Goal: Task Accomplishment & Management: Use online tool/utility

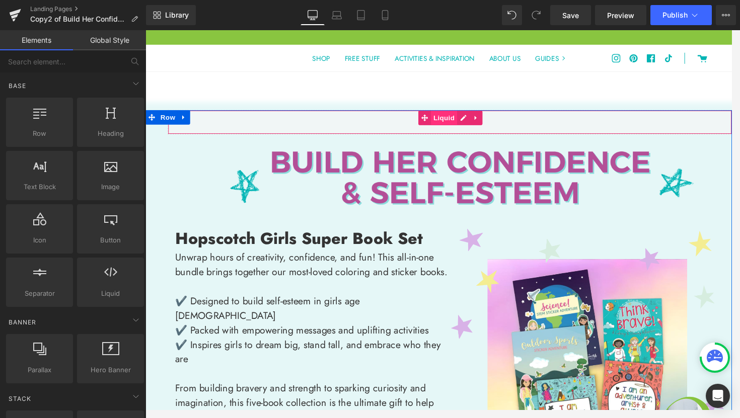
click at [455, 124] on span "Liquid" at bounding box center [455, 121] width 27 height 15
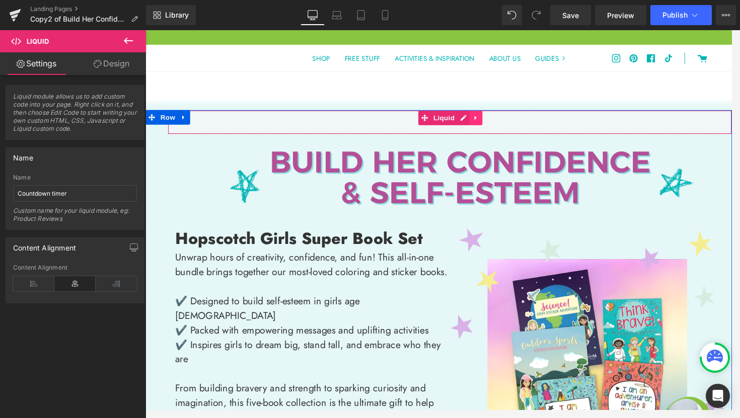
click at [486, 127] on link at bounding box center [488, 121] width 13 height 15
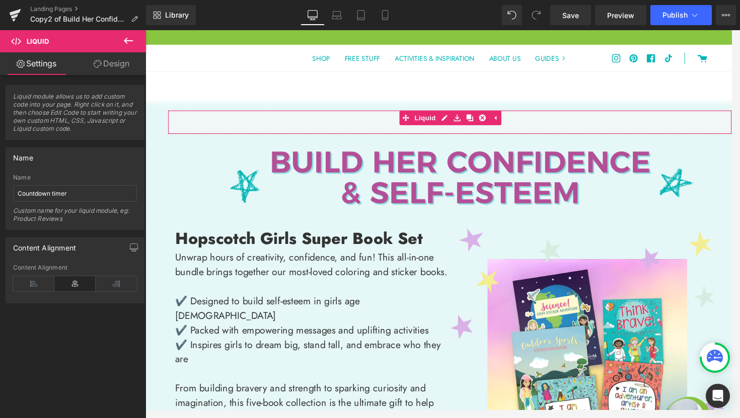
click at [118, 66] on link "Design" at bounding box center [111, 63] width 73 height 23
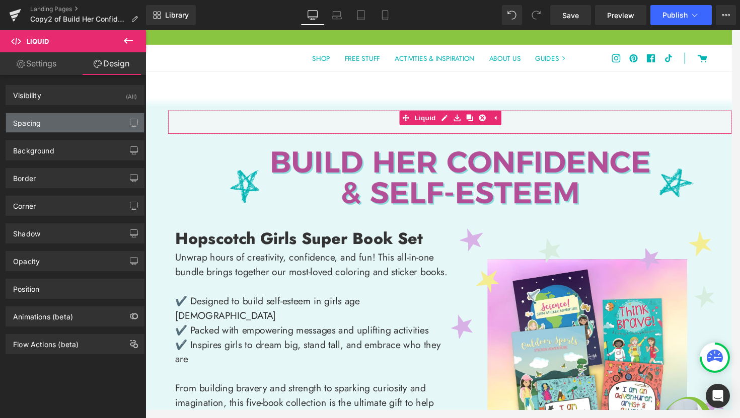
click at [66, 126] on div "Spacing" at bounding box center [75, 122] width 138 height 19
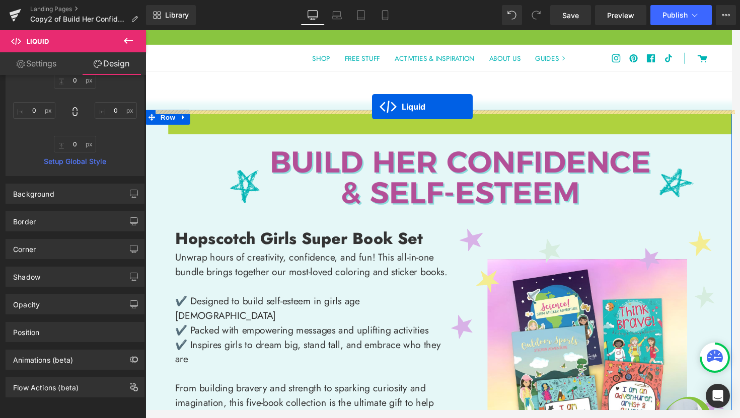
drag, startPoint x: 412, startPoint y: 122, endPoint x: 380, endPoint y: 110, distance: 33.9
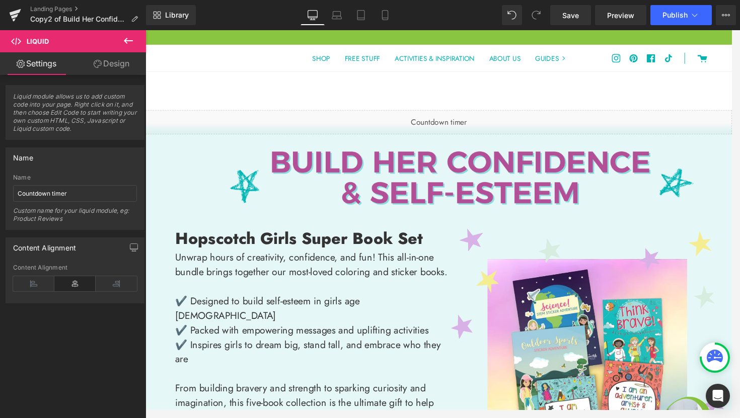
click at [128, 38] on icon at bounding box center [128, 41] width 12 height 12
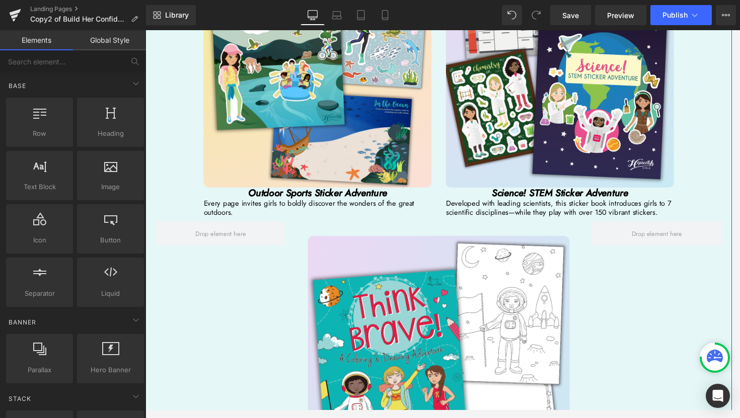
scroll to position [2476, 0]
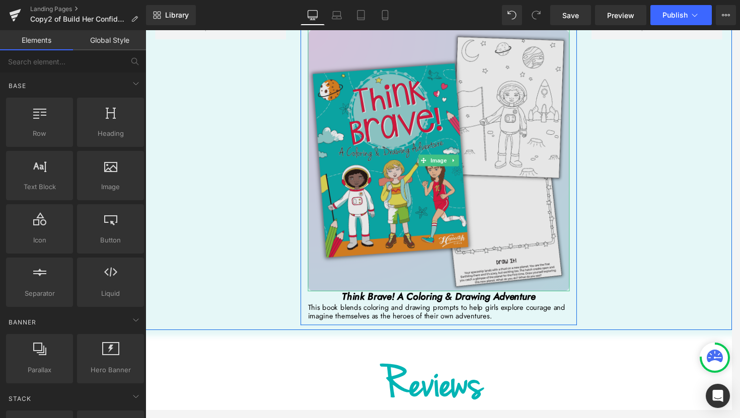
click at [532, 275] on img at bounding box center [450, 166] width 272 height 272
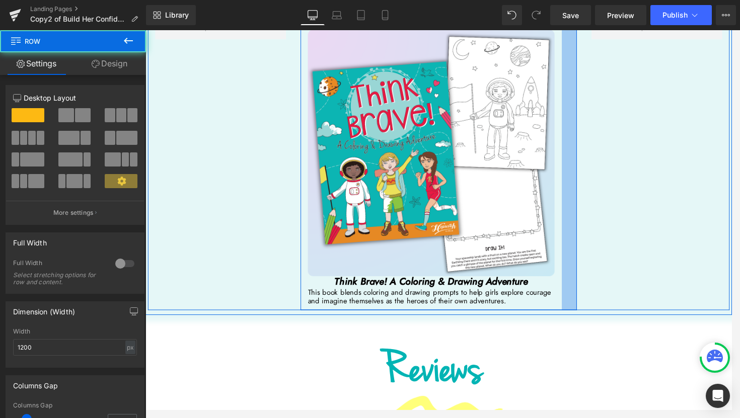
drag, startPoint x: 587, startPoint y: 327, endPoint x: 572, endPoint y: 324, distance: 15.9
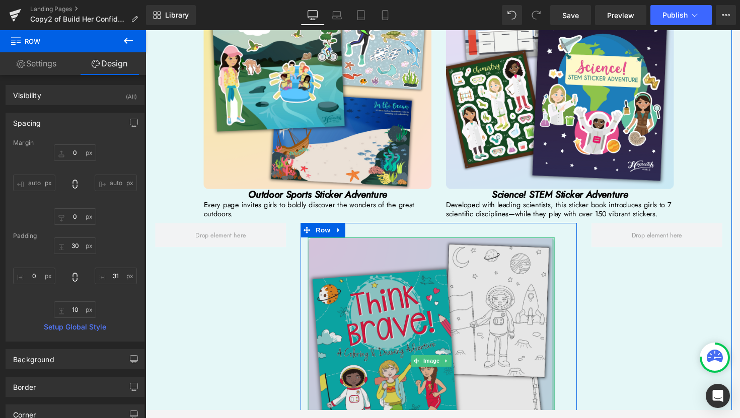
scroll to position [2463, 0]
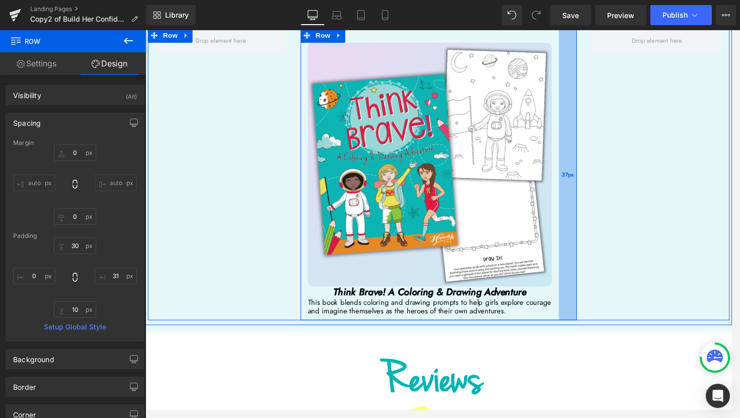
click at [575, 294] on div "37px" at bounding box center [584, 179] width 19 height 303
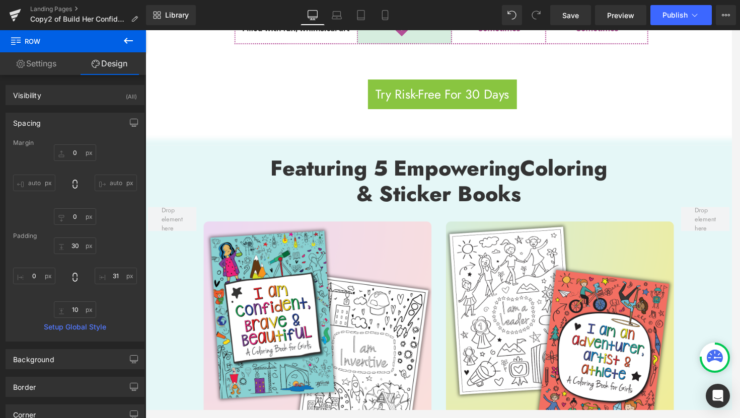
scroll to position [1648, 0]
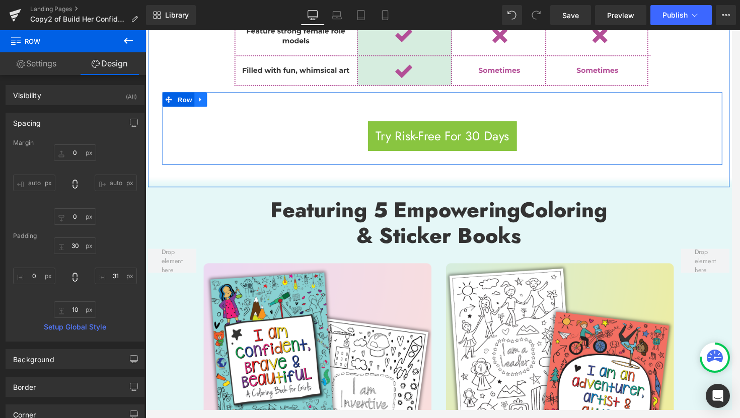
click at [202, 100] on icon at bounding box center [202, 102] width 7 height 8
click at [213, 100] on icon at bounding box center [215, 102] width 7 height 7
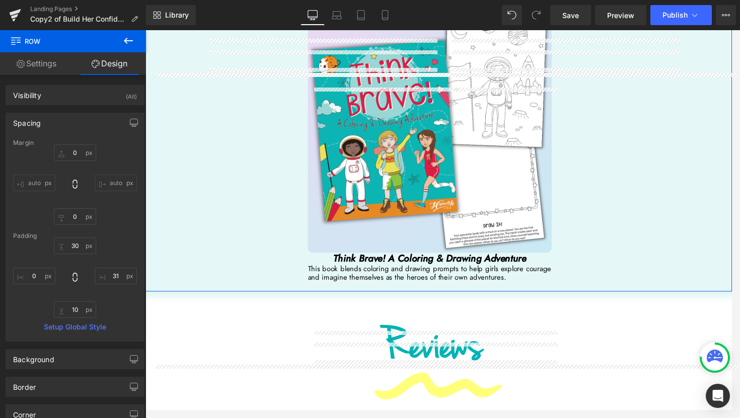
scroll to position [2524, 0]
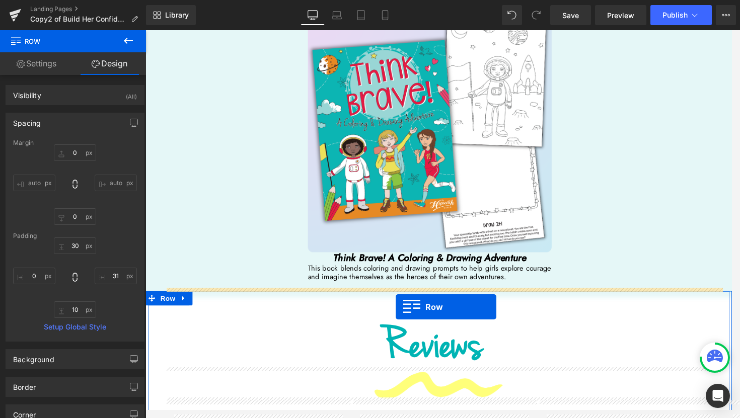
drag, startPoint x: 166, startPoint y: 175, endPoint x: 405, endPoint y: 318, distance: 278.5
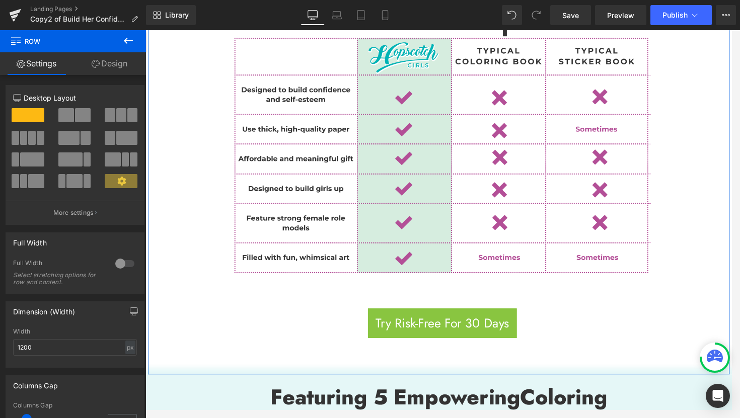
scroll to position [1243, 0]
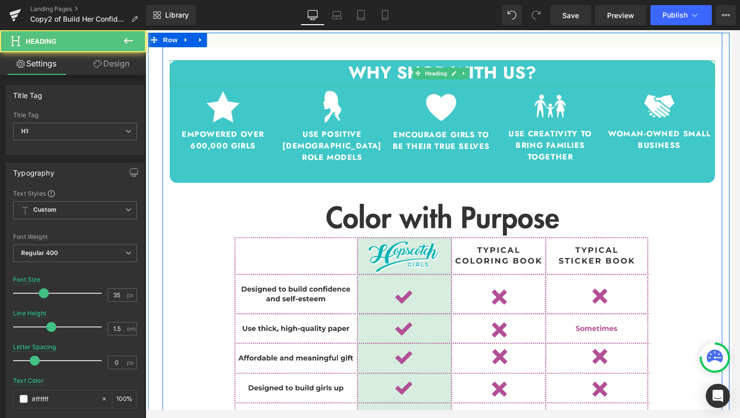
click at [595, 83] on h1 "WHY SHOP WITH US?" at bounding box center [454, 74] width 566 height 27
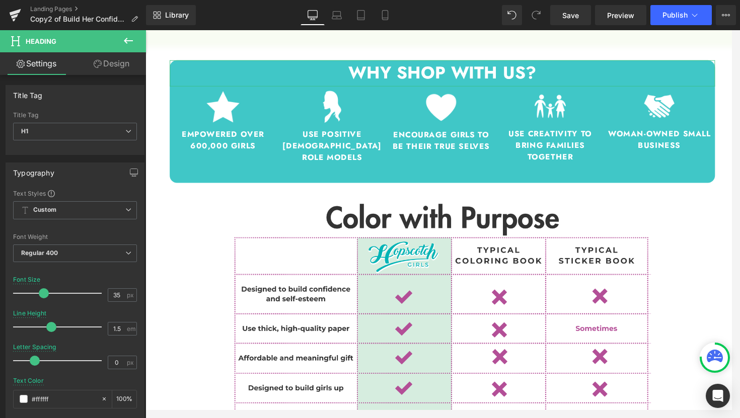
click at [109, 65] on link "Design" at bounding box center [111, 63] width 73 height 23
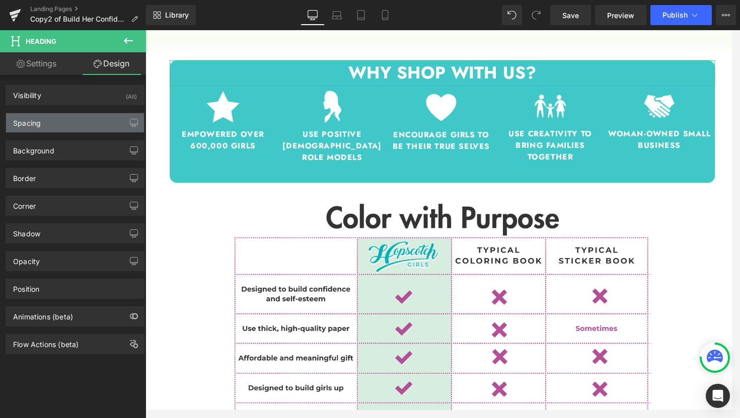
click at [82, 127] on div "Spacing" at bounding box center [75, 122] width 138 height 19
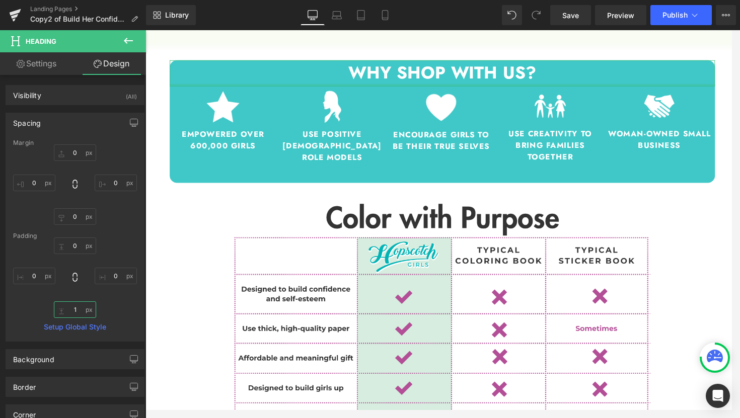
click at [76, 313] on input "text" at bounding box center [75, 309] width 42 height 17
type input "0"
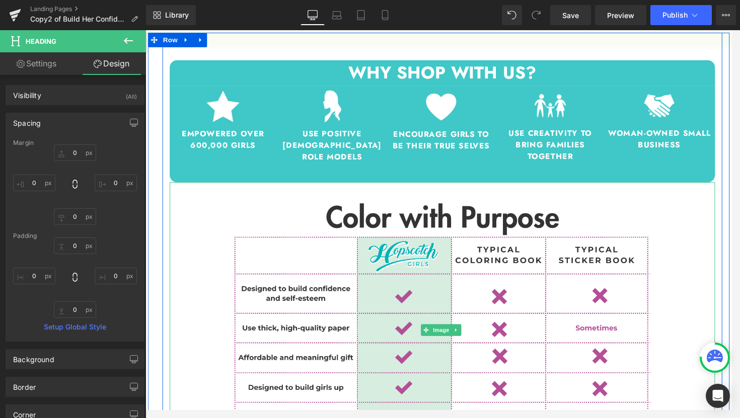
click at [201, 266] on div at bounding box center [454, 341] width 566 height 307
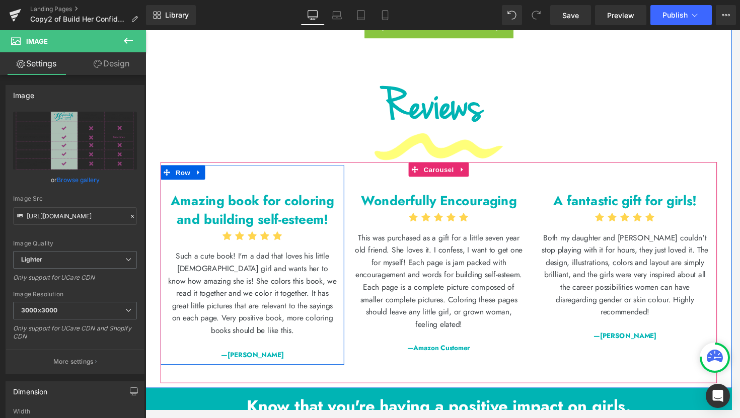
scroll to position [2820, 0]
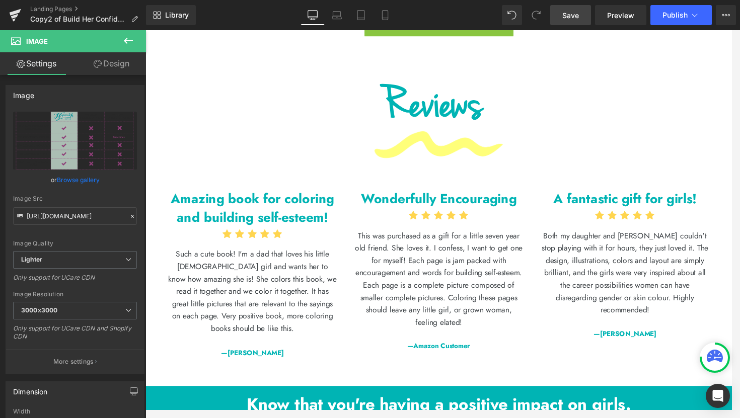
click at [570, 15] on span "Save" at bounding box center [570, 15] width 17 height 11
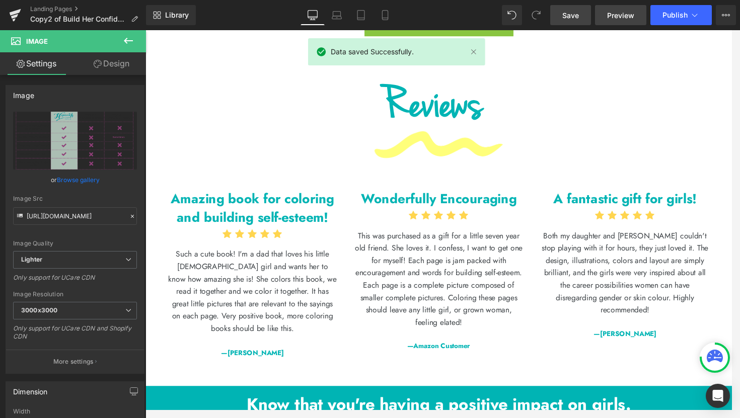
click at [629, 22] on link "Preview" at bounding box center [620, 15] width 51 height 20
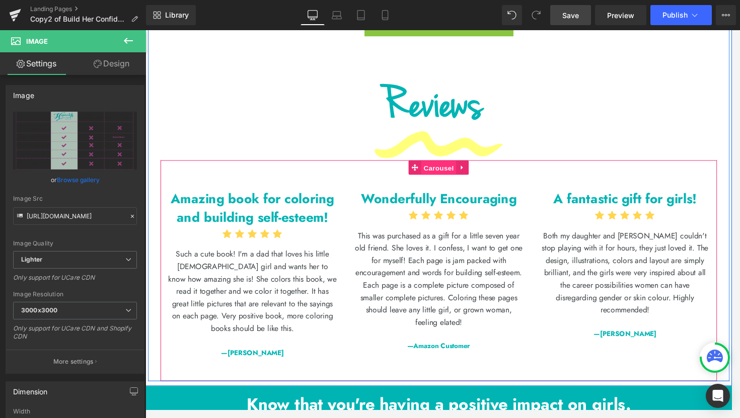
click at [448, 172] on span "Carousel" at bounding box center [450, 173] width 36 height 15
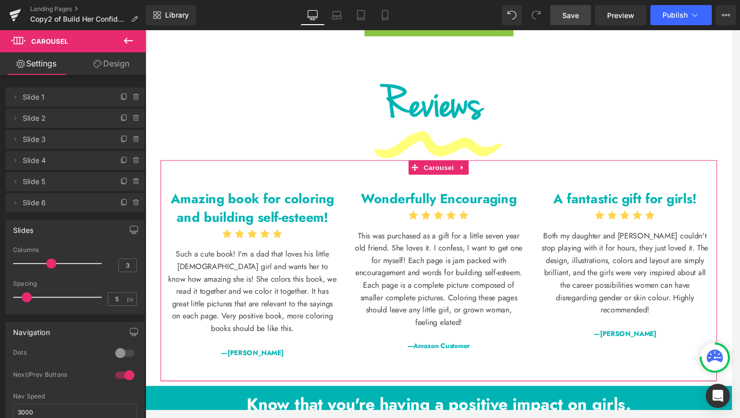
click at [107, 64] on link "Design" at bounding box center [111, 63] width 73 height 23
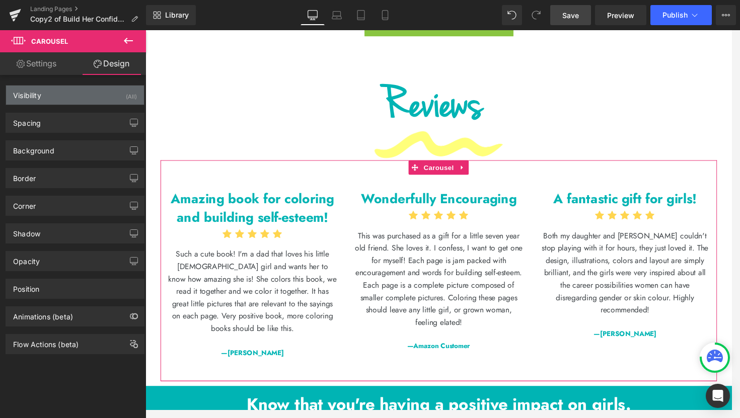
click at [71, 99] on div "Visibility (All)" at bounding box center [75, 95] width 138 height 19
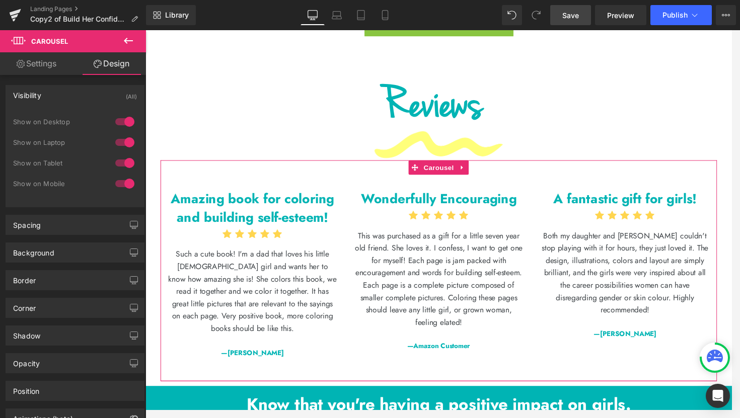
click at [43, 72] on link "Settings" at bounding box center [36, 63] width 73 height 23
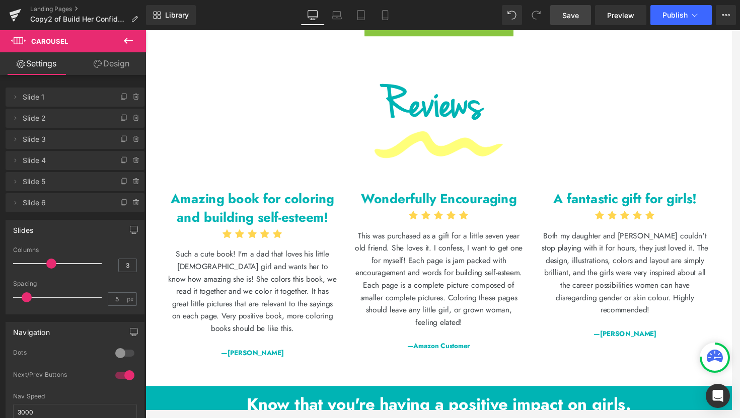
drag, startPoint x: 125, startPoint y: 42, endPoint x: 32, endPoint y: 22, distance: 94.8
click at [125, 42] on icon at bounding box center [128, 41] width 12 height 12
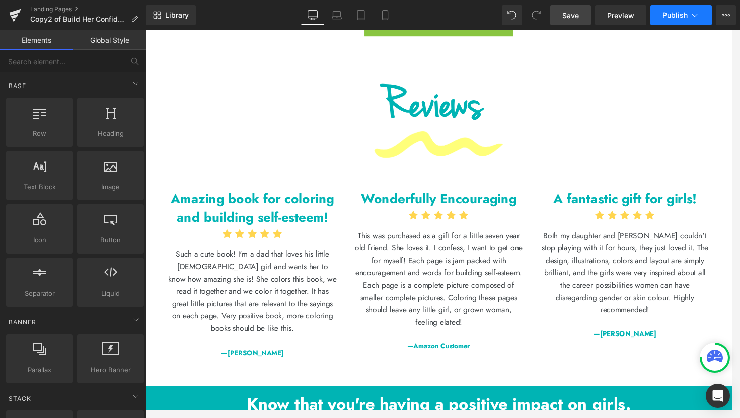
click at [684, 19] on button "Publish" at bounding box center [680, 15] width 61 height 20
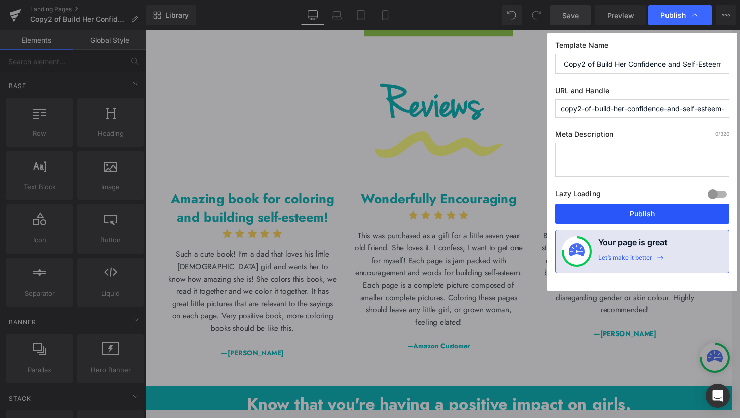
click at [643, 216] on button "Publish" at bounding box center [642, 214] width 174 height 20
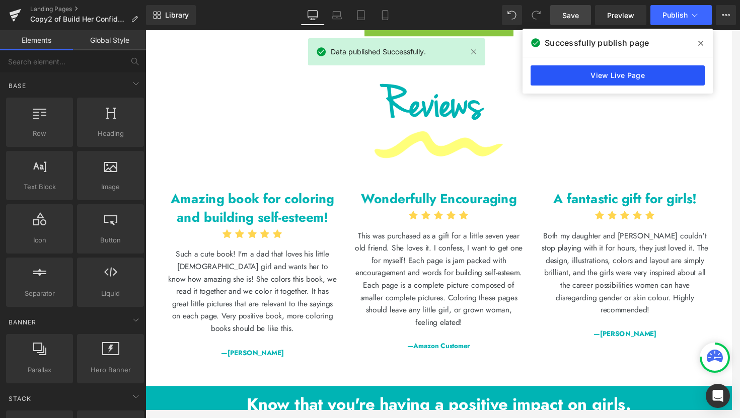
click at [629, 81] on link "View Live Page" at bounding box center [617, 75] width 174 height 20
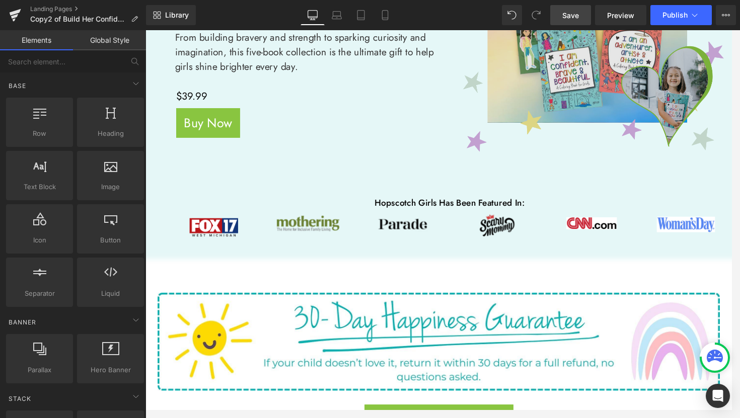
scroll to position [325, 0]
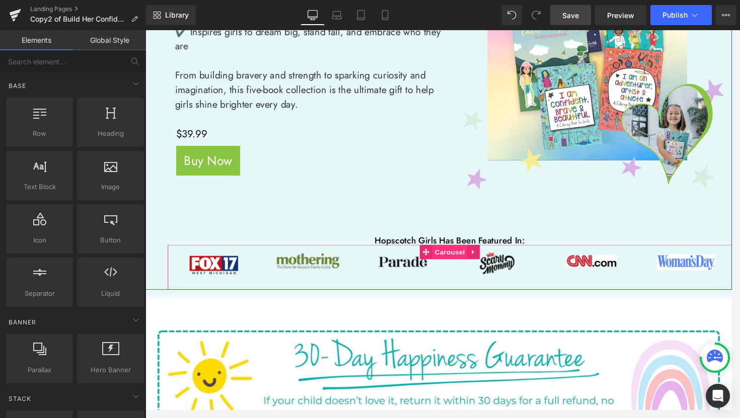
click at [462, 261] on span "Carousel" at bounding box center [461, 260] width 36 height 15
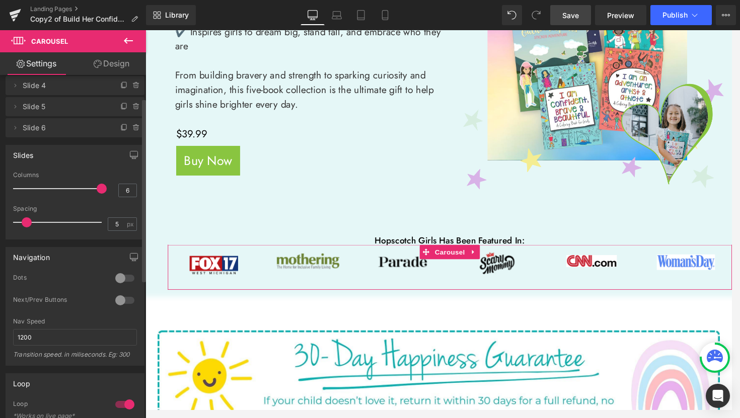
scroll to position [0, 0]
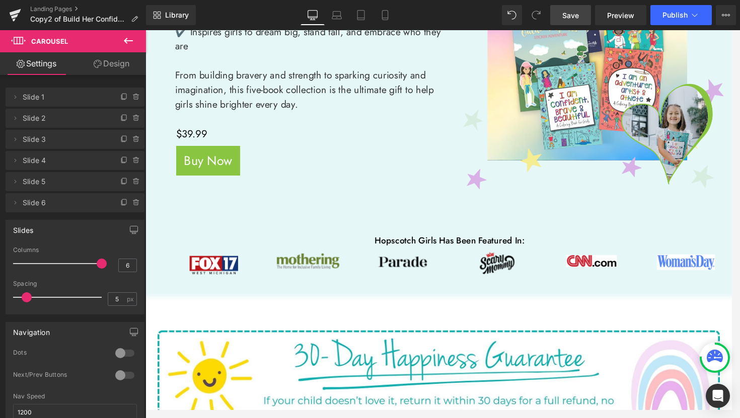
click at [124, 42] on icon at bounding box center [128, 41] width 12 height 12
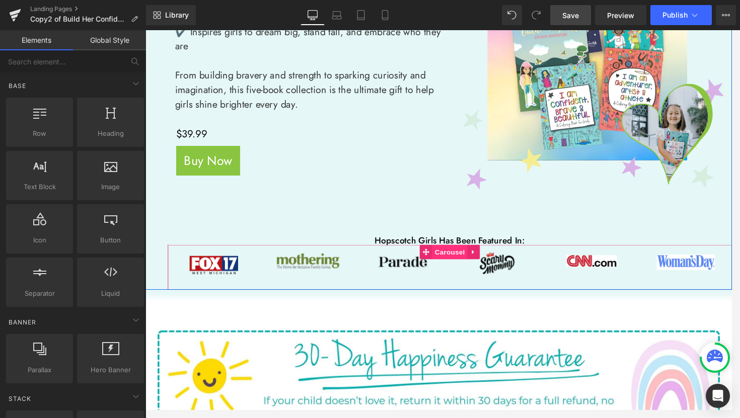
click at [463, 265] on span "Carousel" at bounding box center [461, 260] width 36 height 15
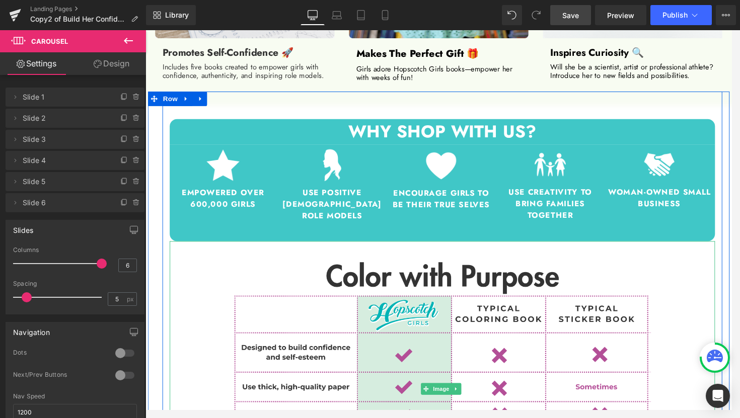
scroll to position [1181, 0]
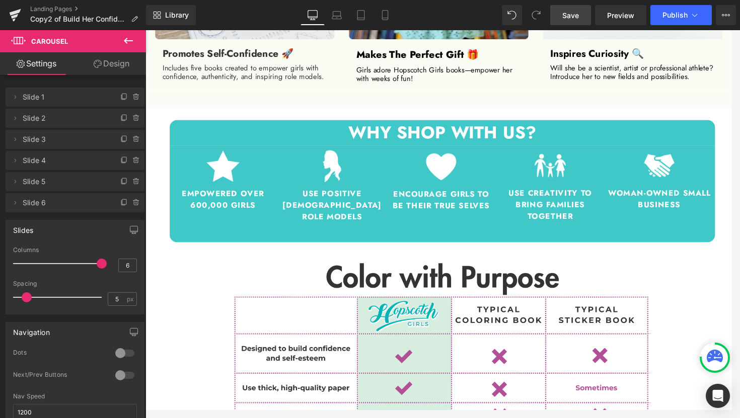
click at [126, 44] on icon at bounding box center [128, 41] width 12 height 12
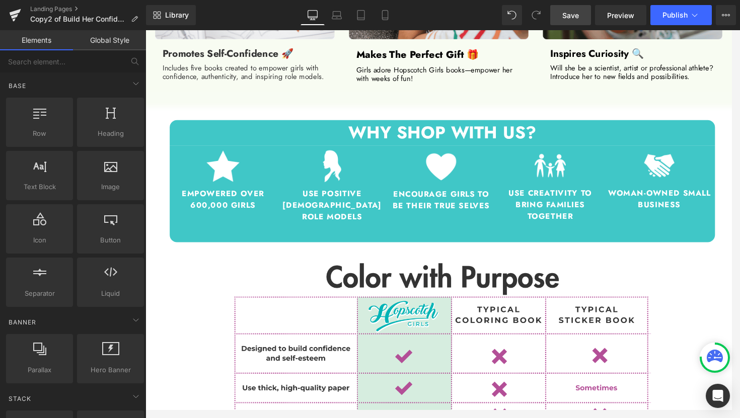
click at [122, 41] on link "Global Style" at bounding box center [109, 40] width 73 height 20
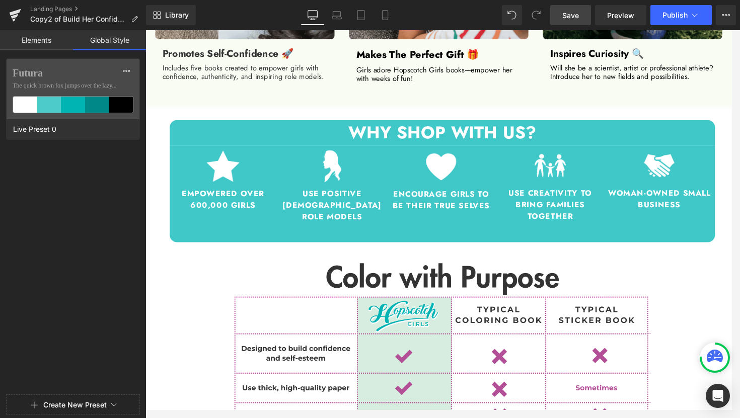
click at [33, 41] on link "Elements" at bounding box center [36, 40] width 73 height 20
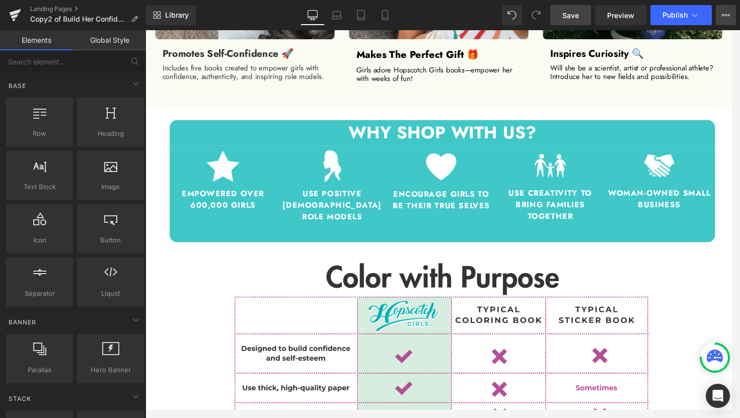
click at [726, 17] on icon at bounding box center [726, 15] width 8 height 8
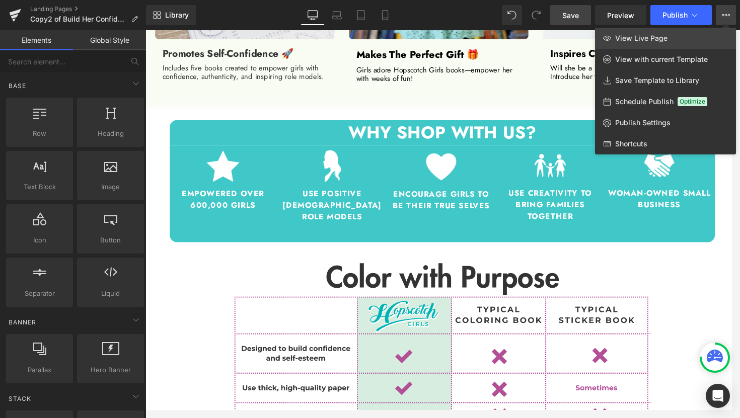
click at [667, 41] on link "View Live Page" at bounding box center [665, 38] width 141 height 21
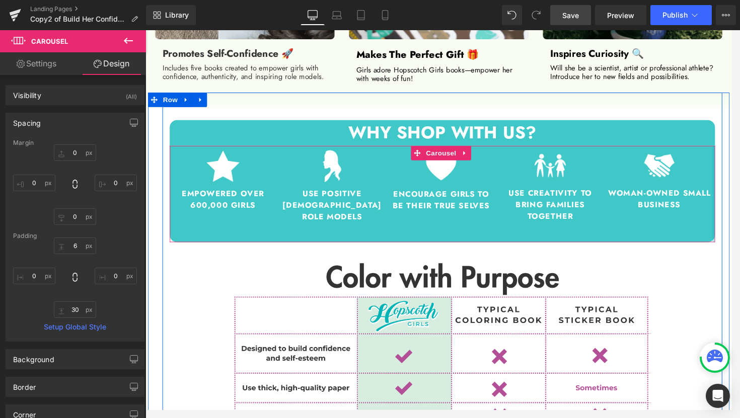
drag, startPoint x: 731, startPoint y: 195, endPoint x: 736, endPoint y: 194, distance: 5.6
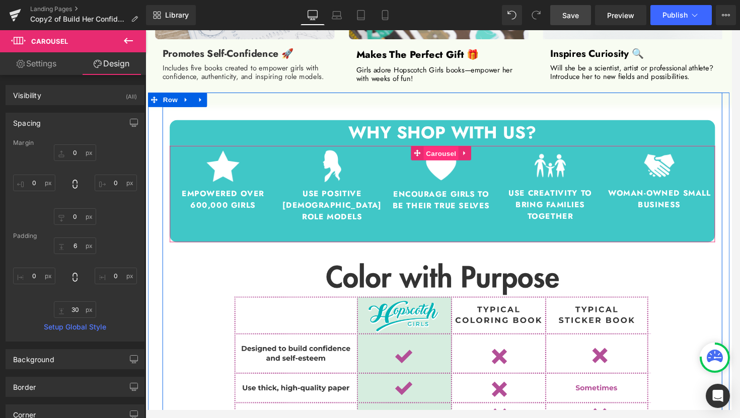
click at [449, 155] on span "Carousel" at bounding box center [452, 158] width 36 height 15
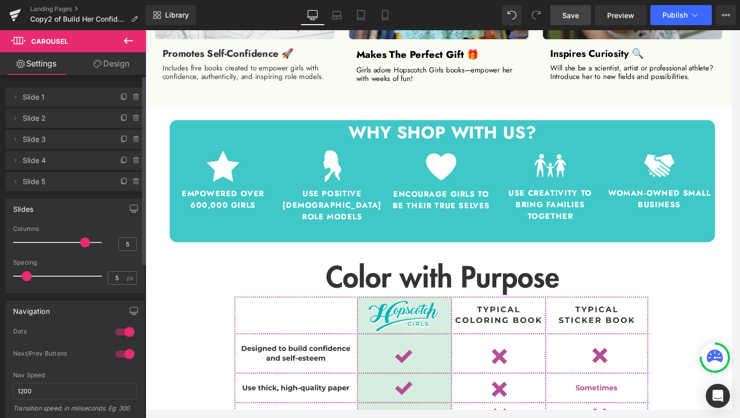
drag, startPoint x: 84, startPoint y: 243, endPoint x: 91, endPoint y: 243, distance: 6.5
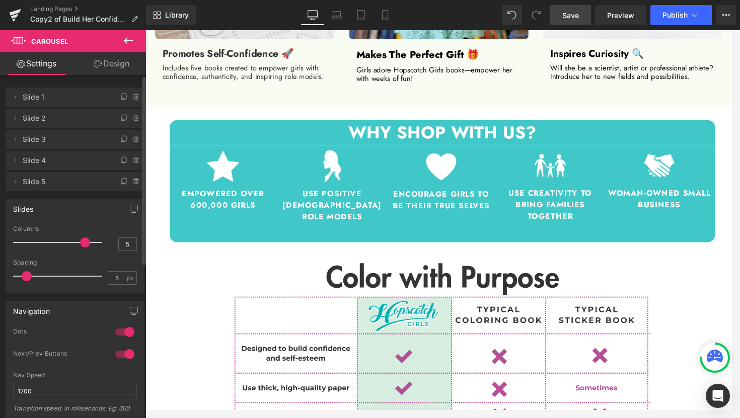
click at [91, 243] on div at bounding box center [60, 242] width 84 height 20
drag, startPoint x: 26, startPoint y: 277, endPoint x: 3, endPoint y: 277, distance: 22.7
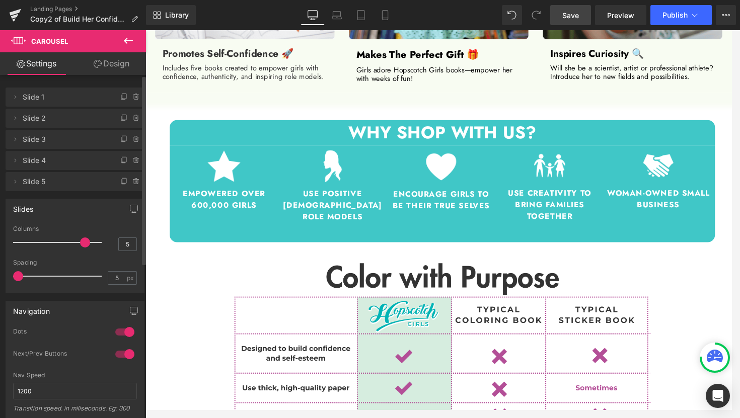
click at [3, 277] on div "Slides 5 Columns 5 5 Columns 5 3 Columns 3 1 Columns 1 5px Spacing 5 px 5px Spa…" at bounding box center [75, 242] width 150 height 102
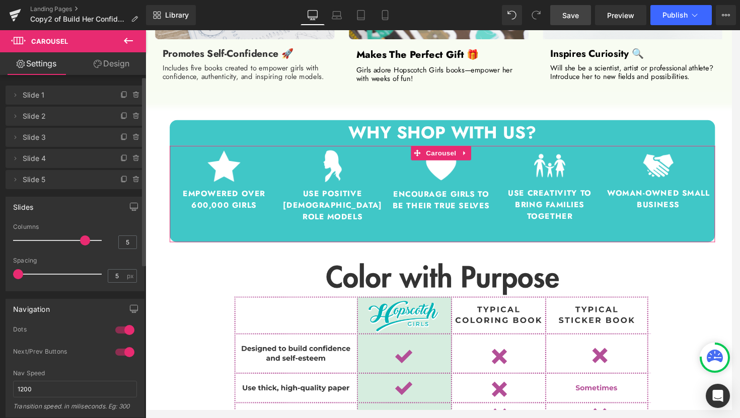
scroll to position [0, 0]
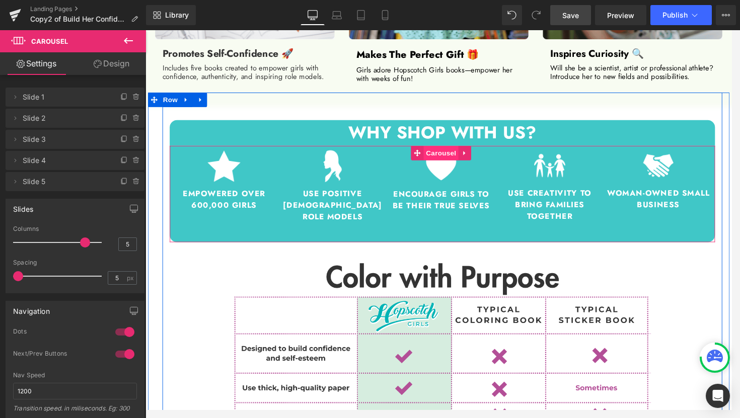
click at [458, 155] on span "Carousel" at bounding box center [452, 157] width 36 height 15
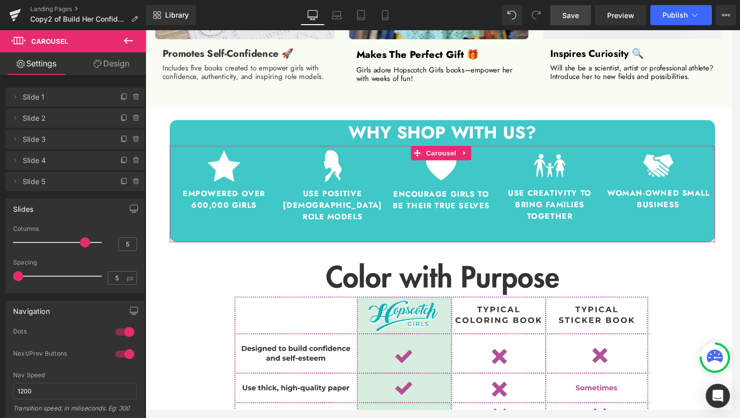
click at [112, 65] on link "Design" at bounding box center [111, 63] width 73 height 23
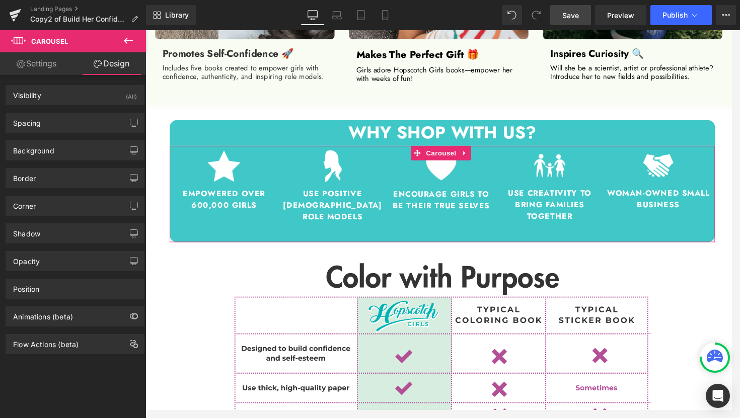
click at [42, 68] on link "Settings" at bounding box center [36, 63] width 73 height 23
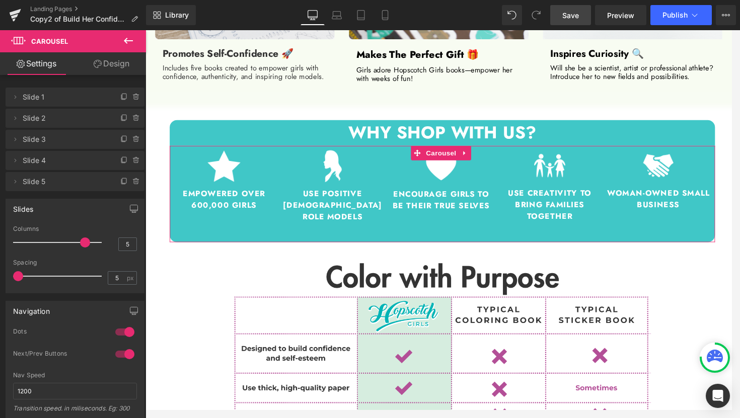
click at [97, 66] on icon at bounding box center [98, 64] width 8 height 8
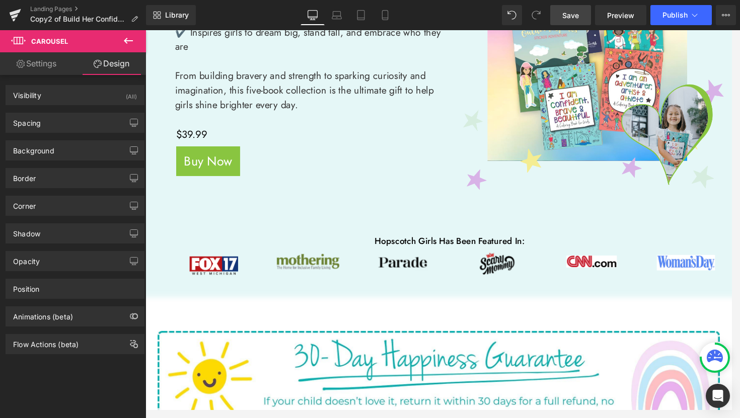
scroll to position [360, 0]
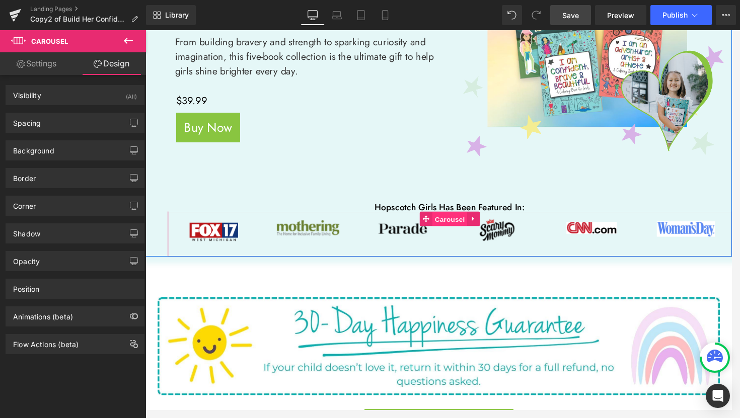
click at [453, 229] on span "Carousel" at bounding box center [461, 226] width 36 height 15
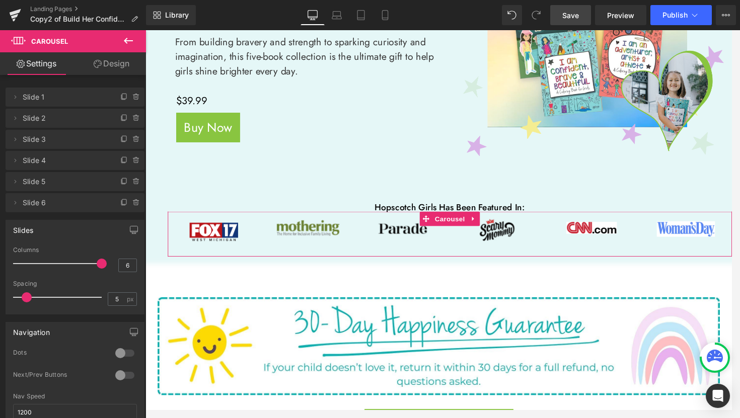
click at [119, 69] on link "Design" at bounding box center [111, 63] width 73 height 23
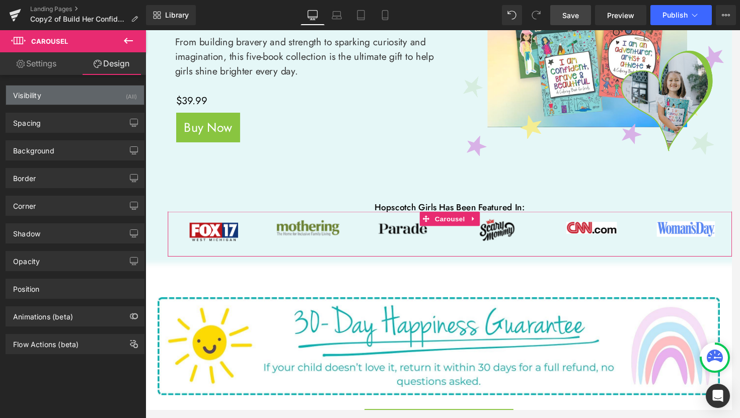
click at [46, 95] on div "Visibility (All)" at bounding box center [75, 95] width 138 height 19
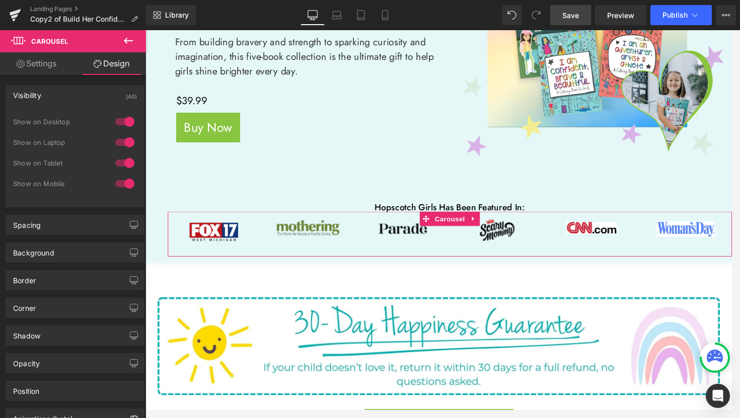
click at [46, 95] on div "Visibility (All)" at bounding box center [75, 95] width 138 height 19
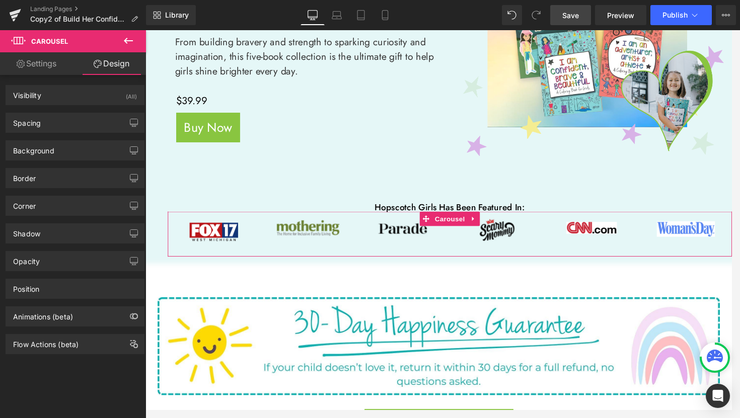
click at [49, 66] on link "Settings" at bounding box center [36, 63] width 73 height 23
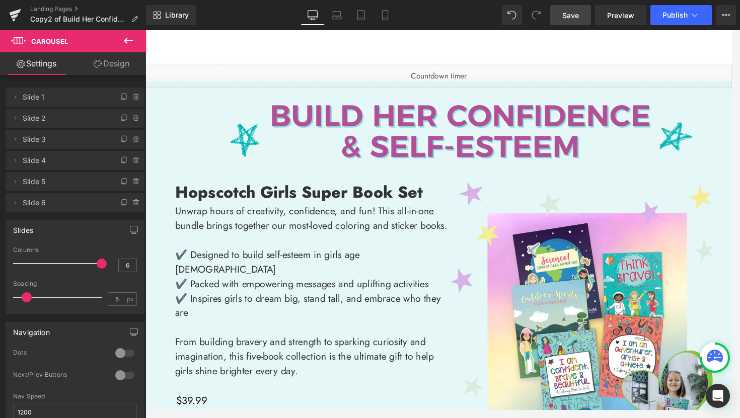
scroll to position [0, 0]
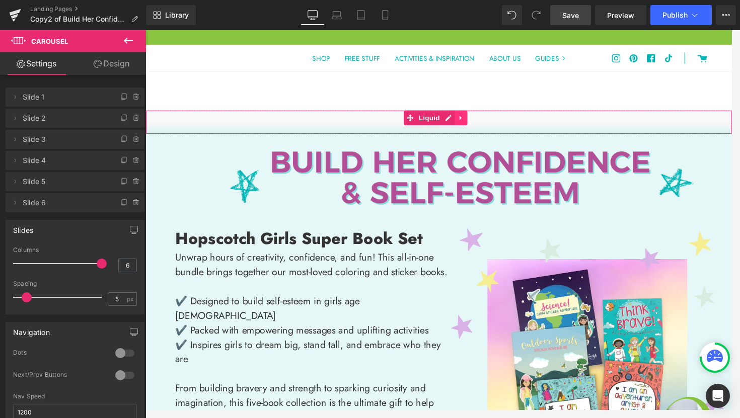
click at [476, 122] on icon at bounding box center [473, 122] width 7 height 8
click at [420, 123] on link "Liquid" at bounding box center [414, 121] width 40 height 15
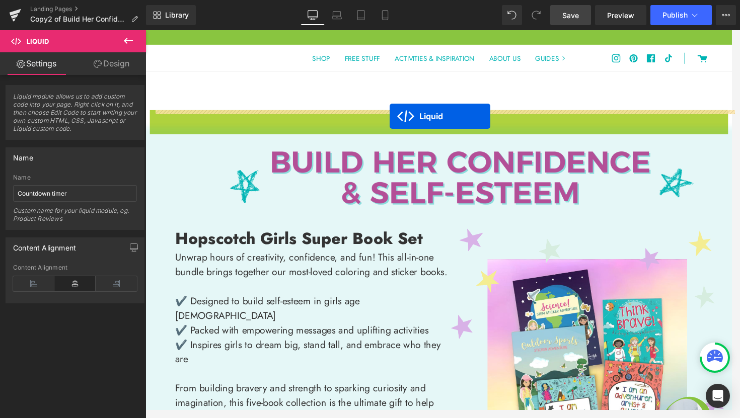
drag, startPoint x: 420, startPoint y: 122, endPoint x: 399, endPoint y: 120, distance: 20.7
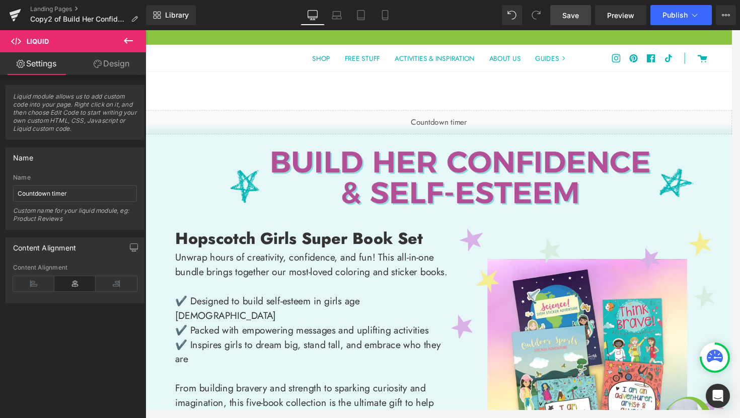
click at [130, 40] on icon at bounding box center [128, 41] width 9 height 6
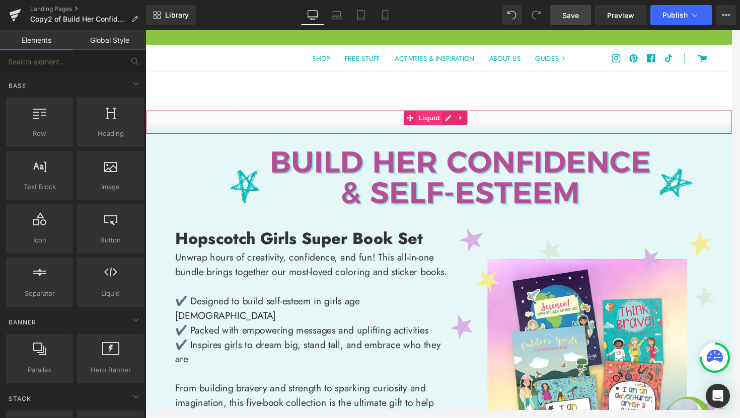
click at [443, 123] on span "Liquid" at bounding box center [440, 121] width 27 height 15
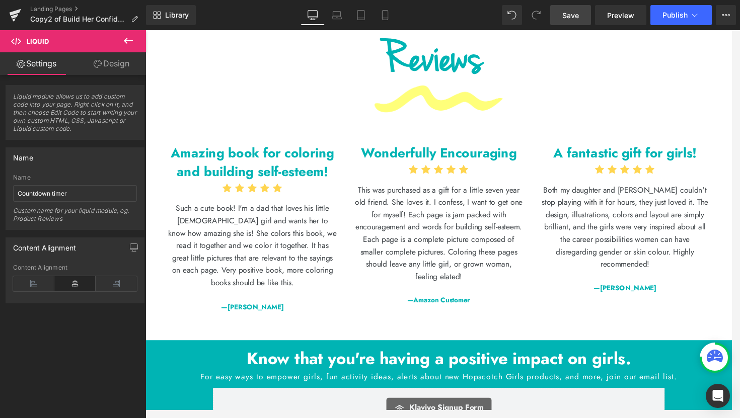
scroll to position [2819, 0]
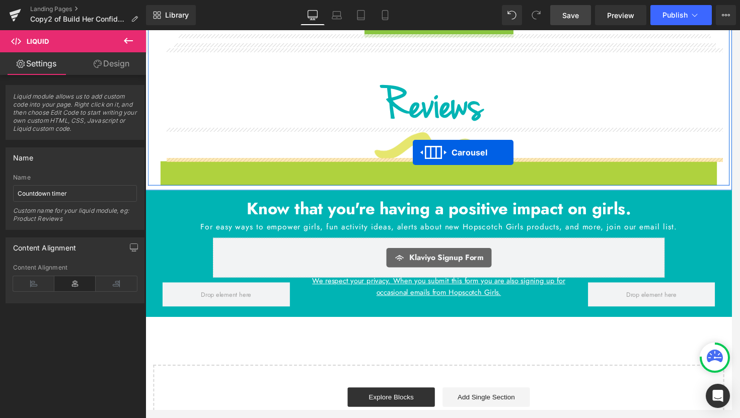
drag, startPoint x: 422, startPoint y: 172, endPoint x: 423, endPoint y: 158, distance: 14.1
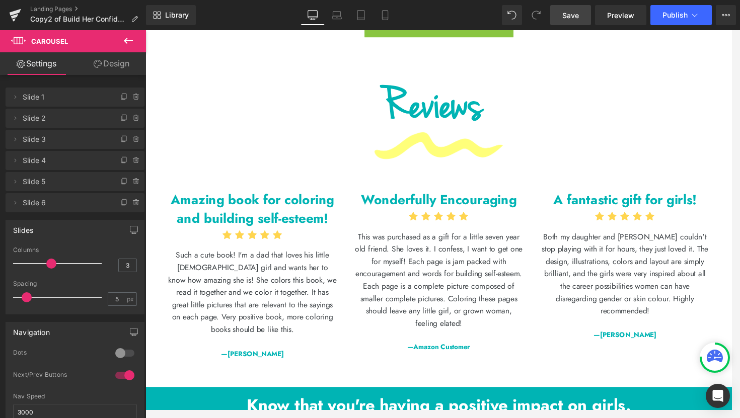
click at [580, 19] on link "Save" at bounding box center [570, 15] width 41 height 20
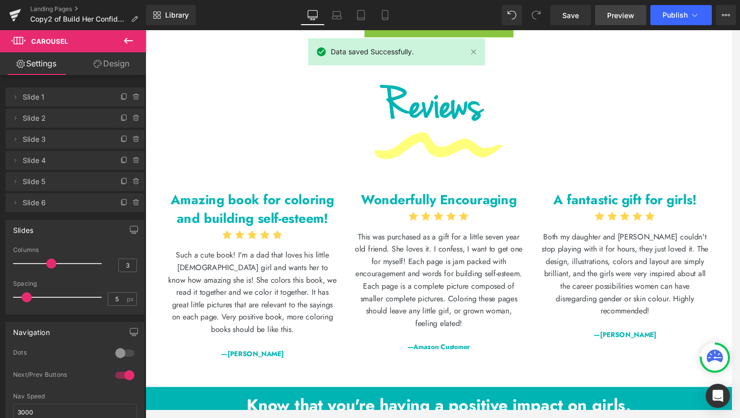
click at [614, 17] on span "Preview" at bounding box center [620, 15] width 27 height 11
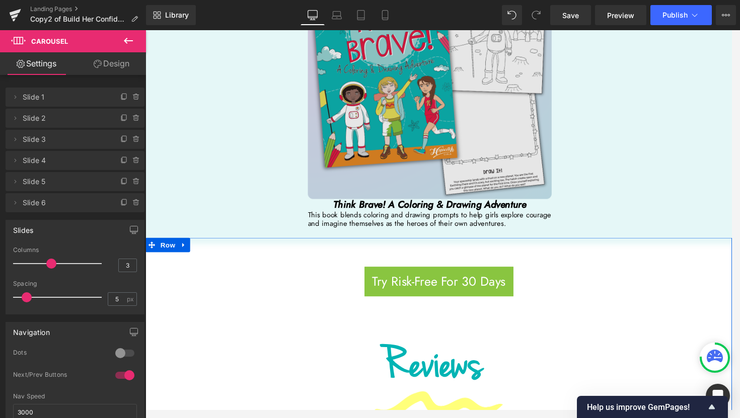
scroll to position [2496, 0]
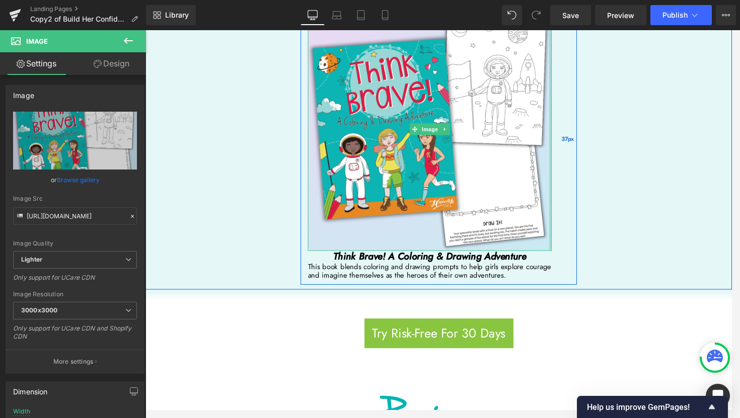
drag, startPoint x: 563, startPoint y: 207, endPoint x: 575, endPoint y: 212, distance: 12.9
click at [575, 212] on div "Image Think Brave! A Coloring & Drawing Adventure Heading This book blends colo…" at bounding box center [449, 142] width 287 height 303
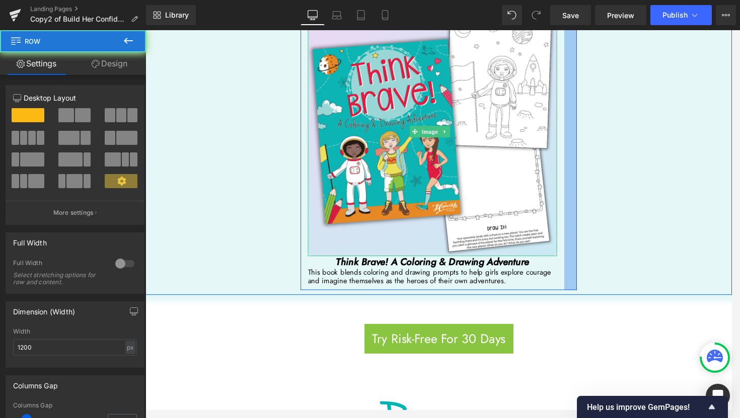
drag, startPoint x: 575, startPoint y: 212, endPoint x: 580, endPoint y: 212, distance: 5.5
click at [580, 212] on div at bounding box center [586, 145] width 13 height 309
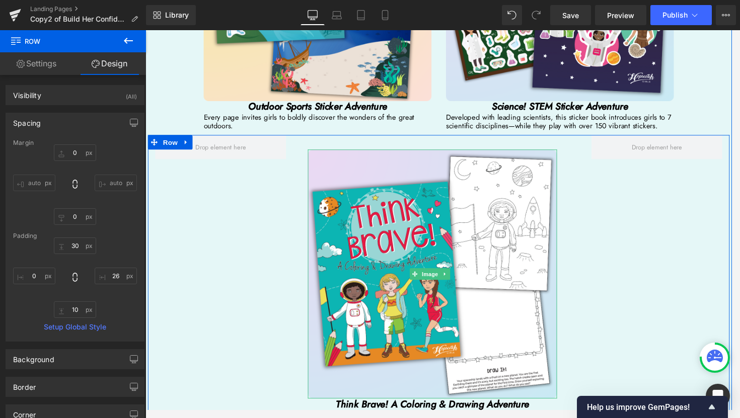
scroll to position [2282, 0]
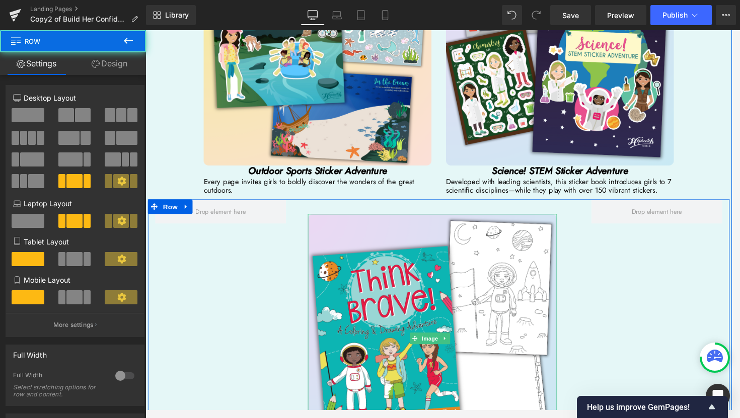
click at [650, 250] on div "Image Think Brave! A Coloring & Drawing Adventure Heading This book blends colo…" at bounding box center [450, 360] width 604 height 309
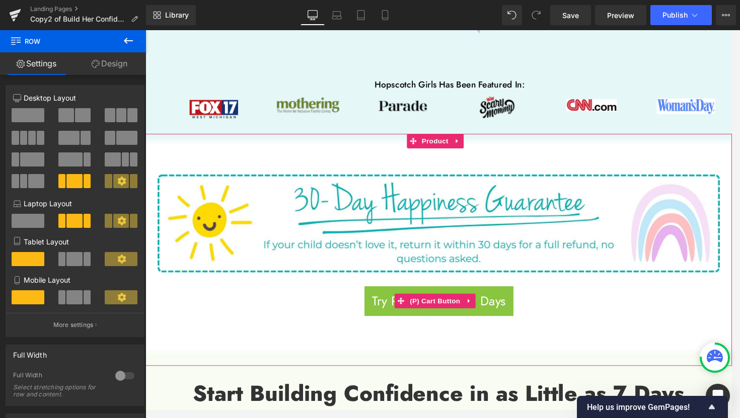
scroll to position [357, 0]
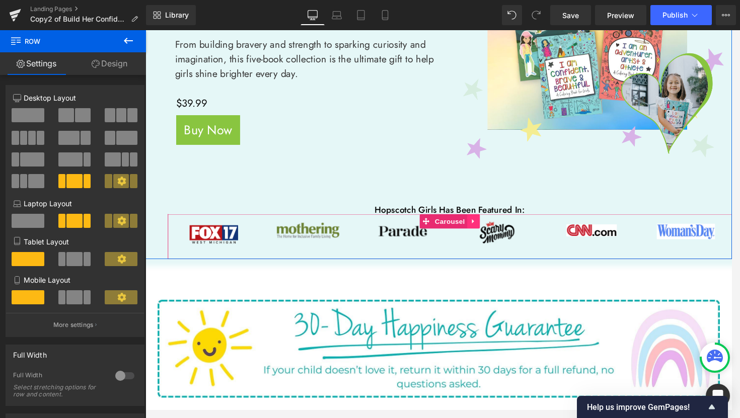
click at [483, 228] on icon at bounding box center [486, 229] width 7 height 8
click at [489, 228] on icon at bounding box center [492, 228] width 7 height 7
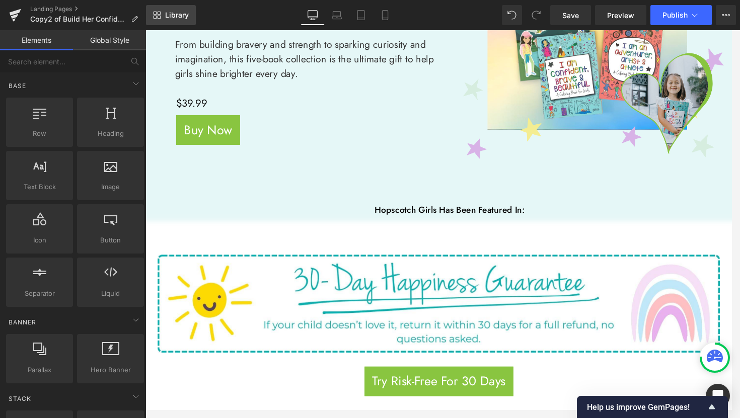
click at [177, 19] on span "Library" at bounding box center [177, 15] width 24 height 9
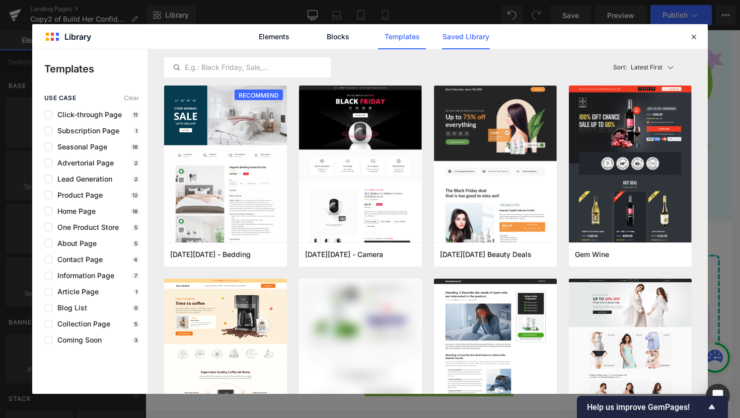
click at [452, 39] on link "Saved Library" at bounding box center [466, 36] width 48 height 25
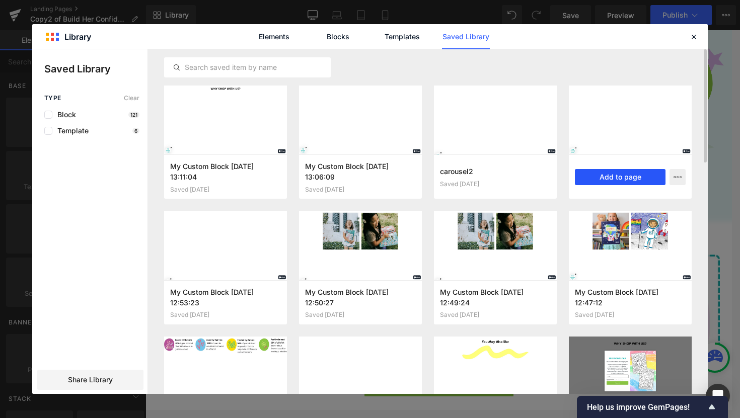
click at [629, 180] on button "Add to page" at bounding box center [620, 177] width 91 height 16
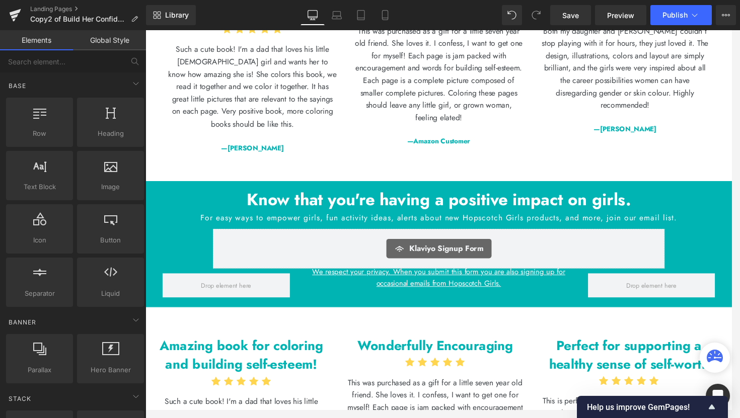
scroll to position [2873, 0]
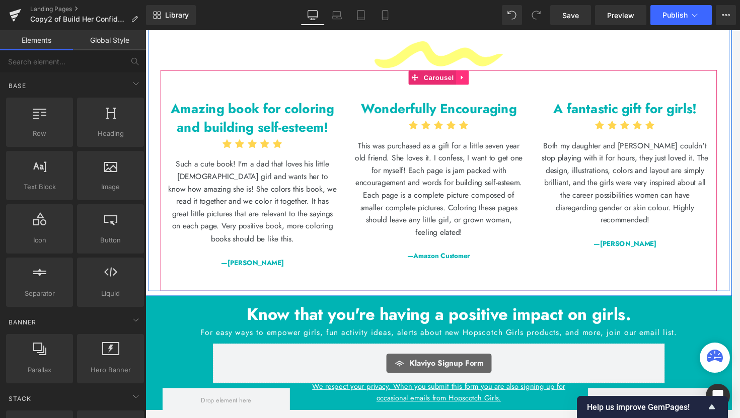
click at [473, 79] on icon at bounding box center [474, 79] width 7 height 8
click at [481, 79] on link at bounding box center [481, 79] width 13 height 15
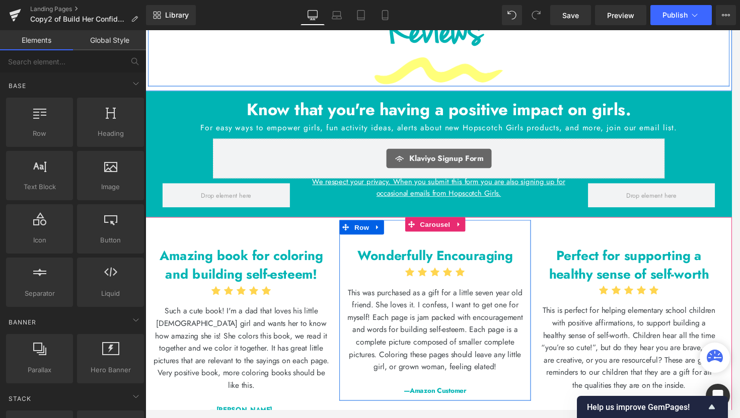
scroll to position [2853, 0]
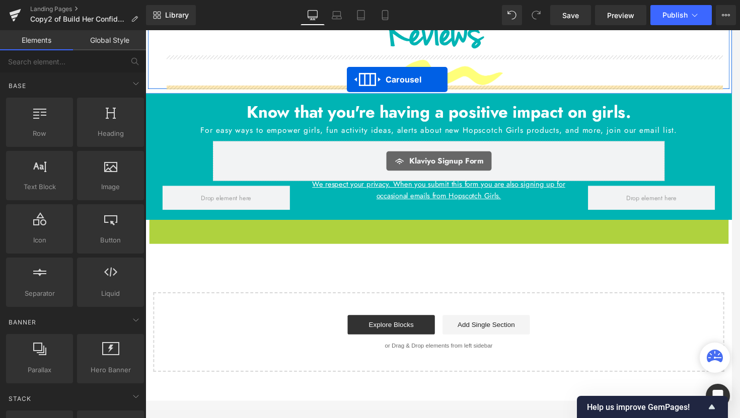
drag, startPoint x: 421, startPoint y: 232, endPoint x: 354, endPoint y: 82, distance: 165.1
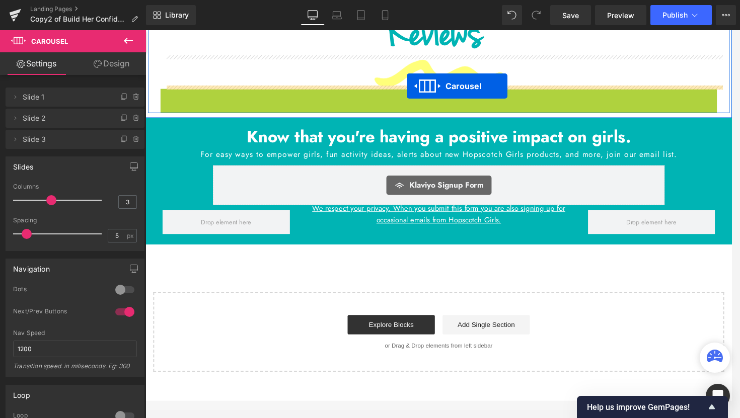
drag, startPoint x: 419, startPoint y: 97, endPoint x: 417, endPoint y: 88, distance: 8.9
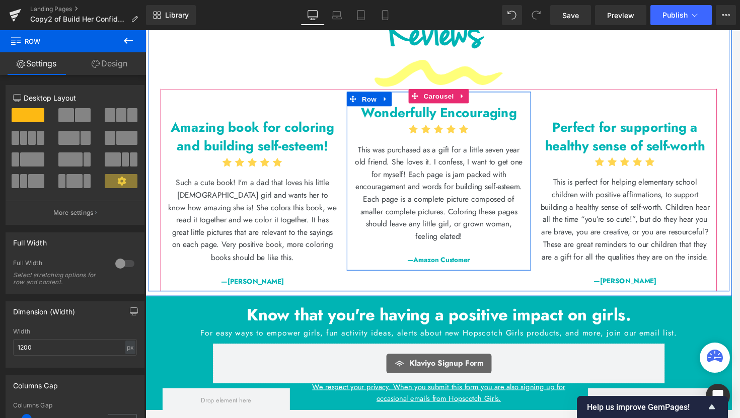
drag, startPoint x: 535, startPoint y: 98, endPoint x: 533, endPoint y: 78, distance: 20.2
click at [533, 78] on div "Try Risk-Free For 30 Days (P) Cart Button Product Row Reviews Heading Image Ama…" at bounding box center [450, 101] width 604 height 400
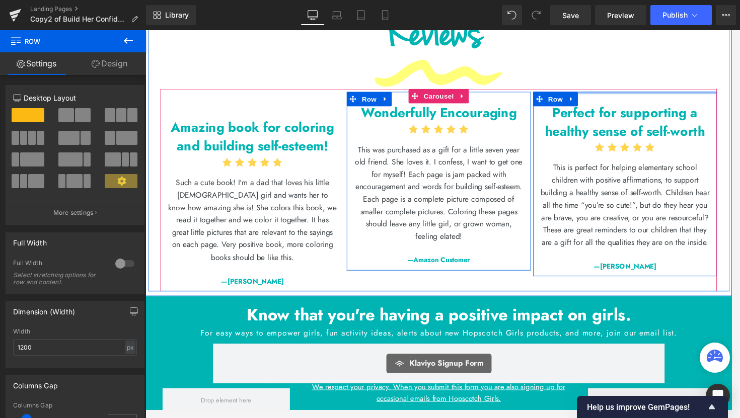
drag, startPoint x: 624, startPoint y: 92, endPoint x: 611, endPoint y: 58, distance: 35.5
click at [613, 62] on div "Try Risk-Free For 30 Days (P) Cart Button Product Row Reviews Heading Image Ama…" at bounding box center [450, 101] width 604 height 400
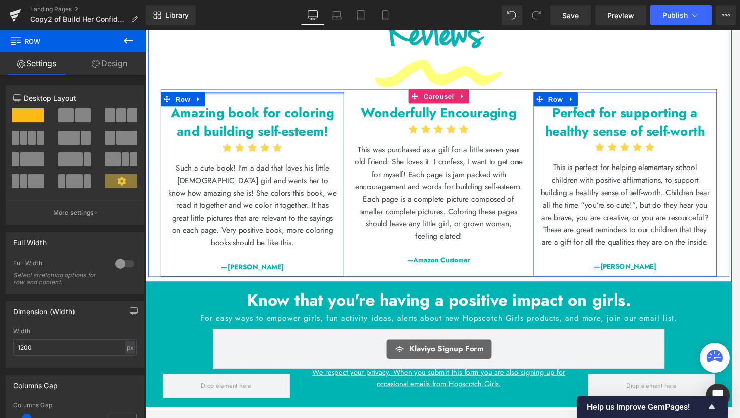
drag, startPoint x: 313, startPoint y: 93, endPoint x: 312, endPoint y: 62, distance: 30.7
click at [312, 63] on div "Try Risk-Free For 30 Days (P) Cart Button Product Row Reviews Heading Image Ama…" at bounding box center [450, 93] width 604 height 385
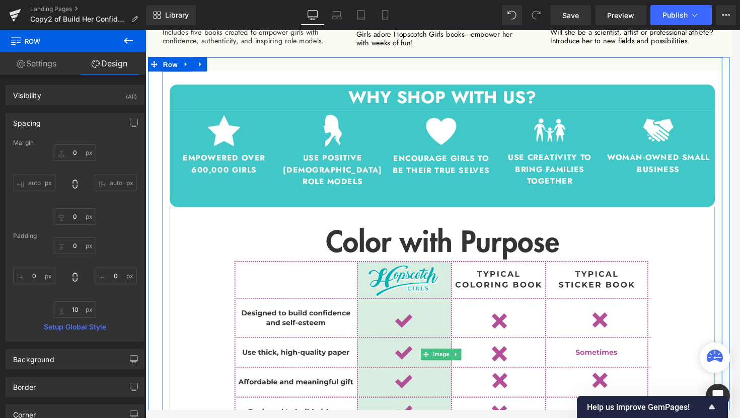
scroll to position [1075, 0]
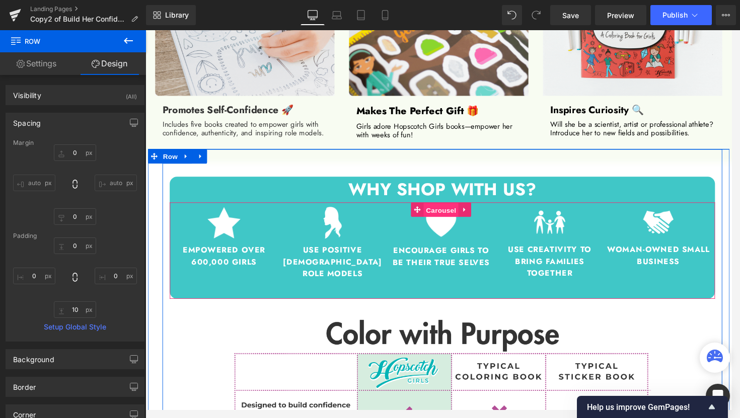
click at [455, 216] on span "Carousel" at bounding box center [452, 217] width 36 height 15
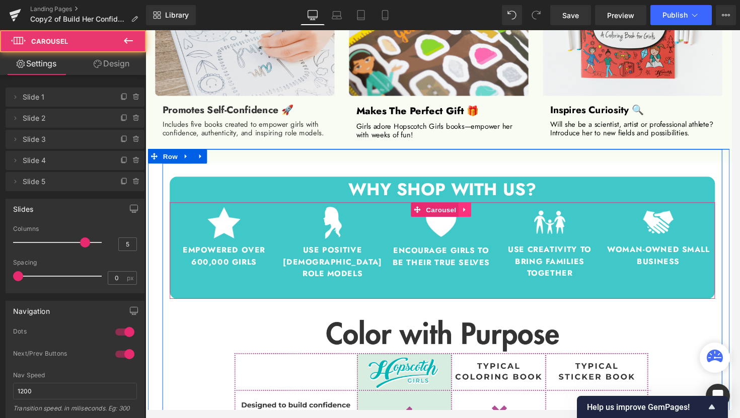
click at [480, 216] on link at bounding box center [477, 216] width 13 height 15
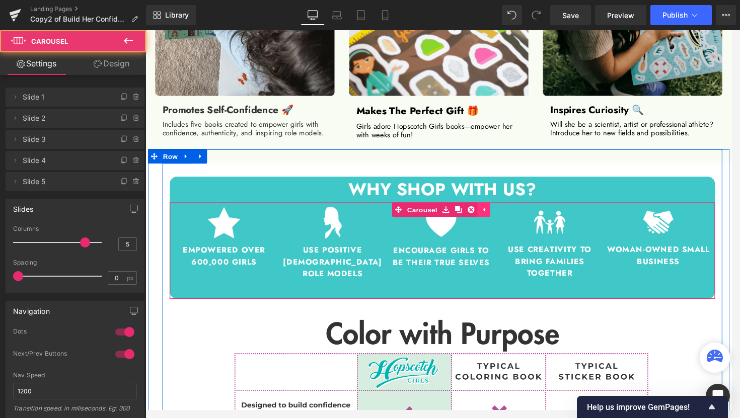
click at [480, 216] on icon at bounding box center [483, 217] width 7 height 8
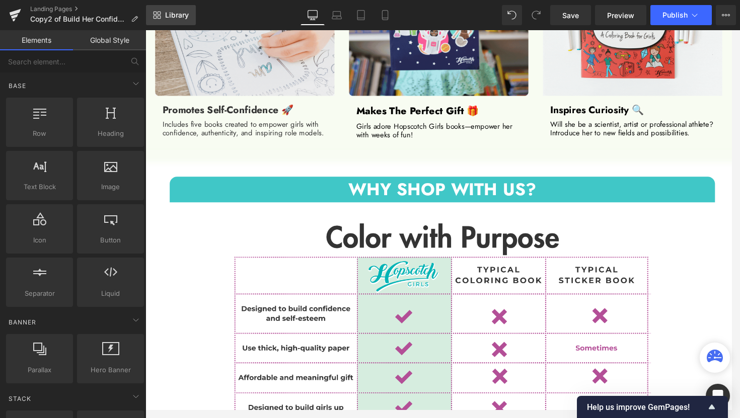
click at [168, 17] on span "Library" at bounding box center [177, 15] width 24 height 9
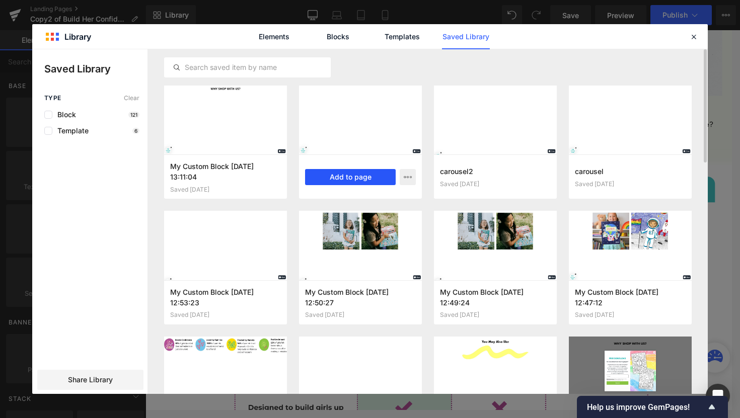
click at [365, 178] on button "Add to page" at bounding box center [350, 177] width 91 height 16
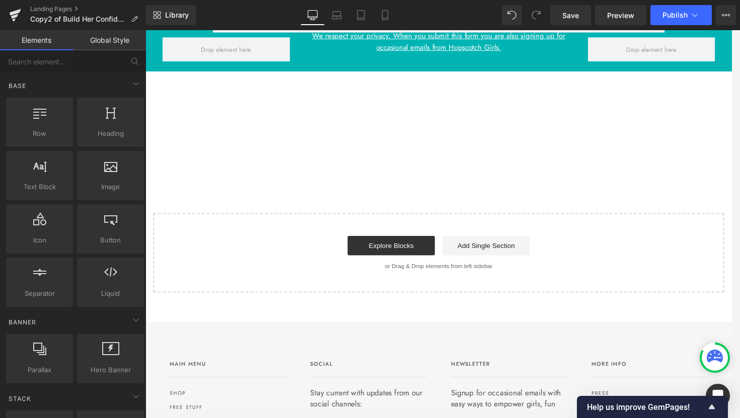
scroll to position [3105, 0]
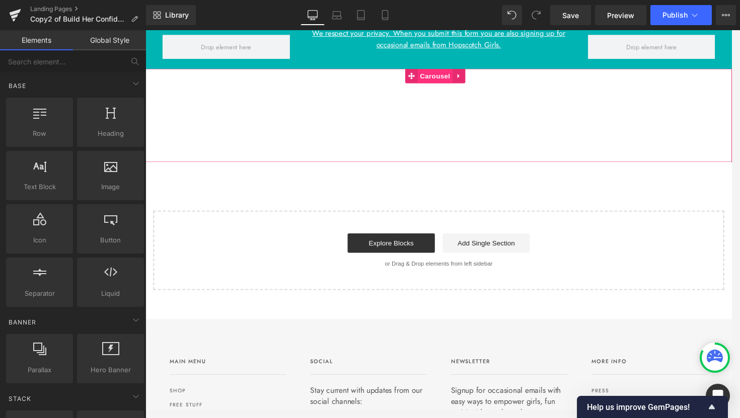
click at [443, 86] on span "Carousel" at bounding box center [446, 77] width 36 height 15
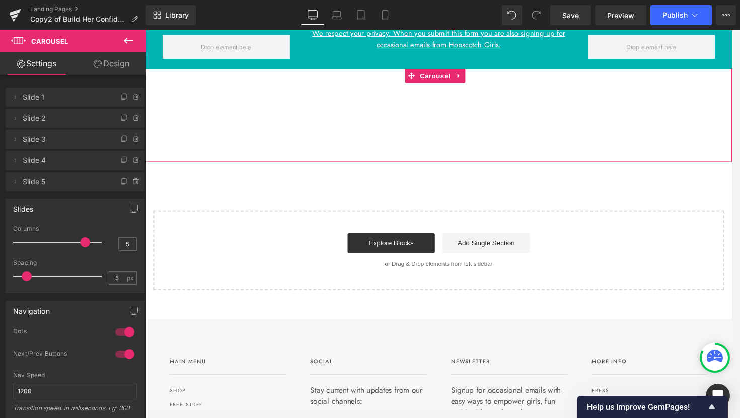
click at [118, 70] on link "Design" at bounding box center [111, 63] width 73 height 23
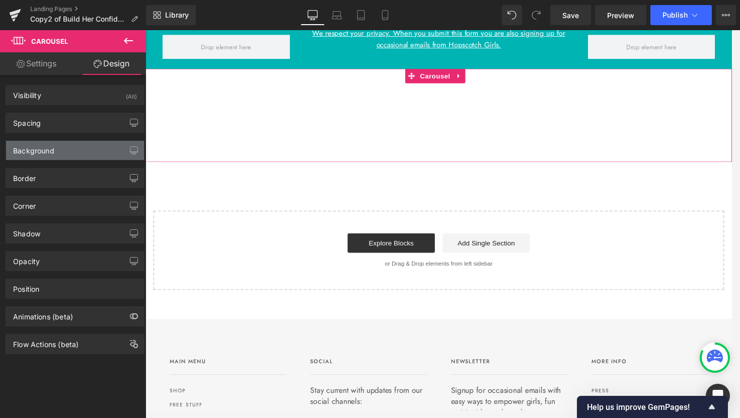
click at [79, 154] on div "Background" at bounding box center [75, 150] width 138 height 19
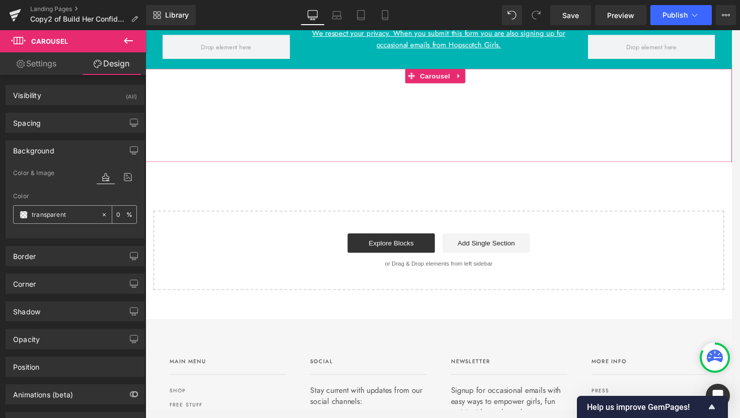
click at [65, 220] on div "transparent" at bounding box center [57, 215] width 87 height 18
click at [67, 216] on input "transparent" at bounding box center [64, 214] width 64 height 11
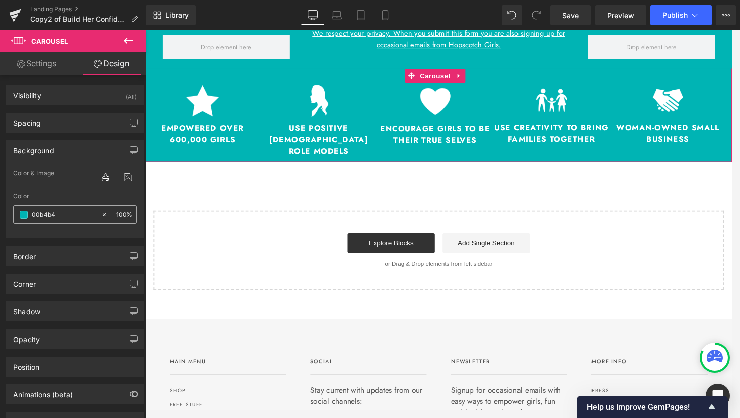
type input "00b4b4"
click at [116, 213] on input "0" at bounding box center [121, 214] width 10 height 11
type input "75"
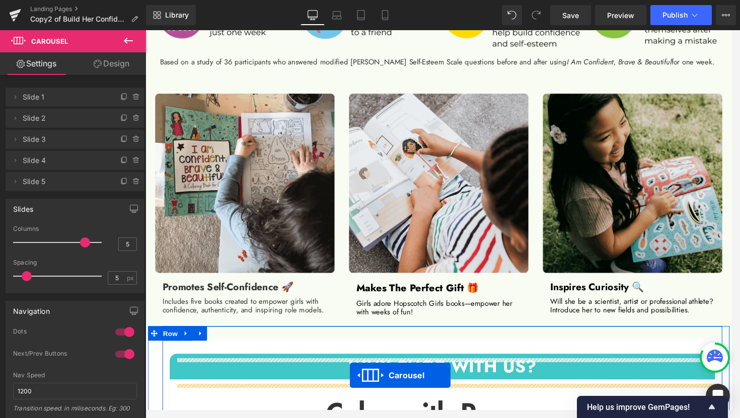
scroll to position [895, 0]
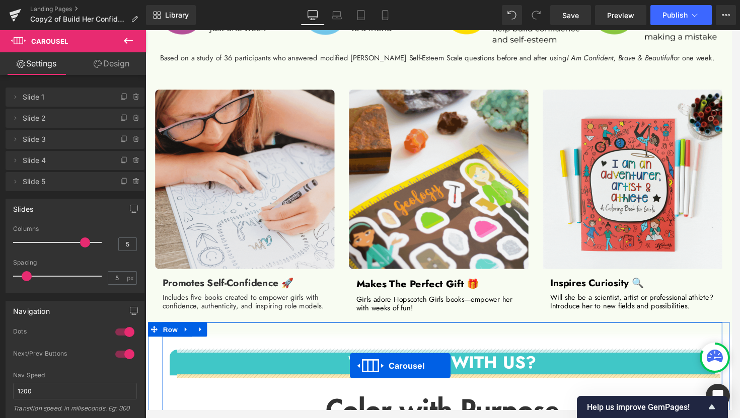
drag, startPoint x: 421, startPoint y: 267, endPoint x: 358, endPoint y: 389, distance: 137.5
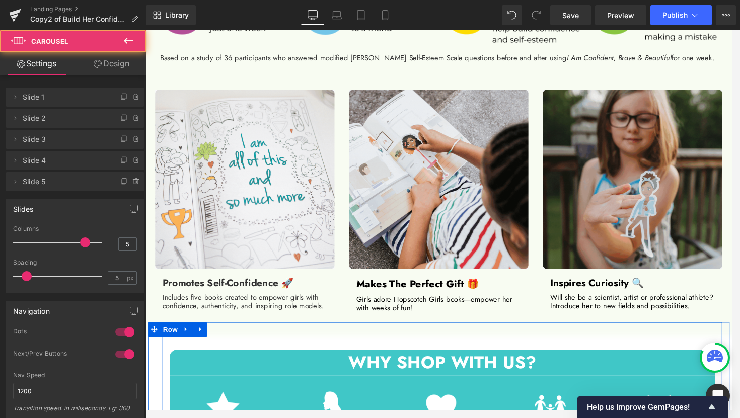
scroll to position [1069, 0]
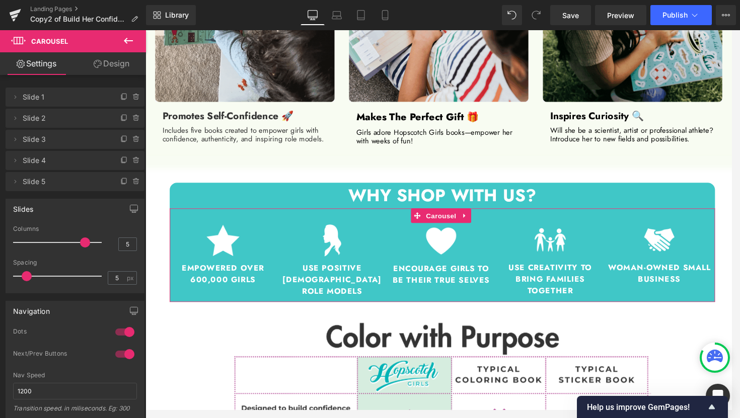
click at [107, 60] on link "Design" at bounding box center [111, 63] width 73 height 23
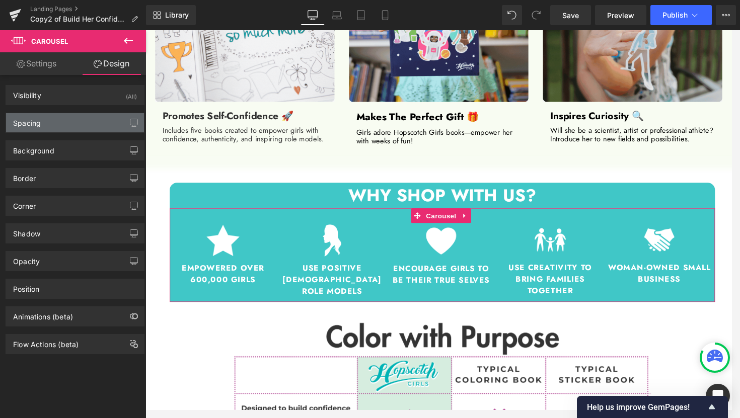
click at [54, 130] on div "Spacing" at bounding box center [75, 122] width 138 height 19
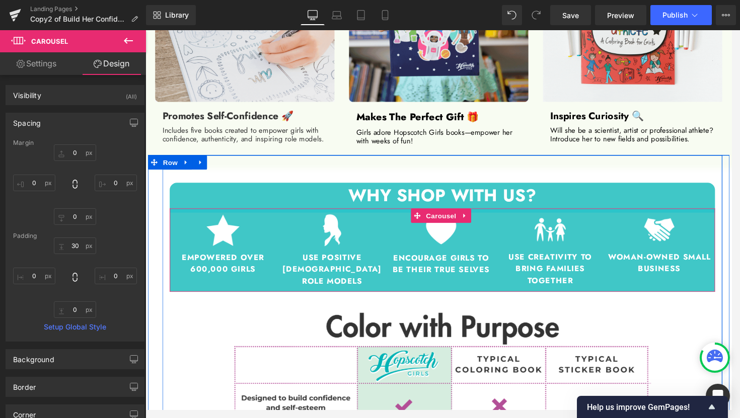
drag, startPoint x: 486, startPoint y: 216, endPoint x: 486, endPoint y: 205, distance: 10.6
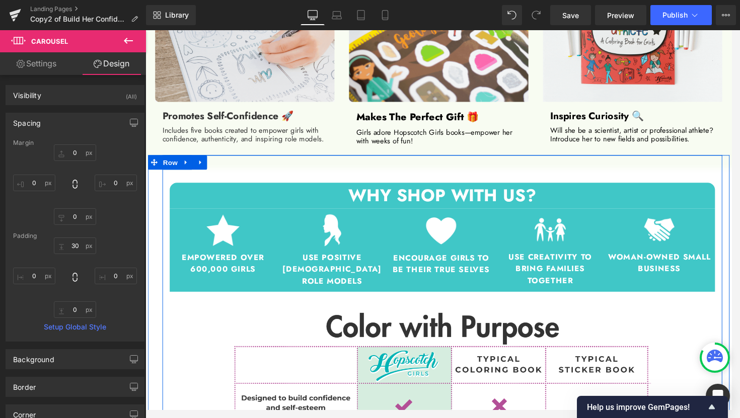
click at [595, 202] on h1 "WHY SHOP WITH US?" at bounding box center [454, 202] width 566 height 27
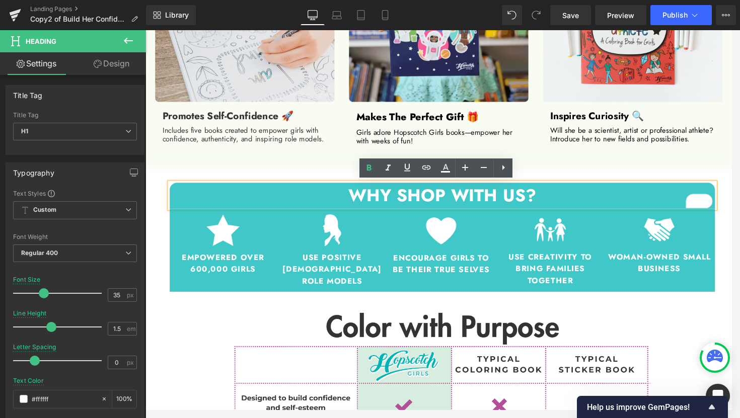
click at [227, 173] on div "WHY SHOP WITH US? Heading Image Empowered over 600,000 girls Heading Row Image …" at bounding box center [453, 384] width 581 height 449
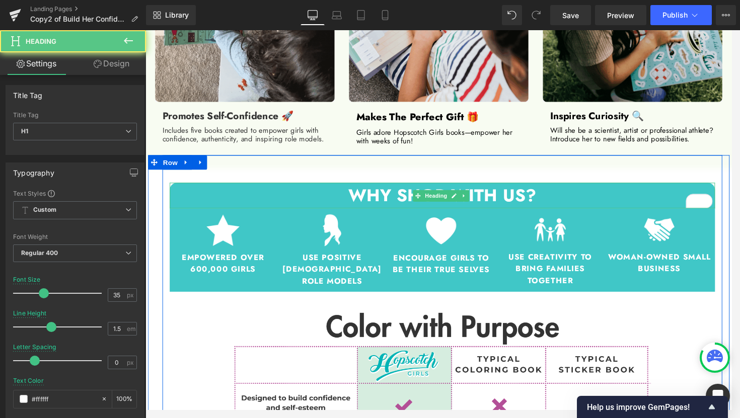
click at [229, 204] on h1 "WHY SHOP WITH US?" at bounding box center [454, 202] width 566 height 27
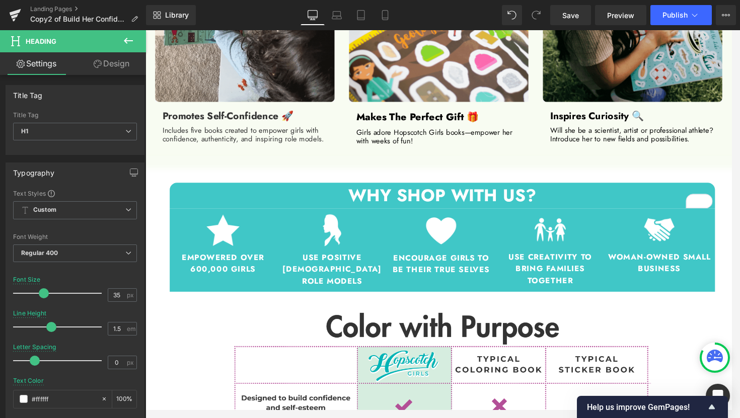
click at [106, 69] on link "Design" at bounding box center [111, 63] width 73 height 23
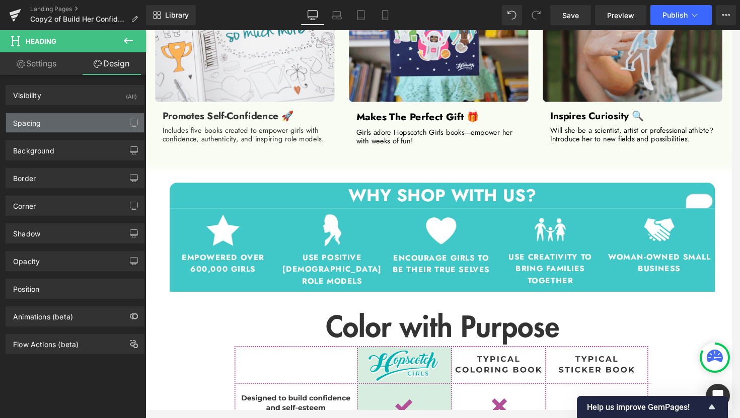
click at [59, 125] on div "Spacing" at bounding box center [75, 122] width 138 height 19
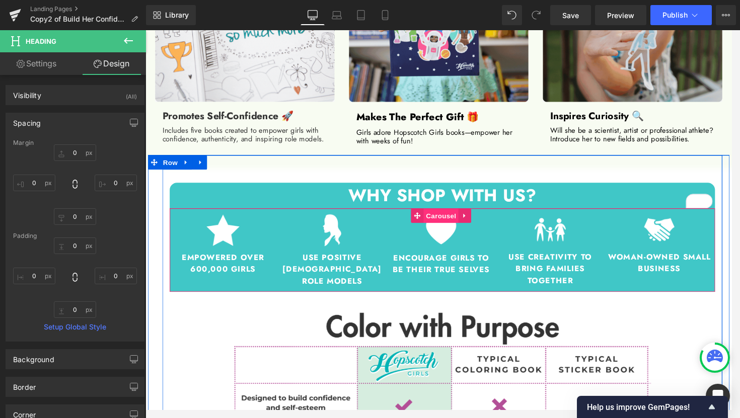
click at [443, 222] on span "Carousel" at bounding box center [452, 222] width 36 height 15
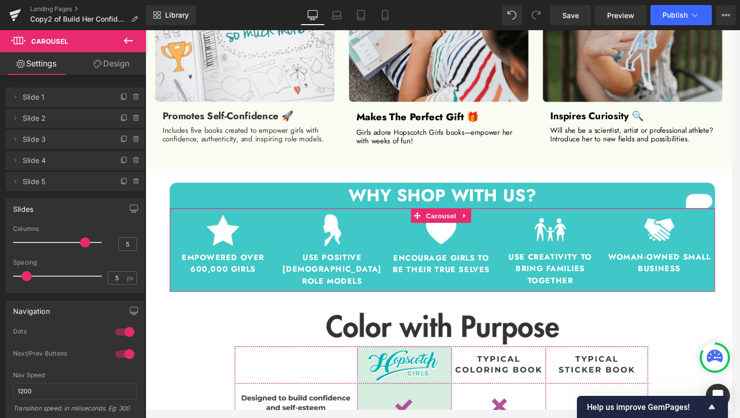
click at [107, 65] on link "Design" at bounding box center [111, 63] width 73 height 23
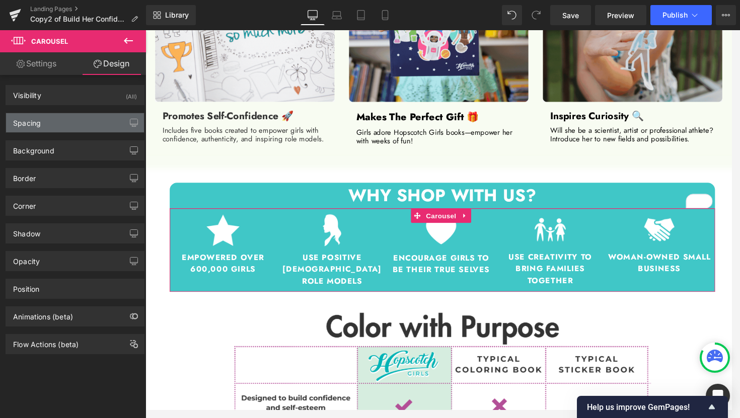
click at [51, 123] on div "Spacing" at bounding box center [75, 122] width 138 height 19
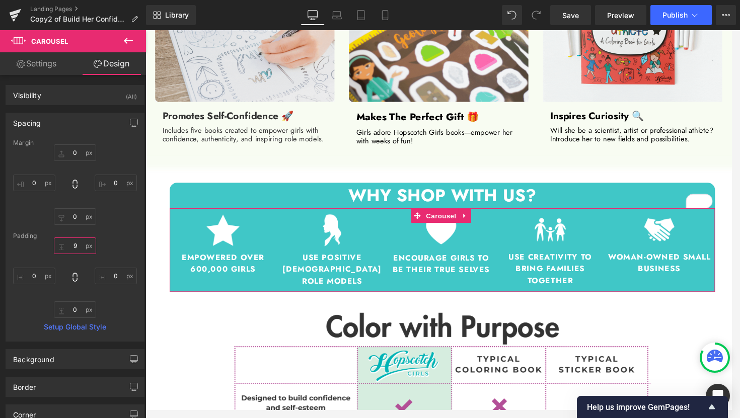
click at [79, 241] on input "9" at bounding box center [75, 246] width 42 height 17
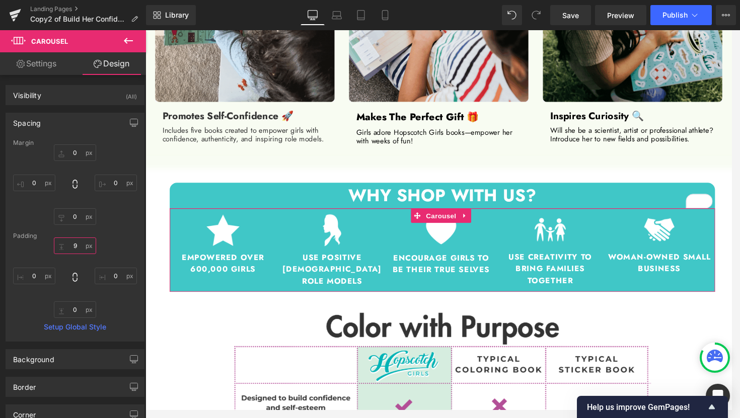
type input "0"
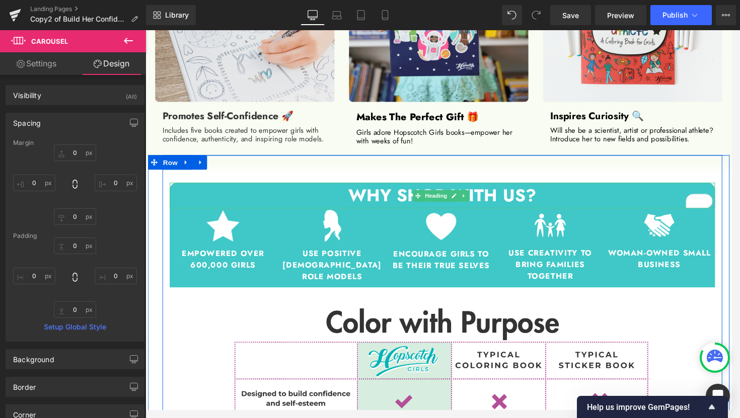
click at [237, 205] on h1 "WHY SHOP WITH US?" at bounding box center [454, 202] width 566 height 27
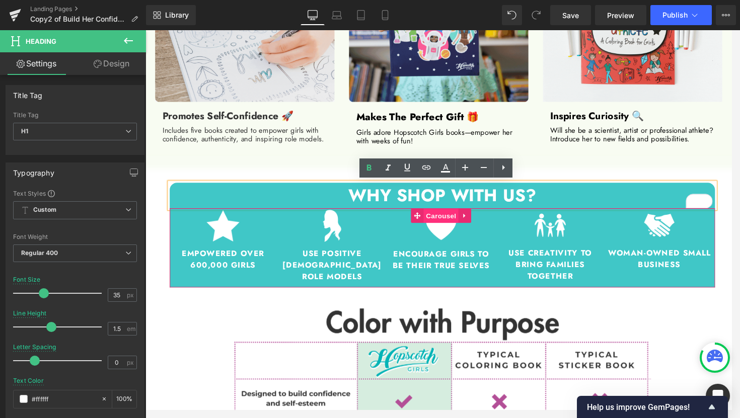
click at [448, 222] on span "Carousel" at bounding box center [452, 222] width 36 height 15
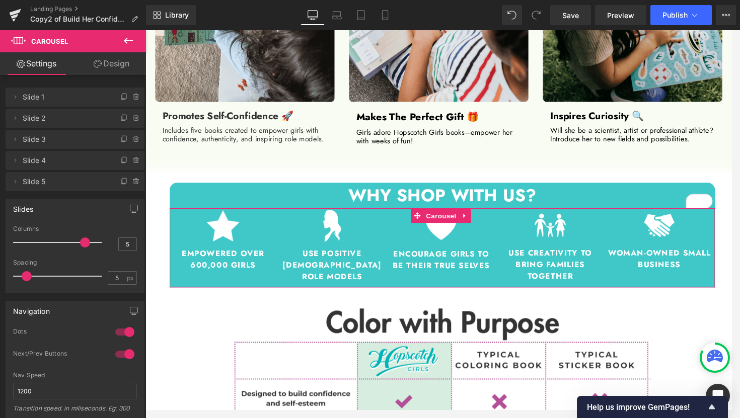
click at [107, 63] on link "Design" at bounding box center [111, 63] width 73 height 23
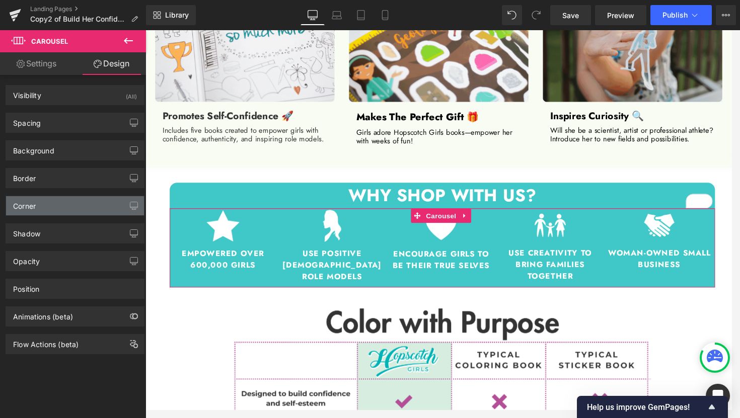
click at [64, 208] on div "Corner" at bounding box center [75, 205] width 138 height 19
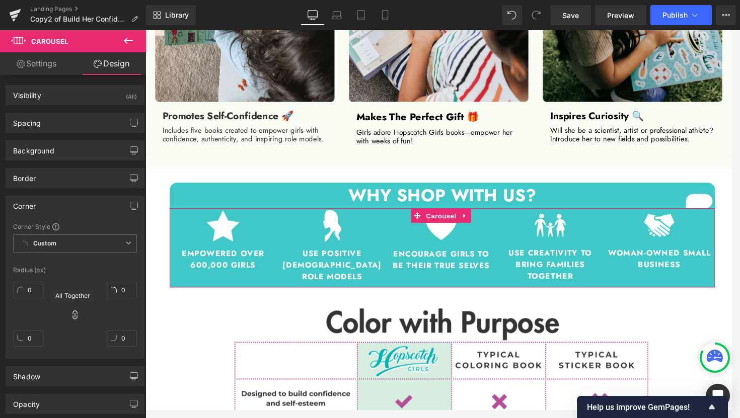
click at [71, 317] on icon at bounding box center [75, 315] width 10 height 10
click at [29, 340] on input "0" at bounding box center [28, 338] width 30 height 17
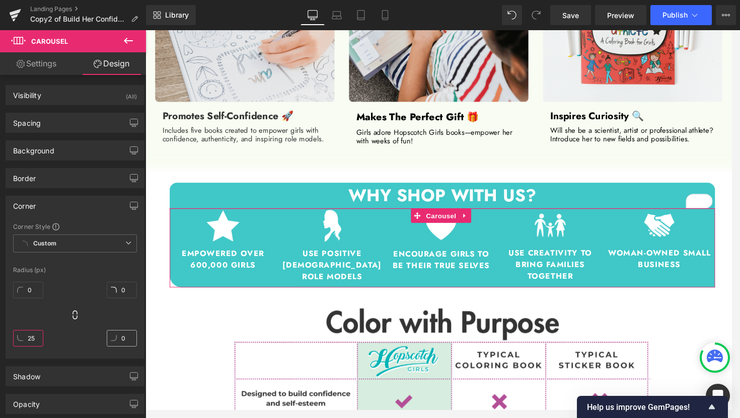
type input "25"
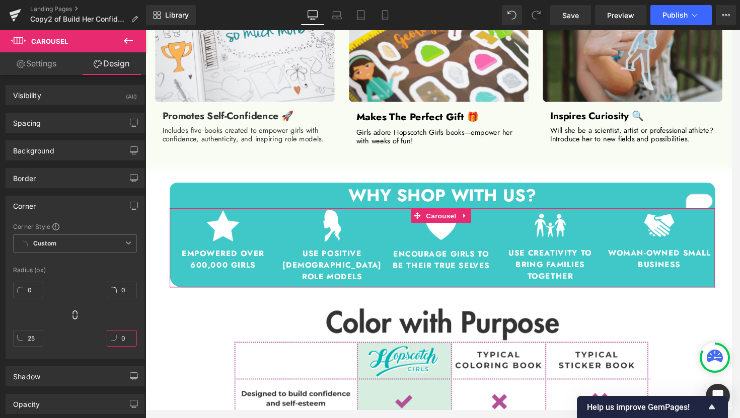
click at [122, 341] on input "0" at bounding box center [122, 338] width 30 height 17
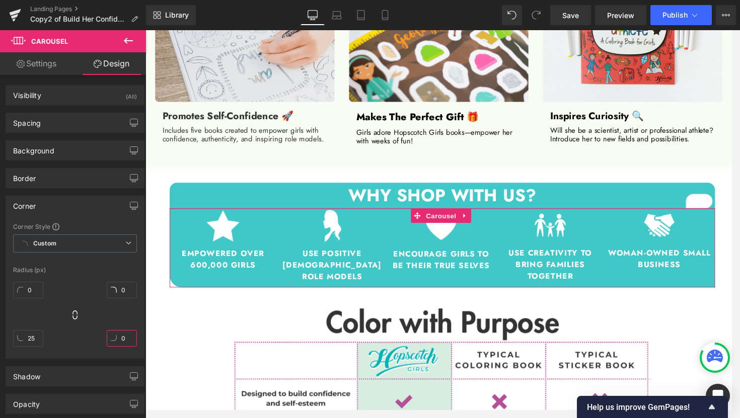
type input "5"
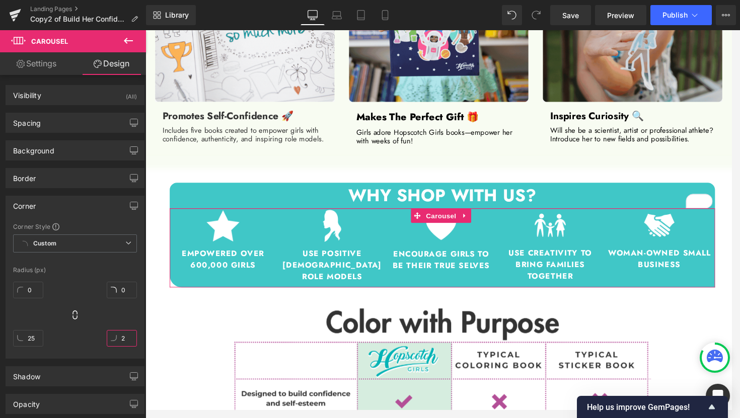
type input "25"
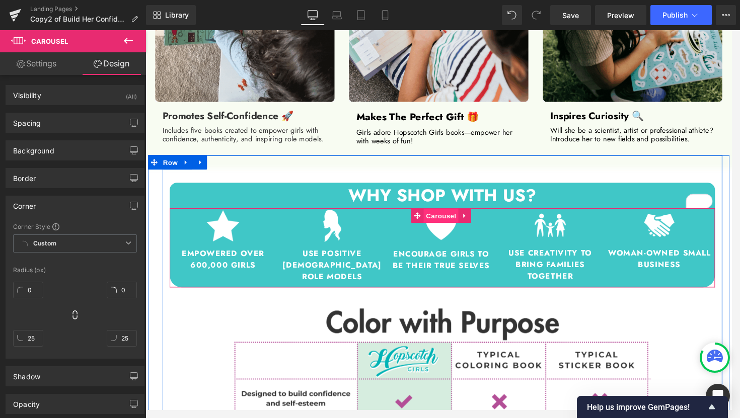
click at [448, 220] on span "Carousel" at bounding box center [452, 222] width 36 height 15
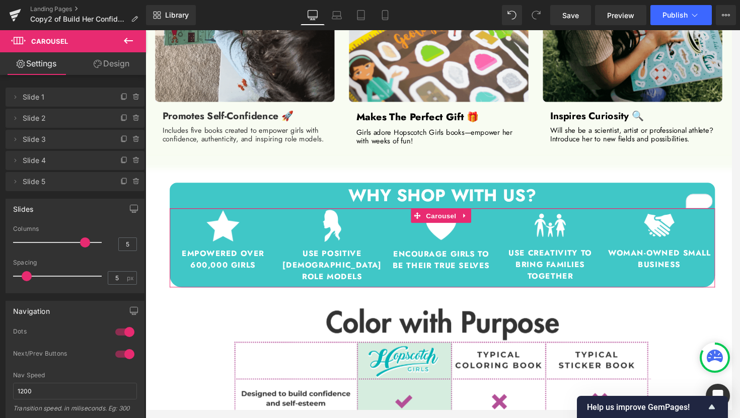
click at [113, 64] on link "Design" at bounding box center [111, 63] width 73 height 23
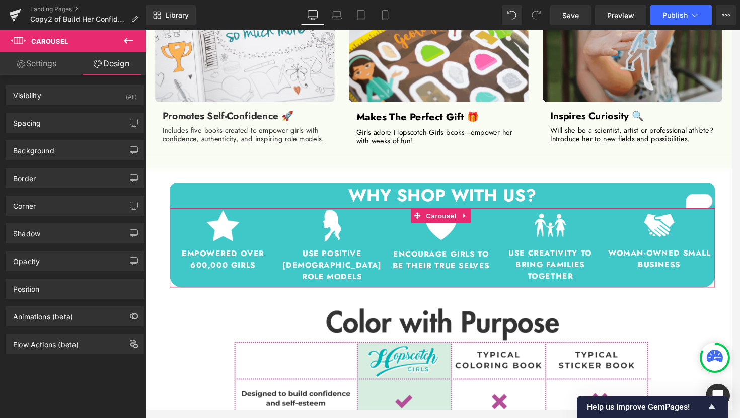
click at [83, 134] on div "Background Color & Image color Color #00b4b4 75 % Image Replace Image Upload im…" at bounding box center [75, 147] width 150 height 28
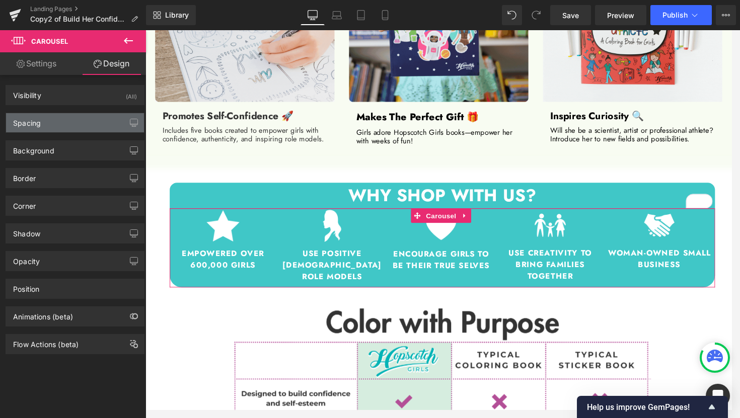
click at [84, 130] on div "Spacing" at bounding box center [75, 122] width 138 height 19
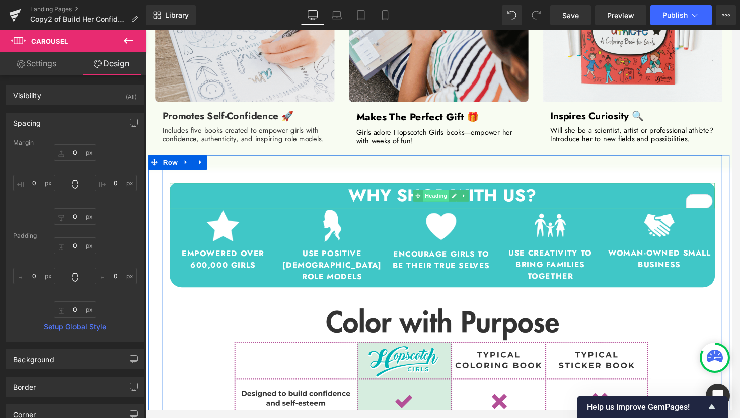
click at [450, 200] on span "Heading" at bounding box center [447, 202] width 27 height 12
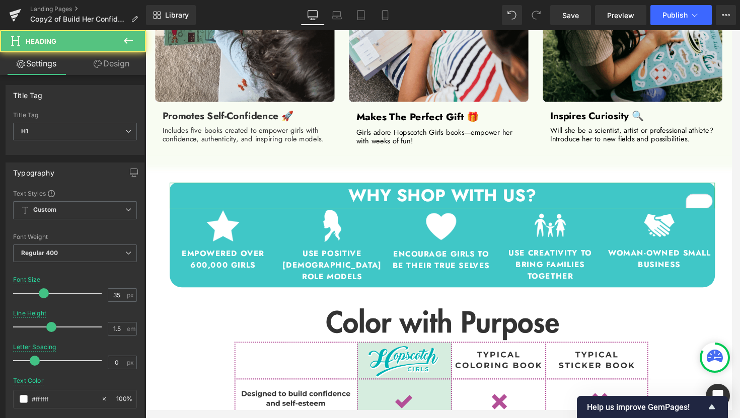
click at [101, 68] on link "Design" at bounding box center [111, 63] width 73 height 23
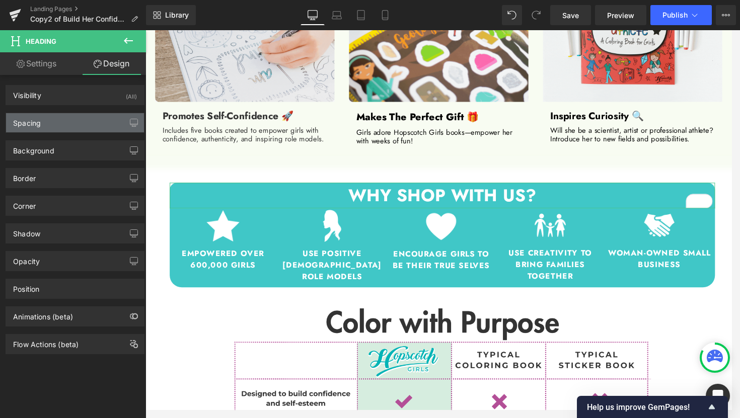
click at [71, 118] on div "Spacing" at bounding box center [75, 122] width 138 height 19
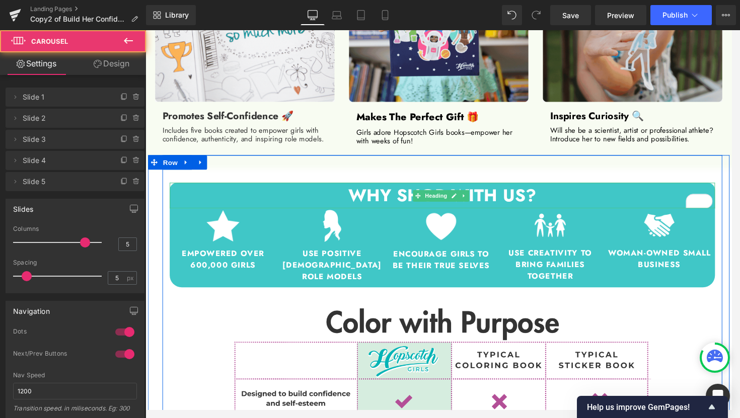
drag, startPoint x: 576, startPoint y: 214, endPoint x: 574, endPoint y: 206, distance: 8.0
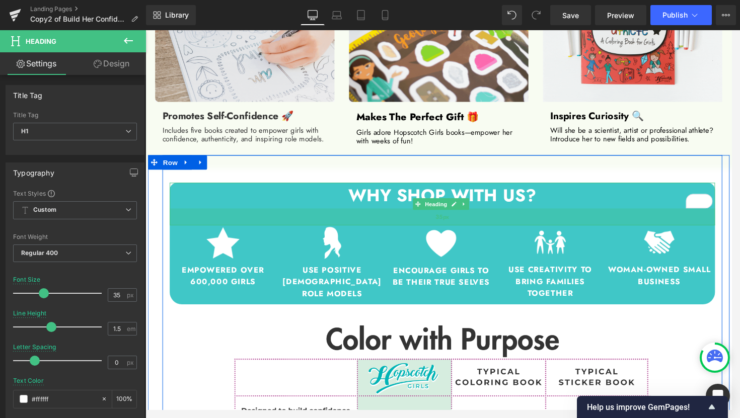
drag, startPoint x: 576, startPoint y: 211, endPoint x: 579, endPoint y: 229, distance: 18.4
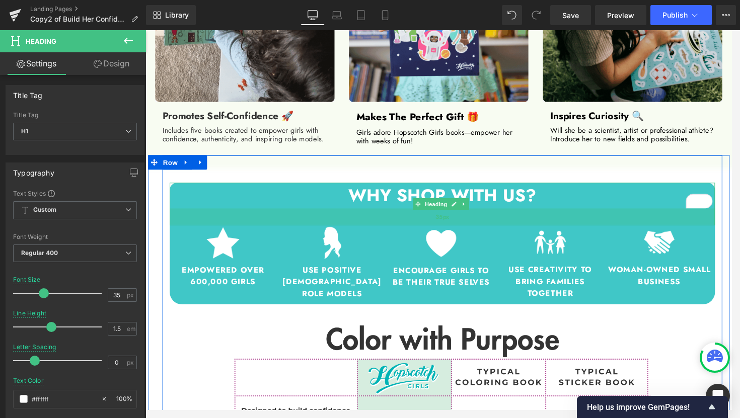
click at [579, 229] on div "35px" at bounding box center [454, 224] width 566 height 18
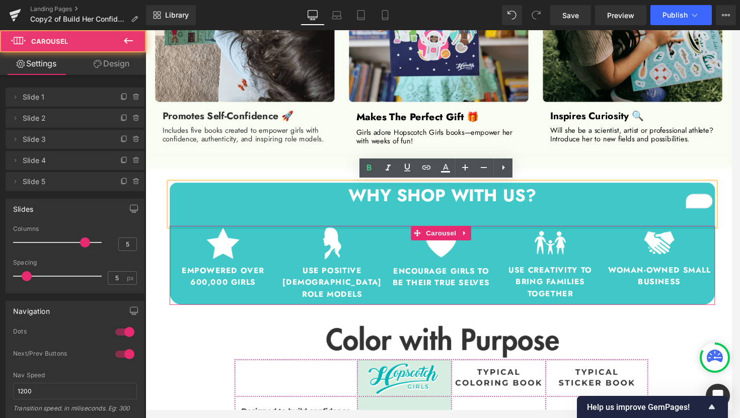
drag, startPoint x: 614, startPoint y: 231, endPoint x: 611, endPoint y: 216, distance: 15.3
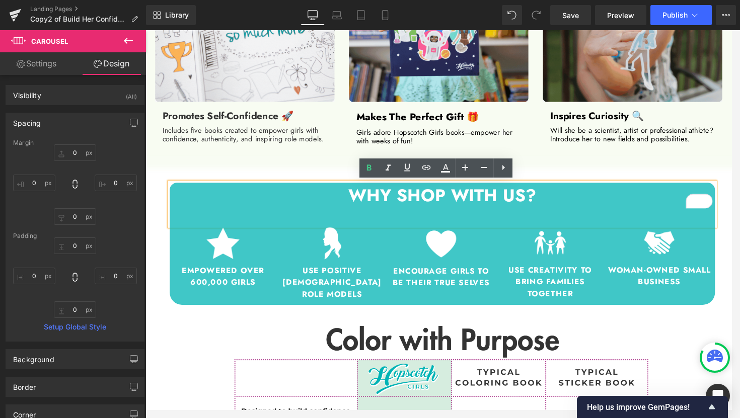
drag, startPoint x: 614, startPoint y: 234, endPoint x: 609, endPoint y: 217, distance: 17.7
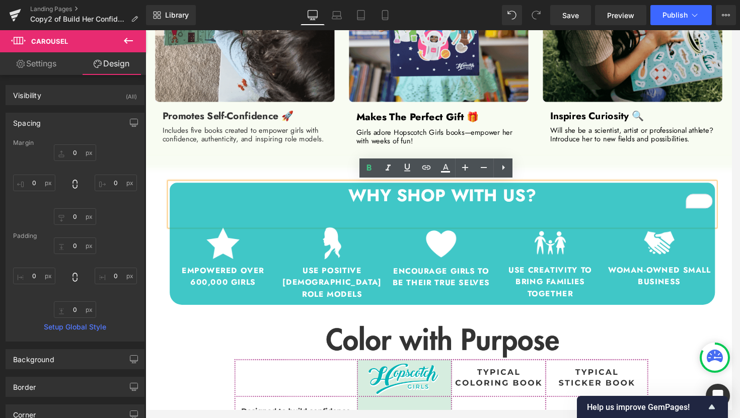
drag, startPoint x: 607, startPoint y: 233, endPoint x: 604, endPoint y: 224, distance: 9.4
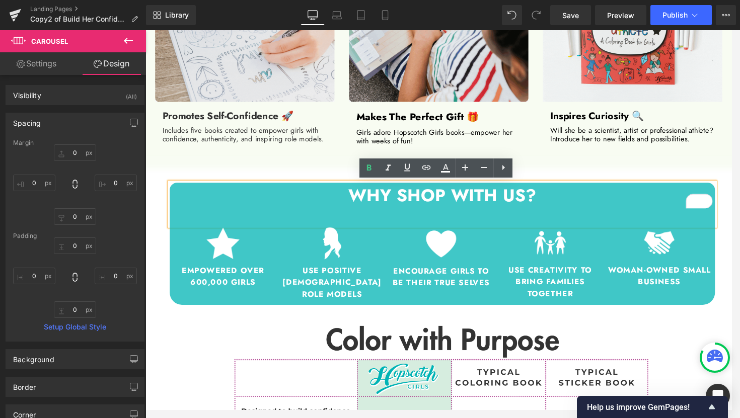
click at [613, 204] on h1 "WHY SHOP WITH US?" at bounding box center [454, 202] width 566 height 27
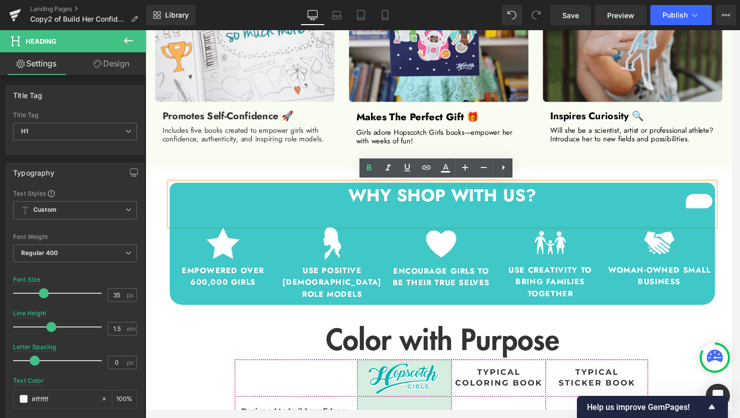
click at [597, 213] on h1 "WHY SHOP WITH US?" at bounding box center [454, 202] width 566 height 27
click at [285, 164] on div "WHY SHOP WITH US? Heading 36px Image Empowered over 600,000 girls Heading Row I…" at bounding box center [453, 391] width 581 height 463
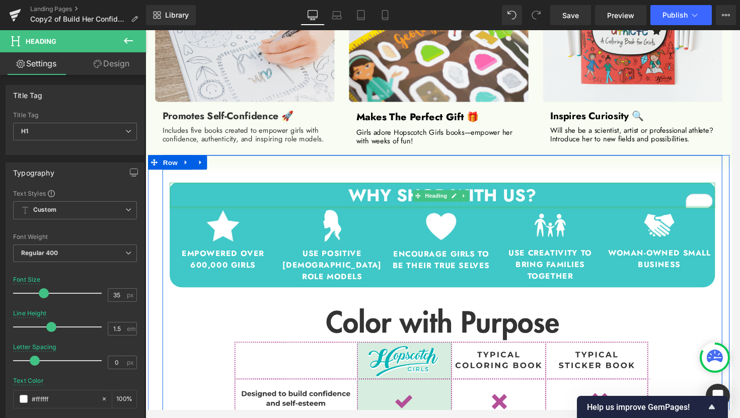
drag, startPoint x: 343, startPoint y: 224, endPoint x: 336, endPoint y: 197, distance: 27.6
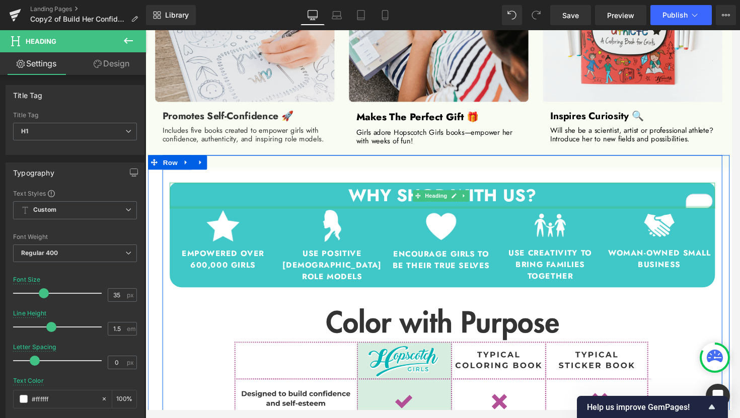
click at [336, 197] on div "WHY SHOP WITH US? Heading" at bounding box center [454, 202] width 566 height 27
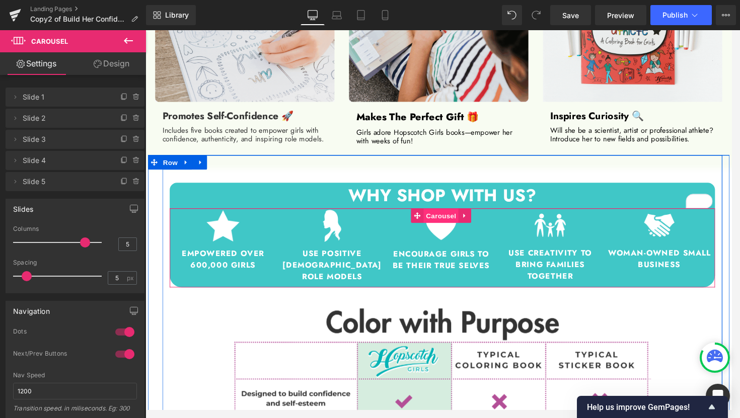
click at [448, 224] on span "Carousel" at bounding box center [452, 222] width 36 height 15
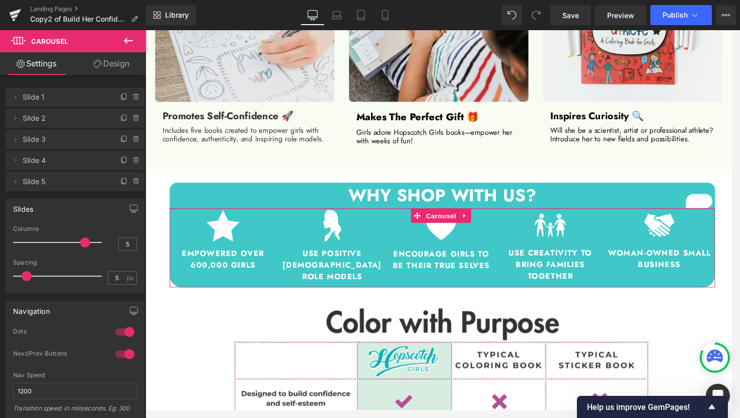
click at [113, 66] on link "Design" at bounding box center [111, 63] width 73 height 23
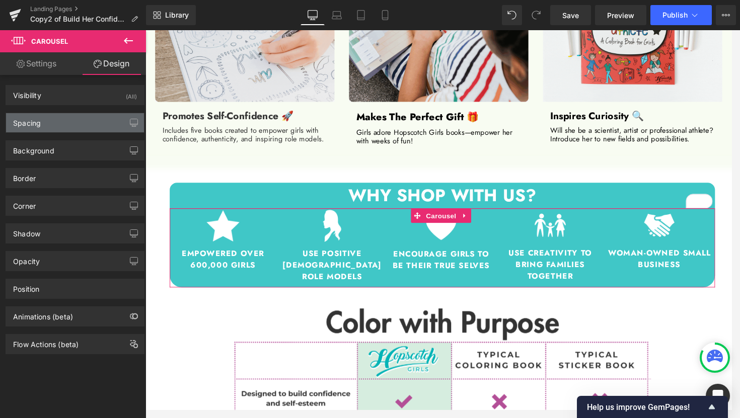
click at [74, 130] on div "Spacing" at bounding box center [75, 122] width 138 height 19
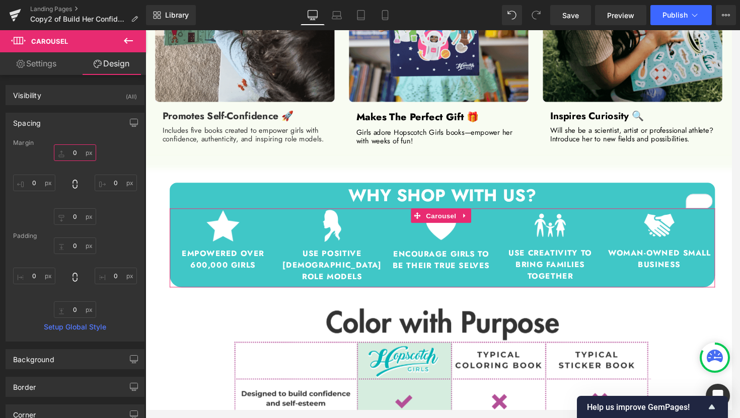
click at [72, 151] on input "0" at bounding box center [75, 152] width 42 height 17
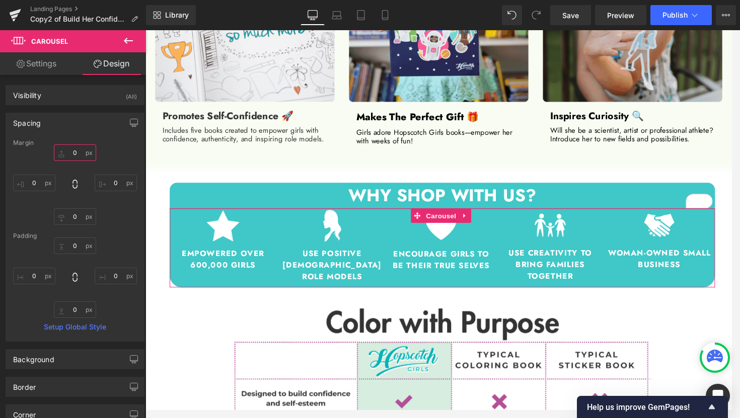
click at [72, 151] on input "0" at bounding box center [75, 152] width 42 height 17
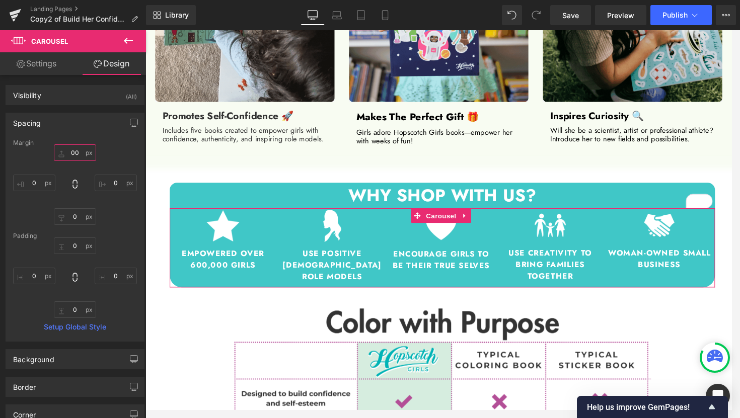
type input "0"
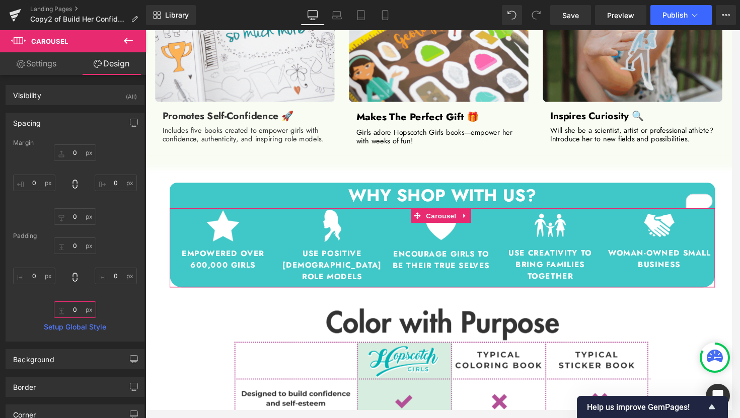
click at [74, 310] on input "0" at bounding box center [75, 309] width 42 height 17
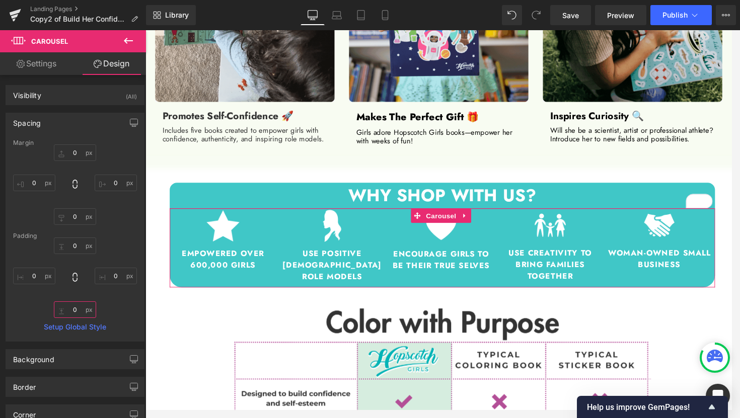
click at [76, 309] on input "0" at bounding box center [75, 309] width 42 height 17
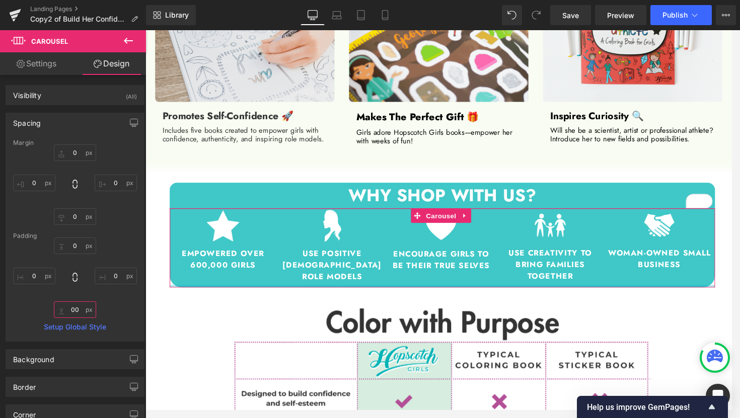
type input "0"
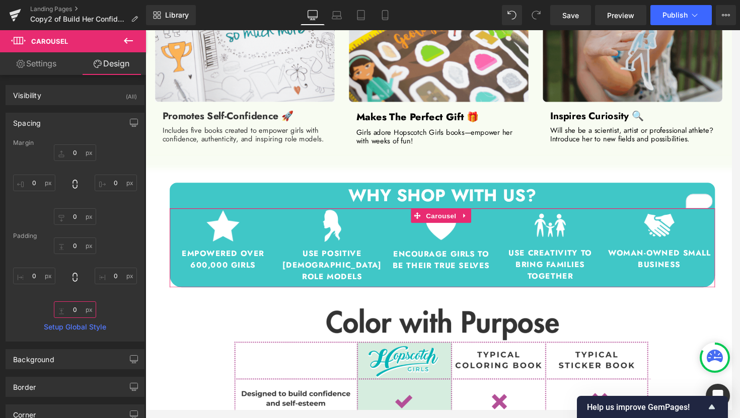
type input "0"
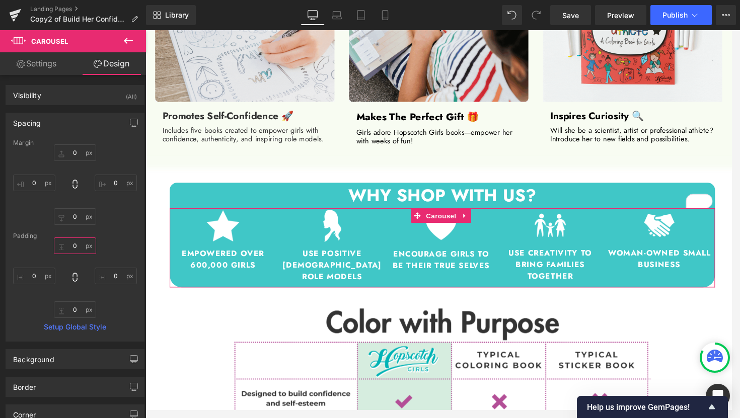
click at [71, 244] on input "0" at bounding box center [75, 246] width 42 height 17
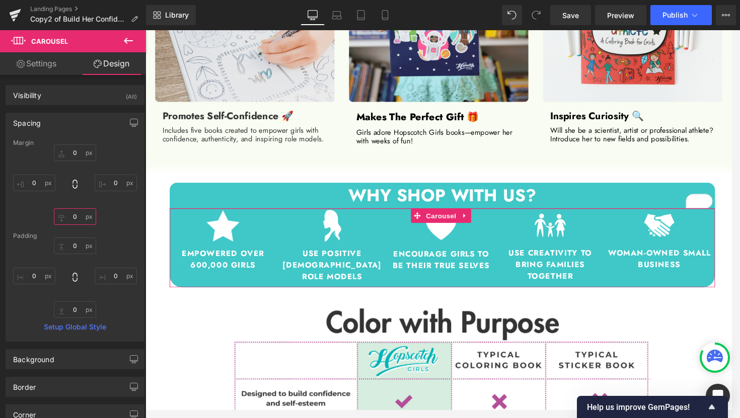
click at [71, 213] on input "0" at bounding box center [75, 216] width 42 height 17
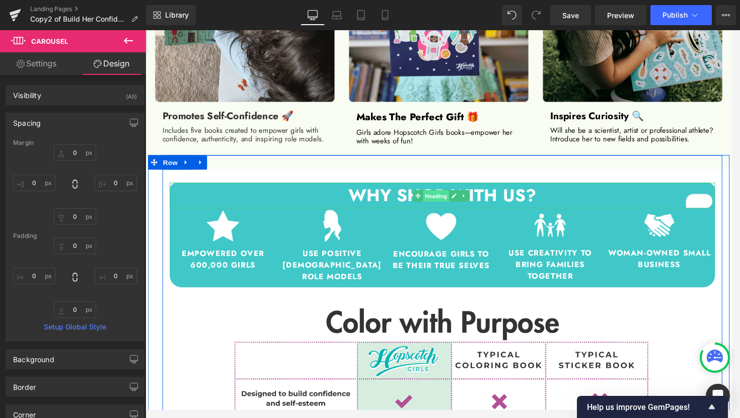
click at [443, 202] on span "Heading" at bounding box center [447, 202] width 27 height 12
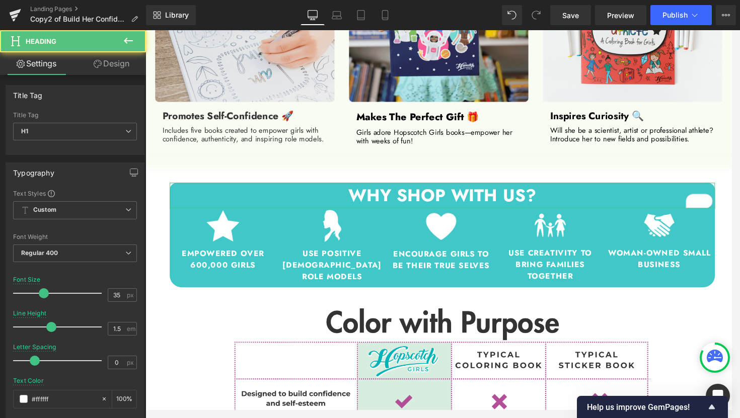
click at [119, 63] on link "Design" at bounding box center [111, 63] width 73 height 23
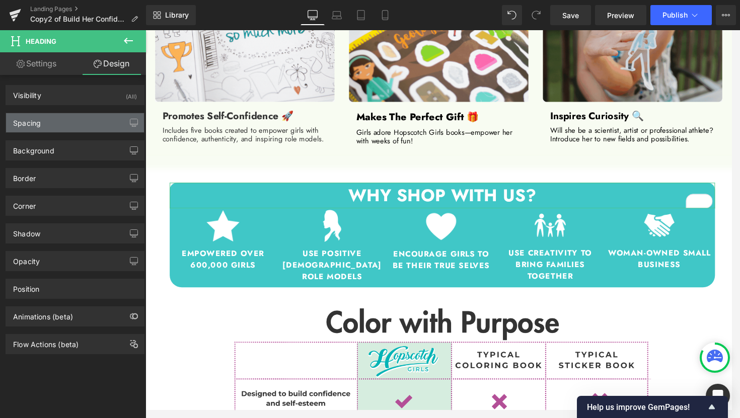
click at [66, 125] on div "Spacing" at bounding box center [75, 122] width 138 height 19
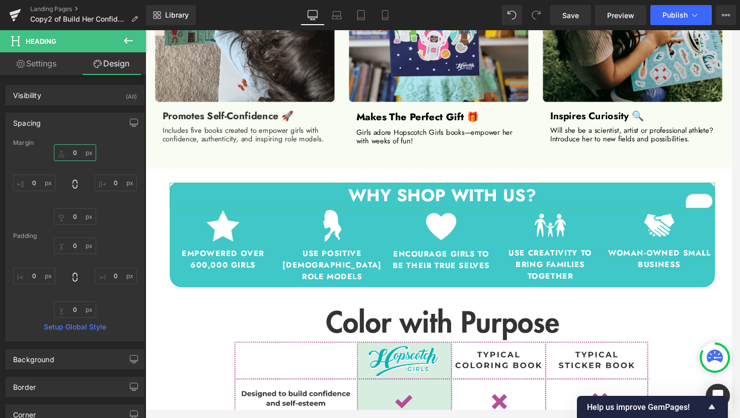
click at [71, 152] on input "0" at bounding box center [75, 152] width 42 height 17
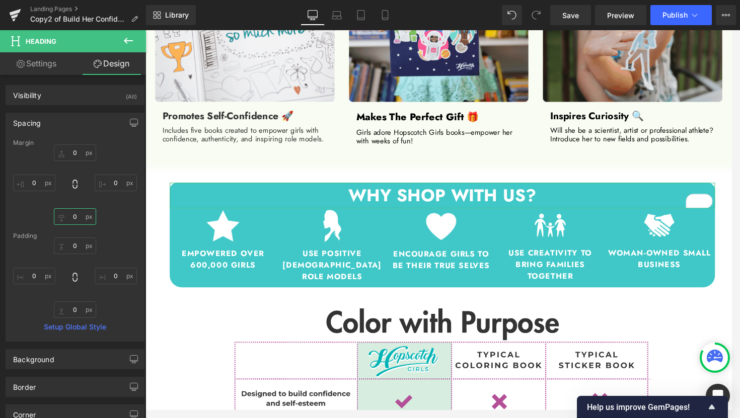
click at [71, 216] on input "0" at bounding box center [75, 216] width 42 height 17
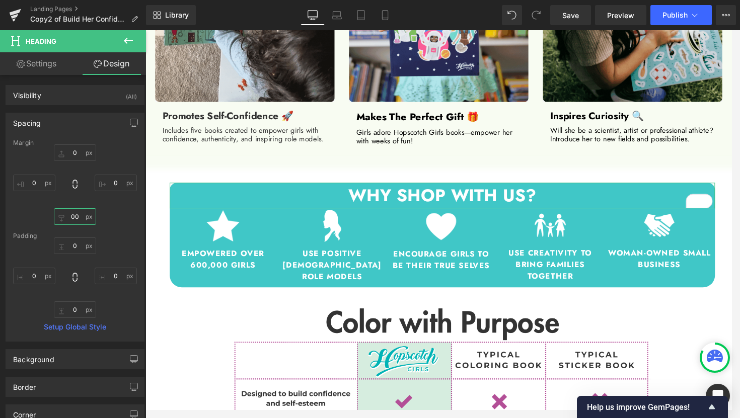
type input "0"
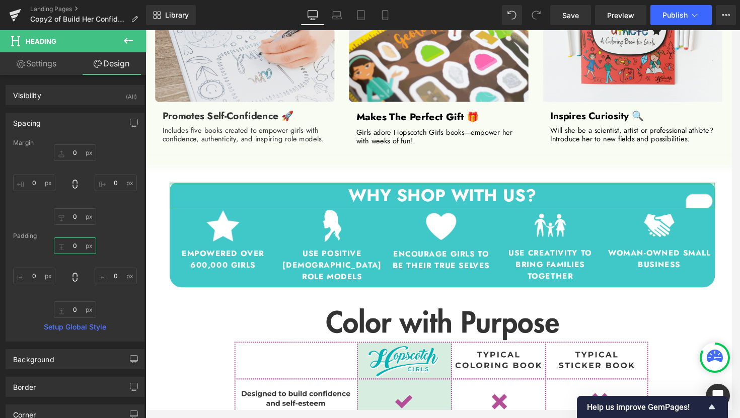
click at [75, 246] on input "0" at bounding box center [75, 246] width 42 height 17
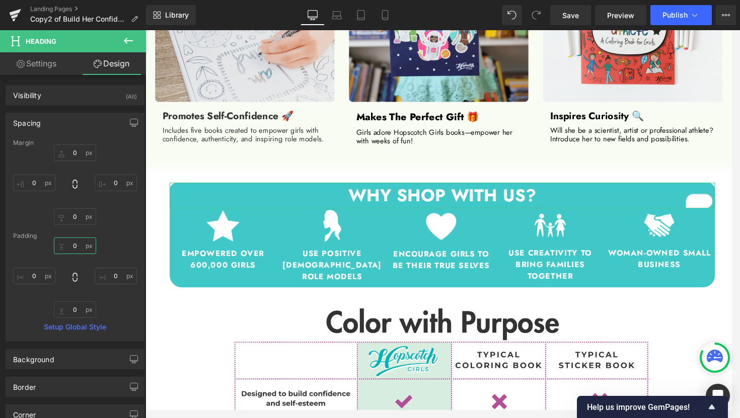
click at [77, 246] on input "0" at bounding box center [75, 246] width 42 height 17
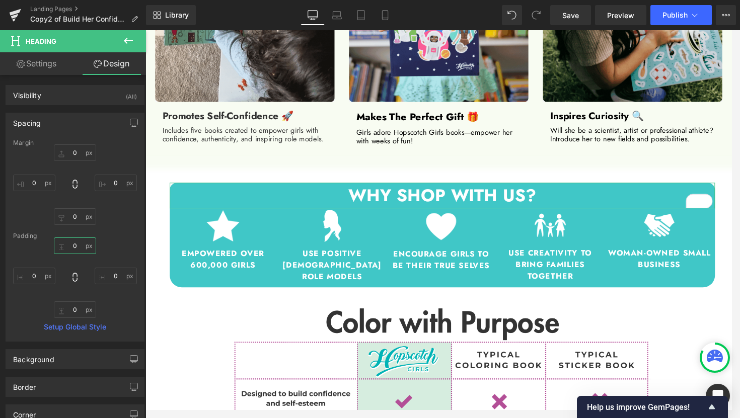
type input "0"
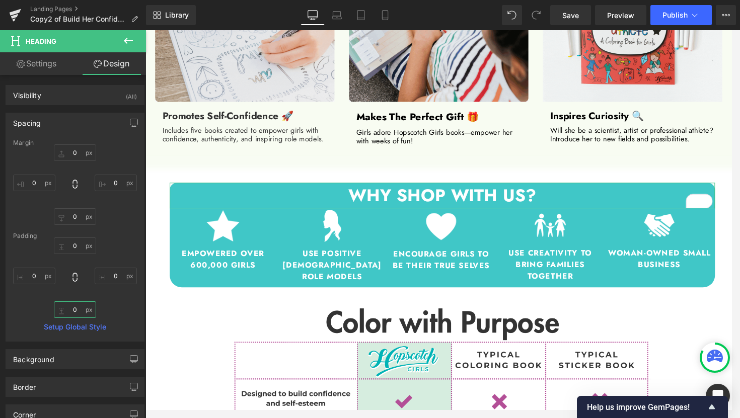
click at [73, 308] on input "0" at bounding box center [75, 309] width 42 height 17
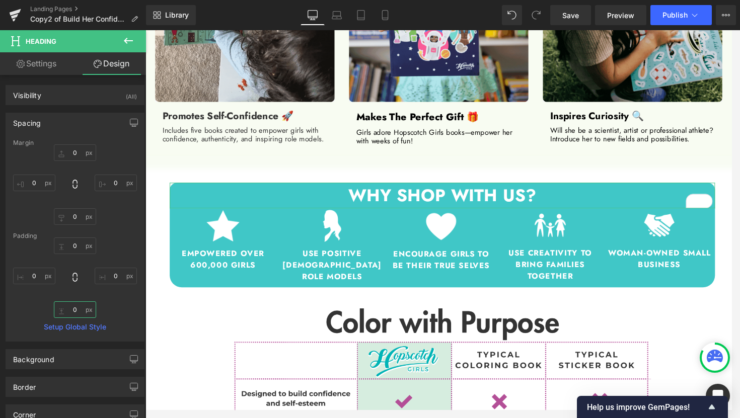
click at [75, 308] on input "0" at bounding box center [75, 309] width 42 height 17
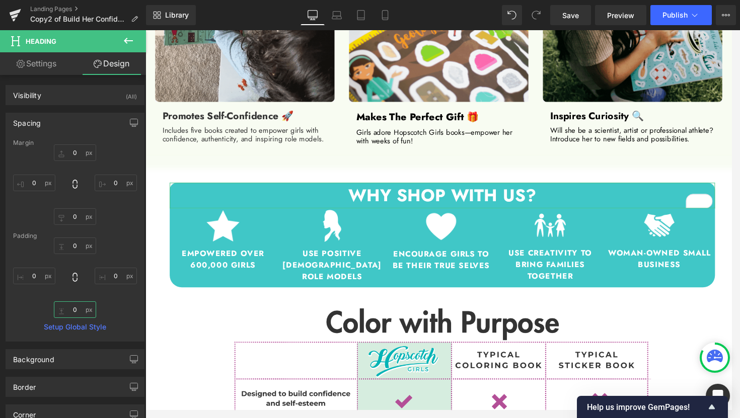
type input "0"
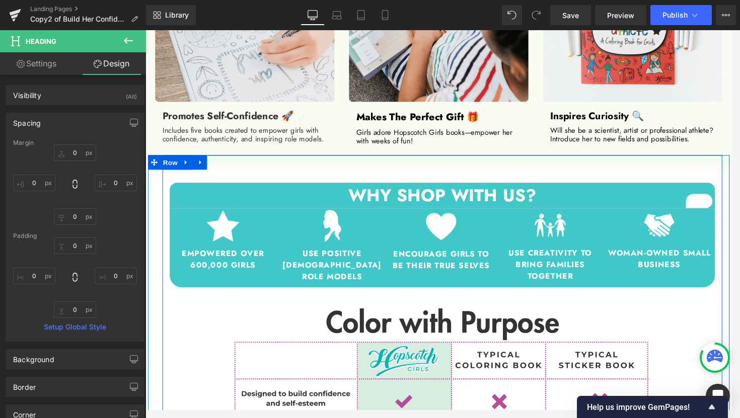
click at [164, 173] on span "Row" at bounding box center [171, 167] width 20 height 15
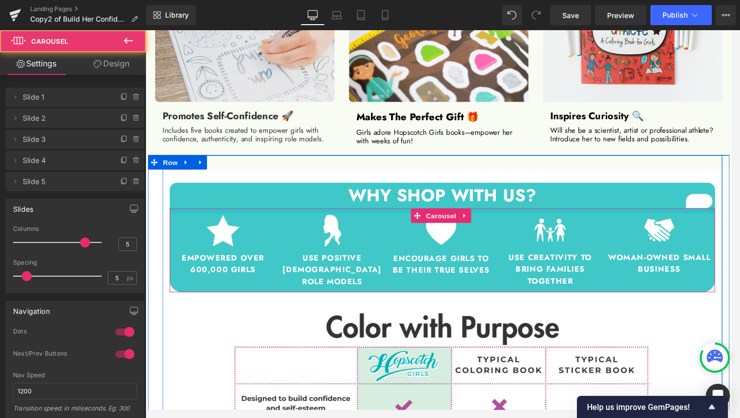
drag, startPoint x: 503, startPoint y: 214, endPoint x: 503, endPoint y: 219, distance: 5.1
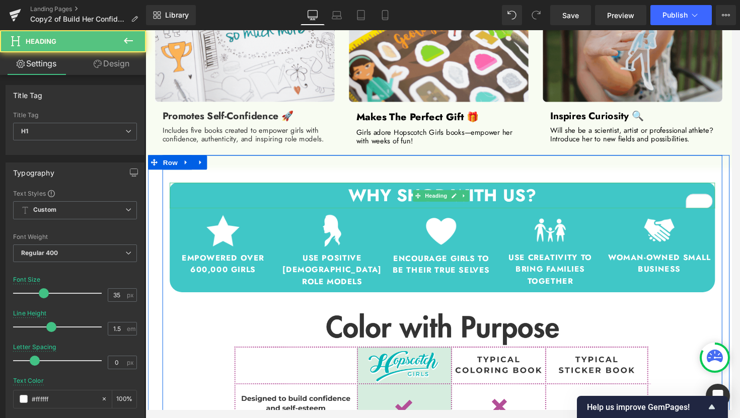
click at [606, 204] on h1 "WHY SHOP WITH US?" at bounding box center [454, 202] width 566 height 27
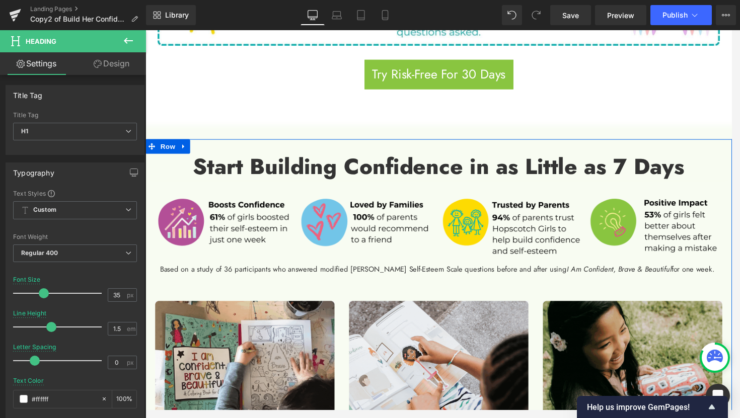
scroll to position [373, 0]
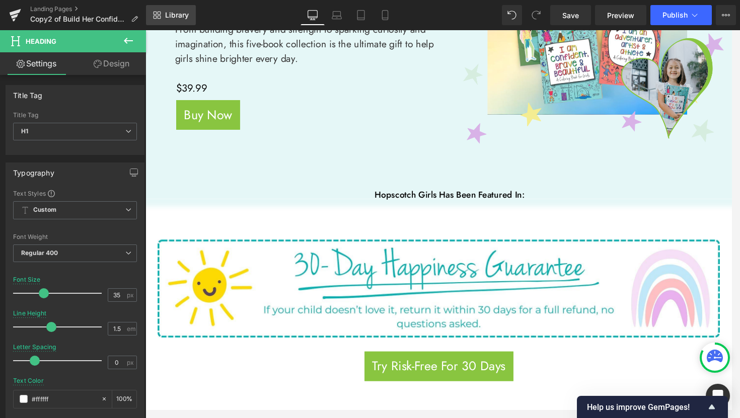
click at [179, 18] on span "Library" at bounding box center [177, 15] width 24 height 9
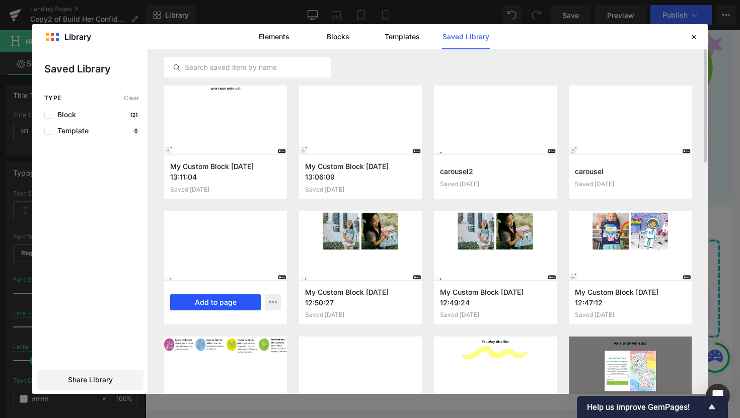
click at [218, 302] on button "Add to page" at bounding box center [215, 302] width 91 height 16
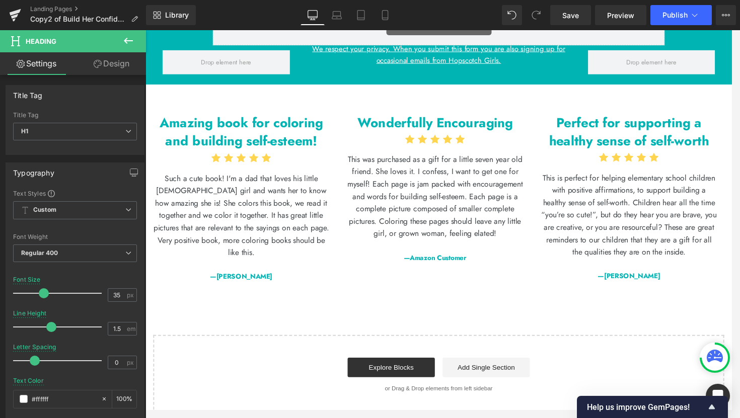
scroll to position [3192, 0]
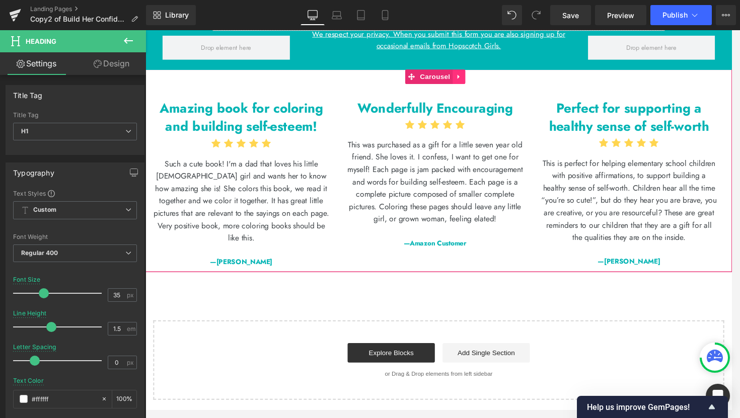
click at [472, 86] on link at bounding box center [470, 78] width 13 height 15
click at [481, 83] on icon at bounding box center [477, 79] width 7 height 8
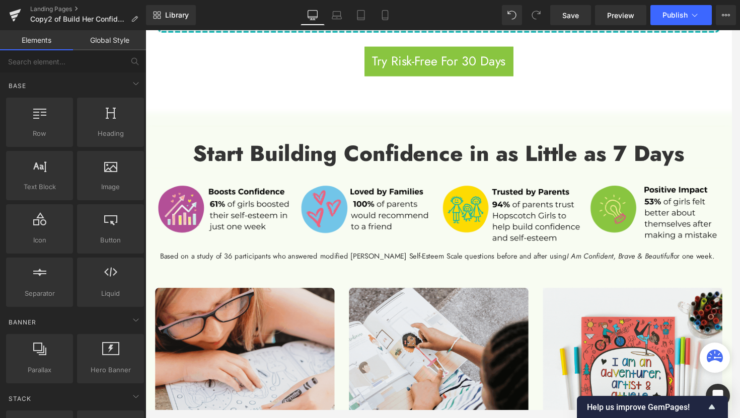
scroll to position [1110, 0]
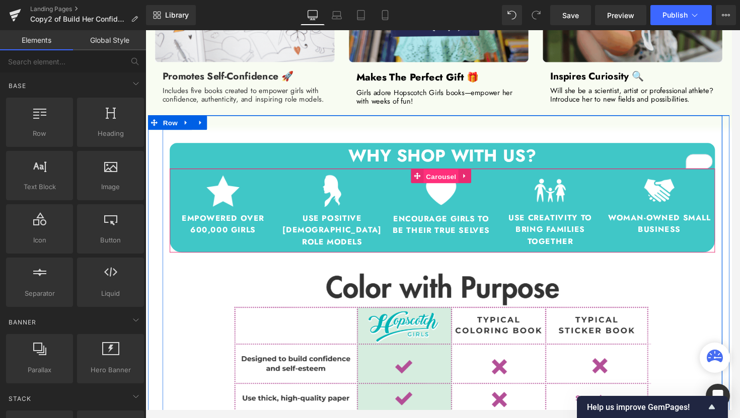
click at [443, 179] on span "Carousel" at bounding box center [452, 182] width 36 height 15
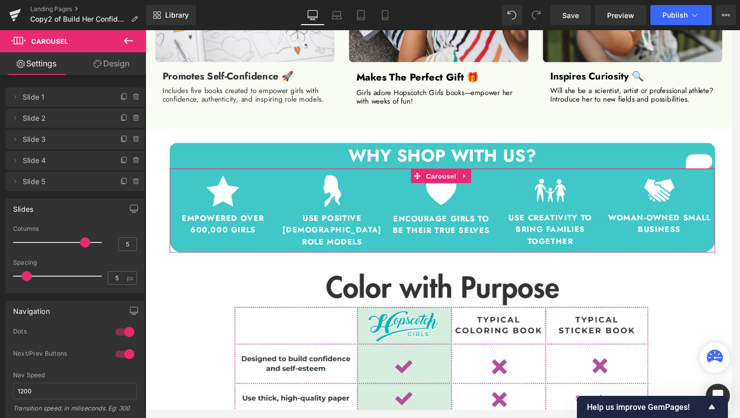
click at [104, 64] on link "Design" at bounding box center [111, 63] width 73 height 23
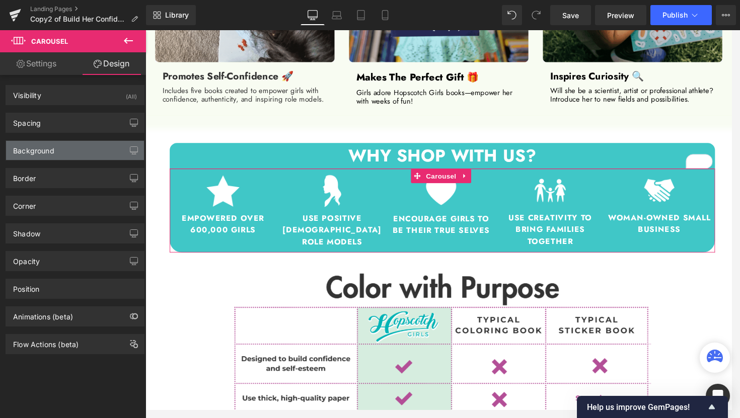
click at [62, 154] on div "Background" at bounding box center [75, 150] width 138 height 19
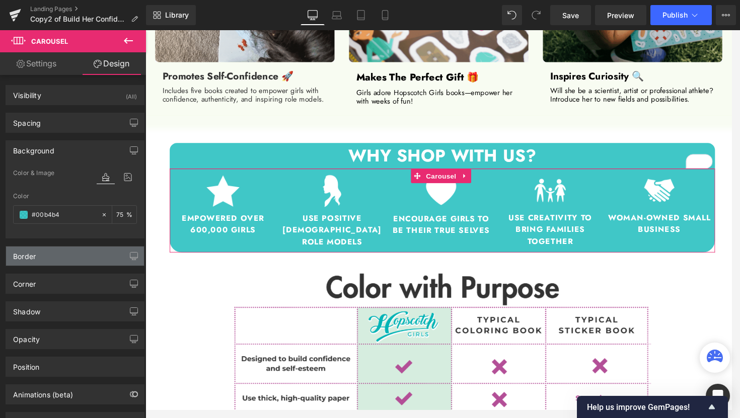
click at [84, 256] on div "Border" at bounding box center [75, 256] width 138 height 19
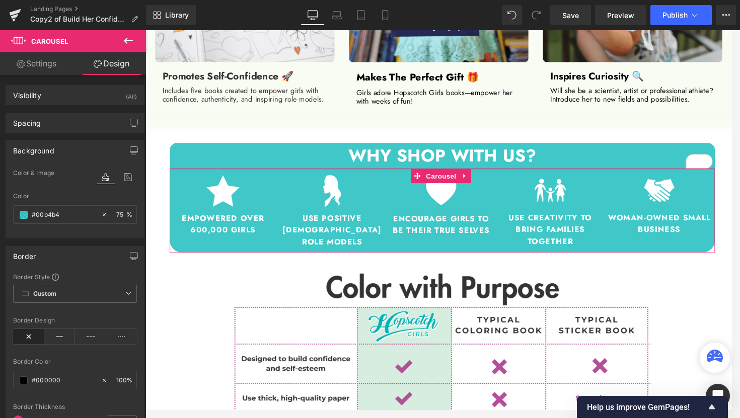
scroll to position [115, 0]
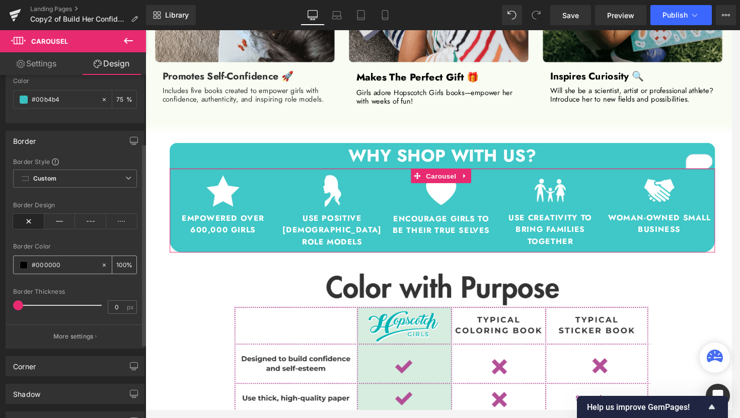
click at [103, 265] on icon at bounding box center [104, 264] width 3 height 3
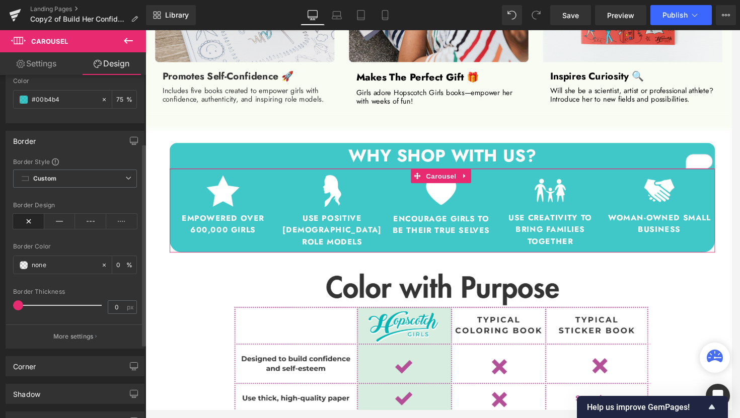
click at [87, 137] on div "Border" at bounding box center [75, 140] width 138 height 19
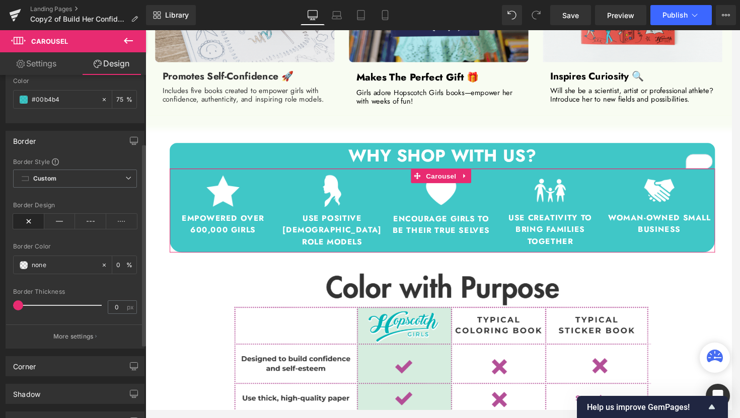
scroll to position [42, 0]
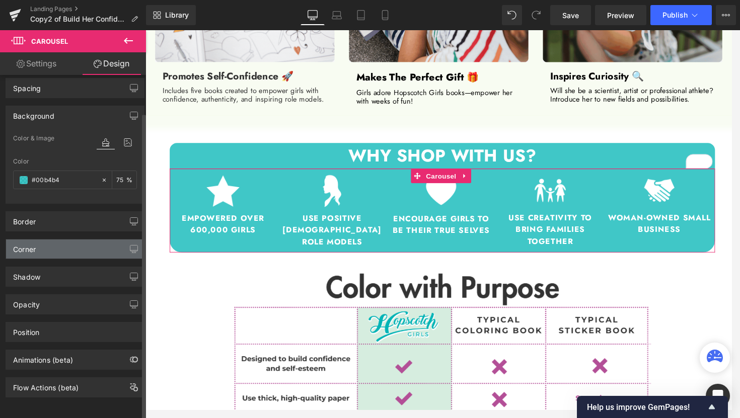
click at [78, 240] on div "Corner" at bounding box center [75, 249] width 138 height 19
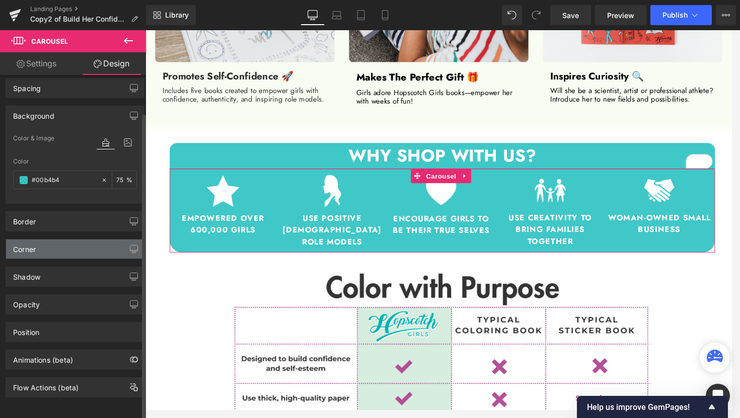
scroll to position [115, 0]
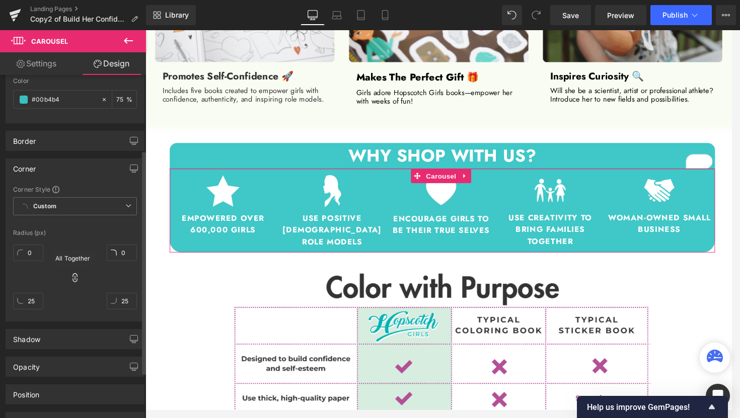
click at [72, 277] on icon at bounding box center [74, 277] width 5 height 9
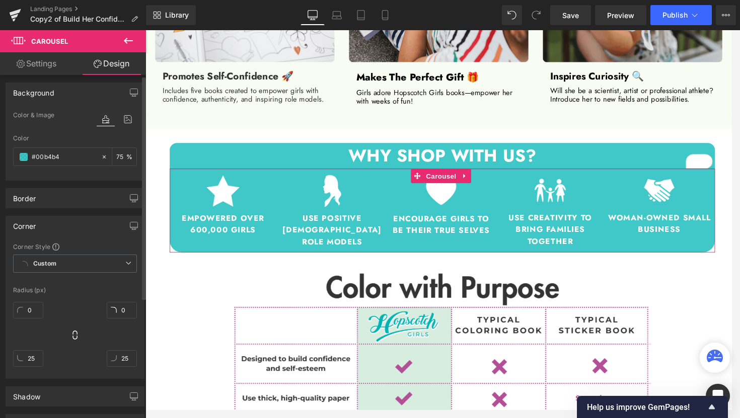
scroll to position [0, 0]
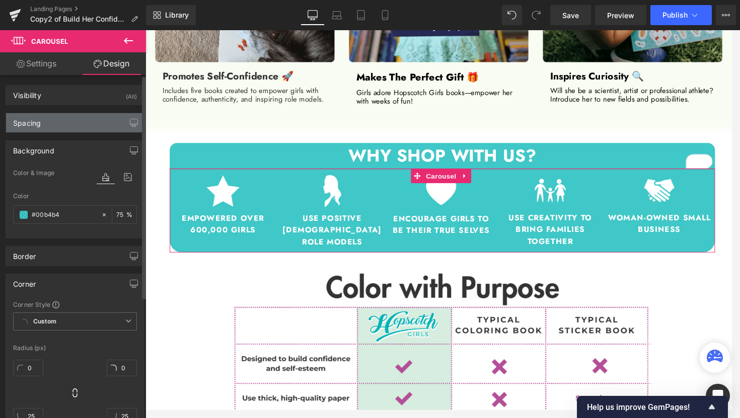
click at [72, 118] on div "Spacing" at bounding box center [75, 122] width 138 height 19
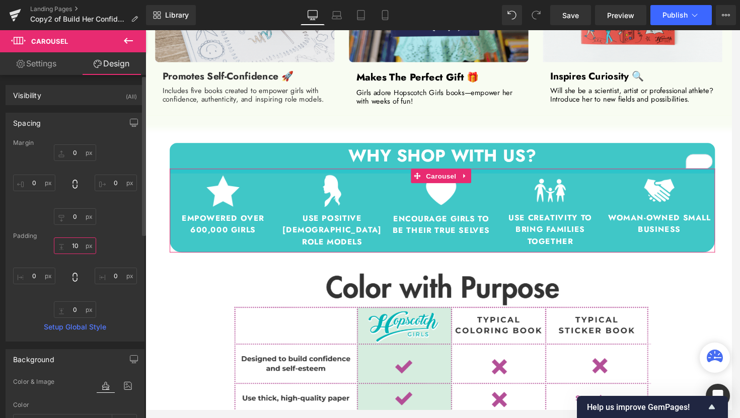
click at [76, 249] on input "10" at bounding box center [75, 246] width 42 height 17
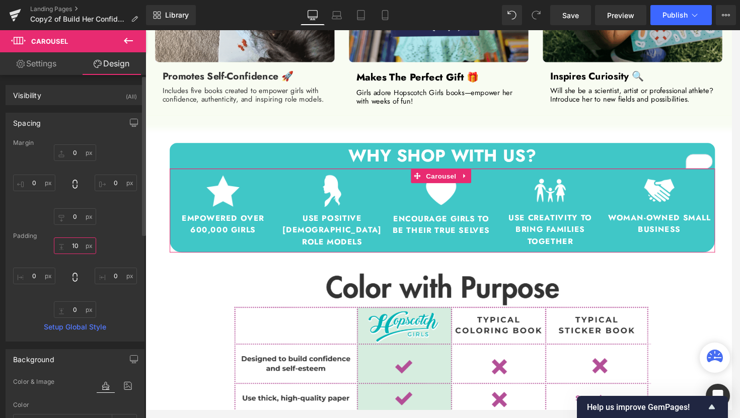
click at [76, 249] on input "10" at bounding box center [75, 246] width 42 height 17
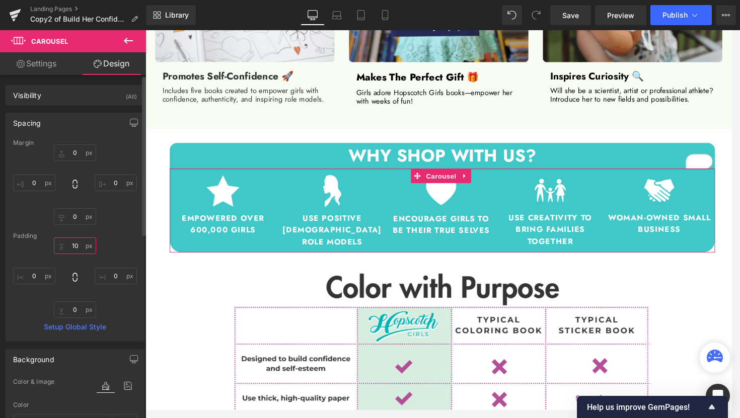
click at [76, 249] on input "10" at bounding box center [75, 246] width 42 height 17
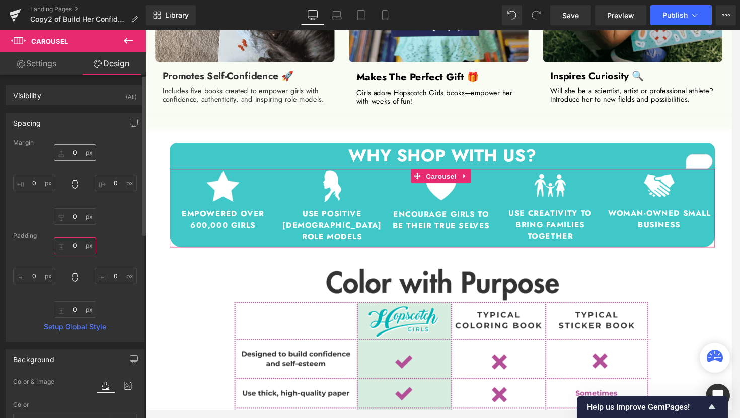
type input "0"
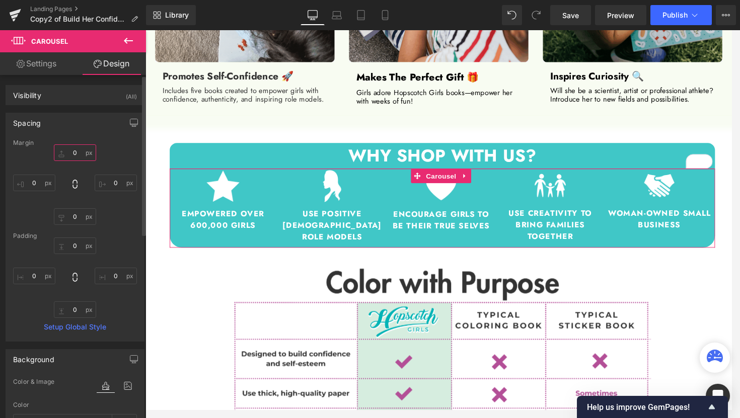
click at [76, 148] on input "0" at bounding box center [75, 152] width 42 height 17
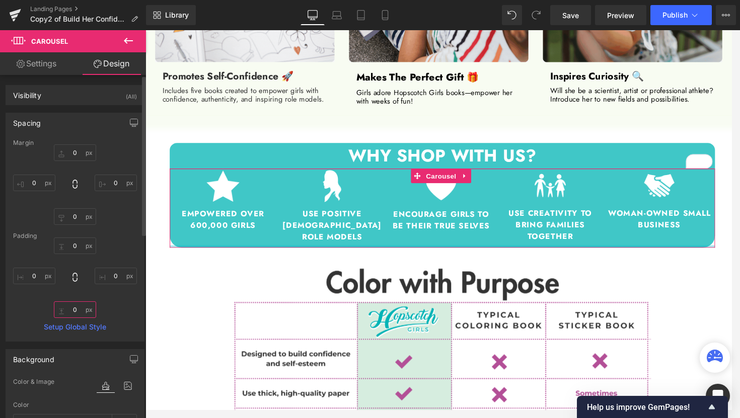
click at [72, 312] on input "0" at bounding box center [75, 309] width 42 height 17
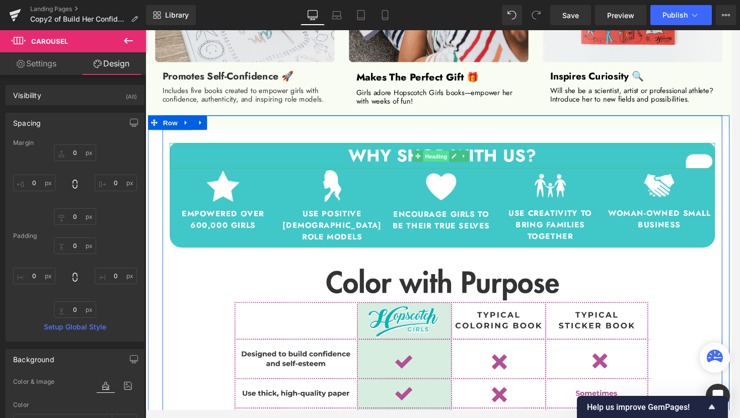
click at [445, 162] on span "Heading" at bounding box center [447, 161] width 27 height 12
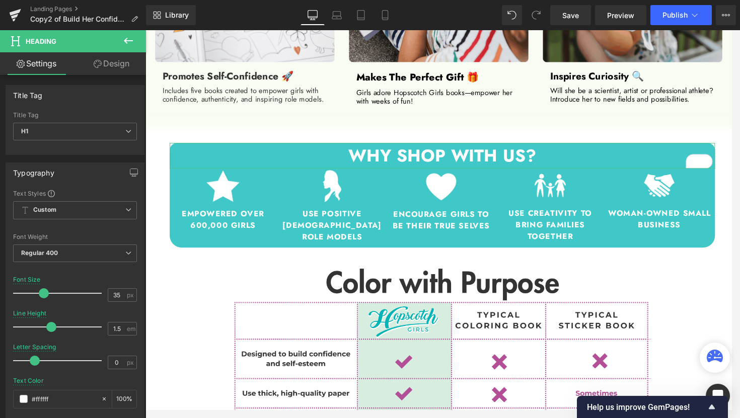
click at [116, 68] on link "Design" at bounding box center [111, 63] width 73 height 23
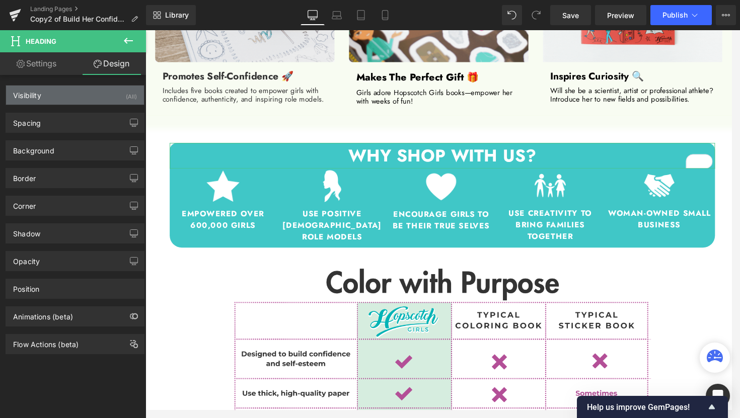
click at [65, 104] on div "Visibility (All)" at bounding box center [75, 95] width 138 height 19
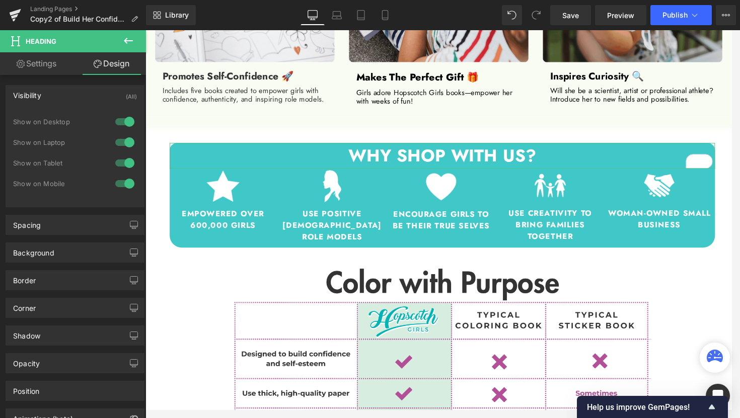
click at [69, 235] on div "Background Color & Image color Color #00b4b4 75 % Image Replace Image Upload im…" at bounding box center [75, 249] width 150 height 28
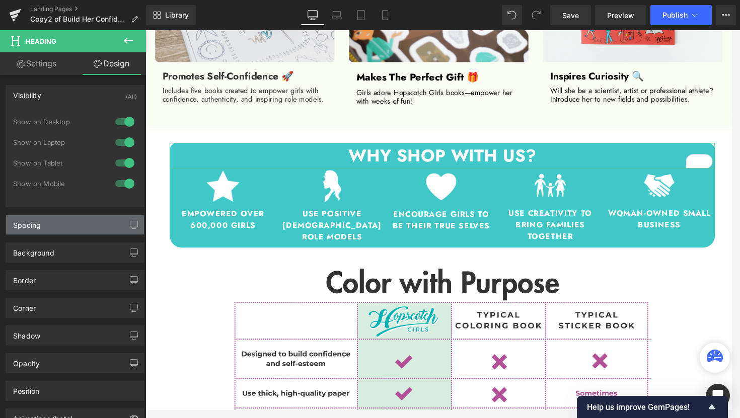
click at [71, 231] on div "Spacing" at bounding box center [75, 224] width 138 height 19
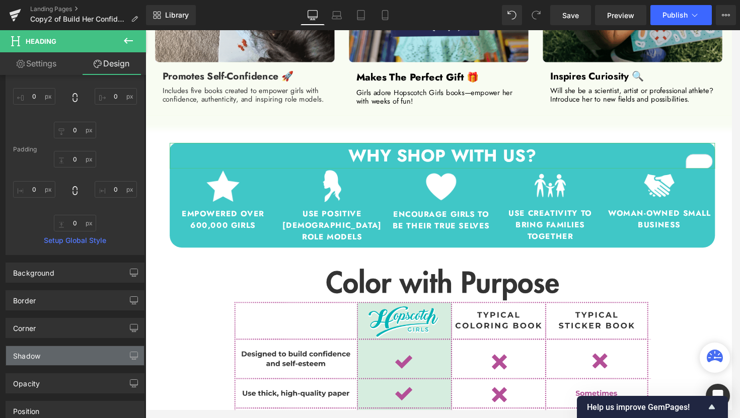
scroll to position [202, 0]
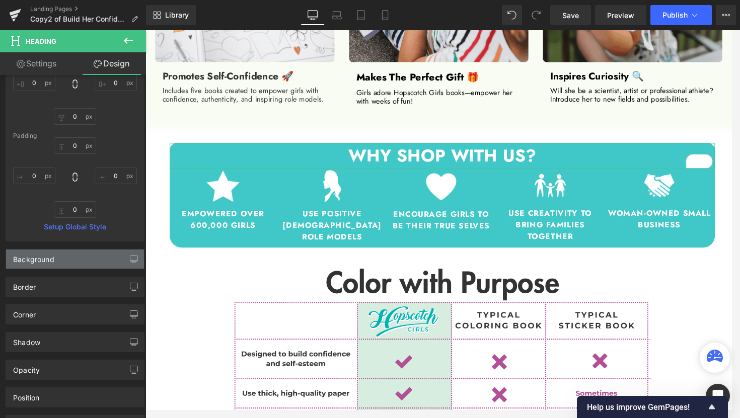
click at [79, 267] on div "Background" at bounding box center [75, 259] width 138 height 19
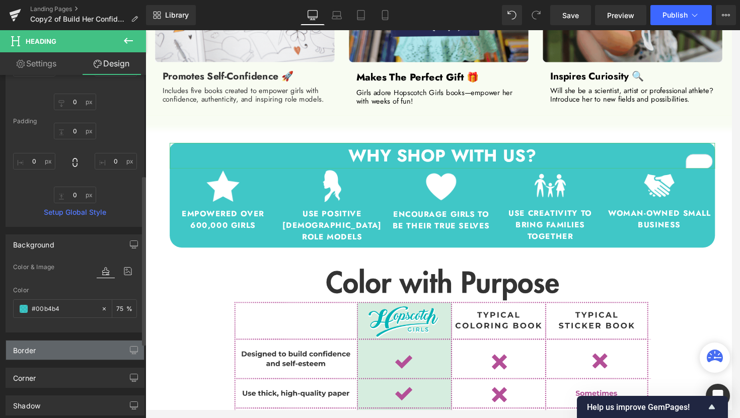
scroll to position [259, 0]
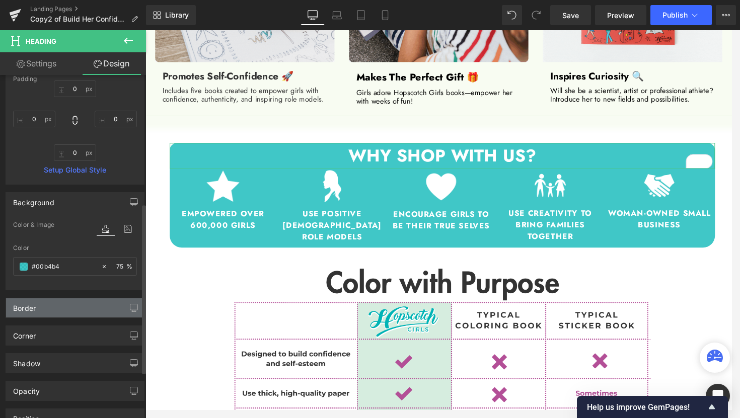
click at [80, 311] on div "Border" at bounding box center [75, 307] width 138 height 19
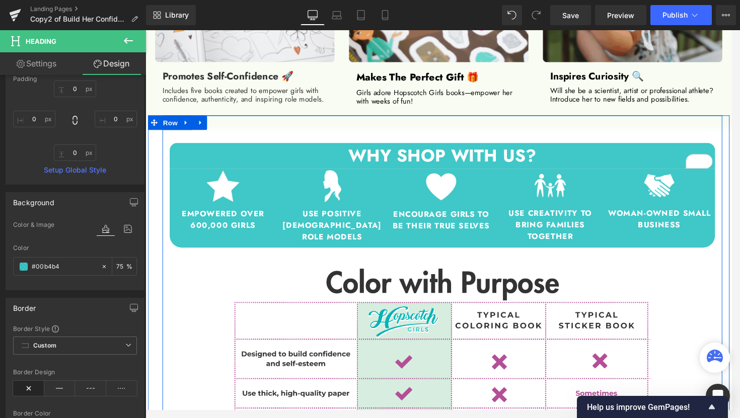
click at [593, 134] on div "WHY SHOP WITH US? Heading Image Empowered over 600,000 girls Heading Row Image …" at bounding box center [453, 341] width 581 height 445
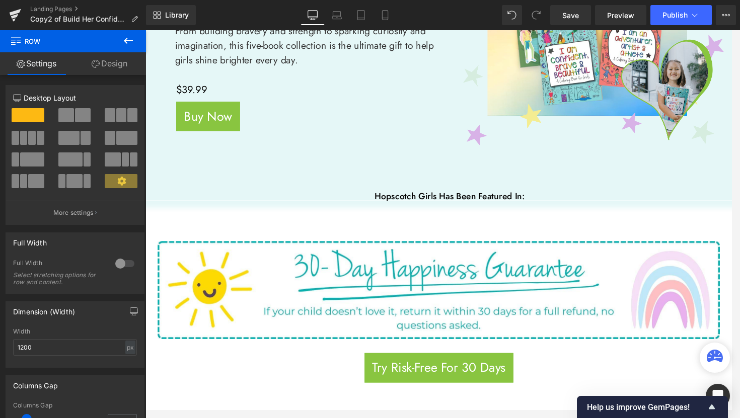
scroll to position [349, 0]
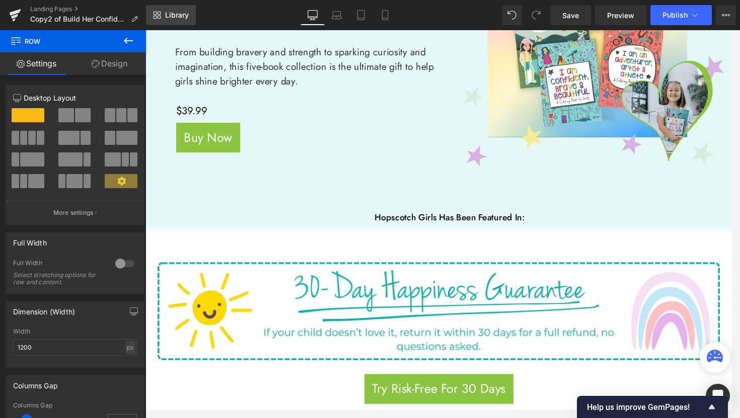
click at [169, 16] on span "Library" at bounding box center [177, 15] width 24 height 9
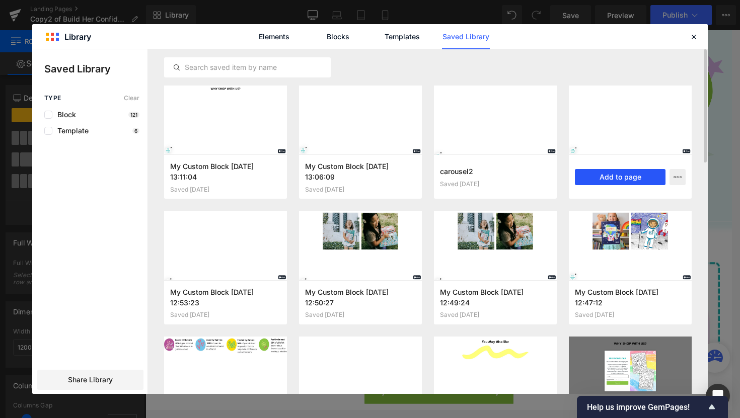
click at [627, 175] on button "Add to page" at bounding box center [620, 177] width 91 height 16
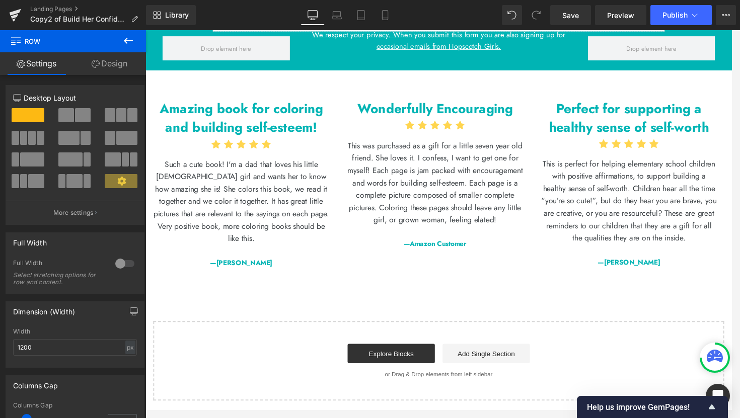
scroll to position [3187, 0]
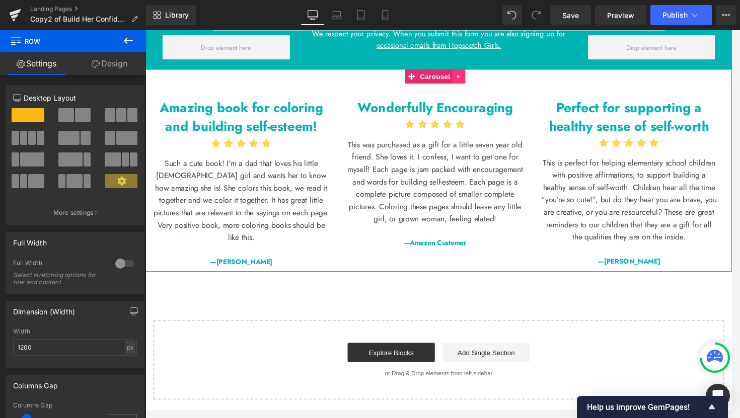
click at [474, 83] on icon at bounding box center [471, 79] width 7 height 8
click at [479, 82] on icon at bounding box center [477, 78] width 7 height 7
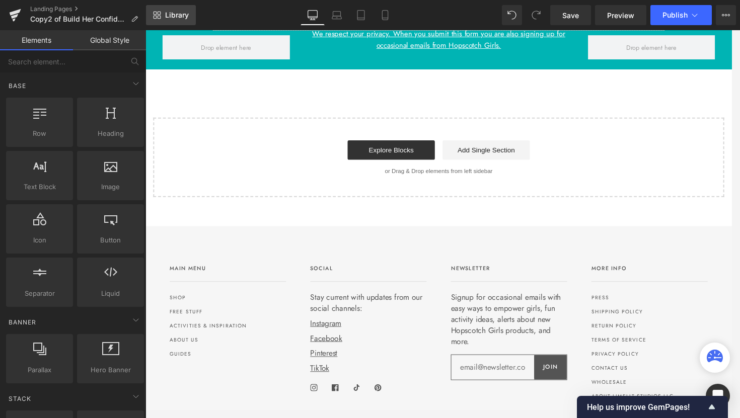
click at [163, 17] on link "Library" at bounding box center [171, 15] width 50 height 20
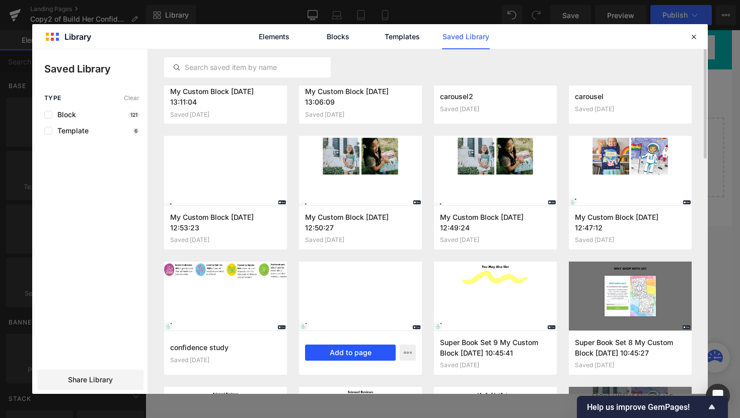
scroll to position [97, 0]
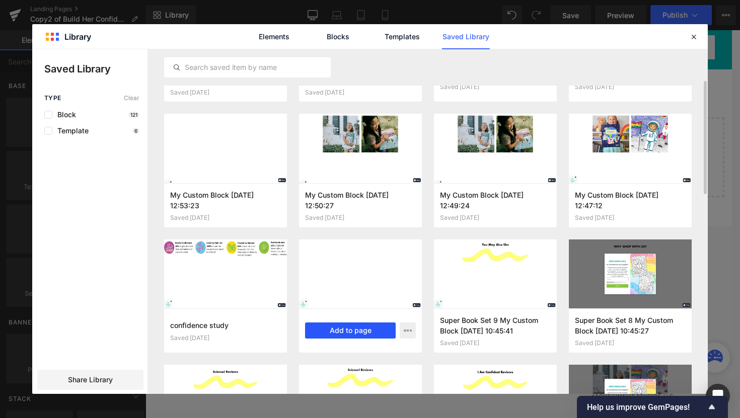
click at [365, 332] on button "Add to page" at bounding box center [350, 331] width 91 height 16
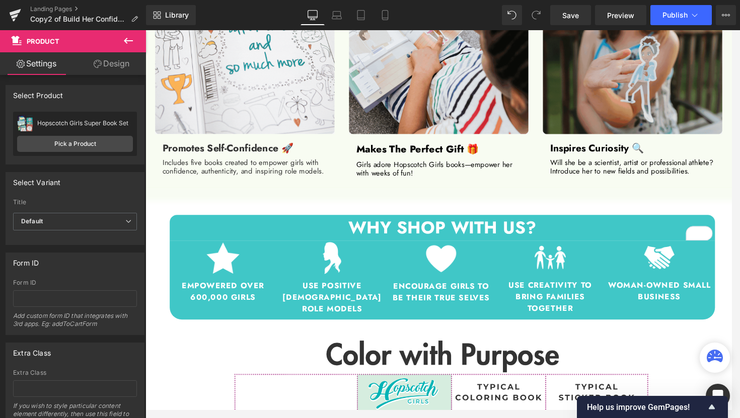
scroll to position [745, 0]
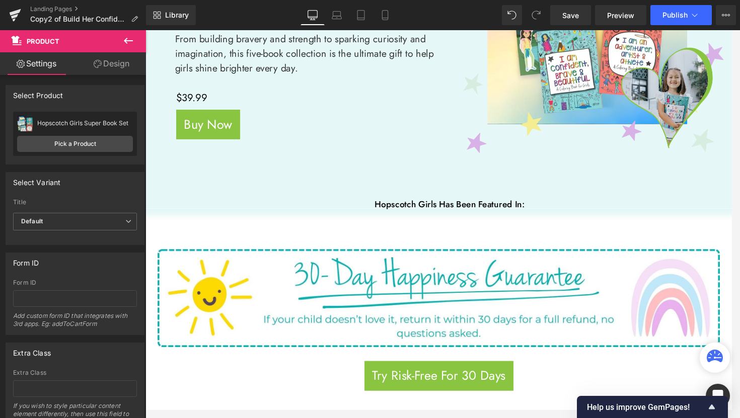
scroll to position [355, 0]
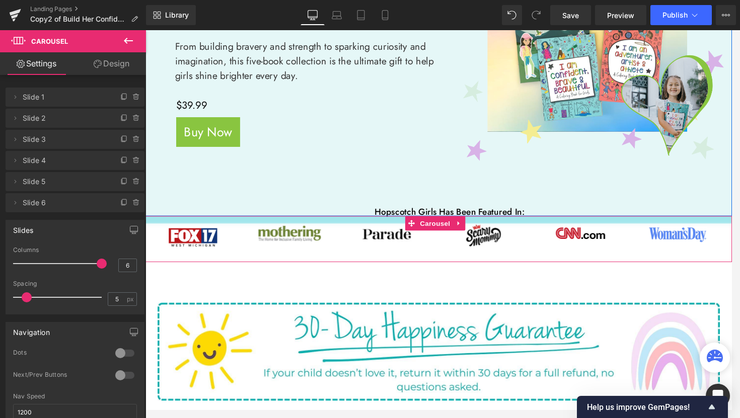
drag, startPoint x: 498, startPoint y: 225, endPoint x: 499, endPoint y: 218, distance: 7.2
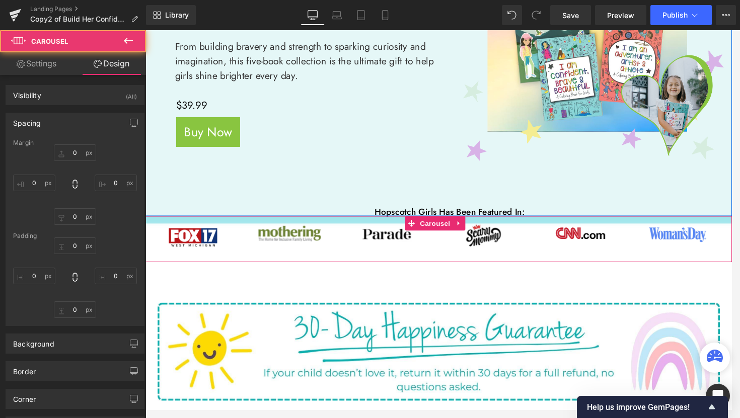
type input "0"
type input "15.0735"
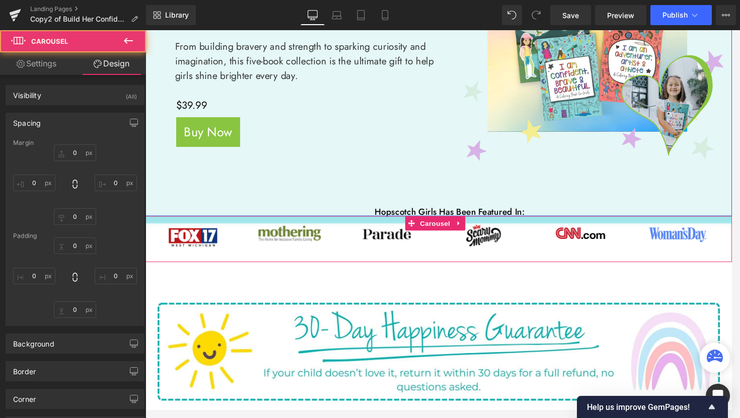
type input "0"
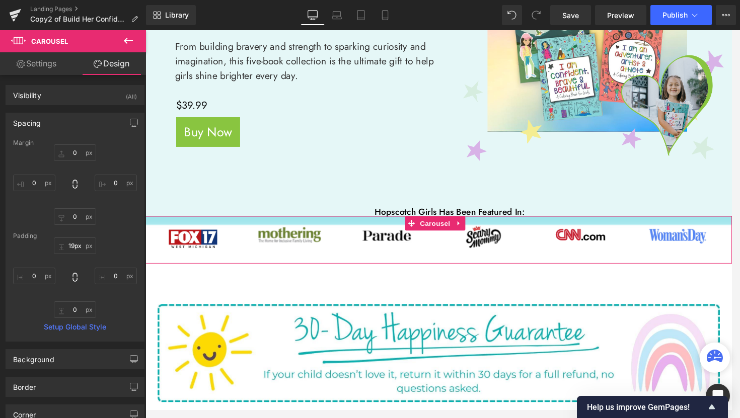
type input "20px"
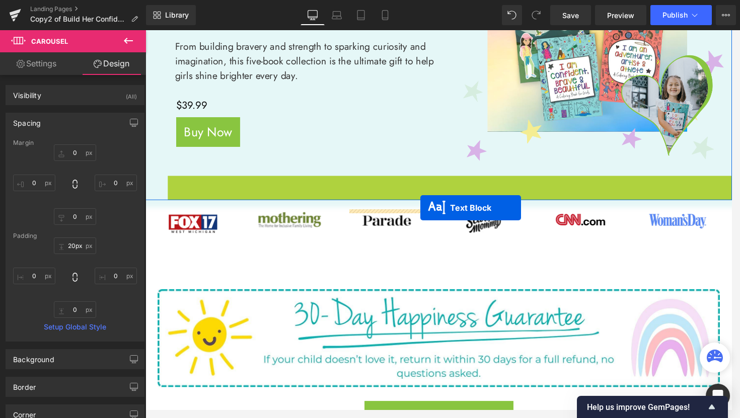
drag, startPoint x: 430, startPoint y: 202, endPoint x: 431, endPoint y: 215, distance: 12.6
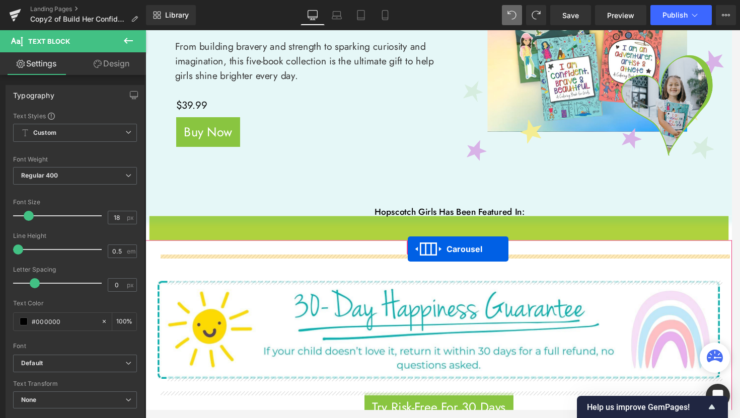
drag, startPoint x: 419, startPoint y: 230, endPoint x: 418, endPoint y: 258, distance: 27.2
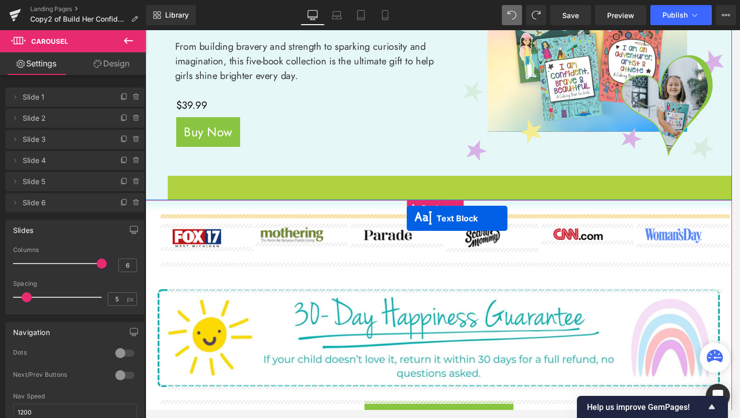
drag, startPoint x: 430, startPoint y: 203, endPoint x: 417, endPoint y: 225, distance: 26.4
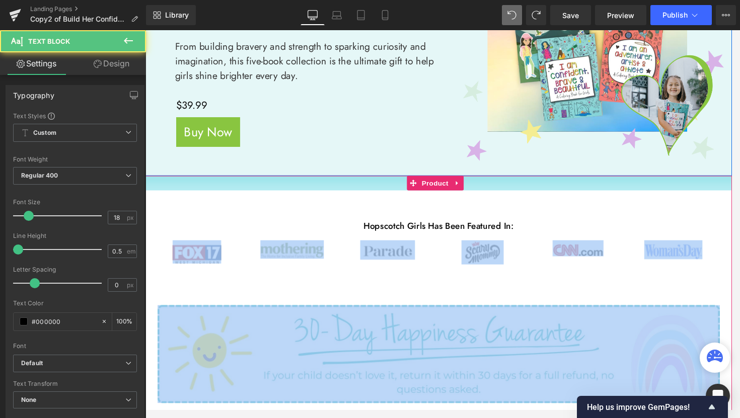
drag, startPoint x: 529, startPoint y: 199, endPoint x: 527, endPoint y: 187, distance: 11.7
click at [528, 188] on div "Hopscotch Girls Has Been Featured In: Text Block Image Image Image Image Image" at bounding box center [449, 348] width 609 height 333
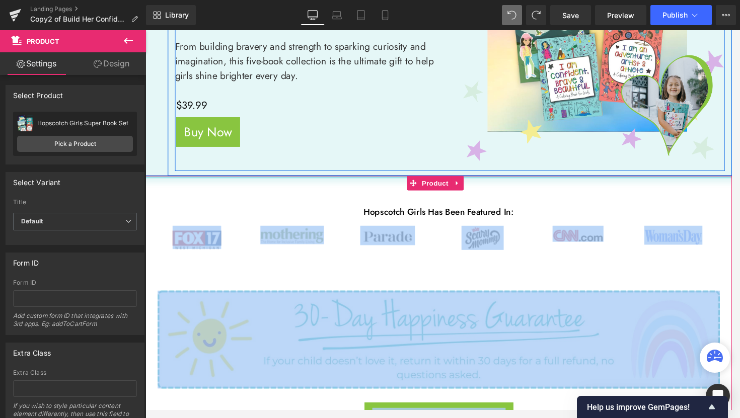
drag, startPoint x: 534, startPoint y: 196, endPoint x: 525, endPoint y: 168, distance: 29.5
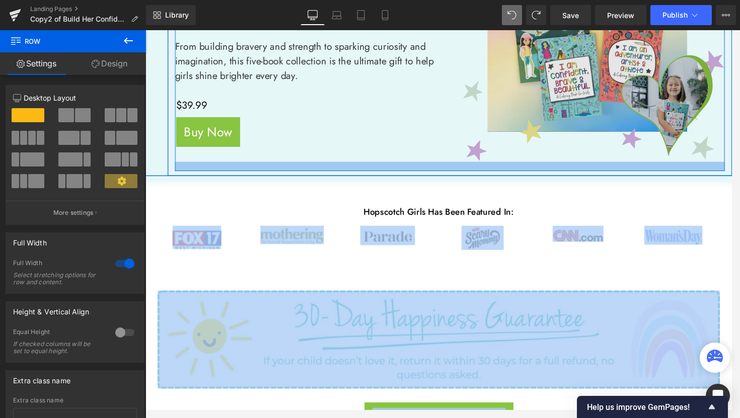
drag, startPoint x: 502, startPoint y: 182, endPoint x: 458, endPoint y: 146, distance: 56.9
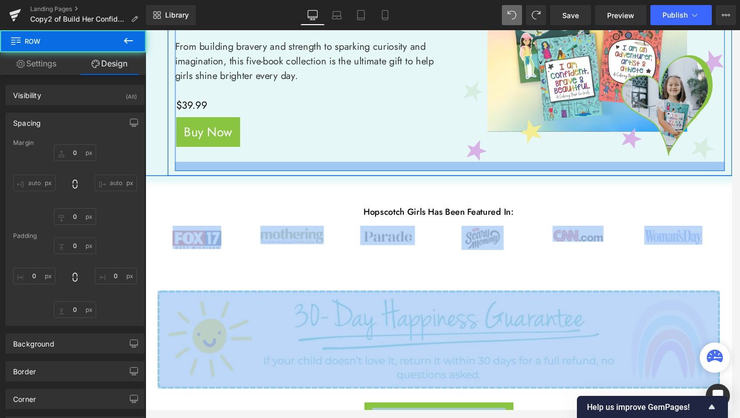
type input "0"
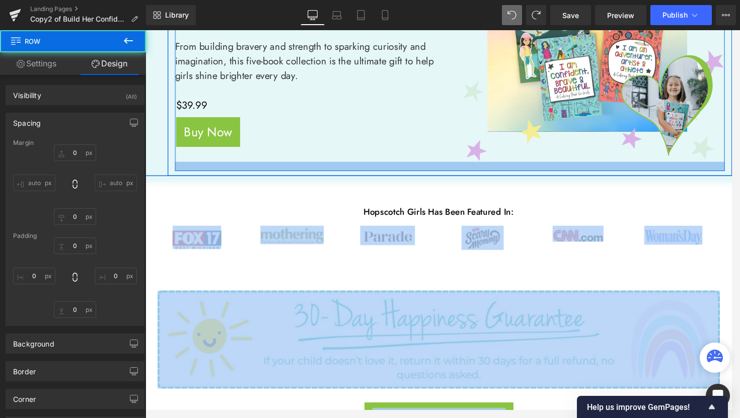
type input "46"
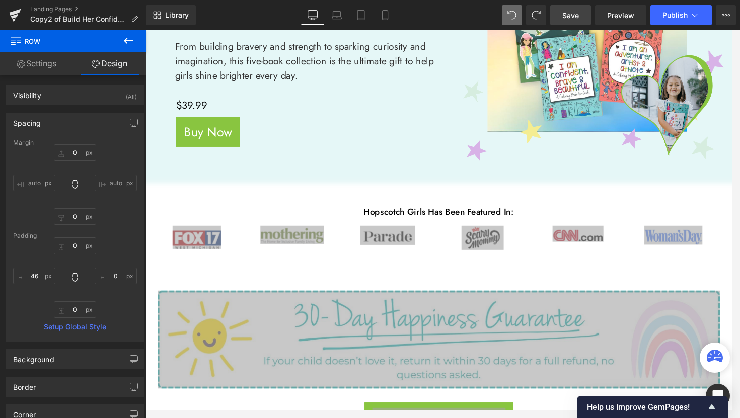
click at [575, 16] on span "Save" at bounding box center [570, 15] width 17 height 11
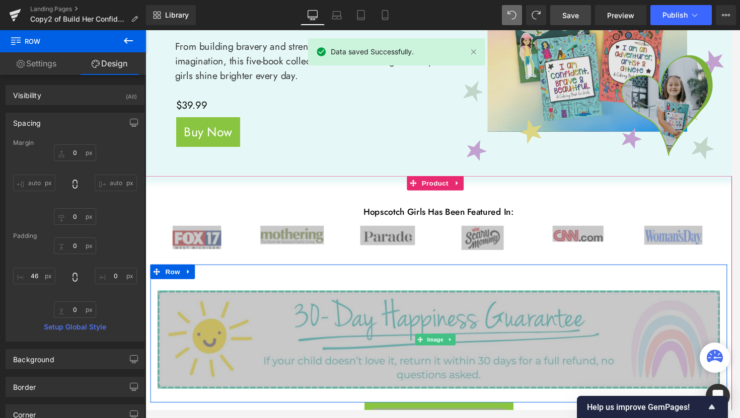
scroll to position [0, 0]
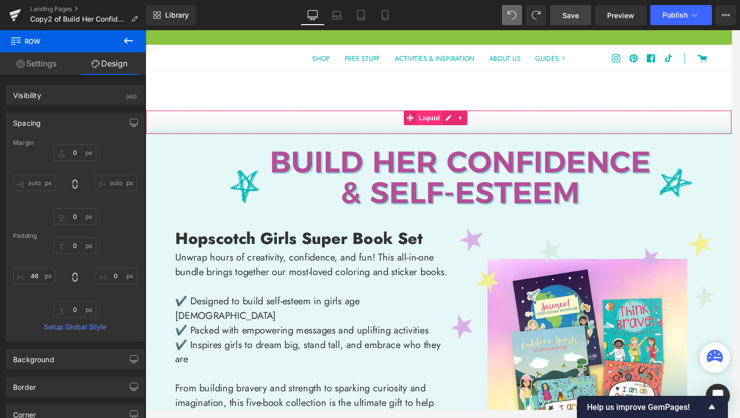
click at [438, 125] on span "Liquid" at bounding box center [440, 121] width 27 height 15
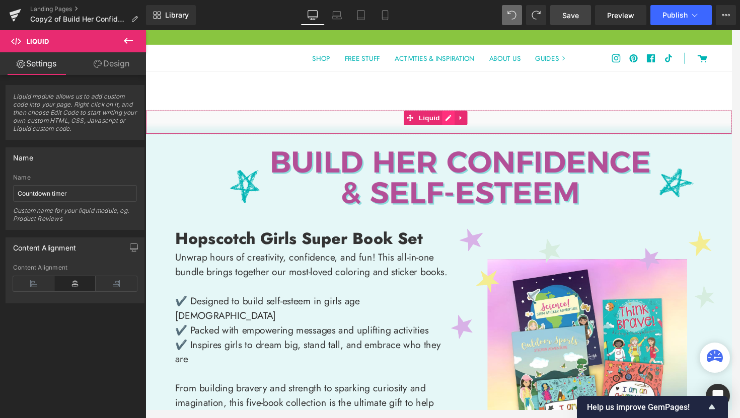
click at [463, 125] on div "Liquid" at bounding box center [449, 125] width 609 height 25
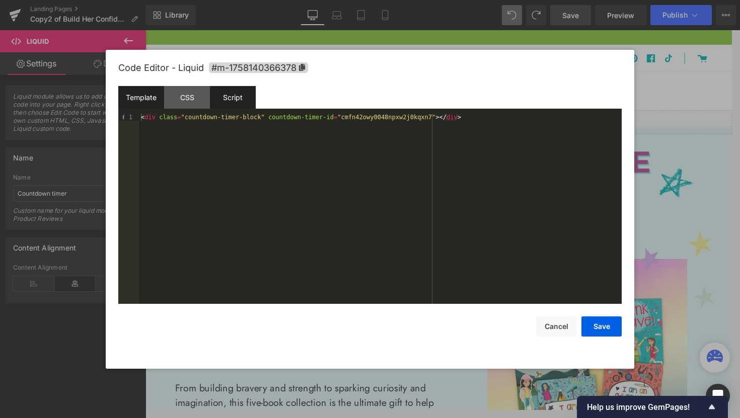
click at [235, 100] on div "Script" at bounding box center [233, 97] width 46 height 23
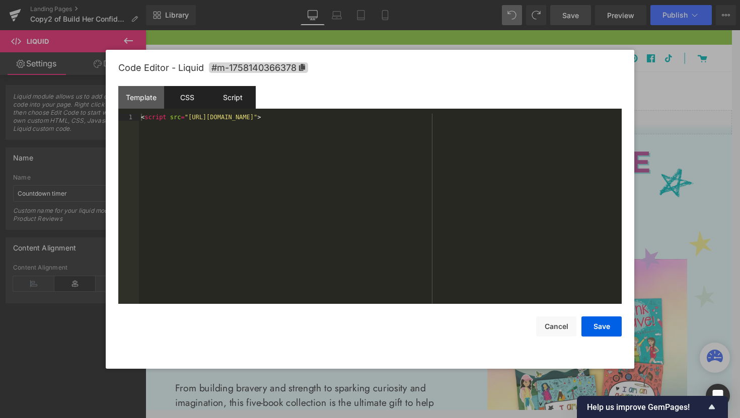
click at [190, 96] on div "CSS" at bounding box center [187, 97] width 46 height 23
click at [149, 99] on div "Template" at bounding box center [141, 97] width 46 height 23
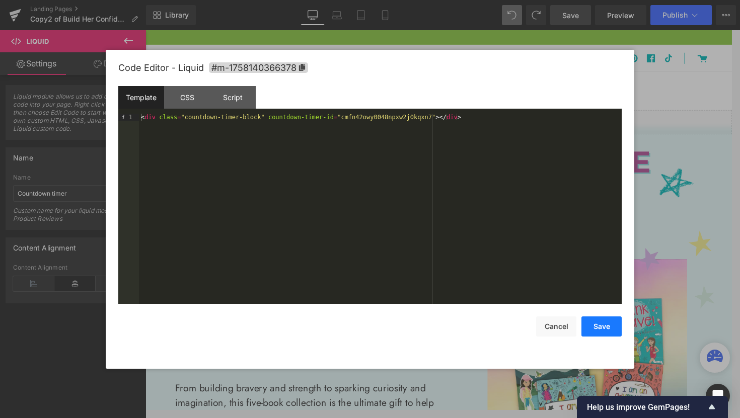
click at [596, 330] on button "Save" at bounding box center [601, 327] width 40 height 20
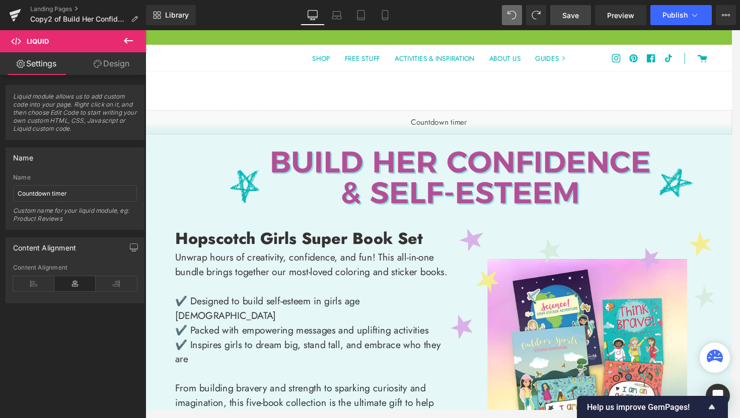
click at [584, 22] on link "Save" at bounding box center [570, 15] width 41 height 20
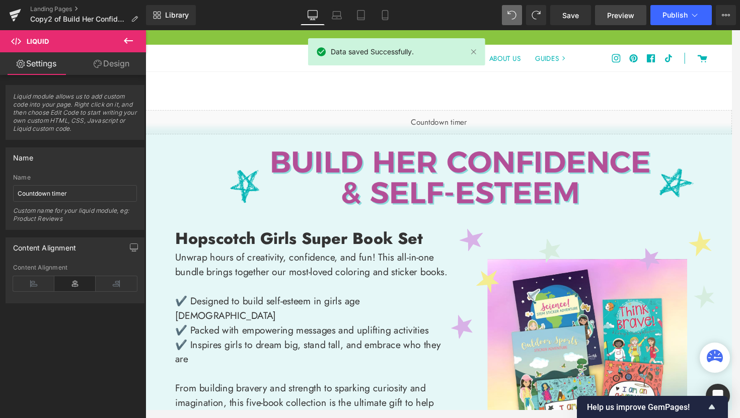
click at [629, 21] on link "Preview" at bounding box center [620, 15] width 51 height 20
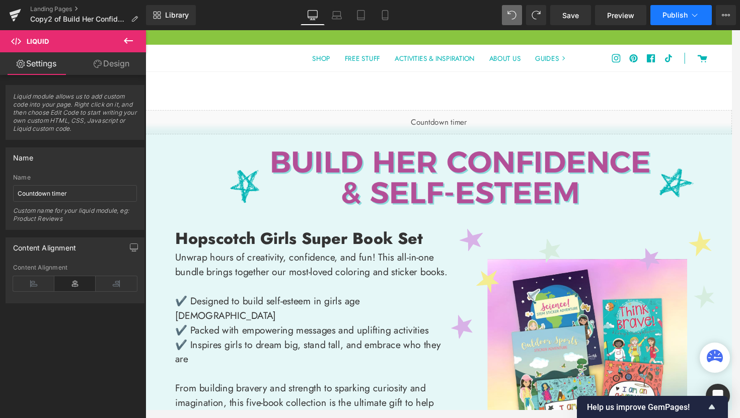
click at [680, 22] on button "Publish" at bounding box center [680, 15] width 61 height 20
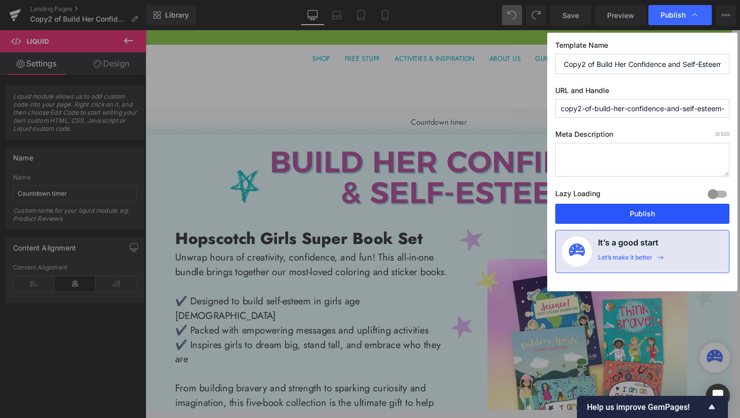
click at [672, 216] on button "Publish" at bounding box center [642, 214] width 174 height 20
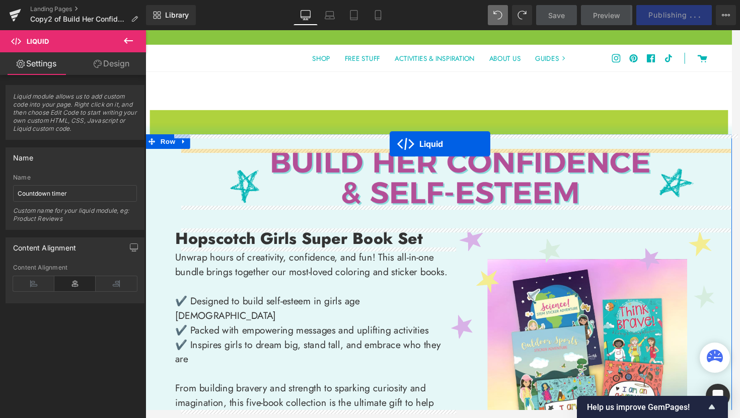
drag, startPoint x: 418, startPoint y: 122, endPoint x: 399, endPoint y: 148, distance: 32.5
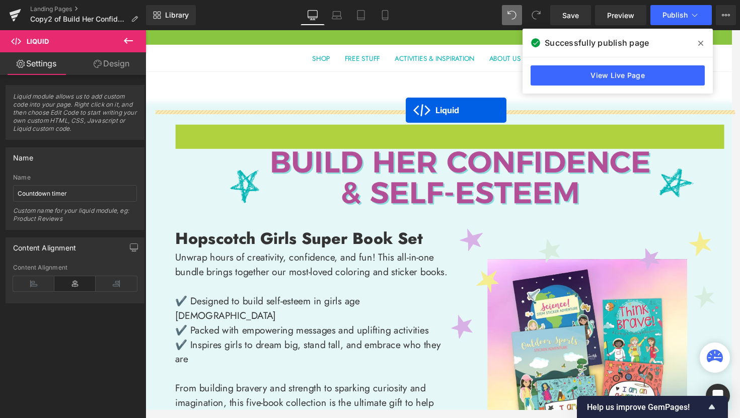
drag, startPoint x: 430, startPoint y: 136, endPoint x: 416, endPoint y: 113, distance: 27.1
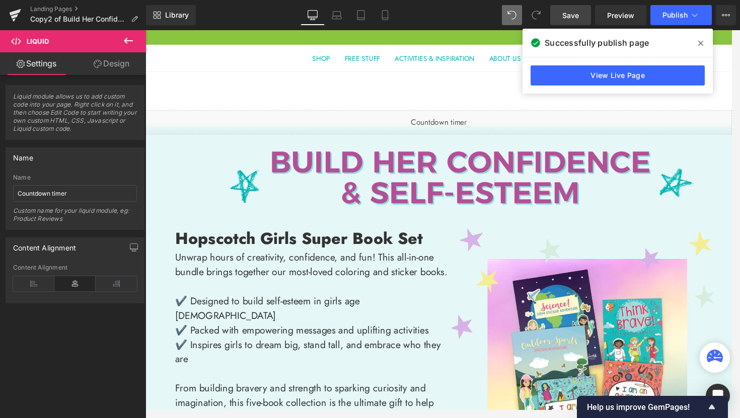
click at [580, 21] on link "Save" at bounding box center [570, 15] width 41 height 20
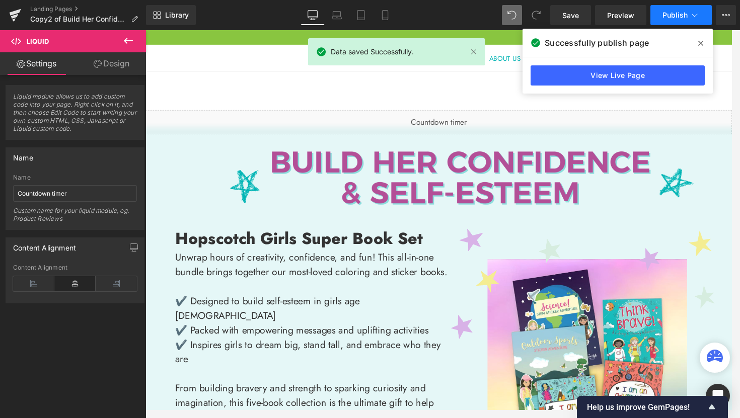
click at [676, 20] on button "Publish" at bounding box center [680, 15] width 61 height 20
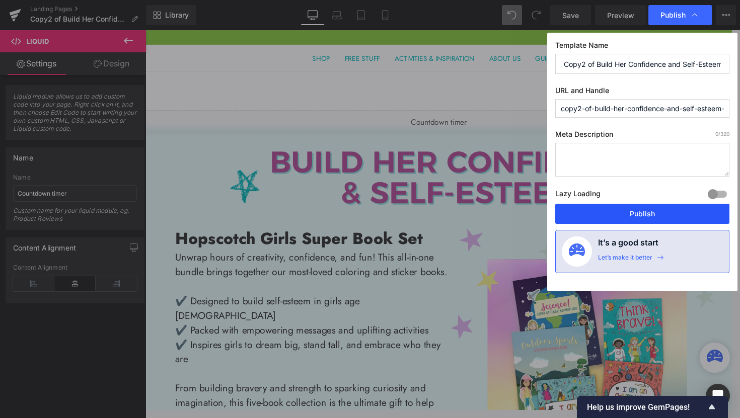
click at [660, 208] on button "Publish" at bounding box center [642, 214] width 174 height 20
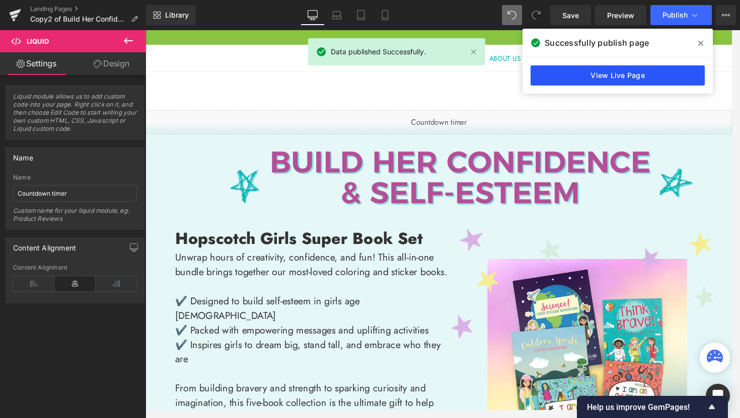
click at [649, 72] on link "View Live Page" at bounding box center [617, 75] width 174 height 20
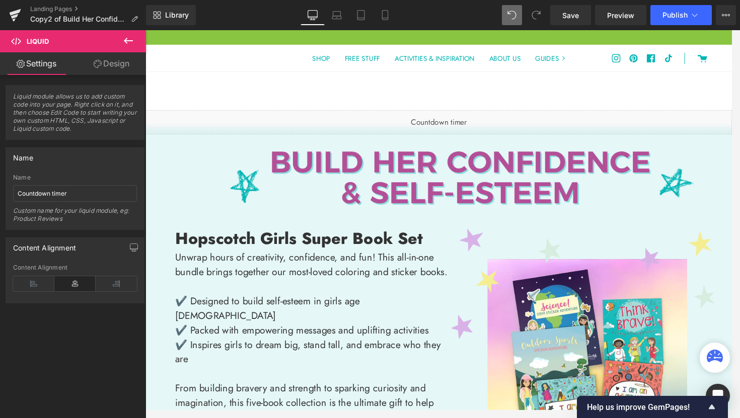
click at [125, 45] on icon at bounding box center [128, 41] width 12 height 12
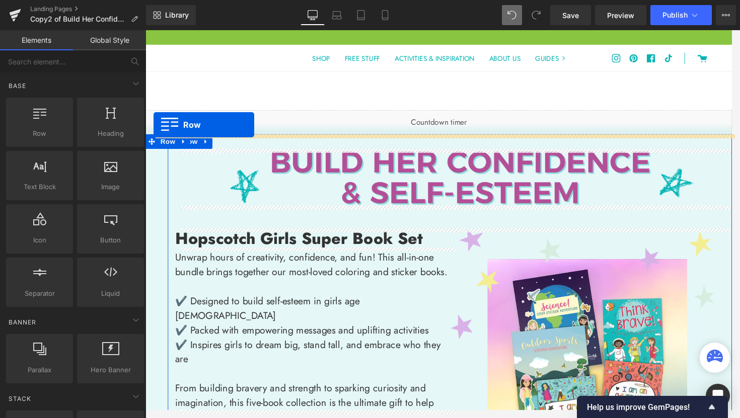
drag, startPoint x: 187, startPoint y: 163, endPoint x: 154, endPoint y: 128, distance: 47.3
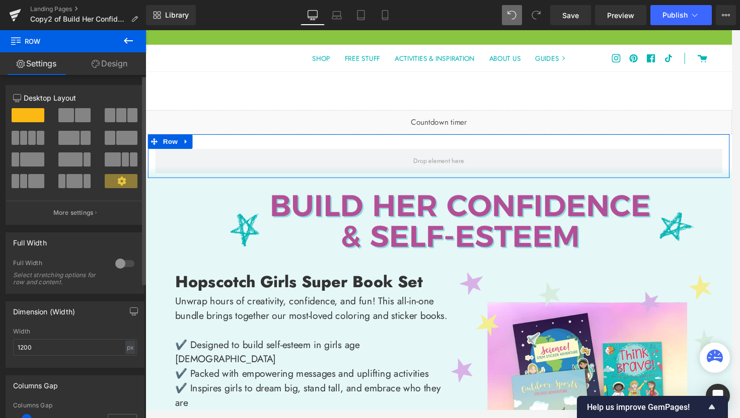
click at [116, 265] on div at bounding box center [125, 264] width 24 height 16
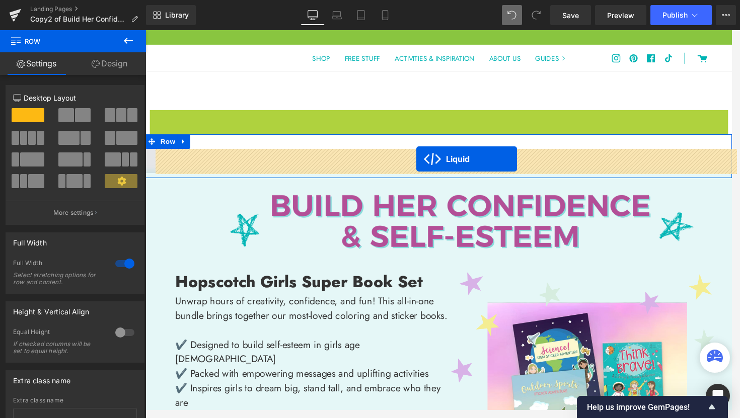
drag, startPoint x: 420, startPoint y: 121, endPoint x: 427, endPoint y: 164, distance: 43.4
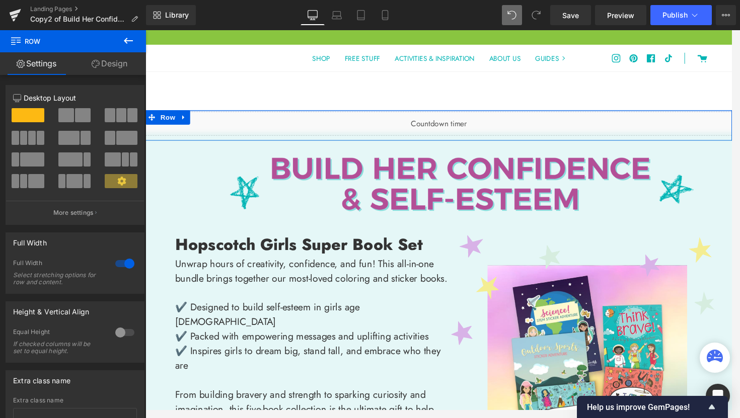
drag, startPoint x: 542, startPoint y: 119, endPoint x: 542, endPoint y: 106, distance: 13.6
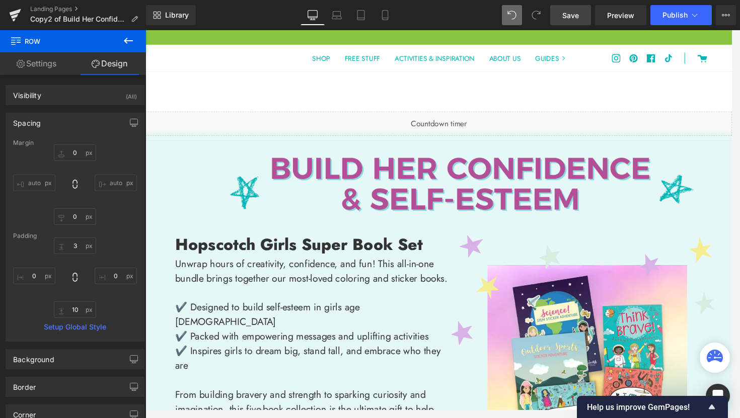
click at [565, 22] on link "Save" at bounding box center [570, 15] width 41 height 20
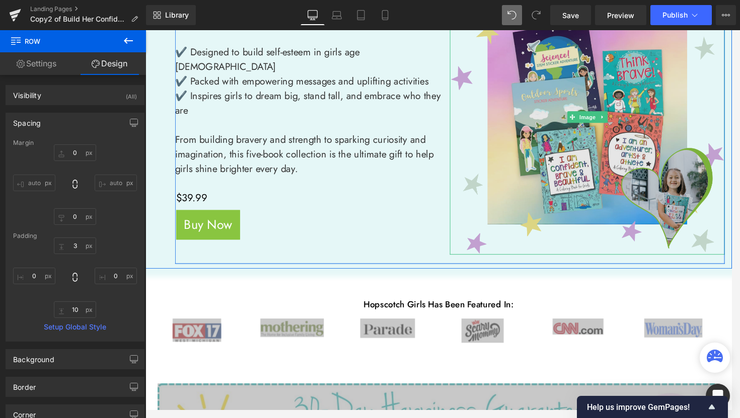
scroll to position [379, 0]
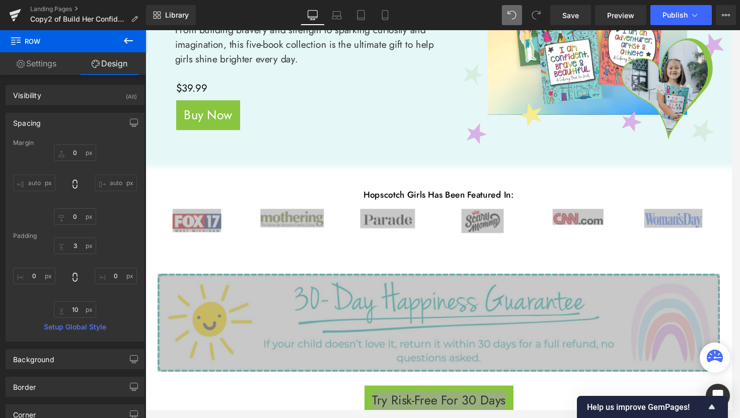
click at [126, 44] on icon at bounding box center [128, 41] width 12 height 12
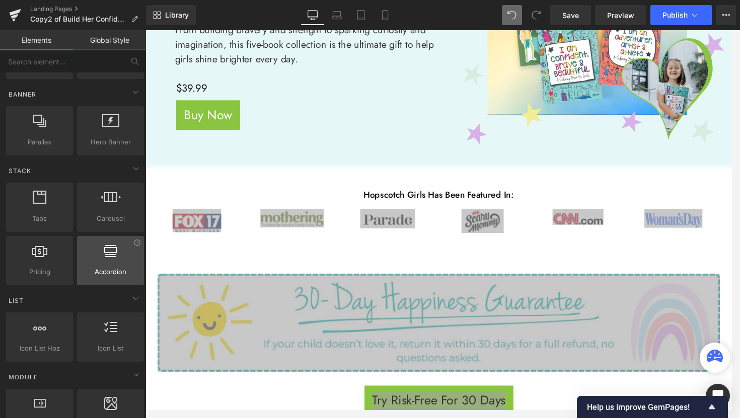
scroll to position [228, 0]
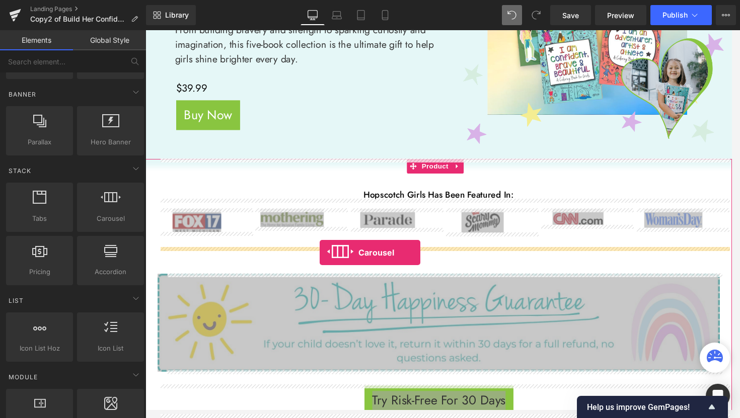
drag, startPoint x: 257, startPoint y: 238, endPoint x: 326, endPoint y: 261, distance: 73.2
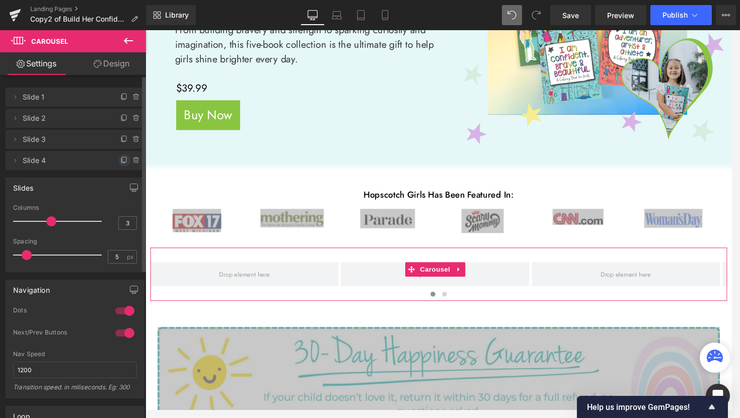
click at [120, 162] on icon at bounding box center [124, 161] width 8 height 8
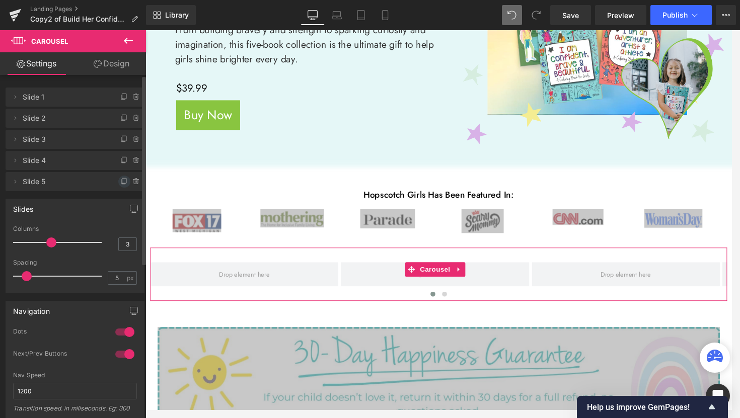
click at [120, 181] on icon at bounding box center [124, 182] width 8 height 8
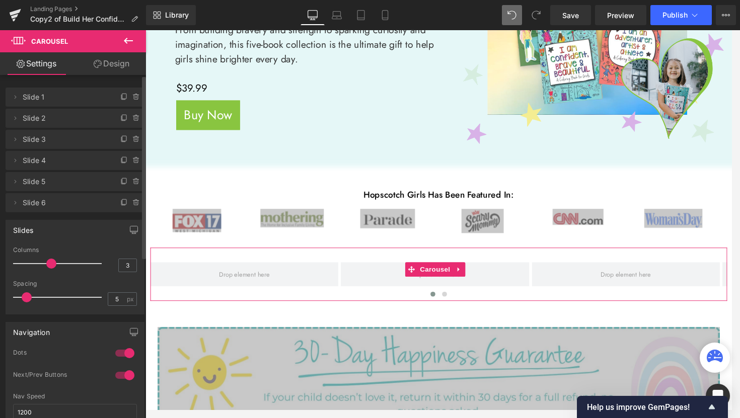
click at [120, 181] on icon at bounding box center [124, 182] width 8 height 8
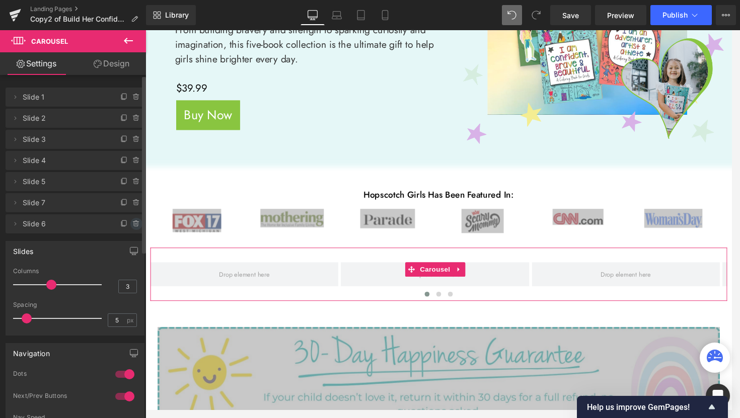
click at [132, 225] on icon at bounding box center [136, 224] width 8 height 8
click at [132, 224] on button "Delete" at bounding box center [126, 224] width 32 height 13
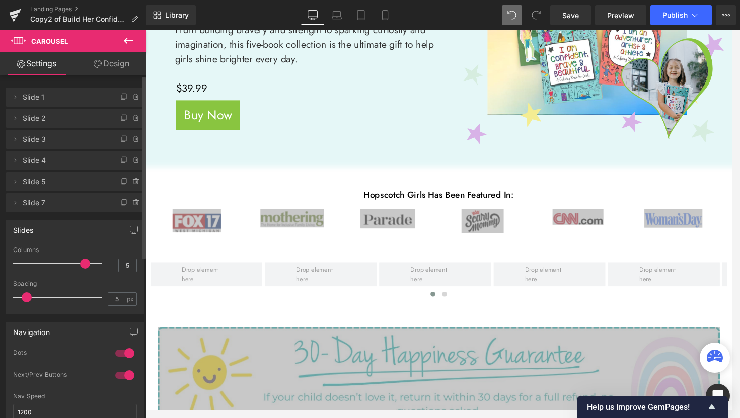
type input "6"
drag, startPoint x: 51, startPoint y: 262, endPoint x: 97, endPoint y: 263, distance: 45.8
click at [97, 263] on span at bounding box center [102, 264] width 10 height 10
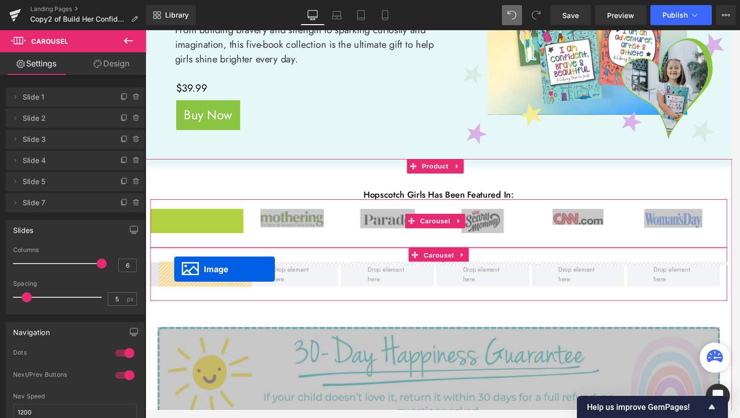
drag, startPoint x: 182, startPoint y: 228, endPoint x: 175, endPoint y: 278, distance: 50.7
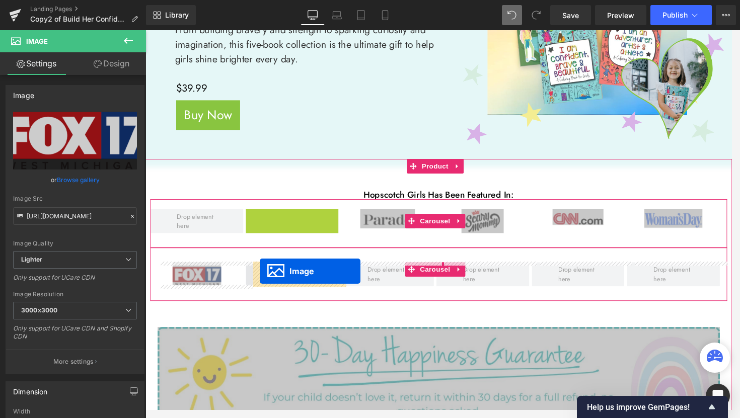
drag, startPoint x: 281, startPoint y: 225, endPoint x: 264, endPoint y: 280, distance: 57.8
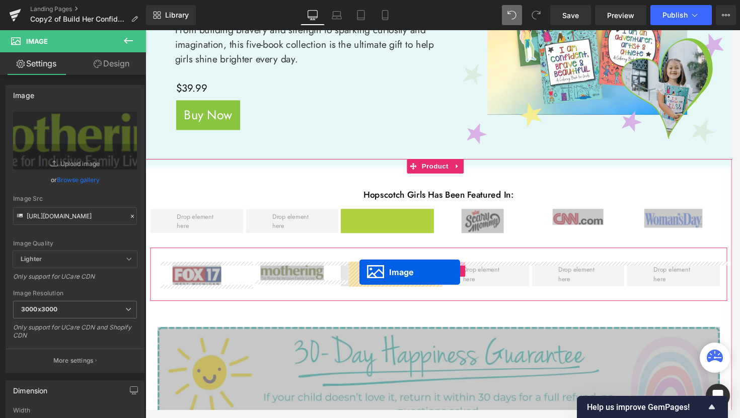
drag, startPoint x: 378, startPoint y: 225, endPoint x: 367, endPoint y: 282, distance: 57.9
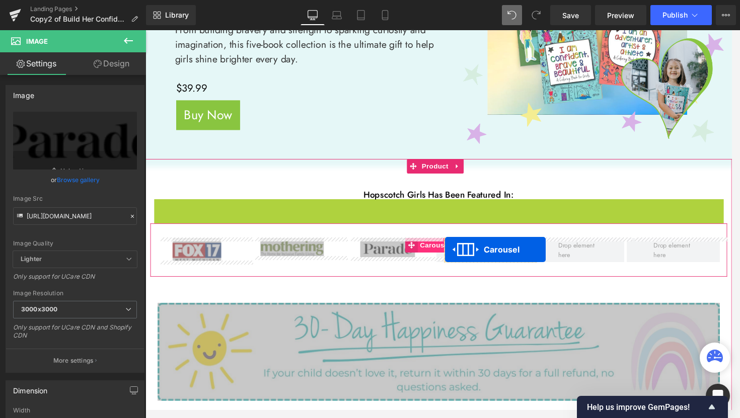
drag, startPoint x: 421, startPoint y: 227, endPoint x: 456, endPoint y: 258, distance: 46.7
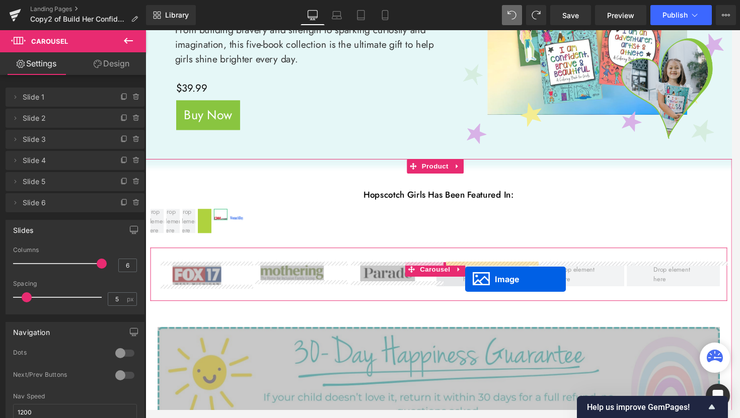
drag, startPoint x: 191, startPoint y: 221, endPoint x: 478, endPoint y: 289, distance: 294.3
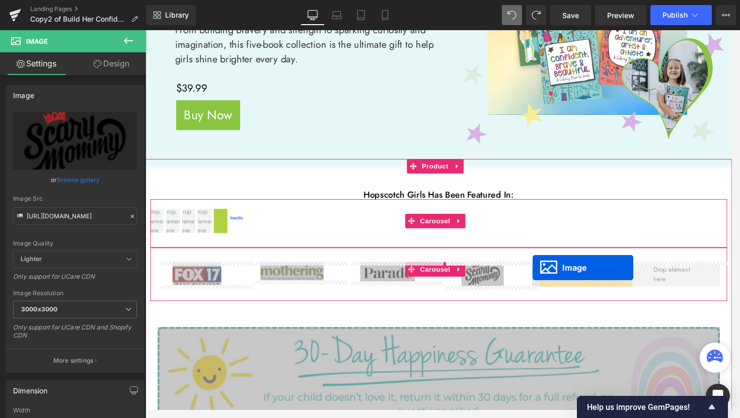
drag, startPoint x: 208, startPoint y: 221, endPoint x: 548, endPoint y: 277, distance: 344.2
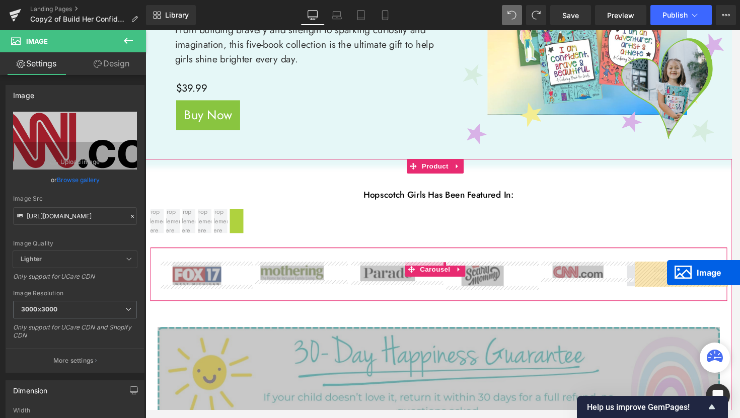
drag, startPoint x: 224, startPoint y: 222, endPoint x: 686, endPoint y: 282, distance: 465.3
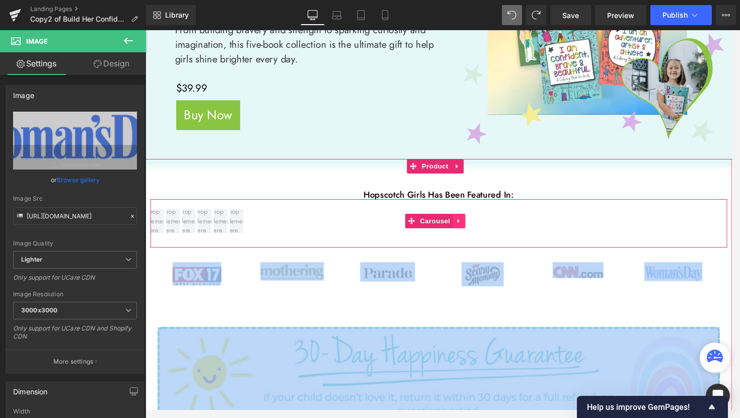
click at [472, 231] on icon at bounding box center [471, 228] width 7 height 8
click at [481, 231] on link at bounding box center [477, 228] width 13 height 15
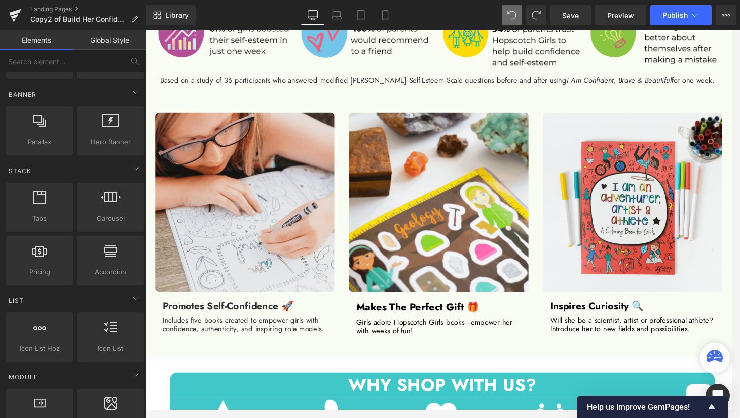
scroll to position [1119, 0]
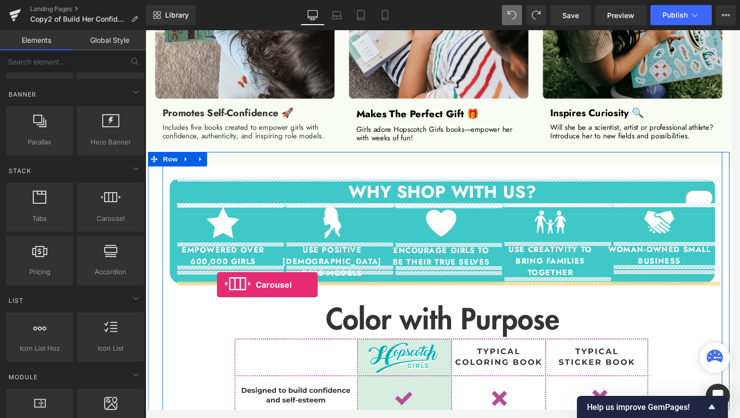
drag, startPoint x: 259, startPoint y: 251, endPoint x: 220, endPoint y: 294, distance: 58.5
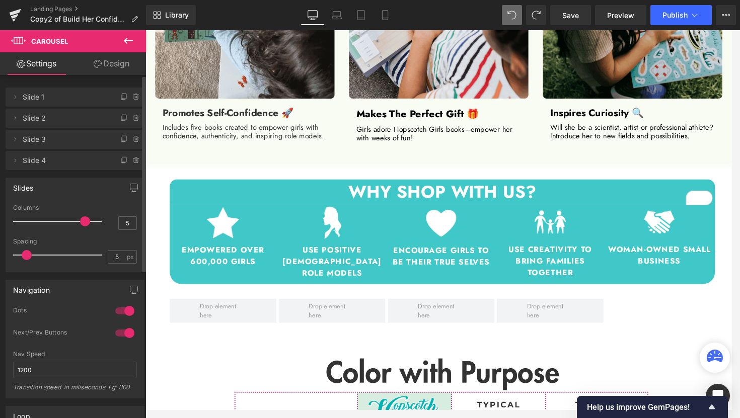
drag, startPoint x: 50, startPoint y: 222, endPoint x: 80, endPoint y: 226, distance: 30.0
click at [80, 226] on div at bounding box center [60, 221] width 84 height 20
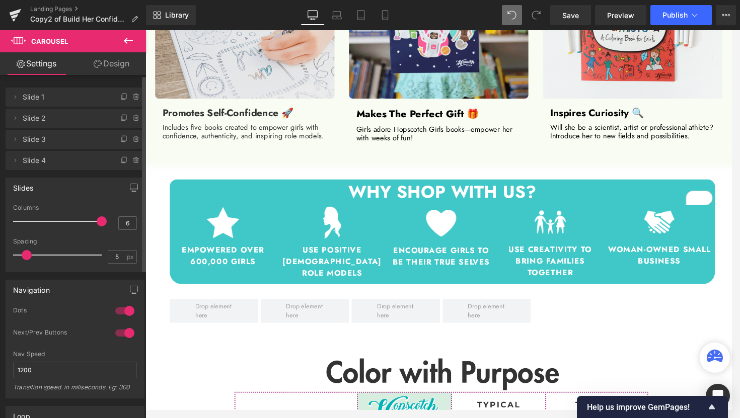
type input "5"
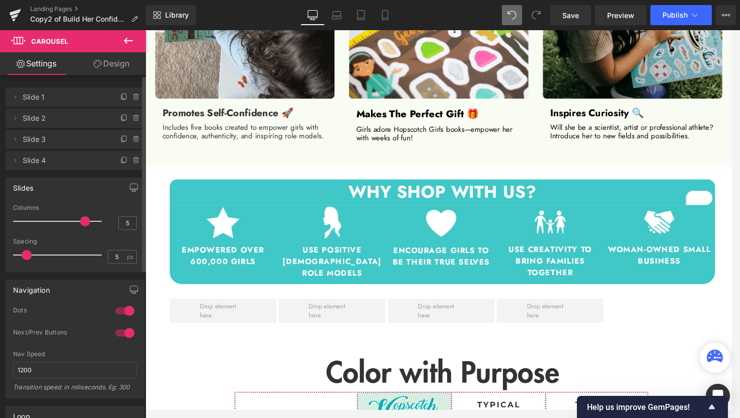
drag, startPoint x: 85, startPoint y: 221, endPoint x: 80, endPoint y: 222, distance: 5.6
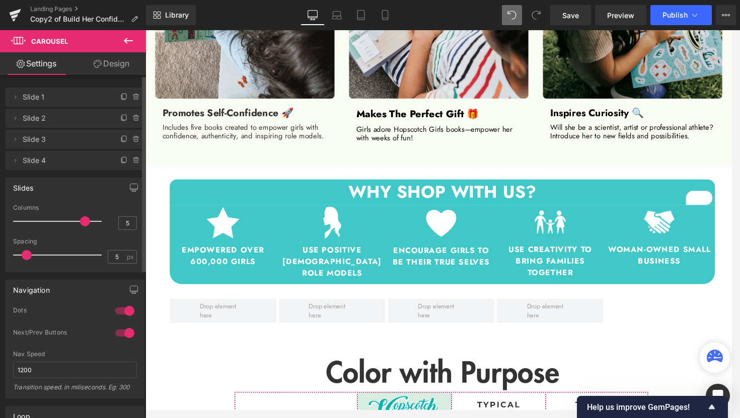
click at [80, 222] on span at bounding box center [85, 221] width 10 height 10
click at [121, 160] on icon at bounding box center [123, 161] width 4 height 5
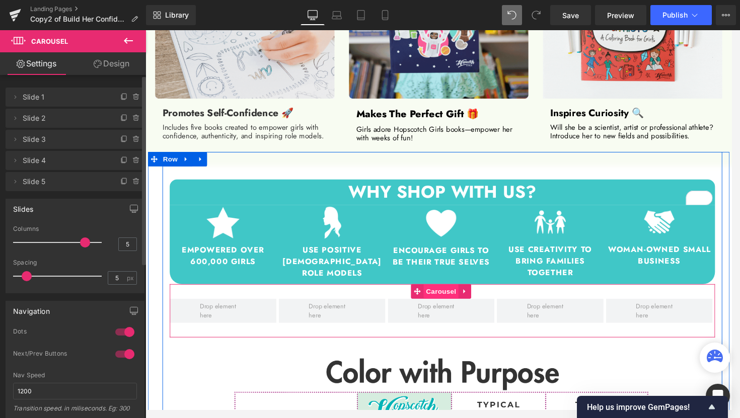
click at [452, 299] on span "Carousel" at bounding box center [452, 301] width 36 height 15
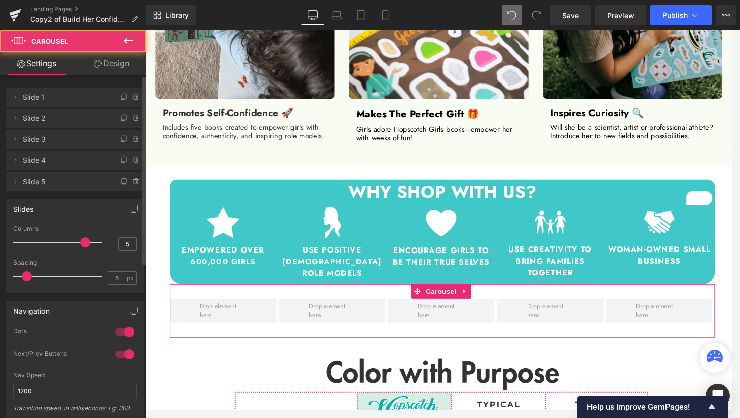
click at [116, 62] on link "Design" at bounding box center [111, 63] width 73 height 23
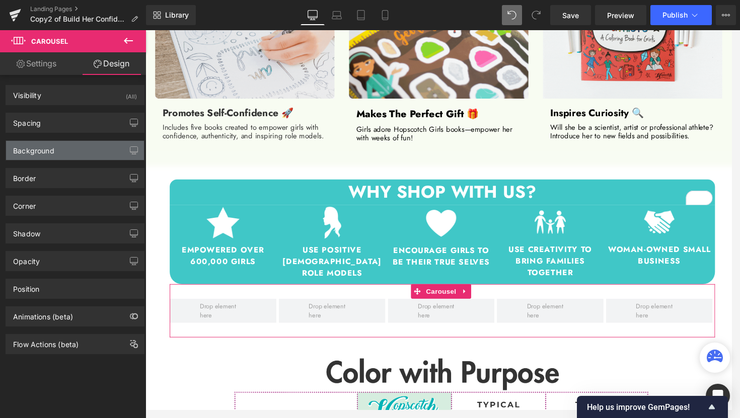
click at [55, 155] on div "Background" at bounding box center [75, 150] width 138 height 19
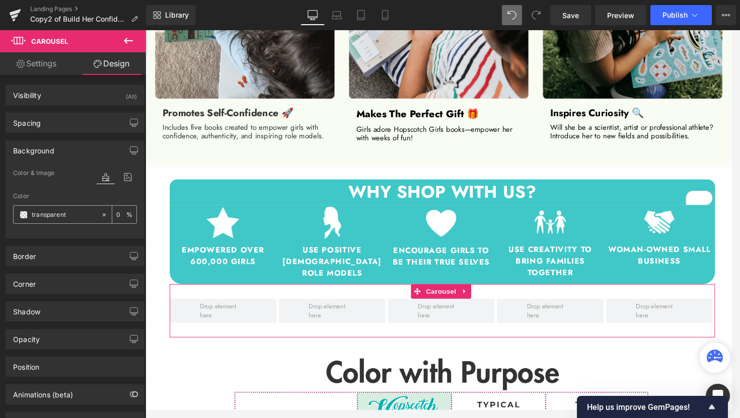
click at [67, 210] on input "transparent" at bounding box center [64, 214] width 64 height 11
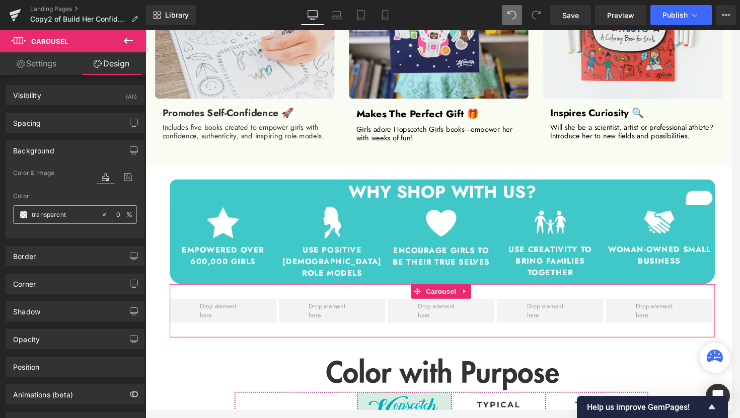
click at [67, 210] on input "transparent" at bounding box center [64, 214] width 64 height 11
type input "00b"
type input "100"
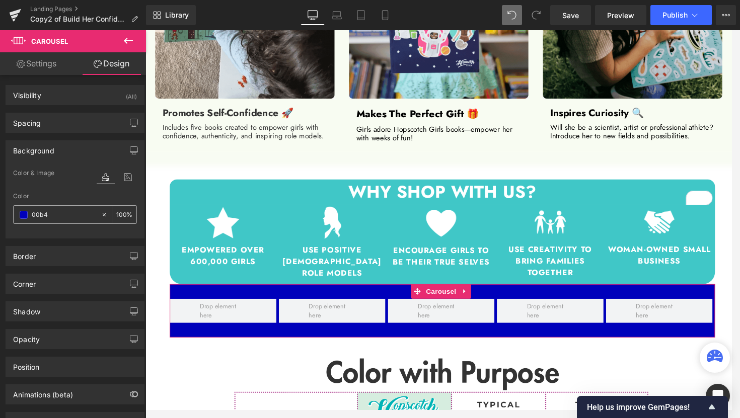
type input "00b4b"
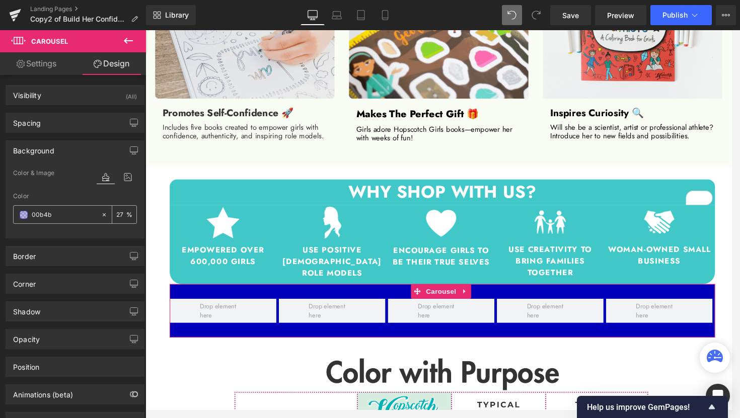
type input "0"
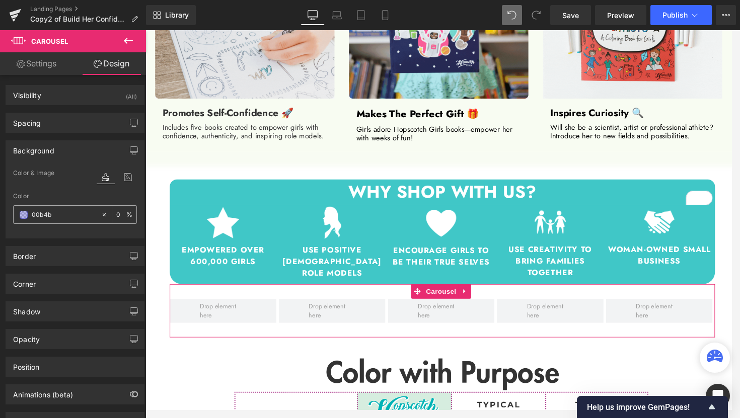
type input "00b4b4"
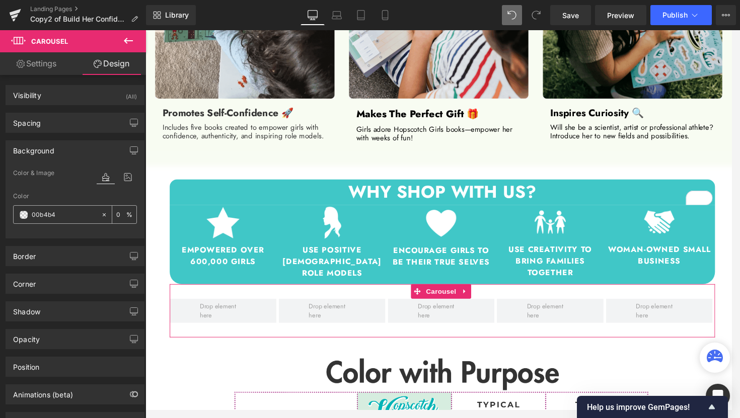
type input "100"
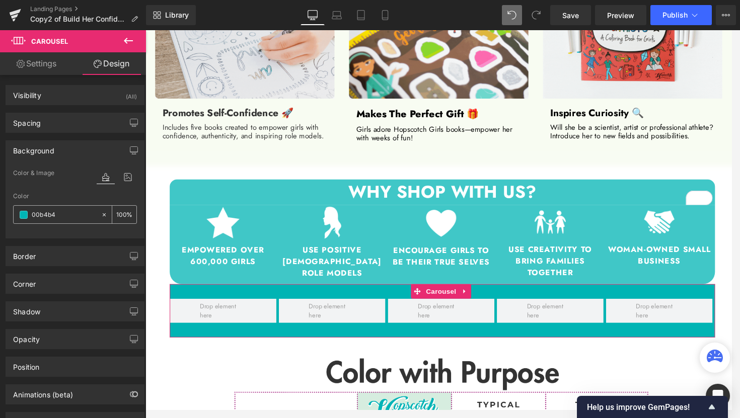
type input "#00b4b4"
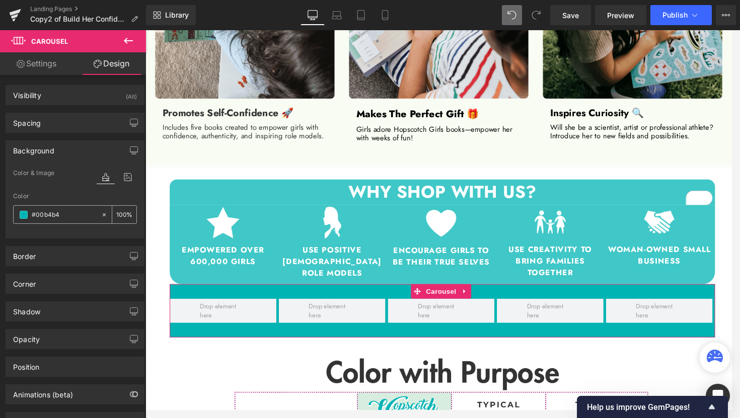
click at [117, 216] on input "100" at bounding box center [121, 214] width 10 height 11
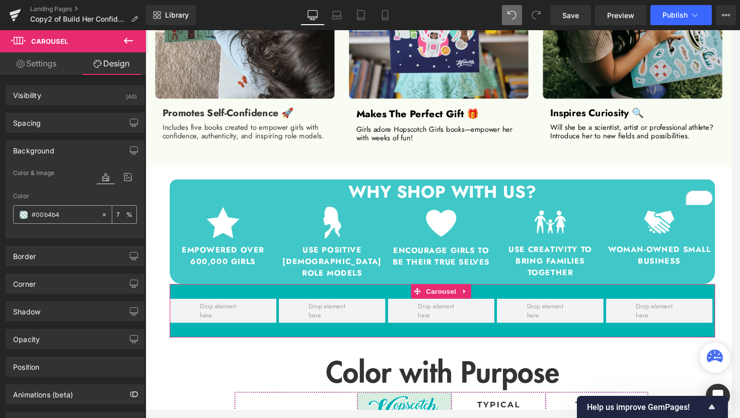
type input "75"
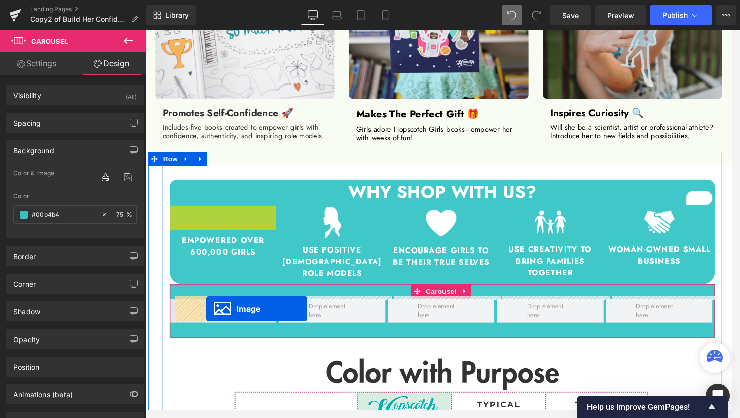
drag, startPoint x: 207, startPoint y: 228, endPoint x: 209, endPoint y: 320, distance: 91.1
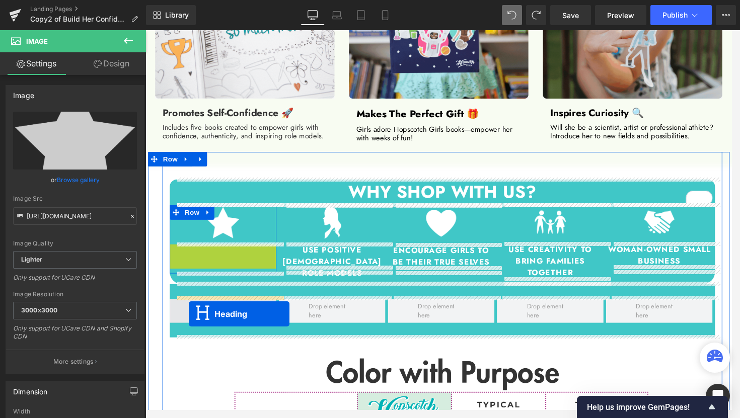
drag, startPoint x: 197, startPoint y: 262, endPoint x: 190, endPoint y: 325, distance: 63.2
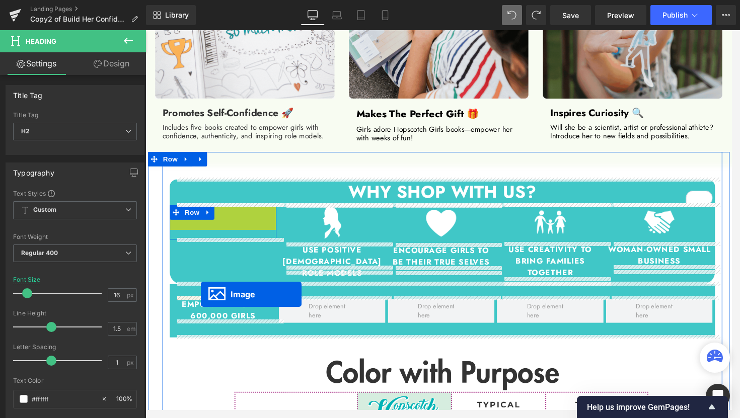
drag, startPoint x: 206, startPoint y: 229, endPoint x: 203, endPoint y: 305, distance: 76.1
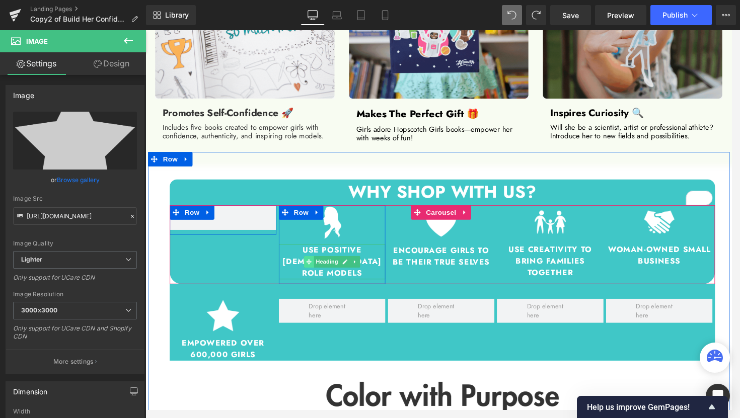
click at [313, 268] on icon at bounding box center [316, 271] width 6 height 6
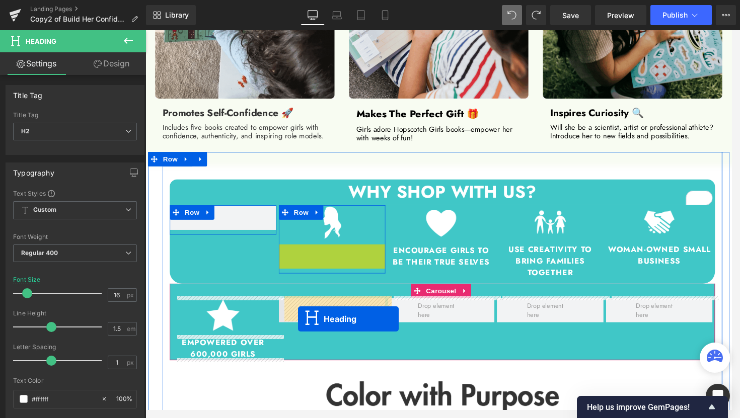
drag, startPoint x: 313, startPoint y: 264, endPoint x: 304, endPoint y: 331, distance: 67.0
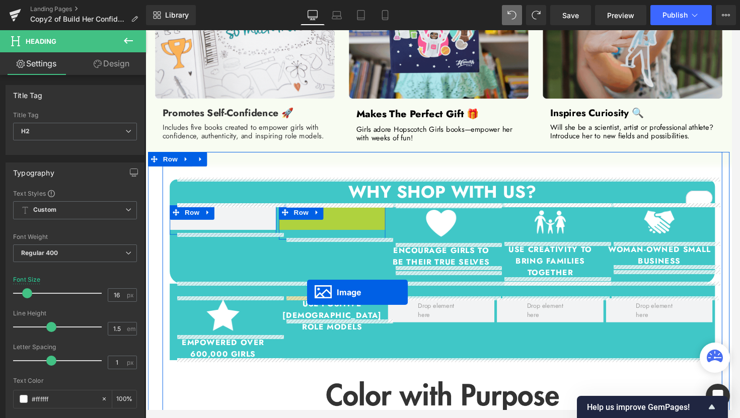
drag, startPoint x: 319, startPoint y: 228, endPoint x: 313, endPoint y: 303, distance: 74.7
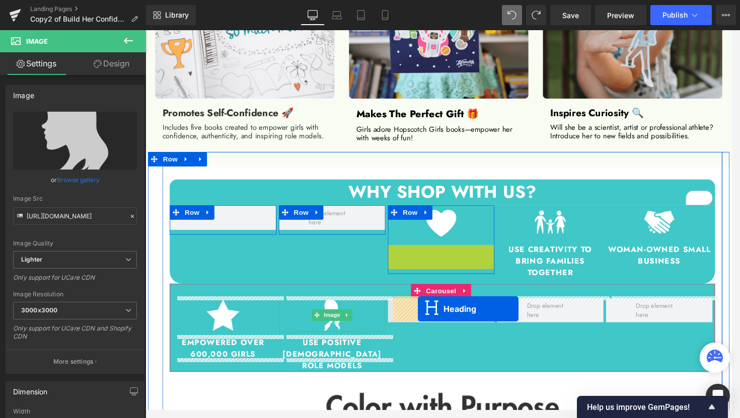
drag, startPoint x: 424, startPoint y: 265, endPoint x: 428, endPoint y: 320, distance: 54.5
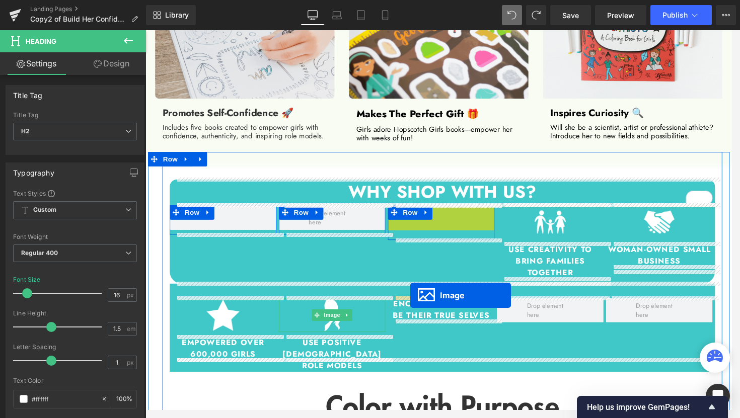
drag, startPoint x: 432, startPoint y: 230, endPoint x: 420, endPoint y: 306, distance: 76.9
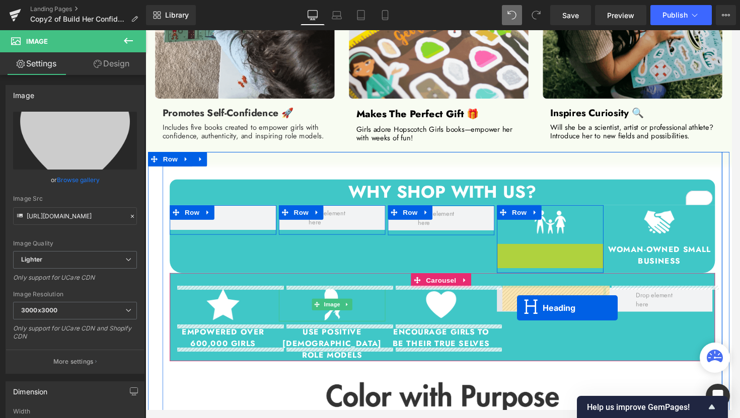
drag, startPoint x: 538, startPoint y: 268, endPoint x: 531, endPoint y: 319, distance: 51.2
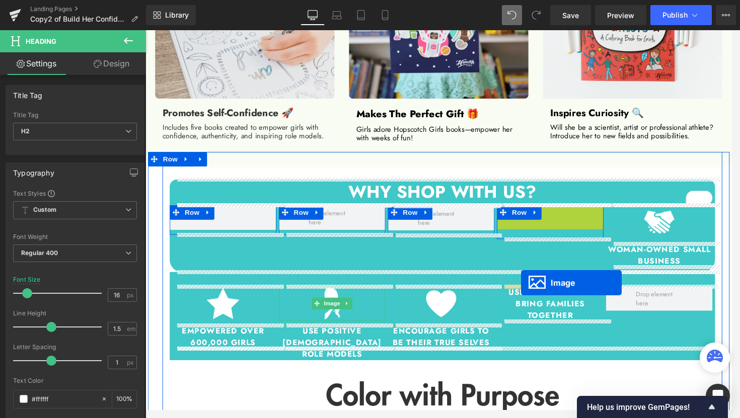
drag, startPoint x: 546, startPoint y: 227, endPoint x: 535, endPoint y: 292, distance: 66.2
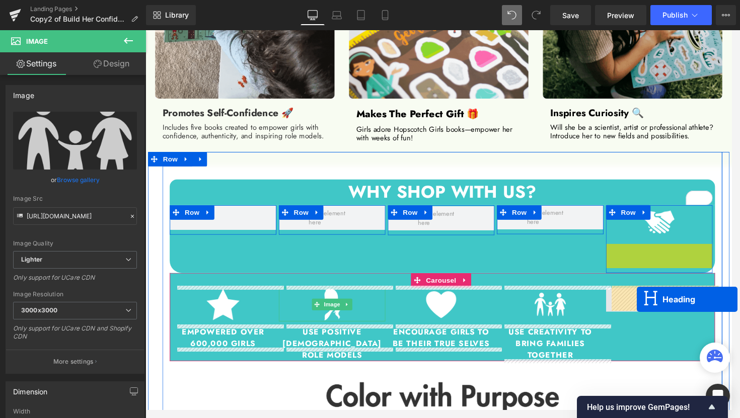
drag, startPoint x: 653, startPoint y: 262, endPoint x: 656, endPoint y: 310, distance: 48.4
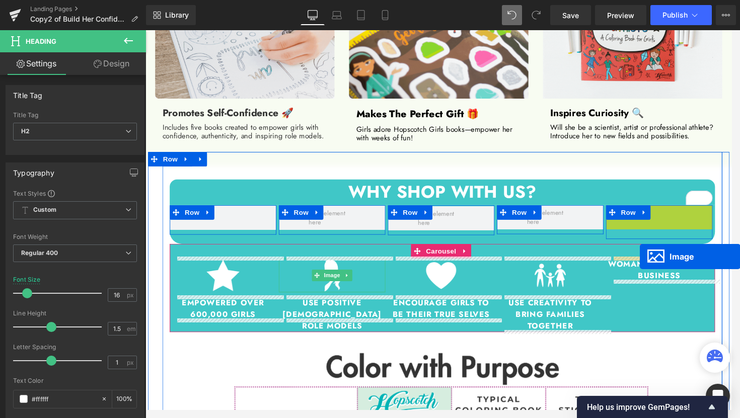
drag, startPoint x: 659, startPoint y: 229, endPoint x: 659, endPoint y: 266, distance: 36.2
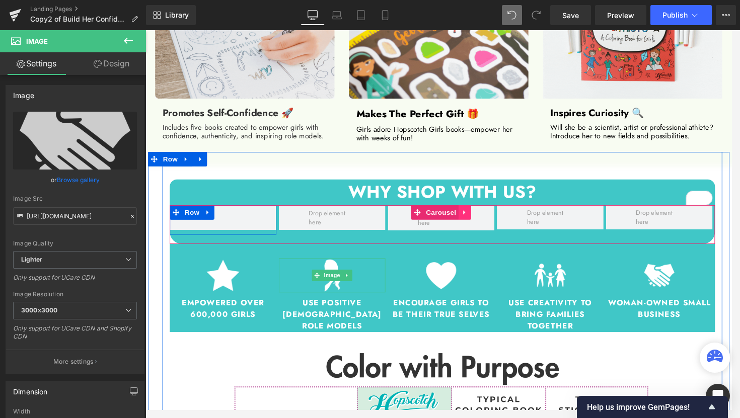
click at [478, 220] on icon at bounding box center [477, 219] width 7 height 8
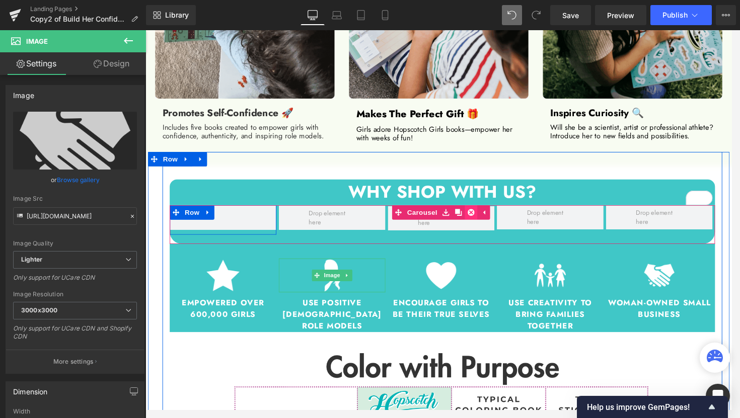
click at [480, 220] on icon at bounding box center [483, 219] width 7 height 7
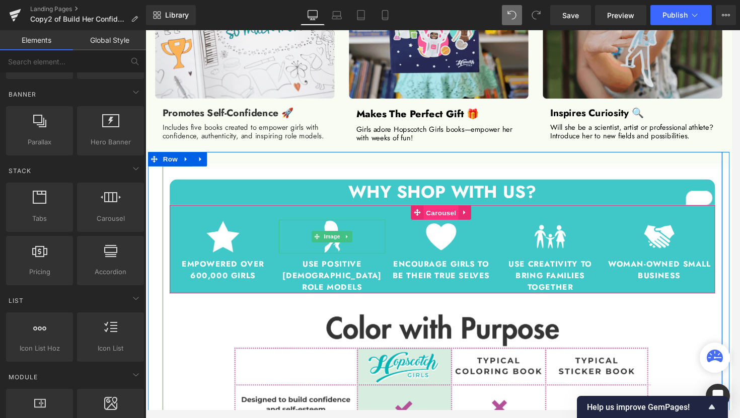
click at [452, 220] on span "Carousel" at bounding box center [452, 219] width 36 height 15
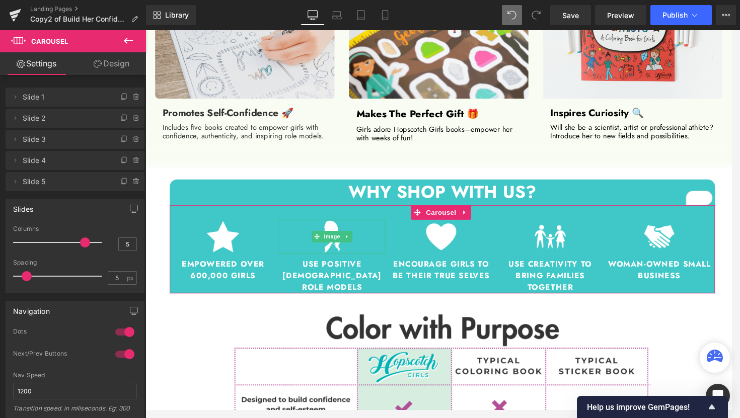
click at [116, 68] on link "Design" at bounding box center [111, 63] width 73 height 23
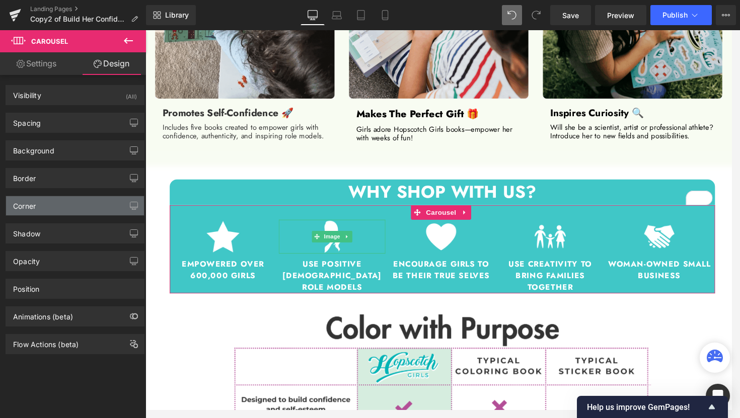
click at [55, 206] on div "Corner" at bounding box center [75, 205] width 138 height 19
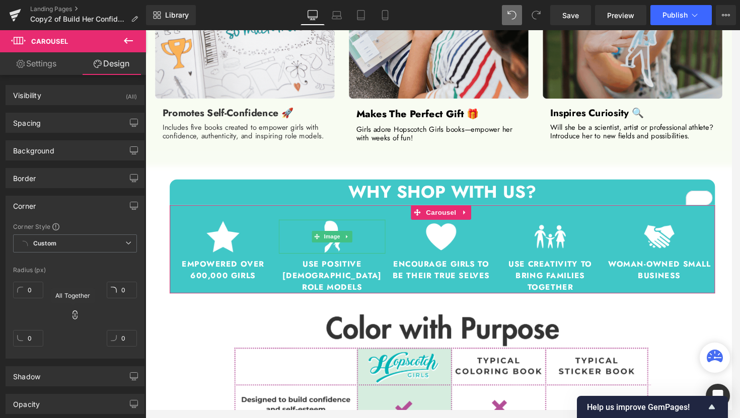
click at [72, 317] on icon at bounding box center [74, 315] width 5 height 9
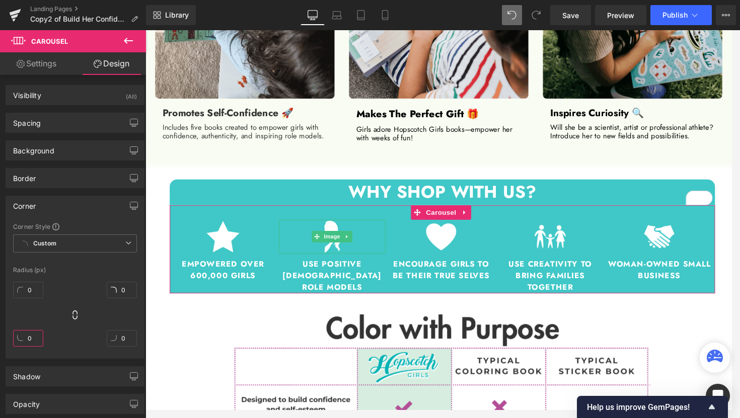
click at [29, 342] on input "0" at bounding box center [28, 338] width 30 height 17
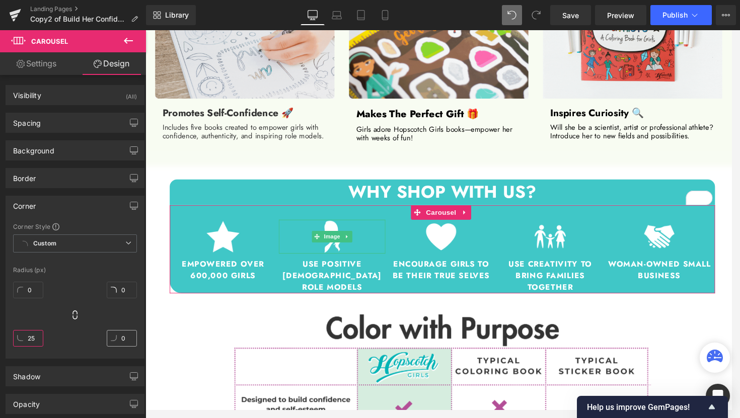
type input "25"
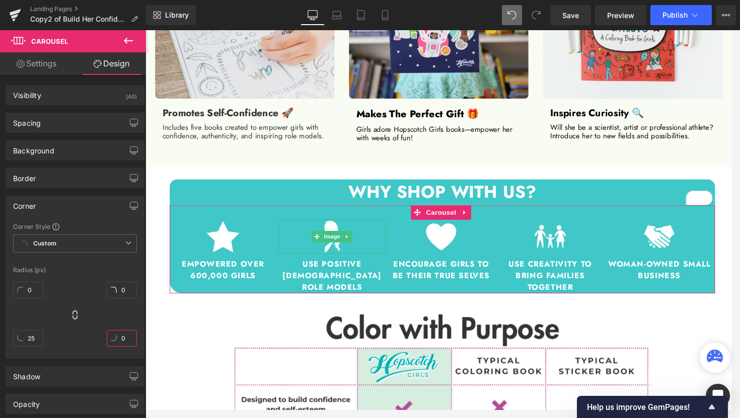
click at [122, 340] on input "0" at bounding box center [122, 338] width 30 height 17
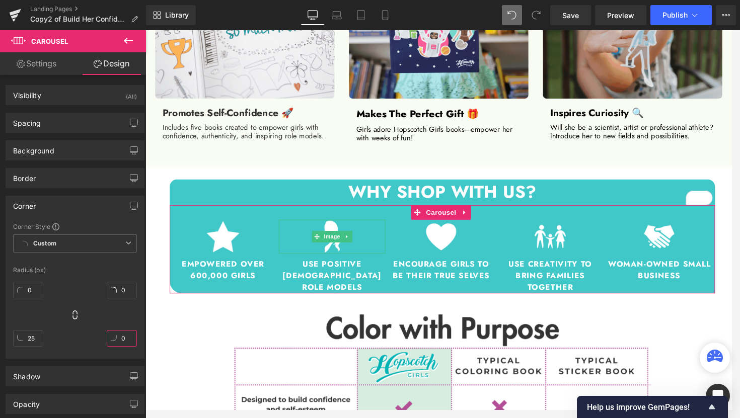
type input "5"
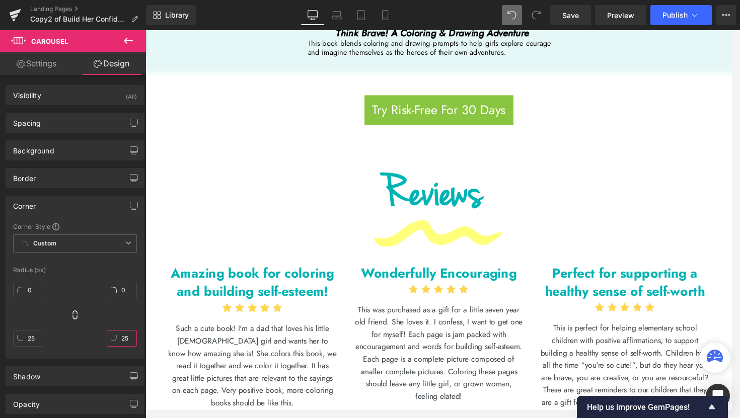
scroll to position [2801, 0]
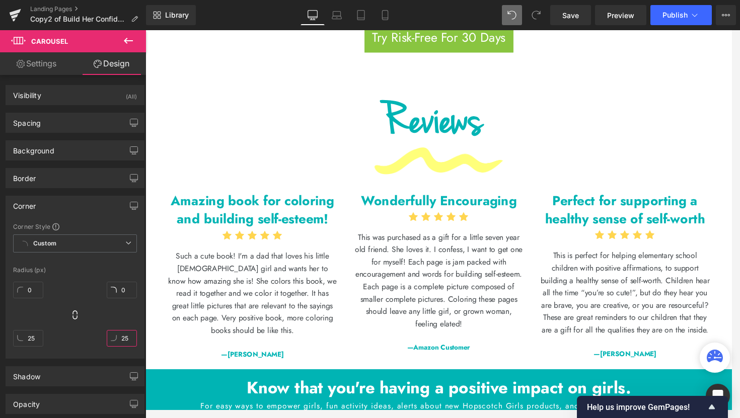
type input "25"
click at [125, 45] on icon at bounding box center [128, 41] width 12 height 12
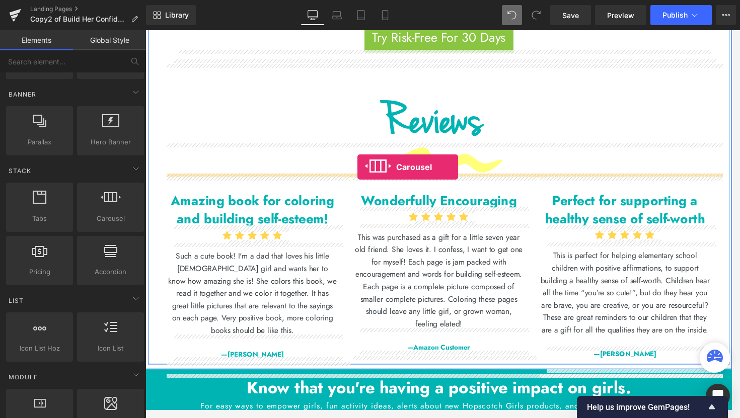
drag, startPoint x: 248, startPoint y: 243, endPoint x: 365, endPoint y: 172, distance: 137.1
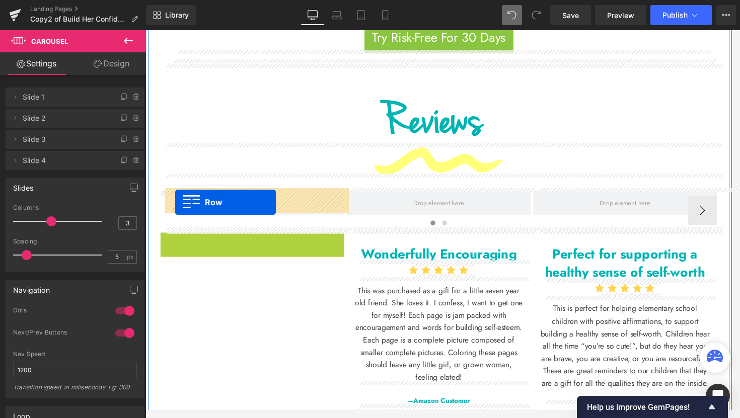
drag, startPoint x: 164, startPoint y: 247, endPoint x: 176, endPoint y: 209, distance: 40.3
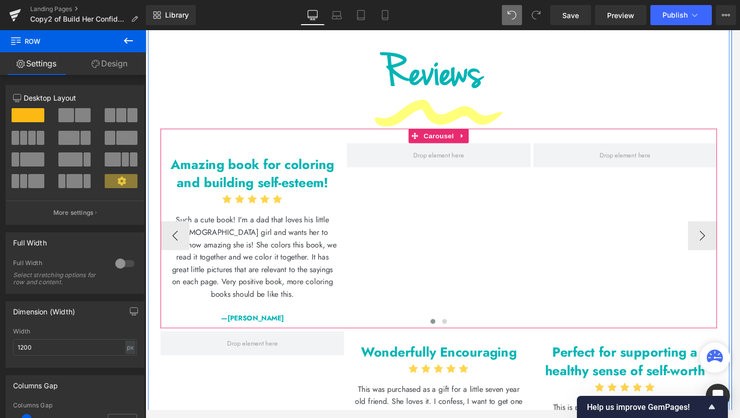
scroll to position [2851, 0]
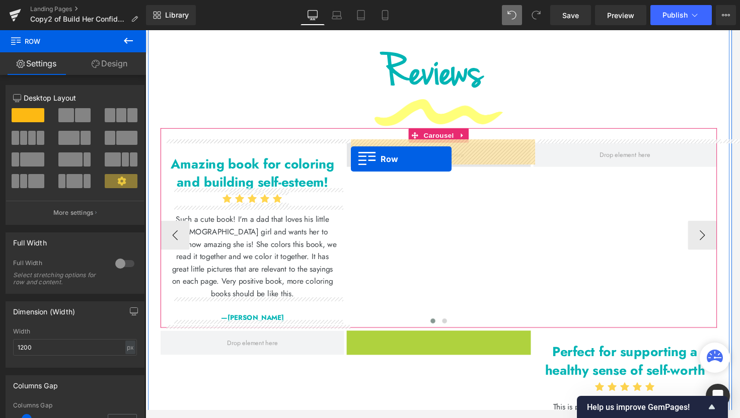
drag, startPoint x: 372, startPoint y: 322, endPoint x: 359, endPoint y: 164, distance: 159.1
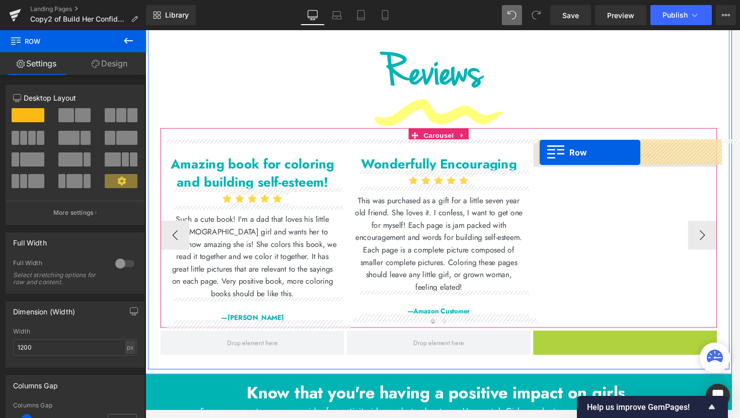
drag, startPoint x: 552, startPoint y: 349, endPoint x: 555, endPoint y: 157, distance: 191.8
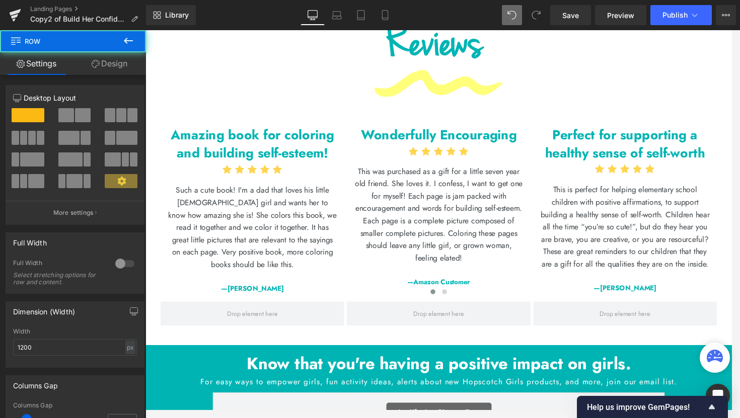
scroll to position [2966, 0]
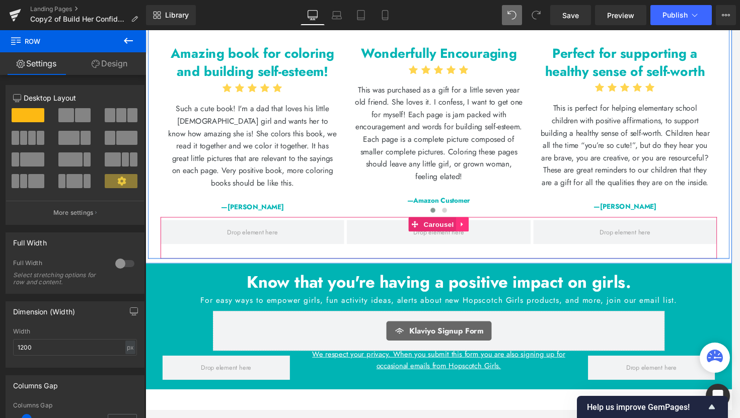
click at [473, 235] on icon at bounding box center [474, 232] width 2 height 5
click at [478, 236] on icon at bounding box center [481, 231] width 7 height 7
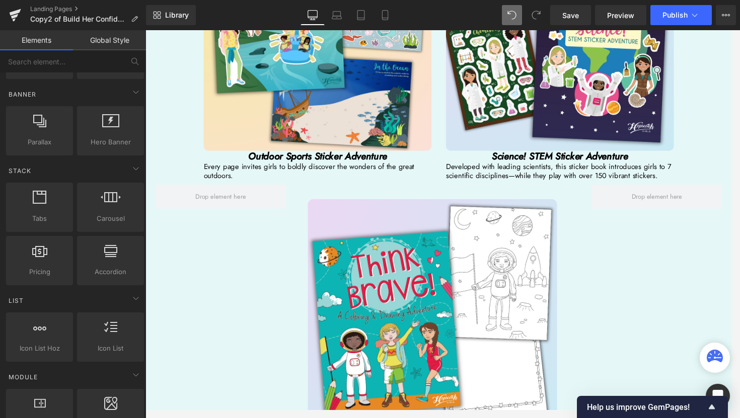
scroll to position [2294, 0]
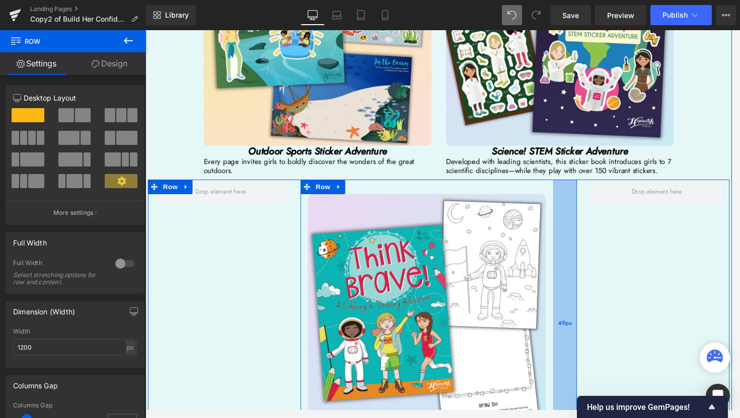
drag, startPoint x: 583, startPoint y: 276, endPoint x: 571, endPoint y: 275, distance: 11.6
click at [571, 275] on div "49px" at bounding box center [581, 333] width 25 height 297
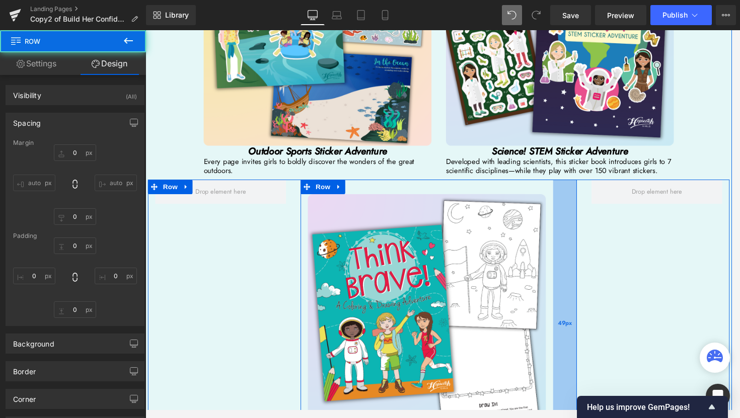
type input "0"
type input "30"
type input "49"
type input "10"
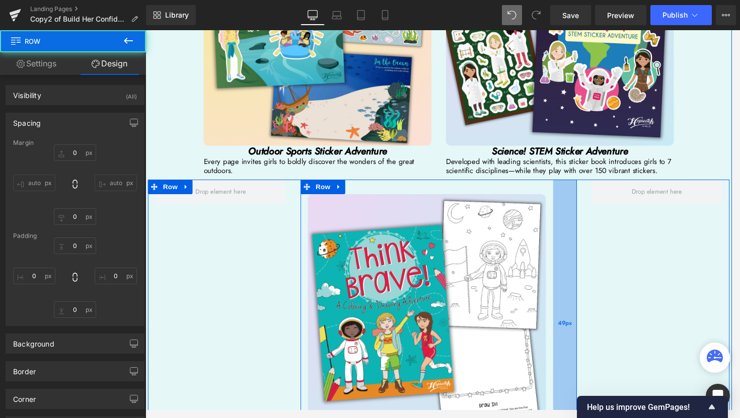
type input "0"
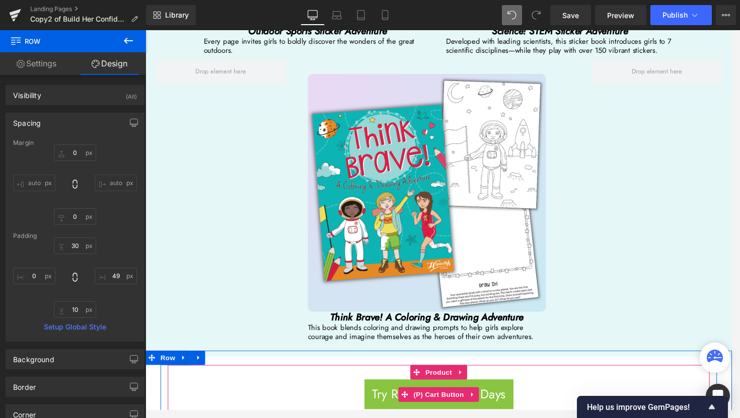
scroll to position [2391, 0]
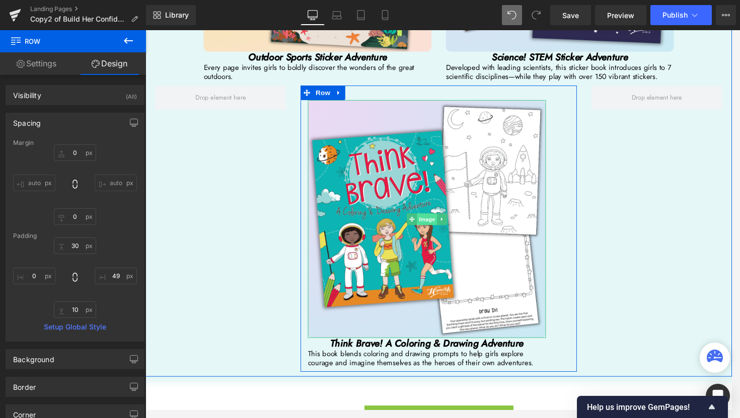
click at [434, 222] on span "Image" at bounding box center [437, 226] width 21 height 12
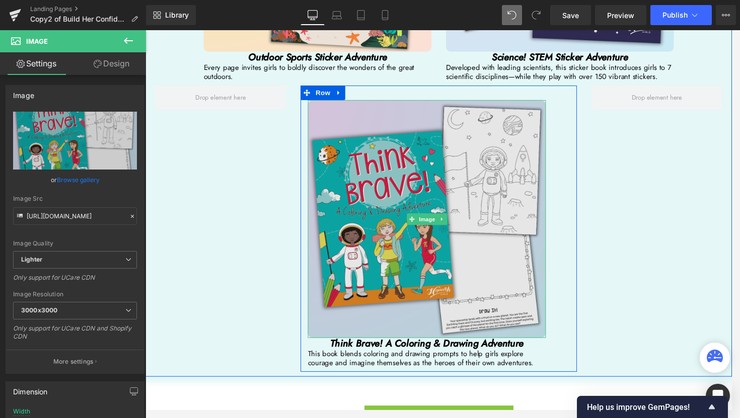
click at [456, 225] on img at bounding box center [437, 226] width 247 height 247
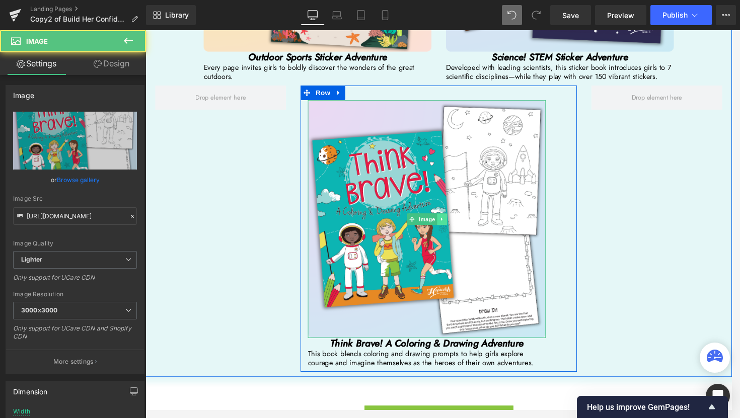
click at [451, 225] on icon at bounding box center [453, 226] width 6 height 6
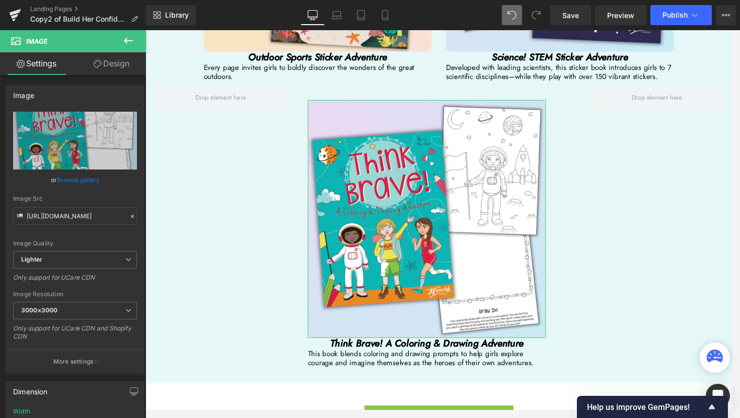
click at [120, 71] on link "Design" at bounding box center [111, 63] width 73 height 23
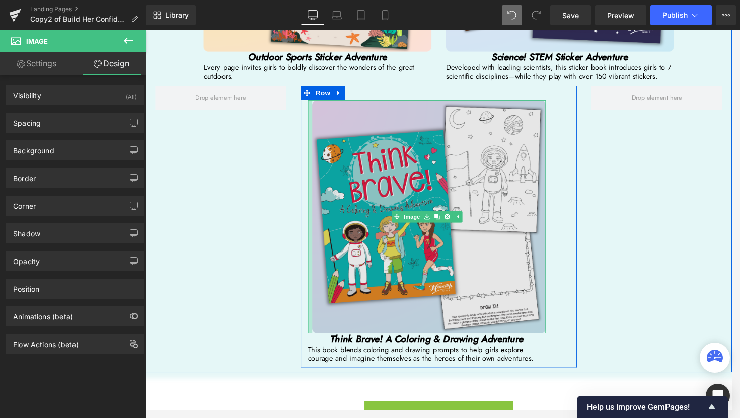
click at [315, 245] on div "Image" at bounding box center [437, 224] width 247 height 243
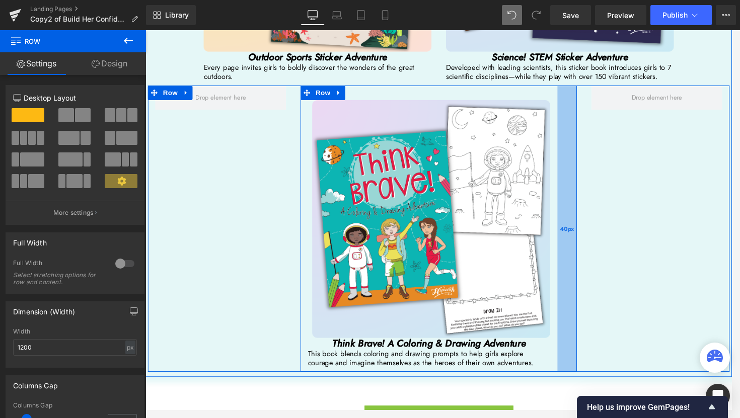
click at [573, 226] on div "40px" at bounding box center [583, 236] width 20 height 297
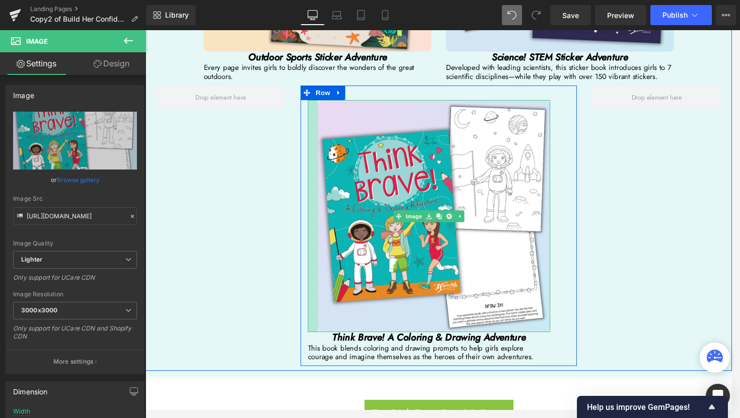
drag, startPoint x: 312, startPoint y: 243, endPoint x: 318, endPoint y: 243, distance: 6.0
click at [318, 243] on div at bounding box center [319, 223] width 11 height 241
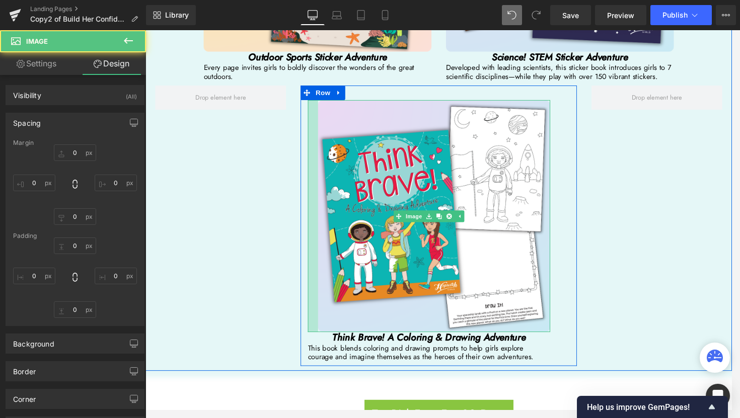
type input "0"
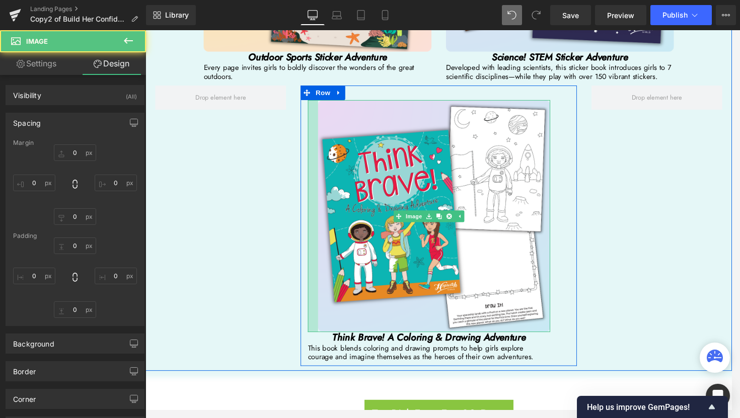
type input "0"
type input "21"
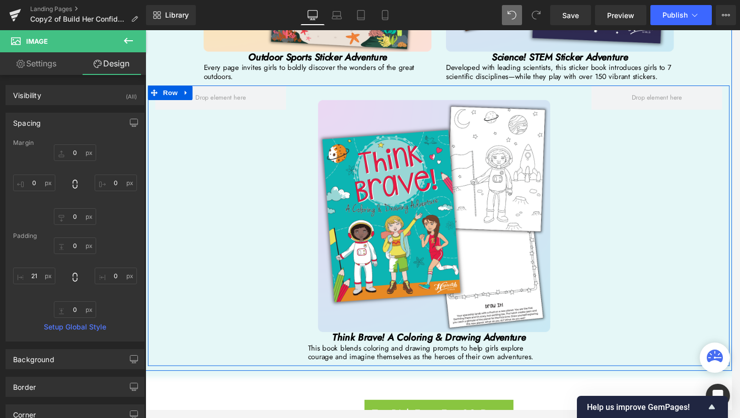
click at [676, 311] on div "Image Think Brave! A Coloring & Drawing Adventure Heading This book blends colo…" at bounding box center [450, 233] width 604 height 291
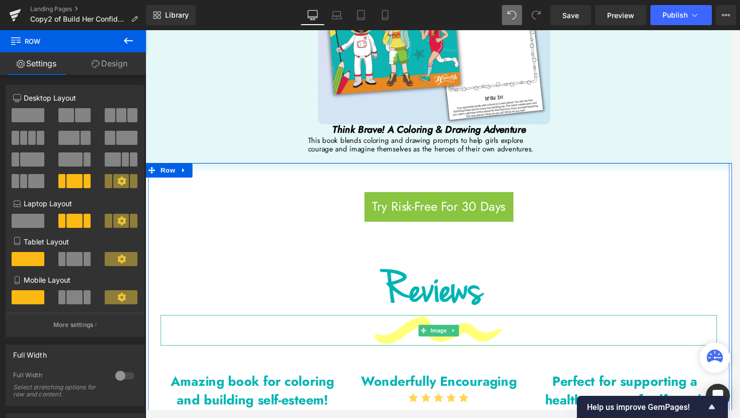
scroll to position [2799, 0]
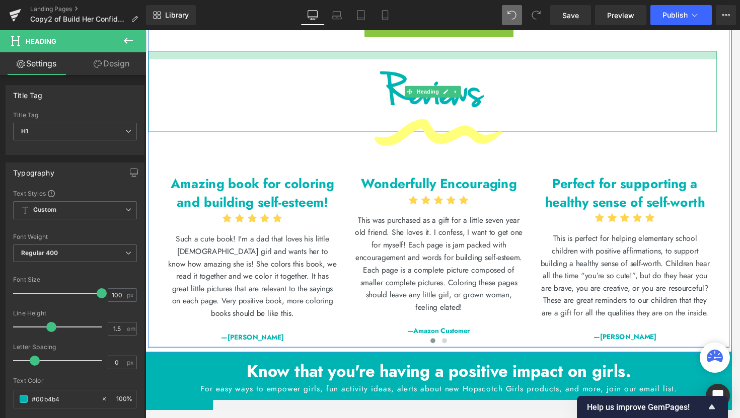
drag, startPoint x: 461, startPoint y: 51, endPoint x: 458, endPoint y: 37, distance: 13.9
click at [458, 37] on div "Try Risk-Free For 30 Days (P) Cart Button Product Row Reviews Heading Image Ama…" at bounding box center [450, 167] width 604 height 383
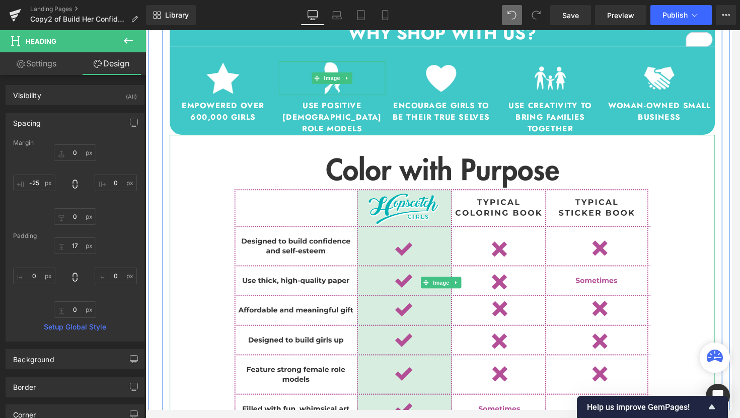
scroll to position [1211, 0]
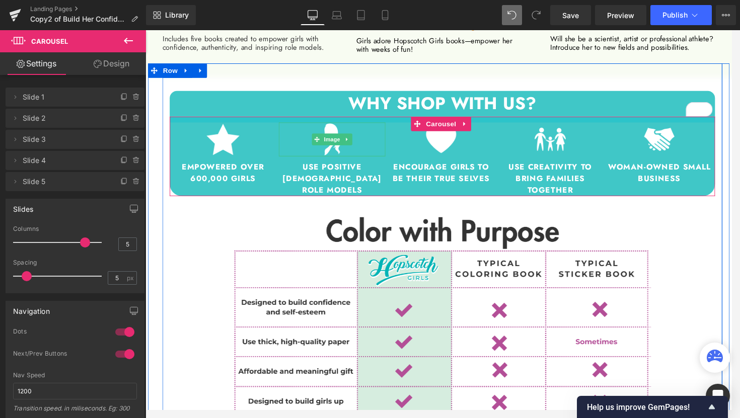
drag, startPoint x: 524, startPoint y: 125, endPoint x: 524, endPoint y: 116, distance: 9.1
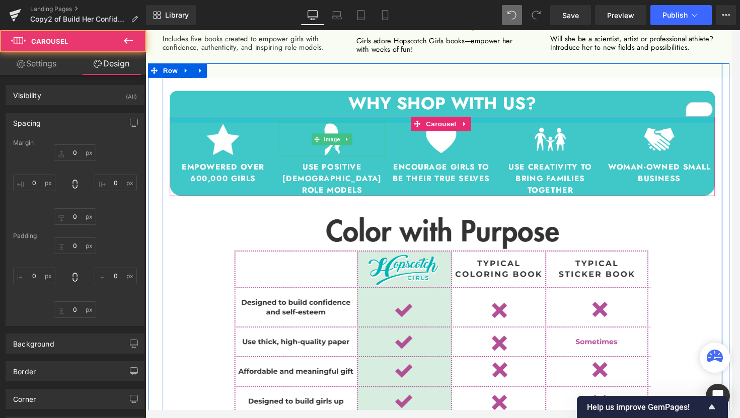
type input "0"
type input "11.9988"
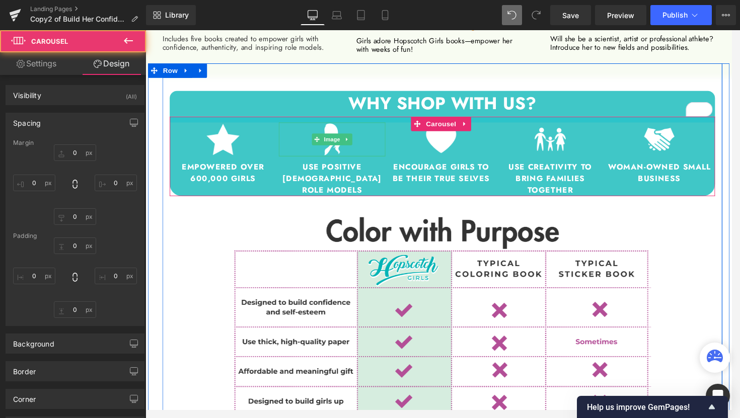
type input "0"
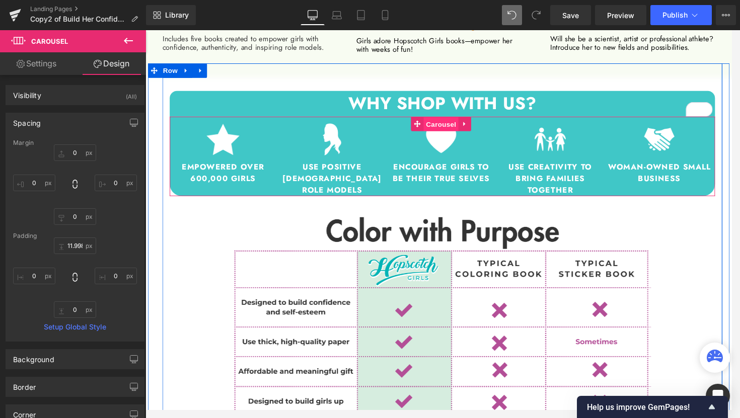
click at [446, 128] on span "Carousel" at bounding box center [452, 127] width 36 height 15
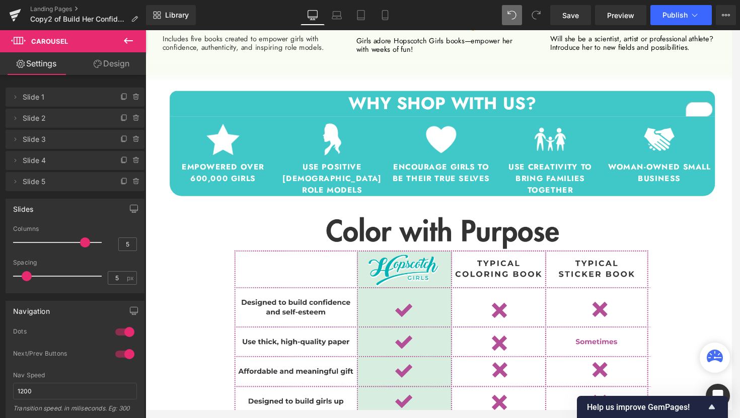
drag, startPoint x: 83, startPoint y: 242, endPoint x: 90, endPoint y: 242, distance: 6.5
click at [90, 242] on div at bounding box center [60, 242] width 84 height 20
click at [125, 248] on input "5" at bounding box center [128, 244] width 18 height 13
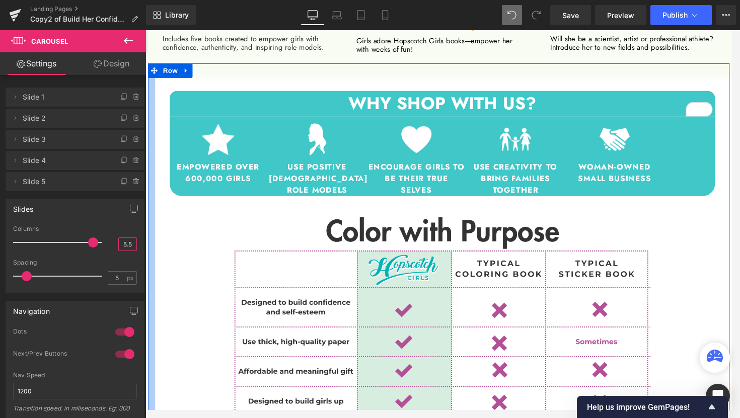
type input "5"
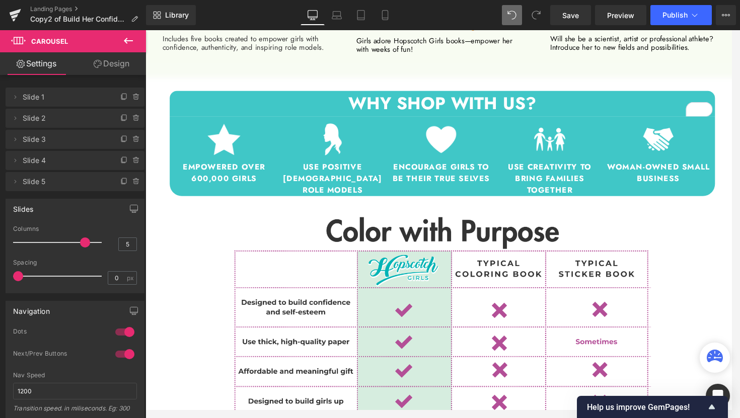
drag, startPoint x: 28, startPoint y: 277, endPoint x: 10, endPoint y: 277, distance: 18.1
click at [10, 277] on div "5 Columns 5 3 Columns 3 3 Columns 3 1 Columns 1 0px Spacing 0 px 5px Spacing 5 …" at bounding box center [75, 258] width 138 height 67
type input "17"
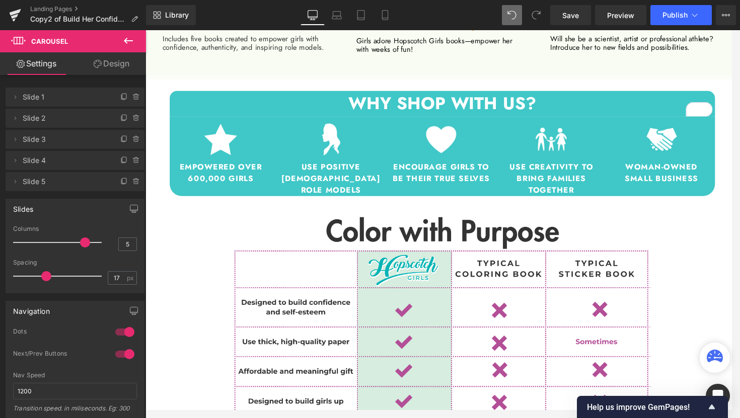
drag, startPoint x: 16, startPoint y: 277, endPoint x: 44, endPoint y: 272, distance: 28.1
click at [44, 272] on span at bounding box center [46, 276] width 10 height 10
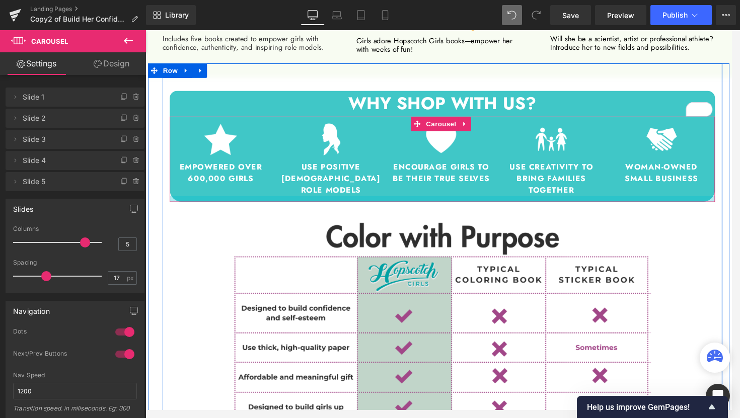
drag, startPoint x: 445, startPoint y: 200, endPoint x: 443, endPoint y: 206, distance: 6.7
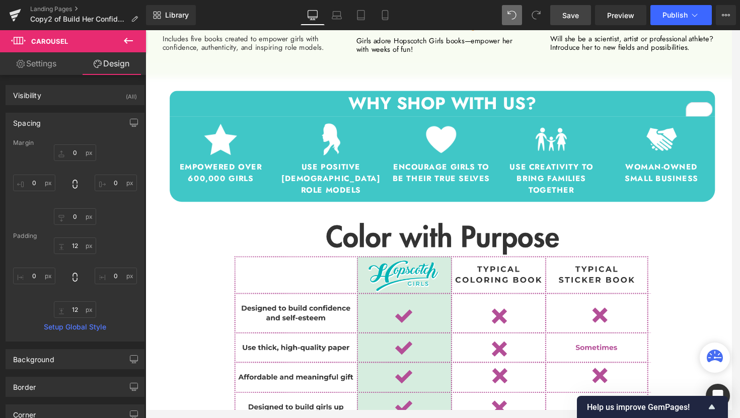
click at [568, 22] on link "Save" at bounding box center [570, 15] width 41 height 20
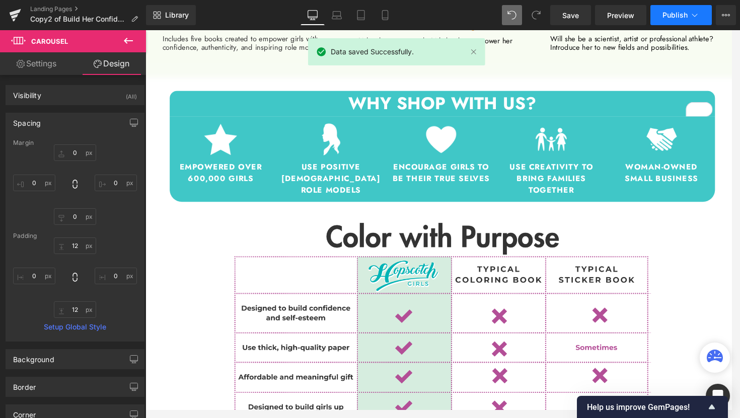
click at [678, 19] on span "Publish" at bounding box center [674, 15] width 25 height 8
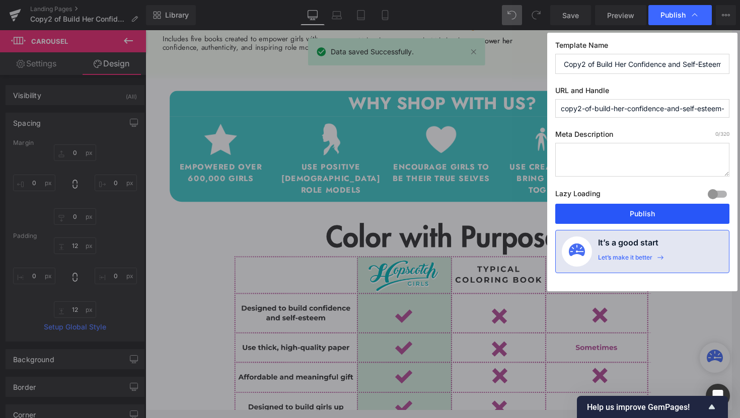
click at [642, 216] on button "Publish" at bounding box center [642, 214] width 174 height 20
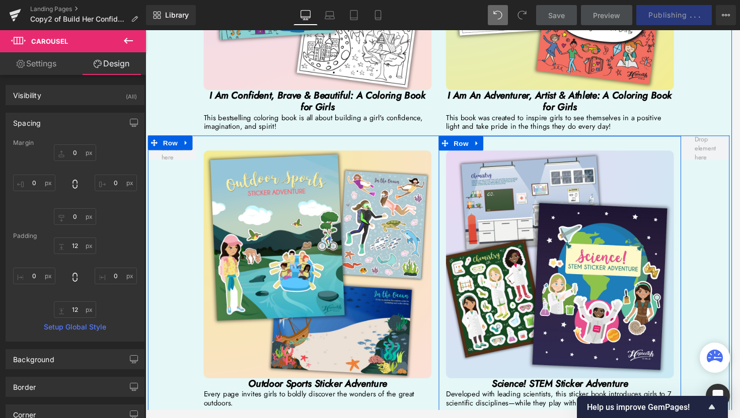
scroll to position [2271, 0]
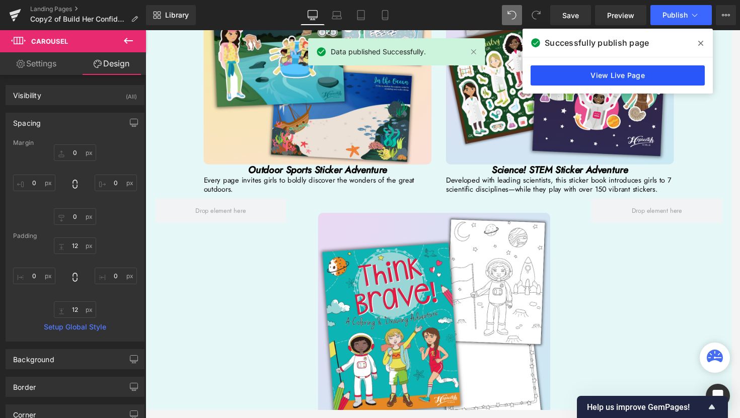
click at [629, 77] on link "View Live Page" at bounding box center [617, 75] width 174 height 20
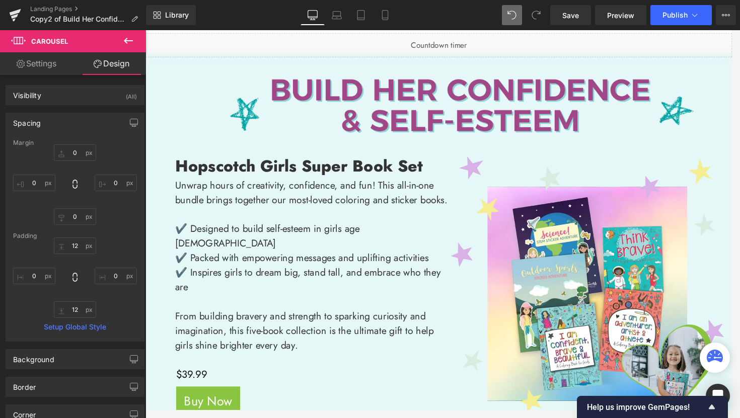
scroll to position [0, 0]
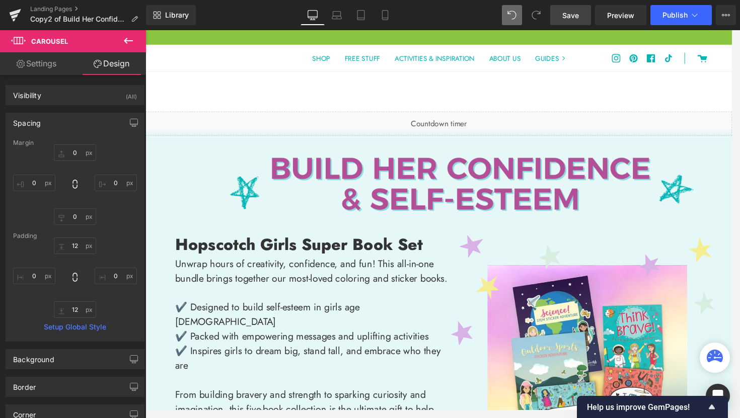
click at [576, 18] on span "Save" at bounding box center [570, 15] width 17 height 11
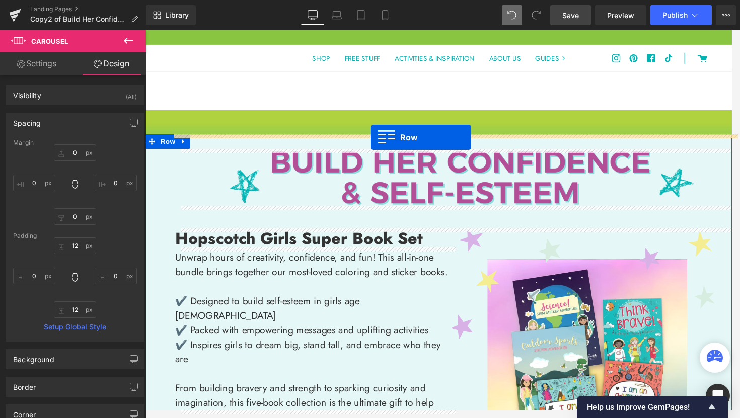
drag, startPoint x: 149, startPoint y: 121, endPoint x: 379, endPoint y: 141, distance: 230.4
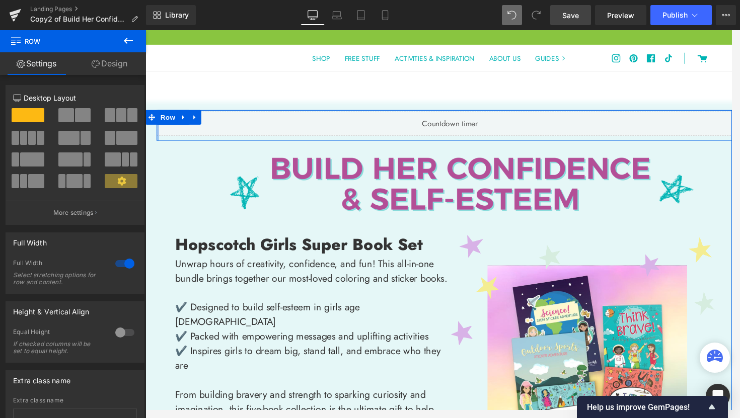
drag, startPoint x: 154, startPoint y: 135, endPoint x: 142, endPoint y: 135, distance: 12.1
click at [145, 135] on html "Skip to content This site has limited support for your browser. We recommend sw…" at bounding box center [449, 227] width 609 height 395
click at [55, 98] on p "Desktop Layout" at bounding box center [75, 98] width 124 height 11
click at [123, 38] on icon at bounding box center [128, 41] width 12 height 12
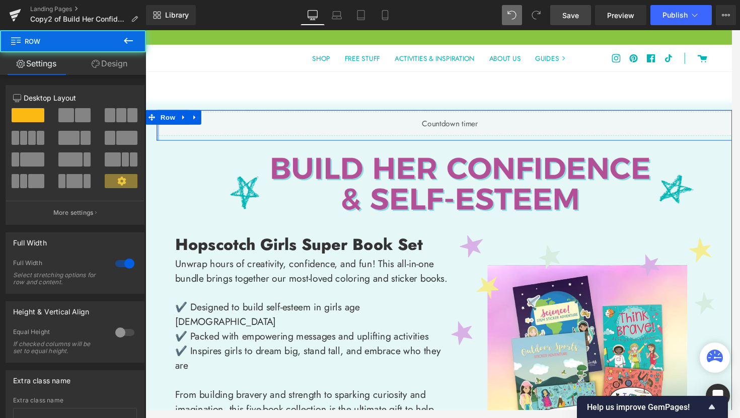
click at [157, 138] on div at bounding box center [158, 129] width 3 height 32
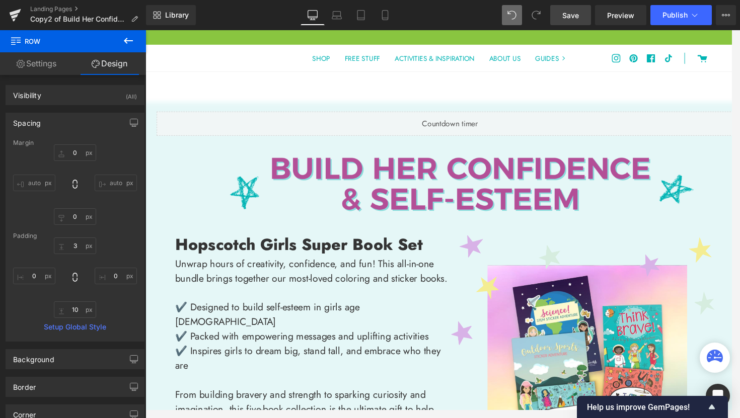
click at [573, 20] on span "Save" at bounding box center [570, 15] width 17 height 11
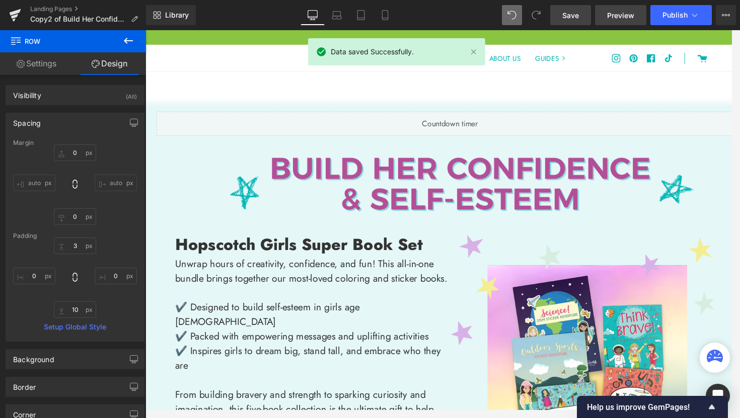
click at [632, 18] on span "Preview" at bounding box center [620, 15] width 27 height 11
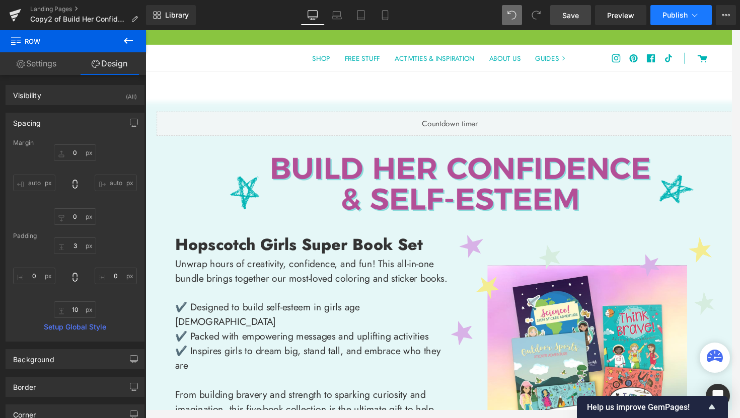
click at [670, 20] on button "Publish" at bounding box center [680, 15] width 61 height 20
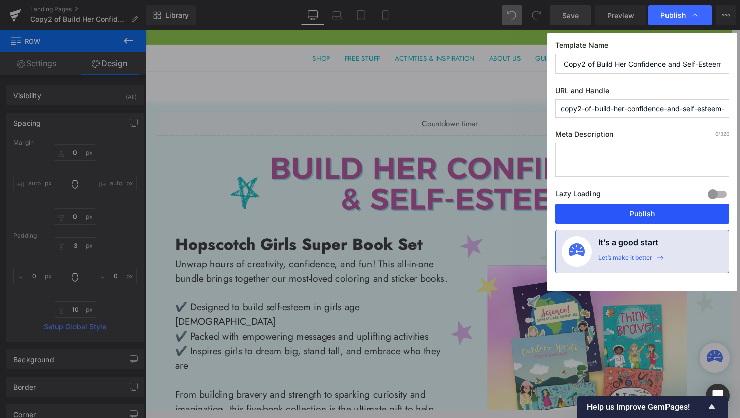
click at [666, 212] on button "Publish" at bounding box center [642, 214] width 174 height 20
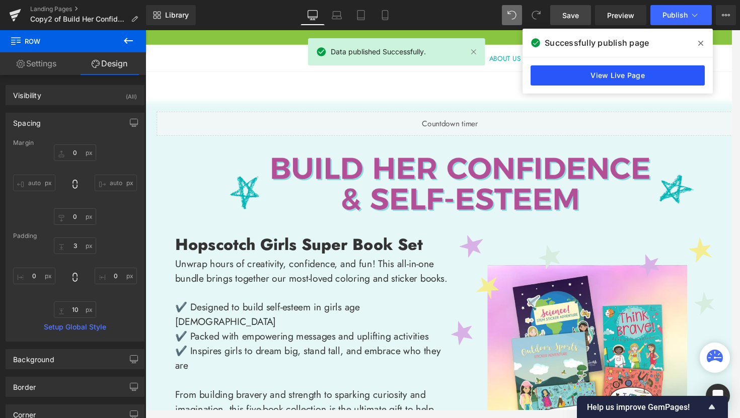
click at [612, 79] on link "View Live Page" at bounding box center [617, 75] width 174 height 20
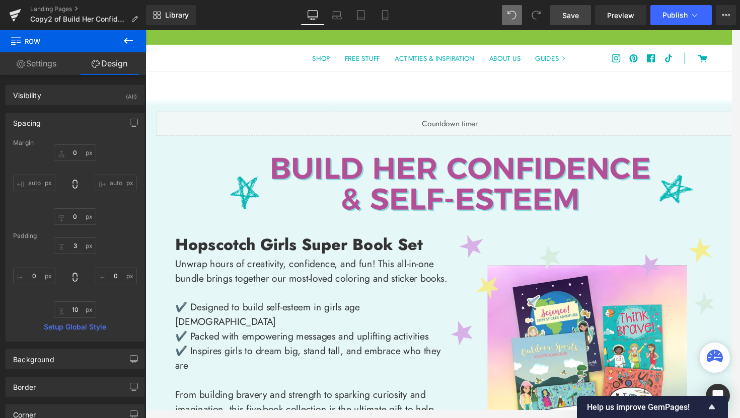
click at [123, 38] on icon at bounding box center [128, 41] width 12 height 12
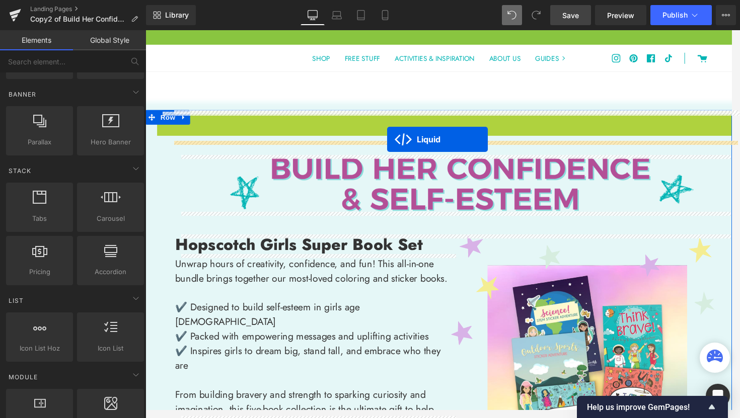
drag, startPoint x: 431, startPoint y: 122, endPoint x: 397, endPoint y: 143, distance: 40.2
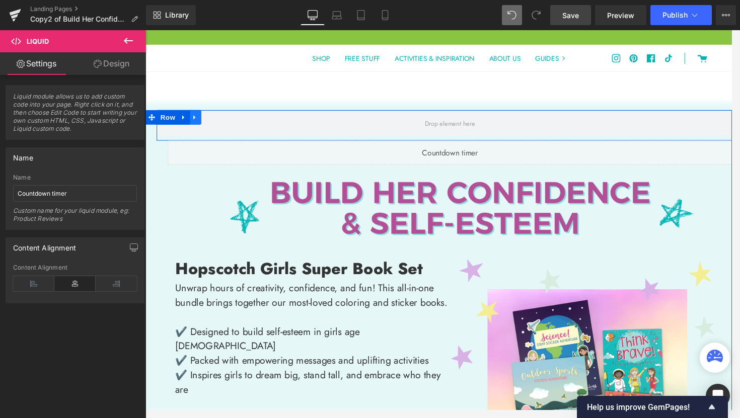
click at [196, 121] on link at bounding box center [196, 120] width 13 height 15
click at [219, 121] on icon at bounding box center [222, 121] width 7 height 8
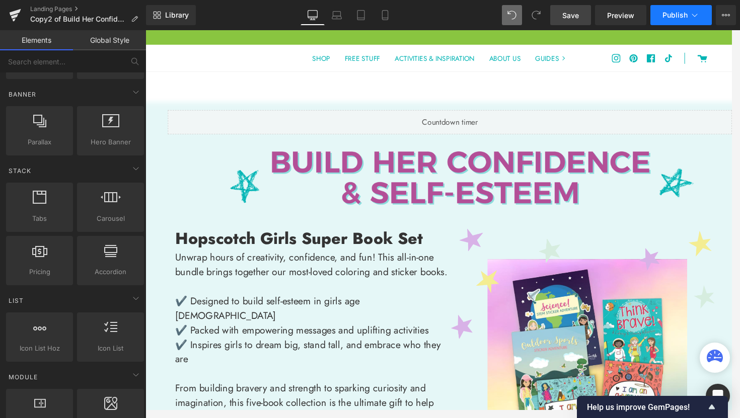
click at [659, 17] on button "Publish" at bounding box center [680, 15] width 61 height 20
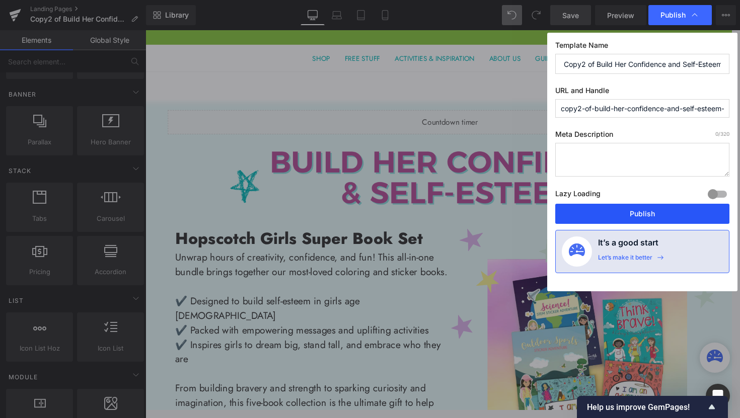
click at [603, 211] on button "Publish" at bounding box center [642, 214] width 174 height 20
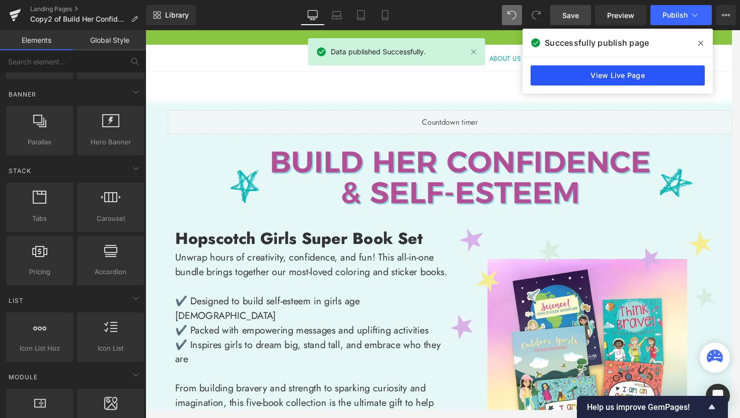
click at [631, 77] on link "View Live Page" at bounding box center [617, 75] width 174 height 20
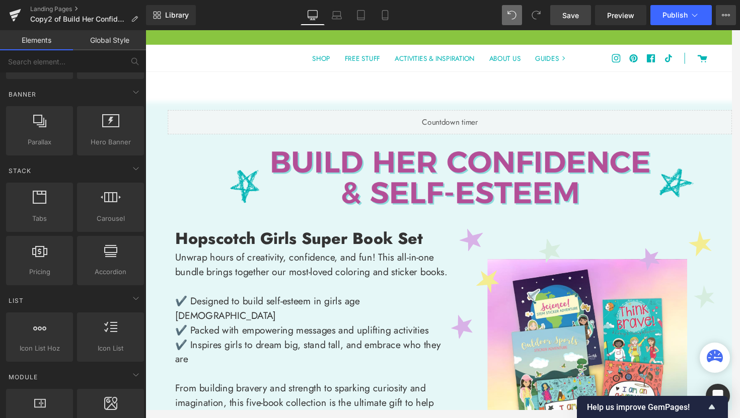
click at [726, 17] on icon at bounding box center [726, 15] width 8 height 8
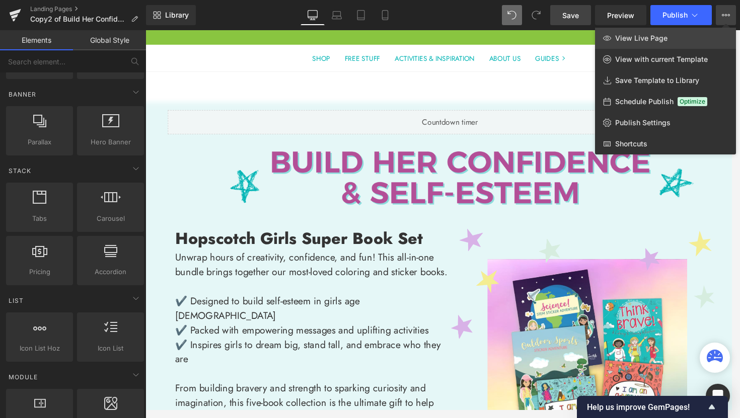
click at [656, 43] on link "View Live Page" at bounding box center [665, 38] width 141 height 21
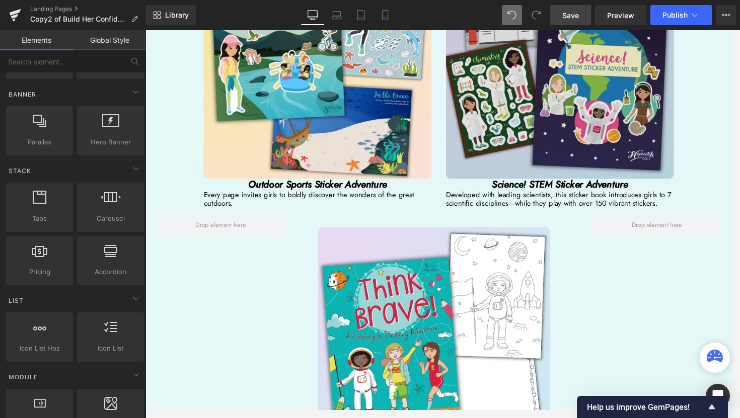
scroll to position [2373, 0]
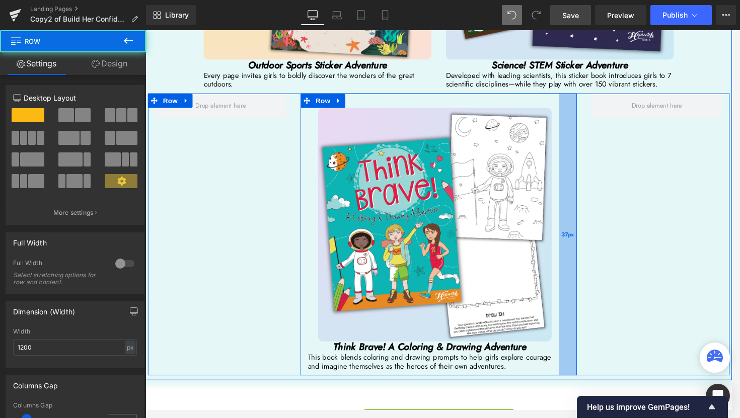
click at [575, 250] on div "37px" at bounding box center [584, 242] width 19 height 293
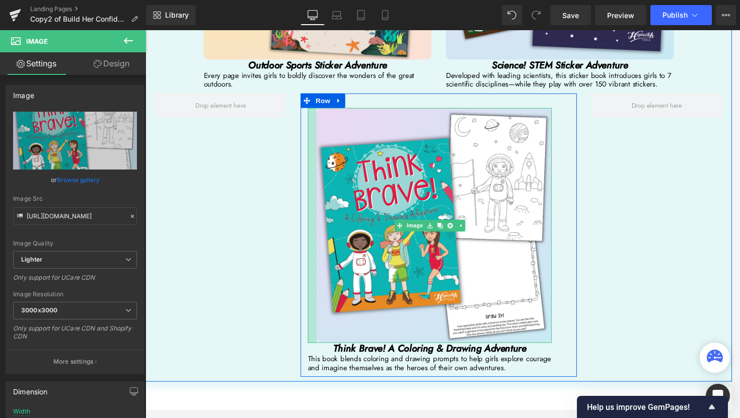
click at [316, 257] on div at bounding box center [318, 233] width 9 height 244
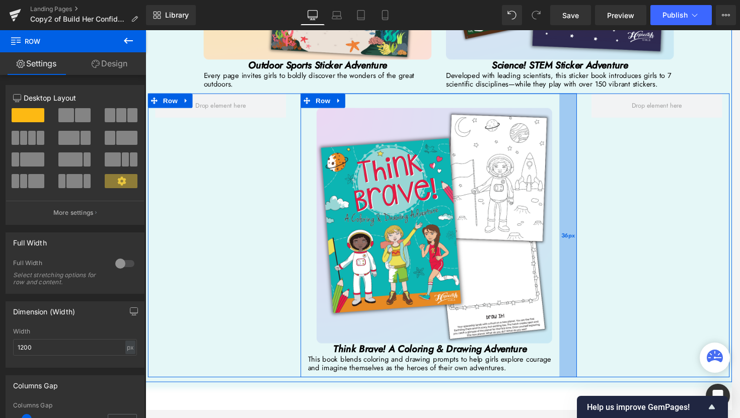
click at [575, 265] on div "36px" at bounding box center [584, 243] width 18 height 295
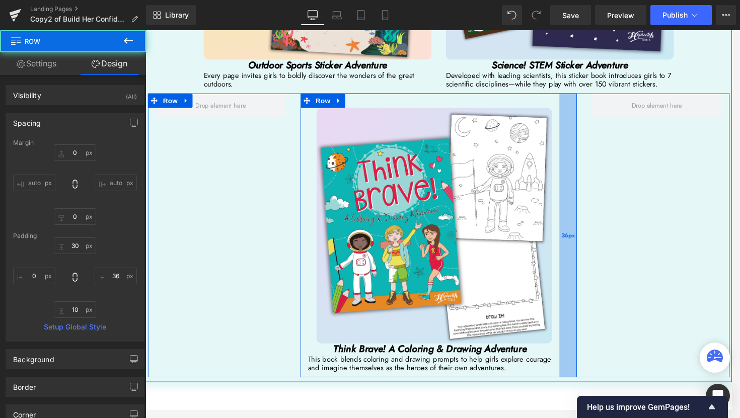
type input "35px"
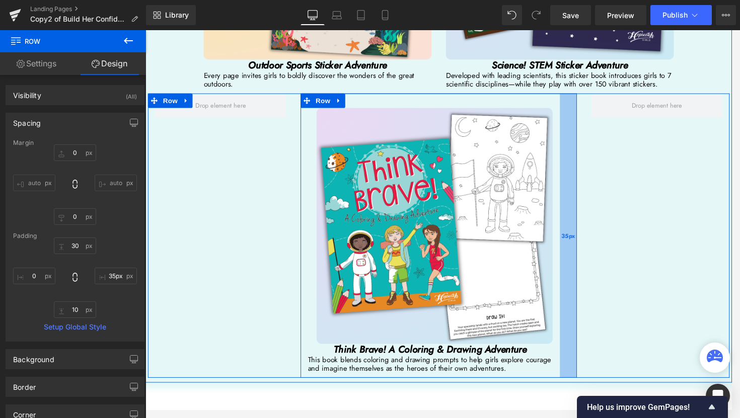
click at [576, 265] on div "35px" at bounding box center [585, 243] width 18 height 295
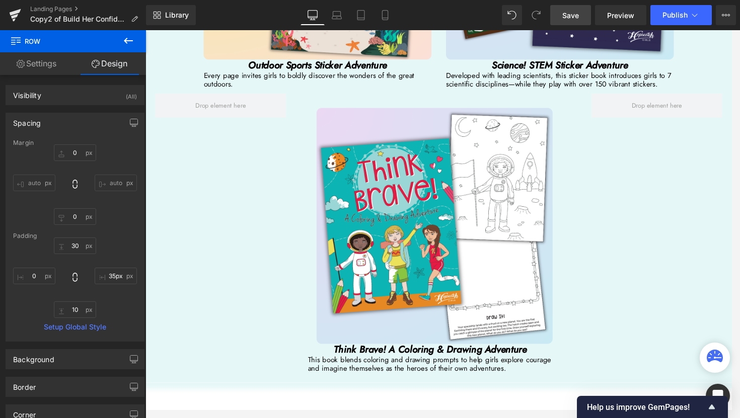
click at [576, 22] on link "Save" at bounding box center [570, 15] width 41 height 20
click at [607, 16] on link "Preview" at bounding box center [620, 15] width 51 height 20
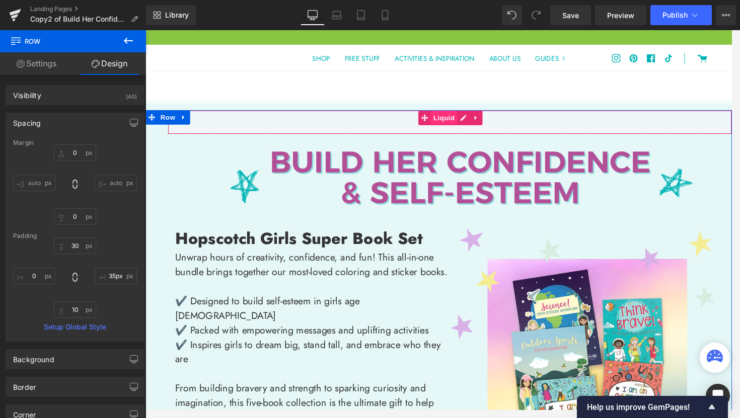
click at [456, 122] on span "Liquid" at bounding box center [455, 121] width 27 height 15
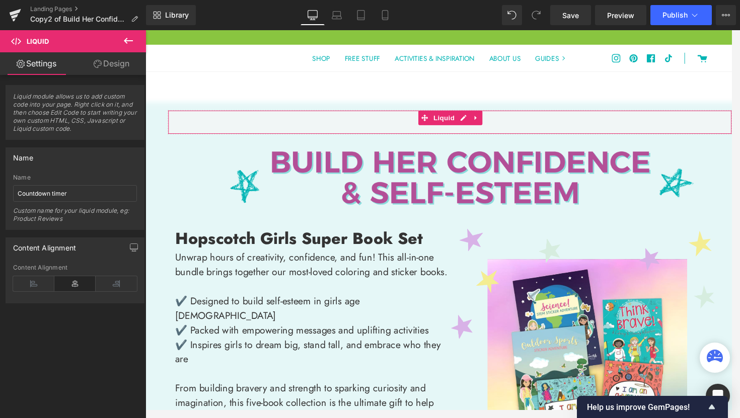
click at [101, 62] on link "Design" at bounding box center [111, 63] width 73 height 23
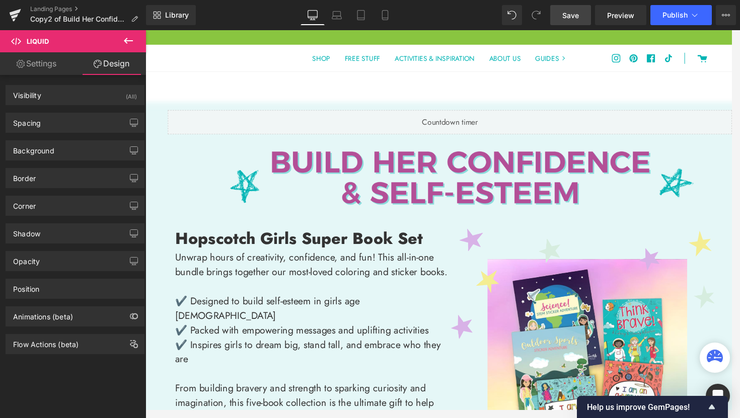
click at [570, 19] on span "Save" at bounding box center [570, 15] width 17 height 11
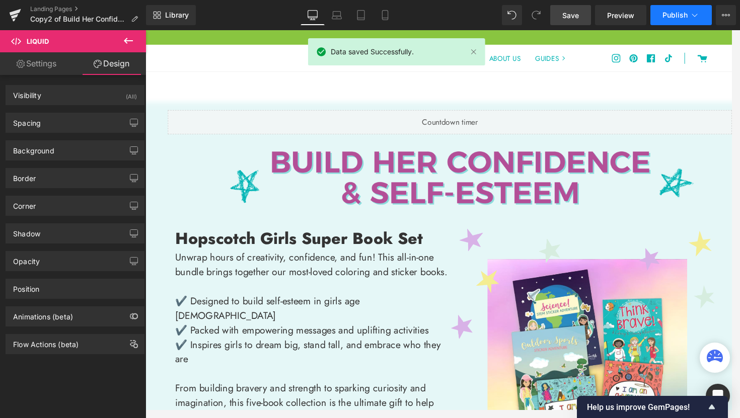
click at [665, 16] on span "Publish" at bounding box center [674, 15] width 25 height 8
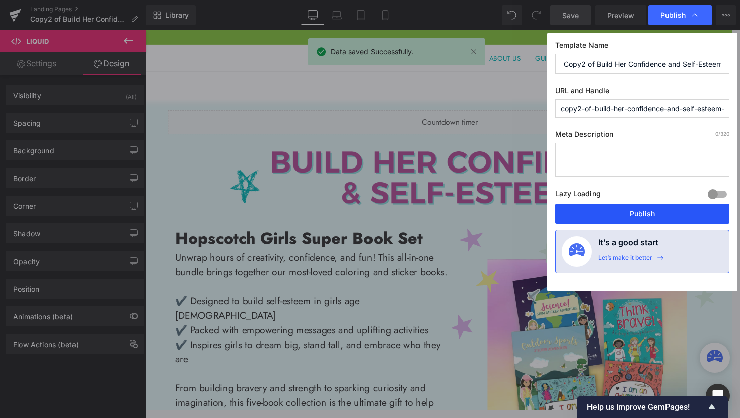
click at [675, 212] on button "Publish" at bounding box center [642, 214] width 174 height 20
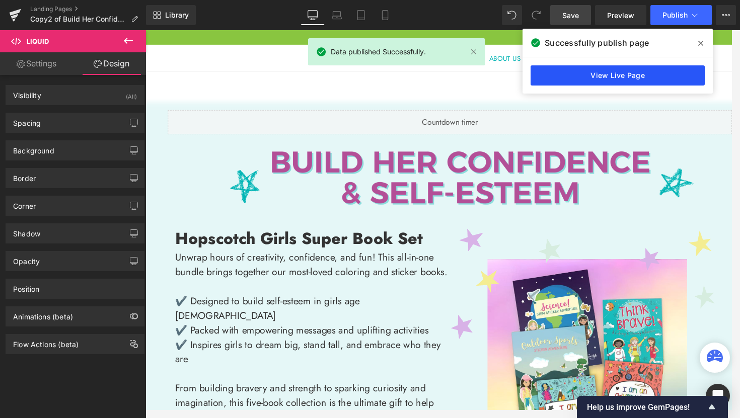
click at [637, 83] on link "View Live Page" at bounding box center [617, 75] width 174 height 20
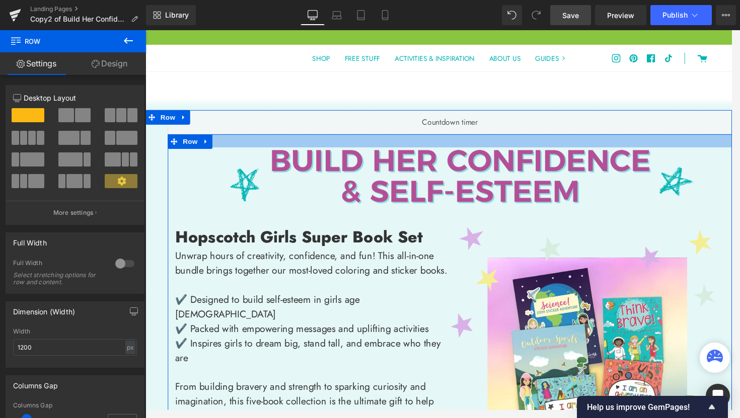
click at [528, 140] on div at bounding box center [462, 145] width 586 height 14
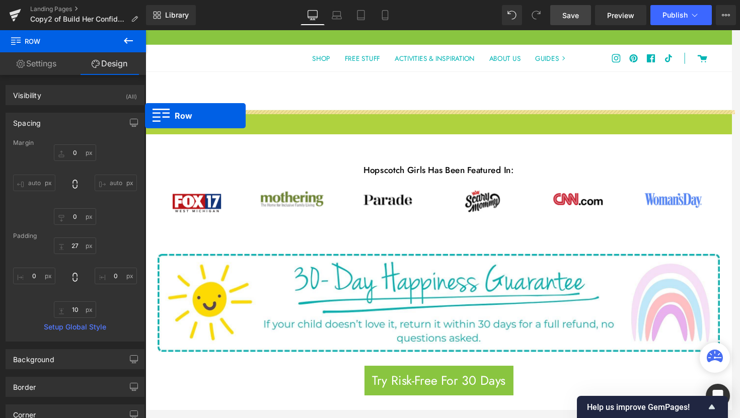
drag, startPoint x: 149, startPoint y: 122, endPoint x: 142, endPoint y: 119, distance: 7.9
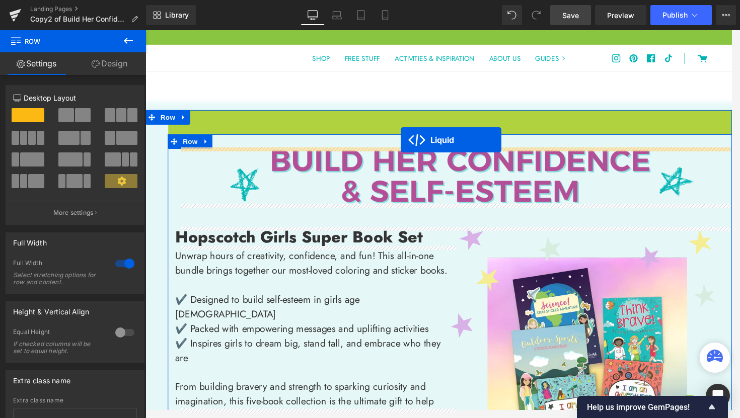
drag, startPoint x: 431, startPoint y: 119, endPoint x: 411, endPoint y: 144, distance: 32.5
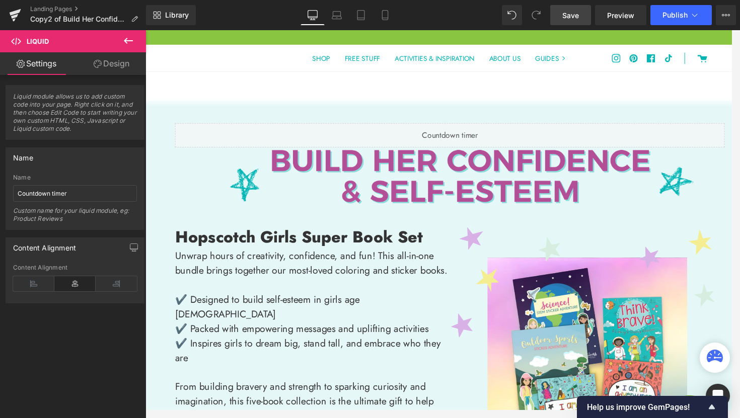
click at [573, 18] on span "Save" at bounding box center [570, 15] width 17 height 11
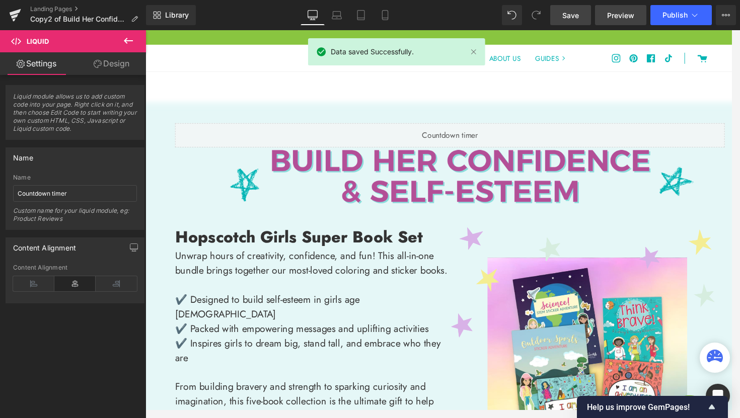
click at [633, 23] on link "Preview" at bounding box center [620, 15] width 51 height 20
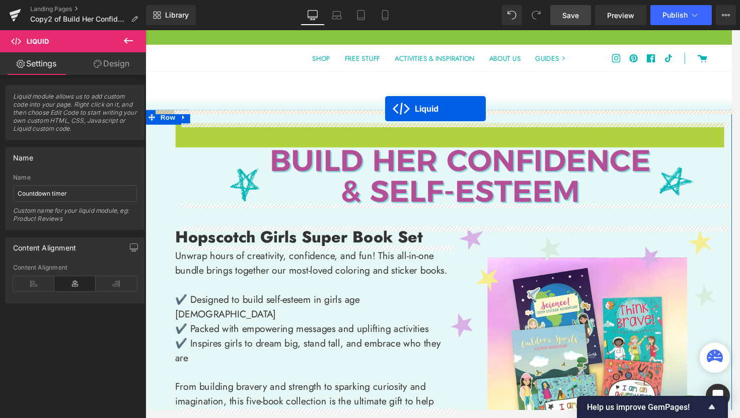
drag, startPoint x: 427, startPoint y: 136, endPoint x: 394, endPoint y: 112, distance: 41.1
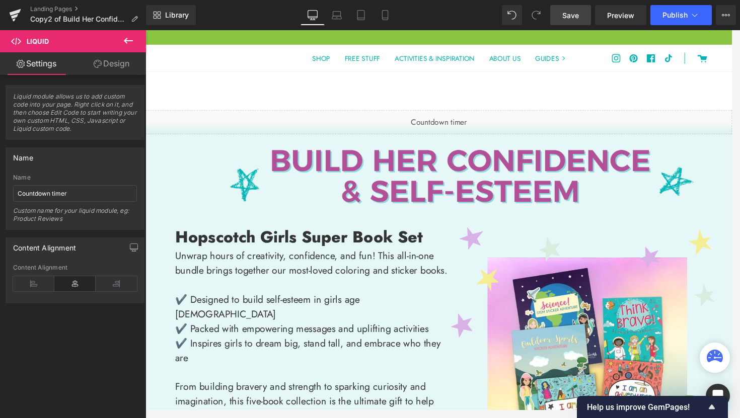
click at [573, 20] on link "Save" at bounding box center [570, 15] width 41 height 20
click at [53, 9] on link "Landing Pages" at bounding box center [88, 9] width 116 height 8
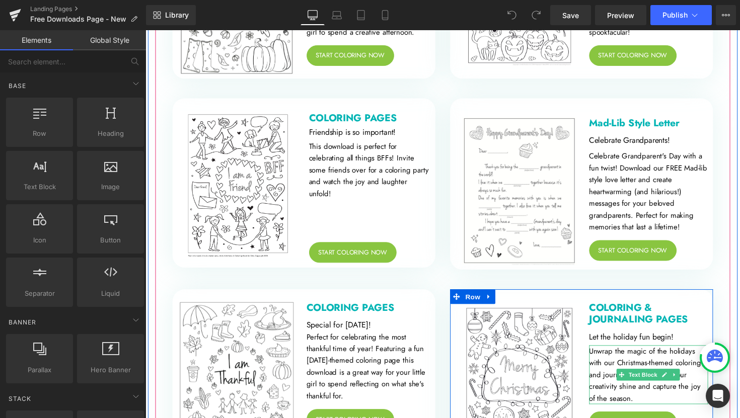
scroll to position [1177, 0]
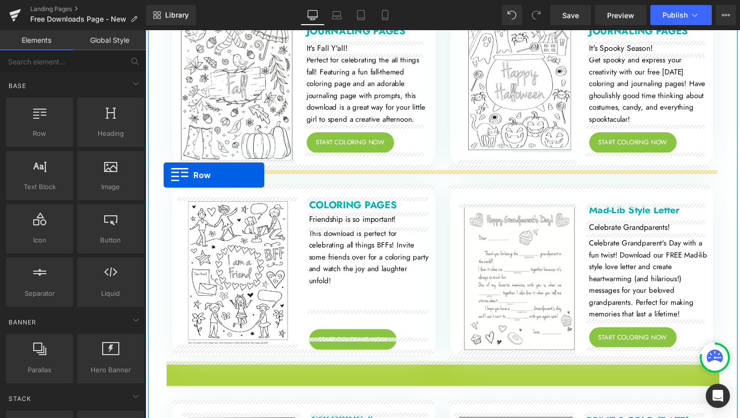
drag, startPoint x: 170, startPoint y: 378, endPoint x: 164, endPoint y: 179, distance: 199.4
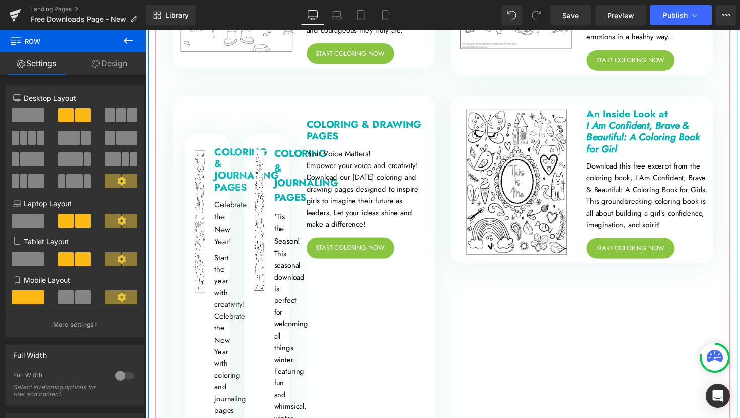
scroll to position [2506, 0]
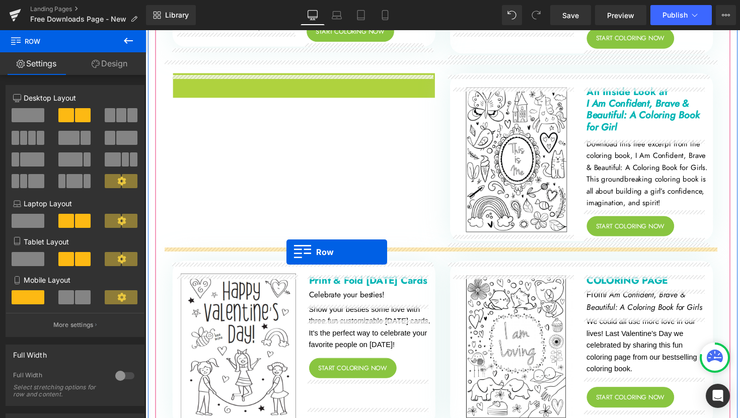
drag, startPoint x: 172, startPoint y: 83, endPoint x: 290, endPoint y: 258, distance: 211.3
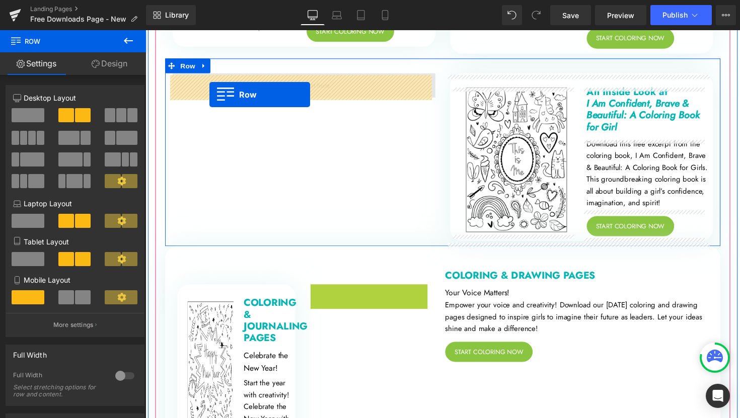
drag, startPoint x: 318, startPoint y: 304, endPoint x: 211, endPoint y: 96, distance: 234.1
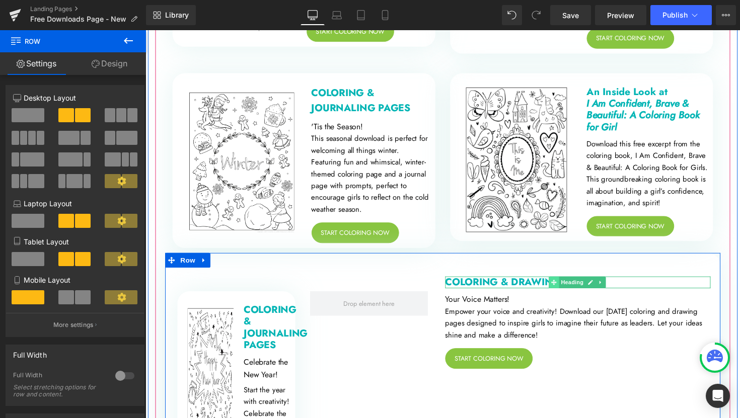
click at [561, 291] on icon at bounding box center [564, 289] width 6 height 6
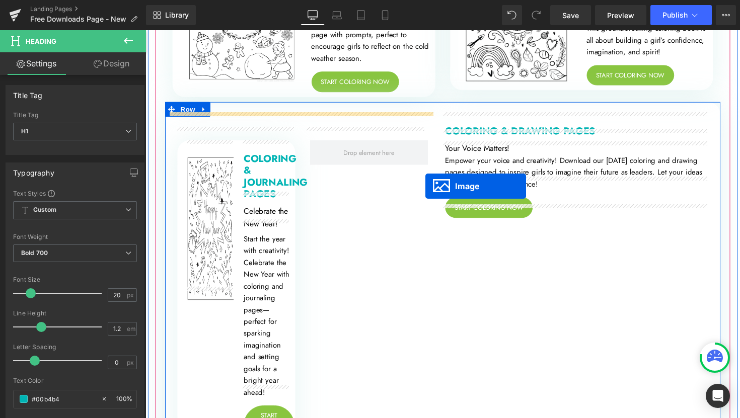
scroll to position [2660, 0]
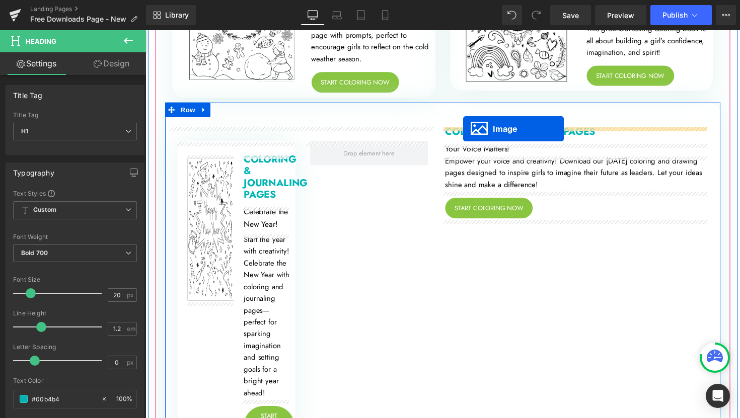
drag, startPoint x: 287, startPoint y: 273, endPoint x: 471, endPoint y: 131, distance: 231.8
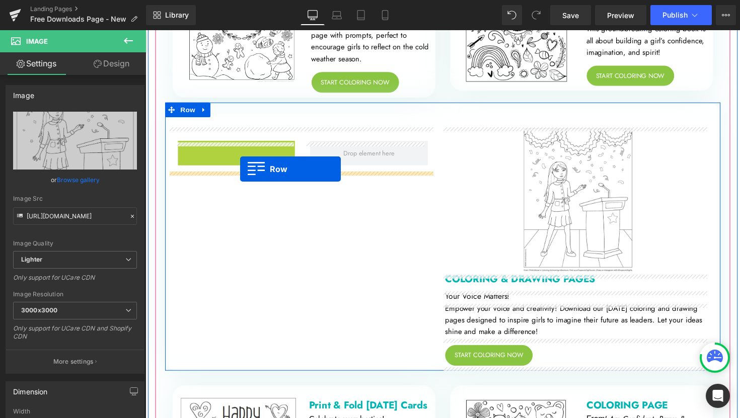
drag, startPoint x: 181, startPoint y: 154, endPoint x: 243, endPoint y: 173, distance: 64.6
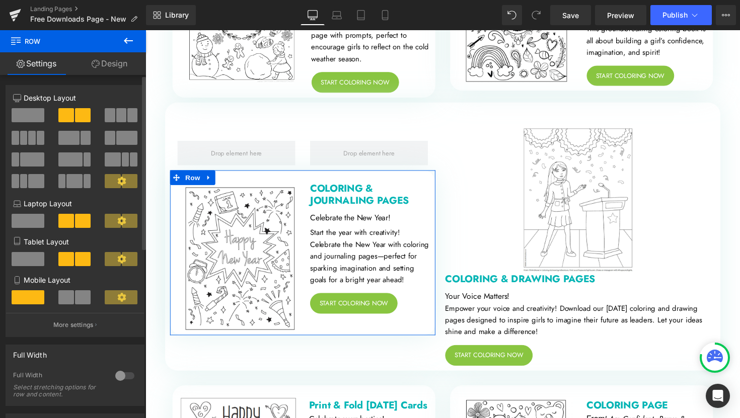
click at [67, 115] on span at bounding box center [66, 115] width 16 height 14
click at [41, 117] on span at bounding box center [28, 115] width 33 height 14
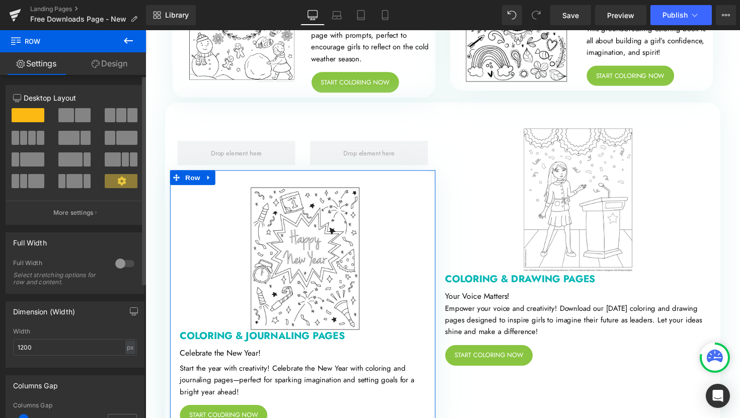
click at [70, 120] on span at bounding box center [66, 115] width 16 height 14
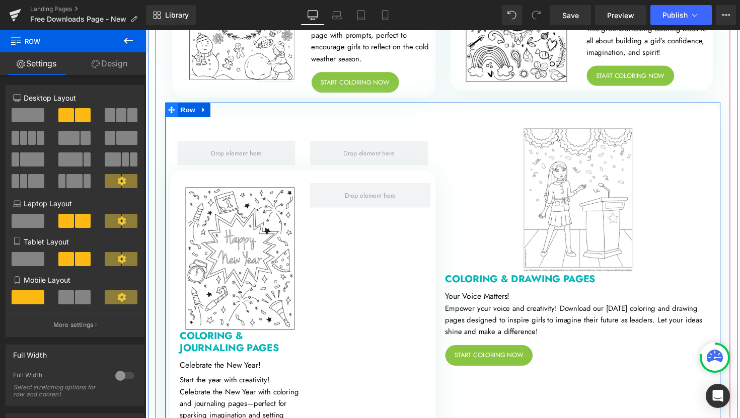
click at [170, 113] on icon at bounding box center [172, 111] width 7 height 7
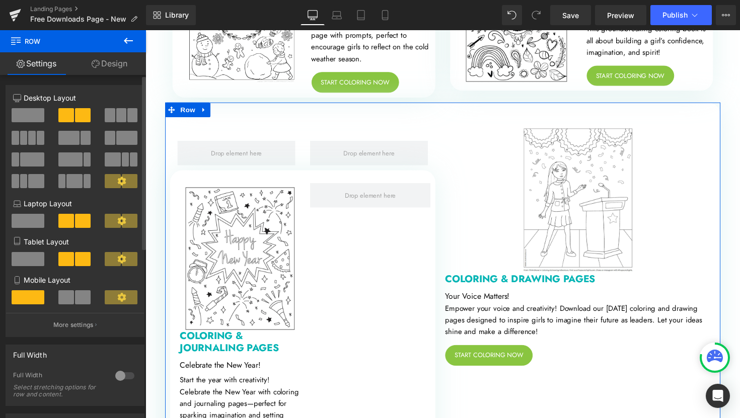
click at [70, 114] on span at bounding box center [66, 115] width 16 height 14
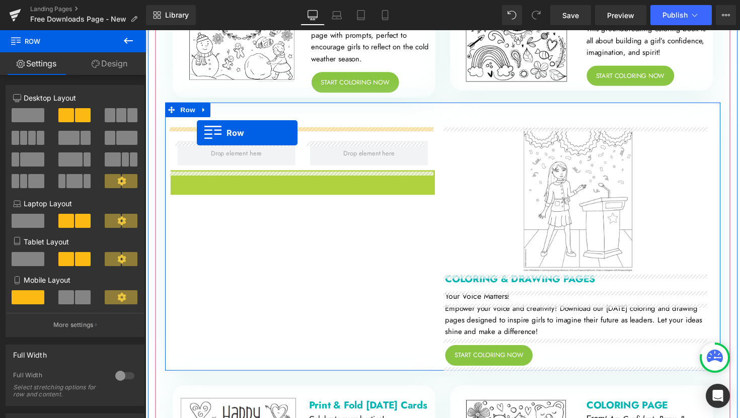
drag, startPoint x: 177, startPoint y: 185, endPoint x: 198, endPoint y: 135, distance: 54.1
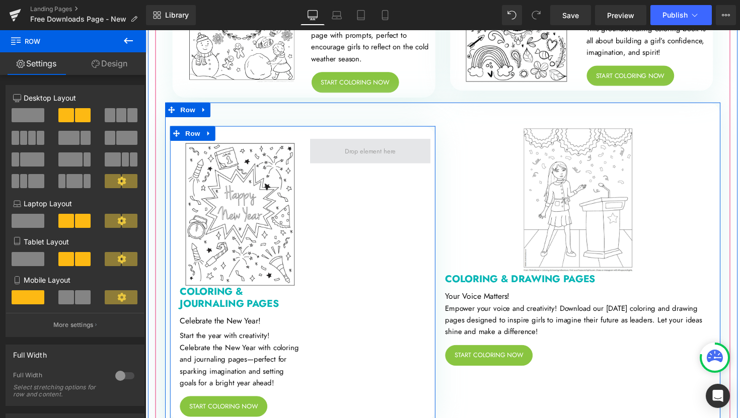
click at [401, 161] on span at bounding box center [375, 153] width 59 height 15
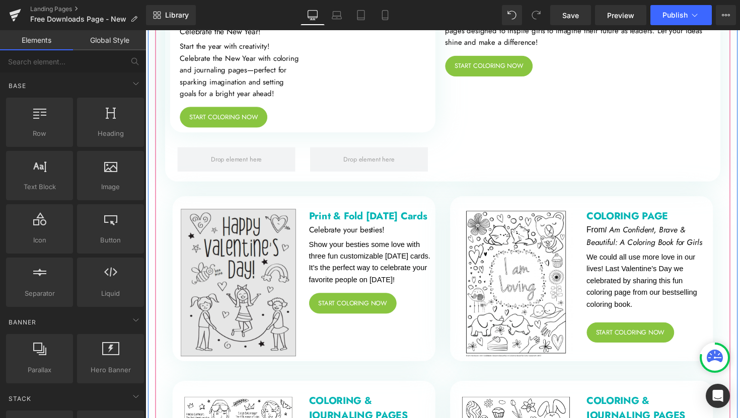
scroll to position [2932, 0]
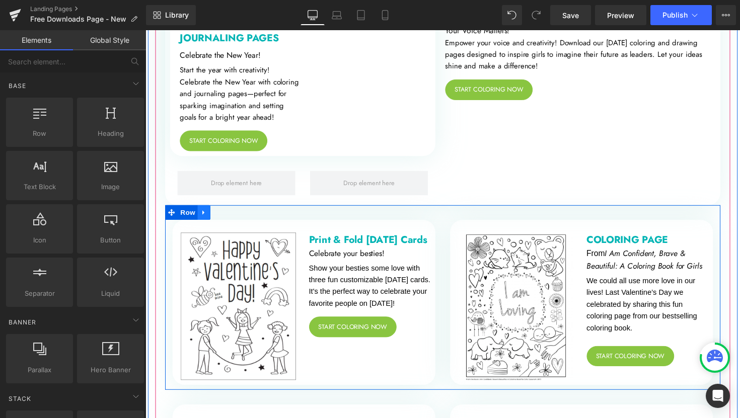
click at [206, 219] on icon at bounding box center [205, 217] width 7 height 8
click at [216, 219] on icon at bounding box center [218, 216] width 7 height 7
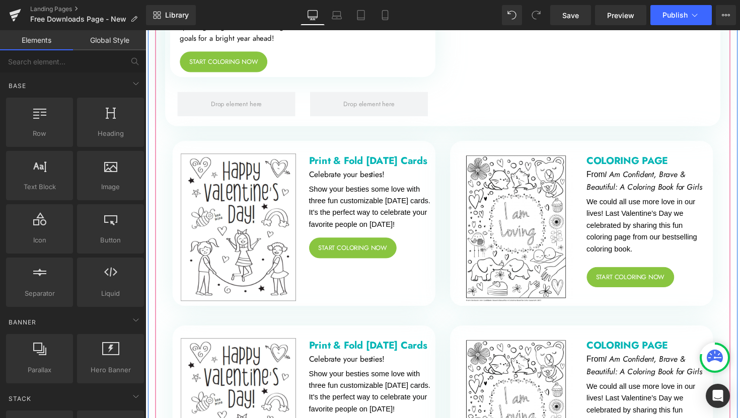
scroll to position [3145, 0]
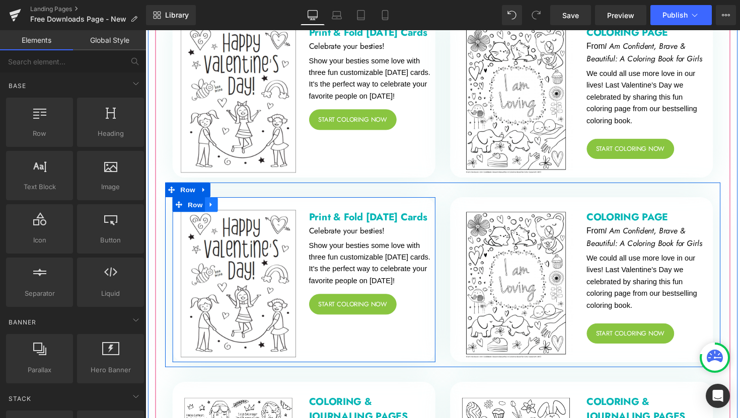
click at [212, 211] on icon at bounding box center [212, 209] width 7 height 8
click at [236, 211] on icon at bounding box center [239, 208] width 7 height 7
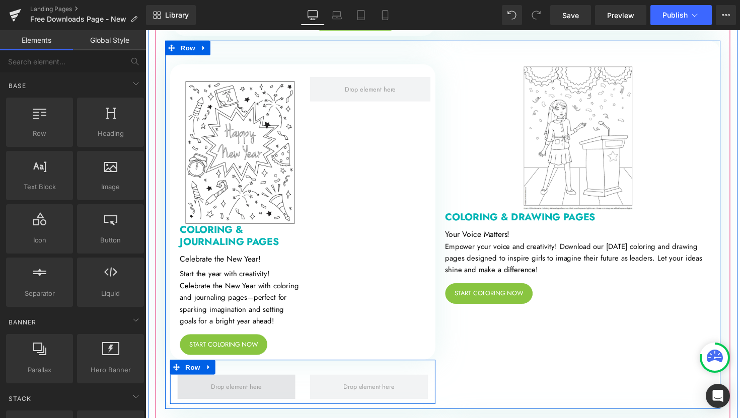
scroll to position [2672, 0]
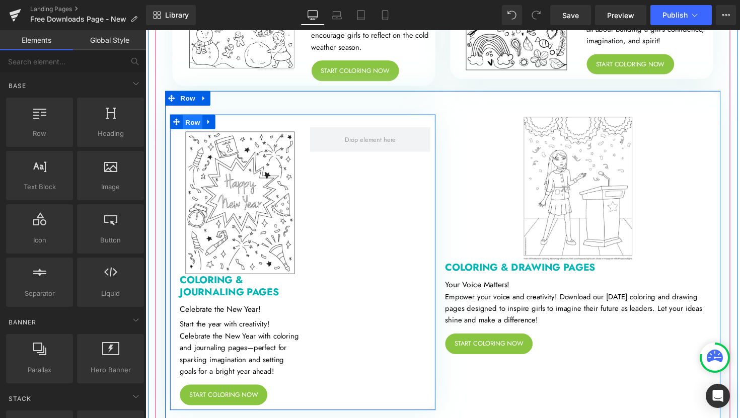
click at [190, 128] on span "Row" at bounding box center [194, 124] width 20 height 15
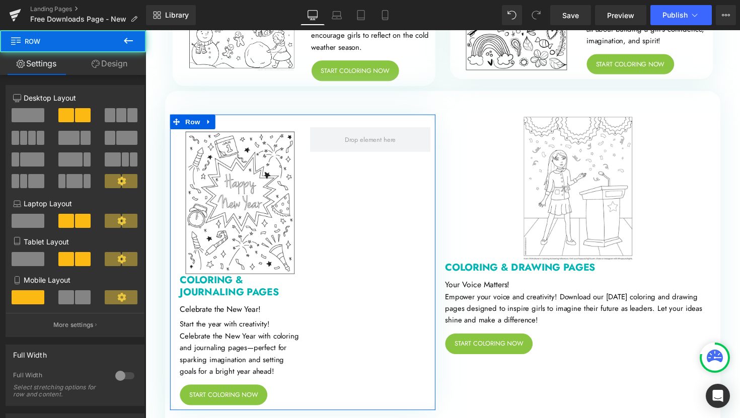
click at [26, 113] on span at bounding box center [28, 115] width 33 height 14
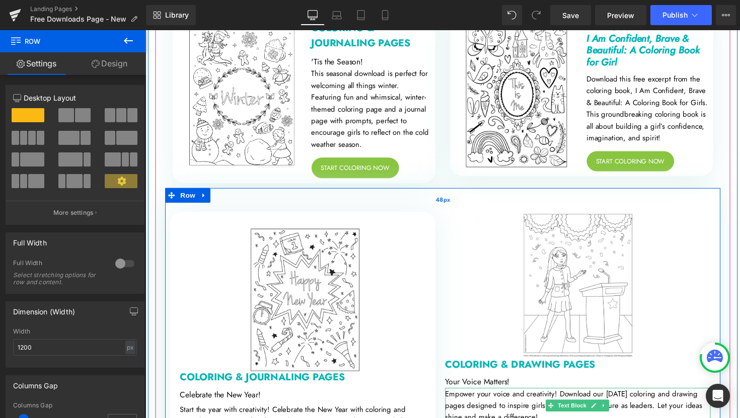
scroll to position [2506, 0]
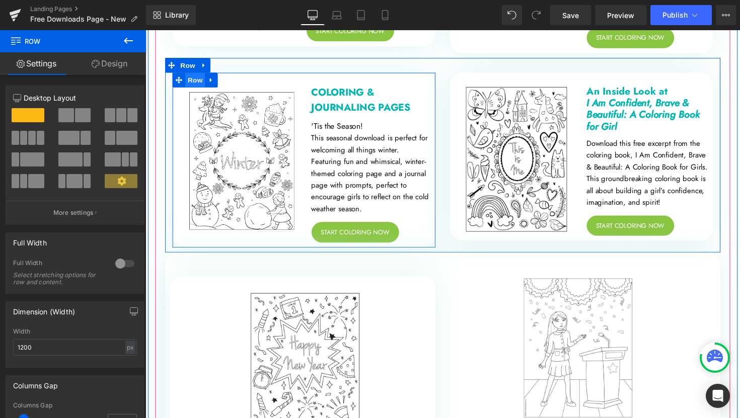
click at [195, 85] on span "Row" at bounding box center [196, 81] width 20 height 15
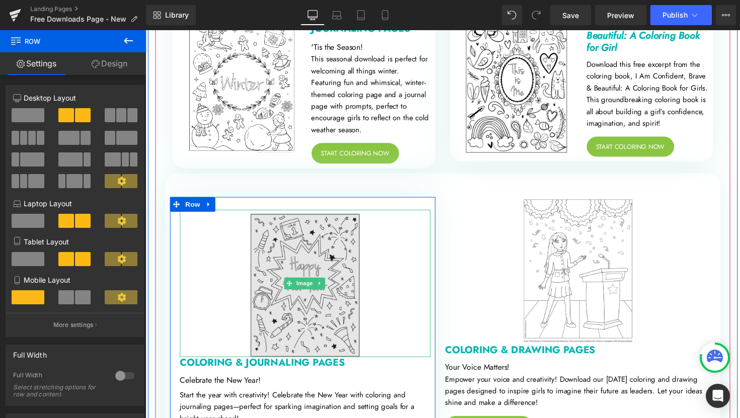
scroll to position [2704, 0]
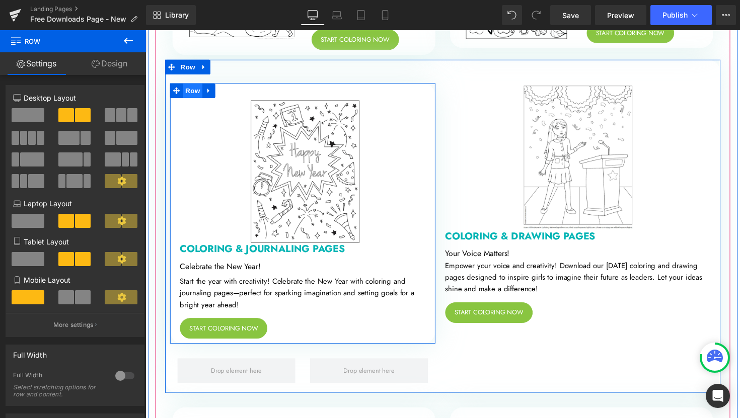
click at [192, 96] on span "Row" at bounding box center [194, 92] width 20 height 15
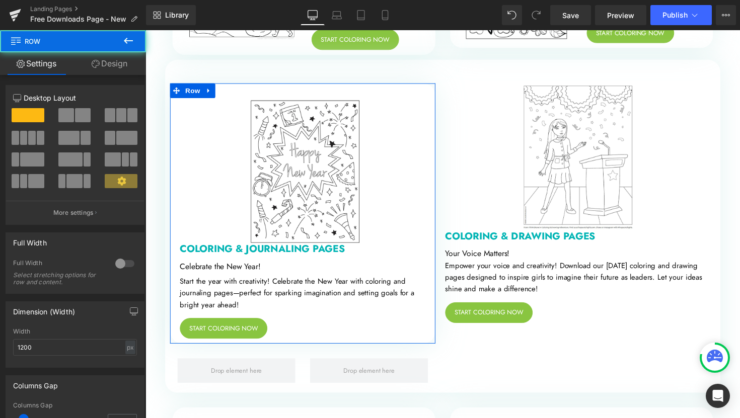
click at [75, 119] on span at bounding box center [83, 115] width 16 height 14
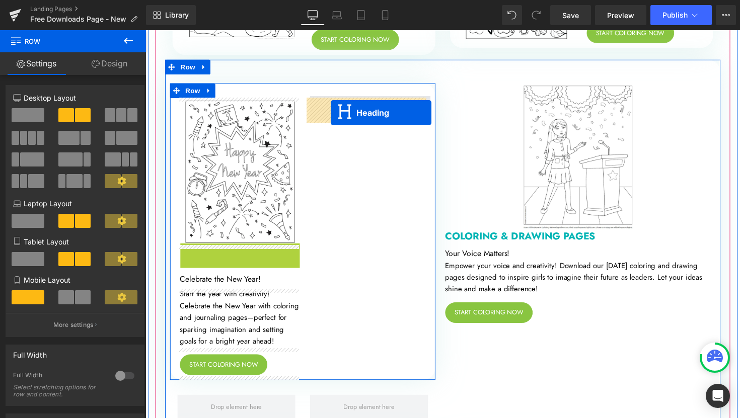
drag, startPoint x: 215, startPoint y: 265, endPoint x: 335, endPoint y: 115, distance: 192.3
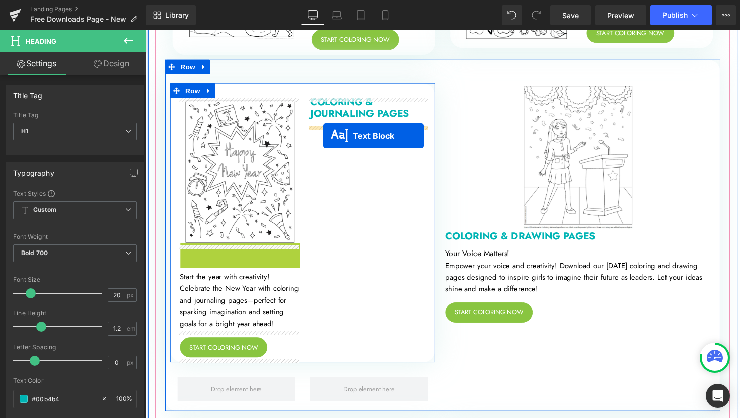
drag, startPoint x: 209, startPoint y: 257, endPoint x: 328, endPoint y: 138, distance: 167.2
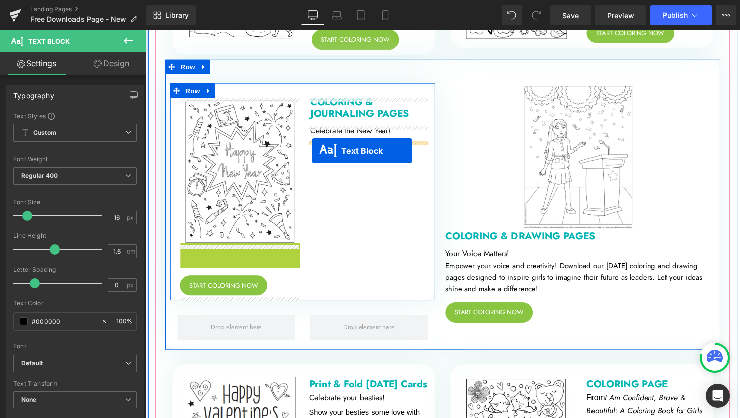
drag, startPoint x: 212, startPoint y: 279, endPoint x: 315, endPoint y: 154, distance: 161.6
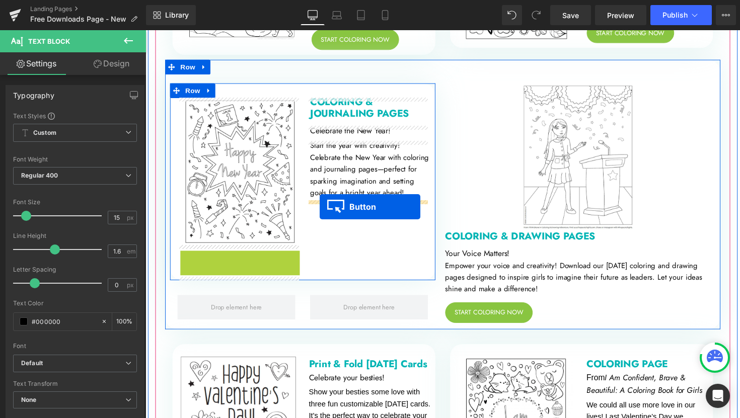
drag, startPoint x: 206, startPoint y: 267, endPoint x: 324, endPoint y: 211, distance: 130.3
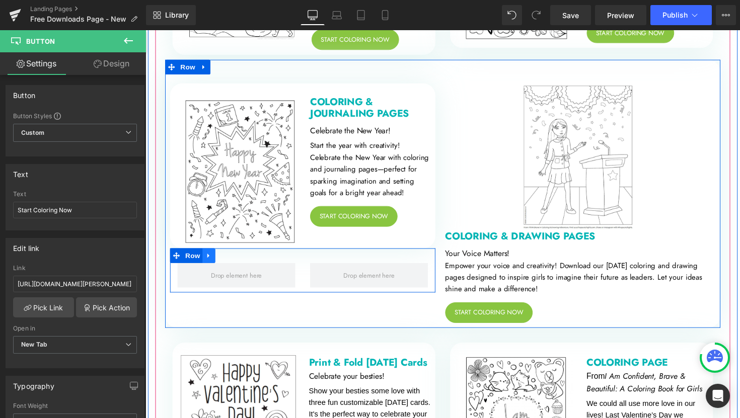
click at [208, 265] on icon at bounding box center [210, 261] width 7 height 8
click at [234, 263] on icon at bounding box center [236, 261] width 7 height 8
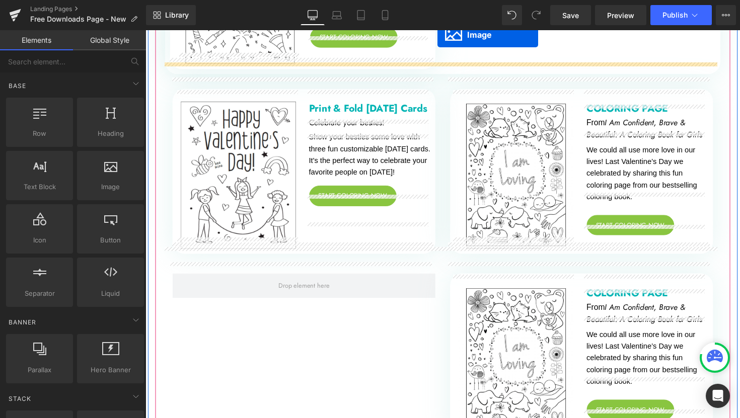
scroll to position [2902, 0]
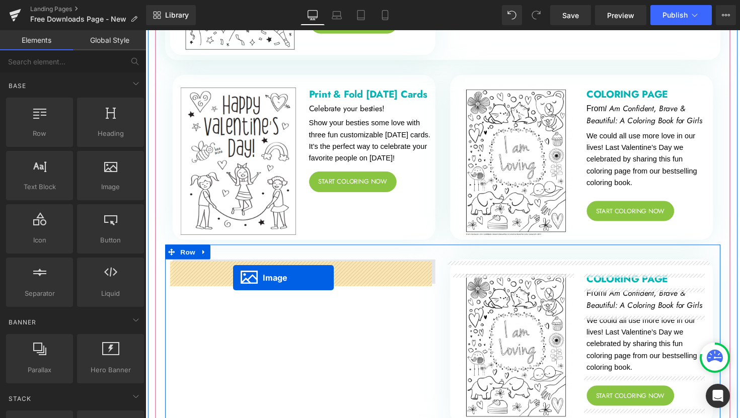
drag, startPoint x: 568, startPoint y: 207, endPoint x: 235, endPoint y: 284, distance: 341.9
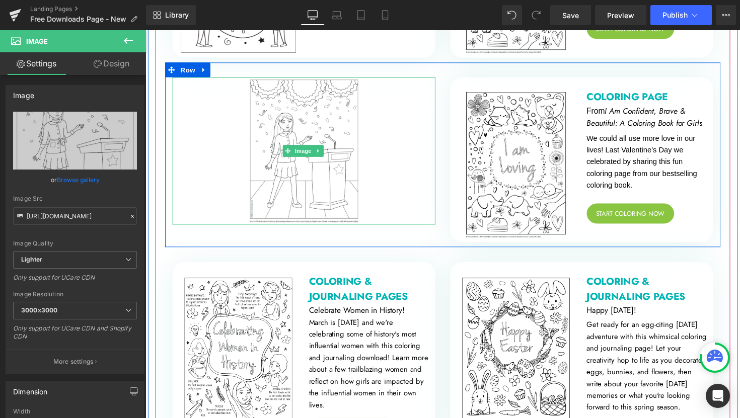
scroll to position [2996, 0]
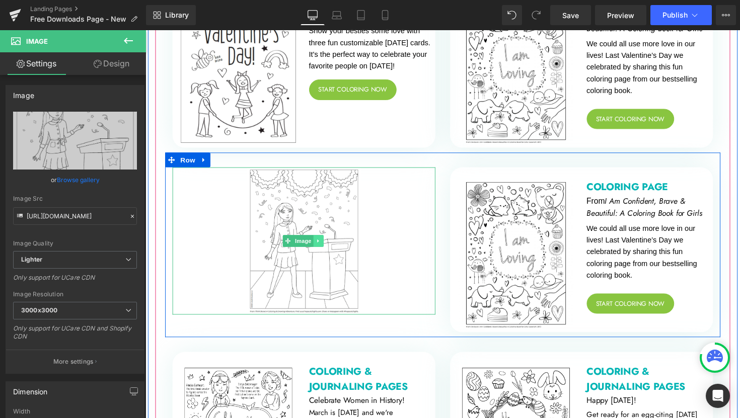
click at [324, 248] on link at bounding box center [323, 246] width 11 height 12
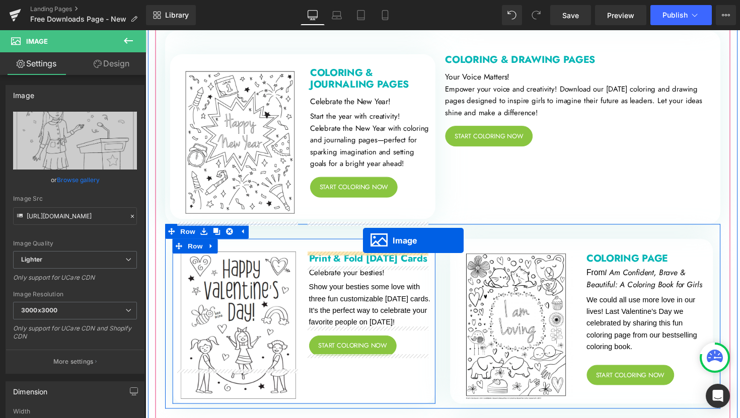
scroll to position [2654, 0]
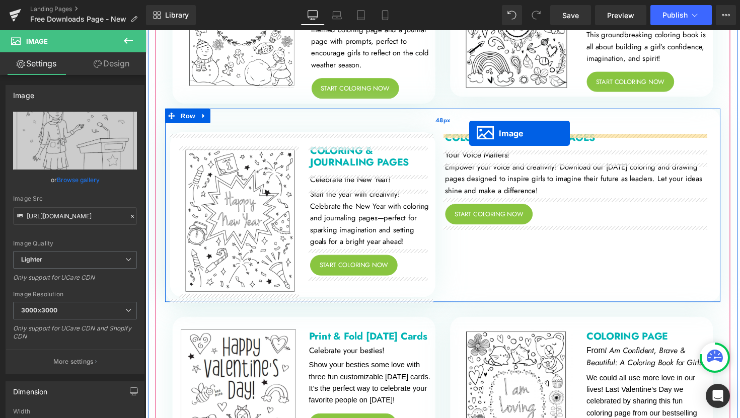
drag, startPoint x: 283, startPoint y: 345, endPoint x: 477, endPoint y: 136, distance: 285.2
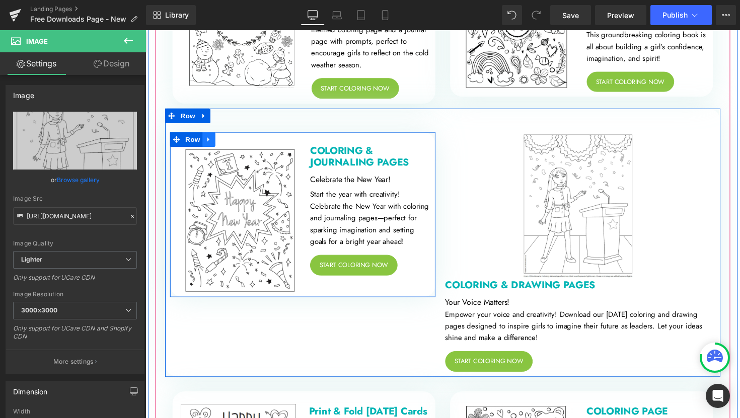
click at [208, 145] on icon at bounding box center [210, 142] width 7 height 8
click at [220, 144] on icon at bounding box center [223, 142] width 7 height 7
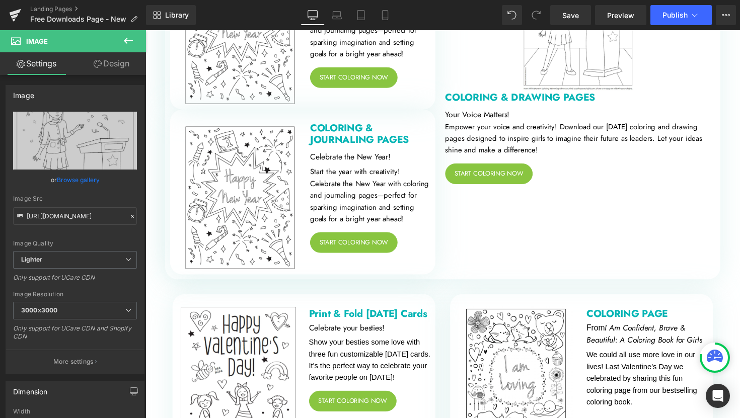
scroll to position [2846, 0]
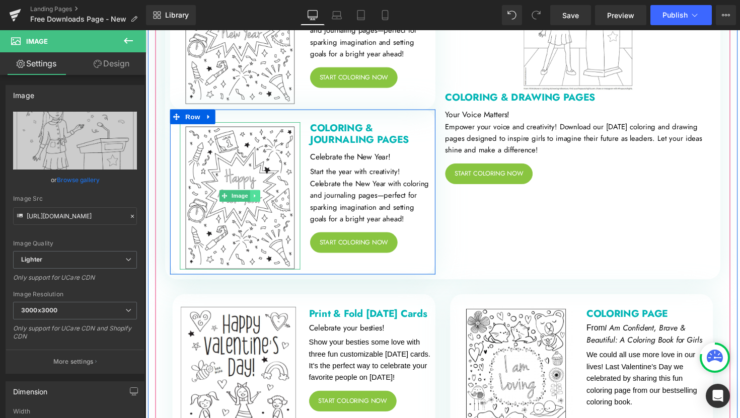
click at [260, 201] on link at bounding box center [258, 200] width 11 height 12
click at [260, 201] on icon at bounding box center [263, 200] width 6 height 6
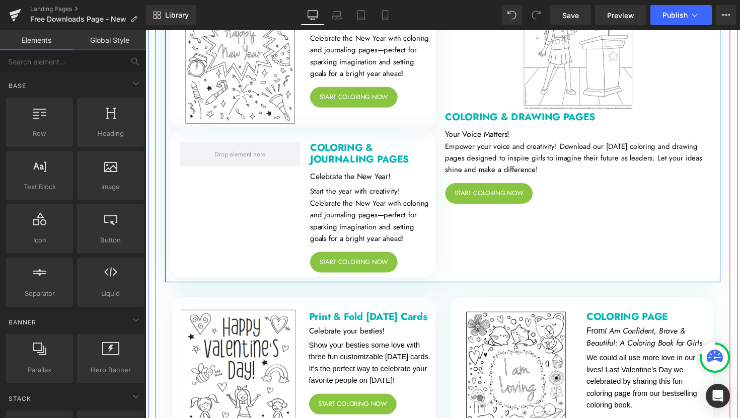
scroll to position [2717, 0]
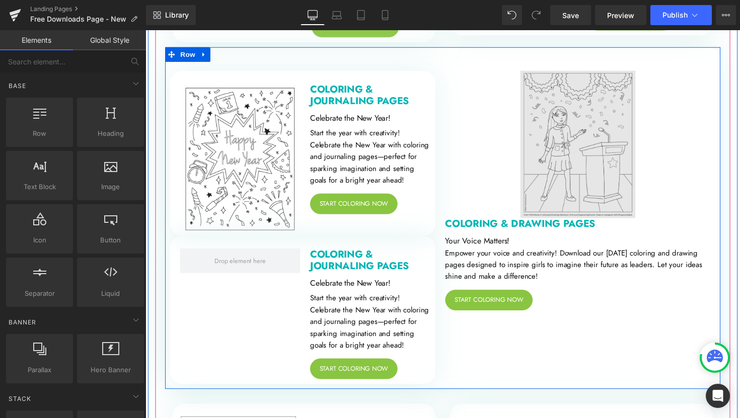
click at [562, 130] on img at bounding box center [588, 147] width 118 height 151
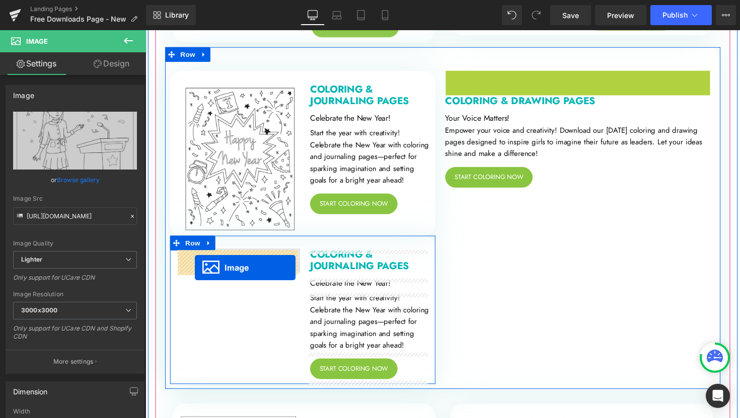
drag, startPoint x: 566, startPoint y: 148, endPoint x: 196, endPoint y: 274, distance: 390.7
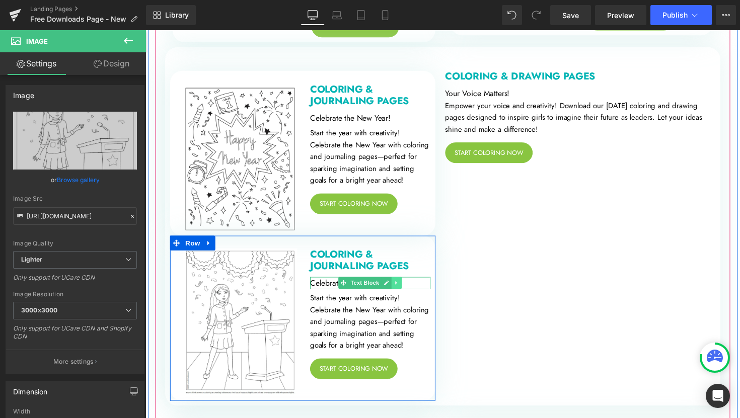
click at [401, 291] on icon at bounding box center [402, 290] width 2 height 4
click at [405, 291] on icon at bounding box center [408, 290] width 6 height 6
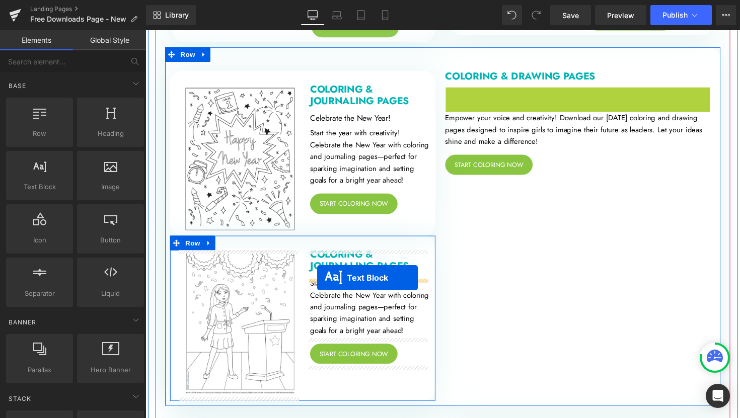
drag, startPoint x: 557, startPoint y: 97, endPoint x: 321, endPoint y: 284, distance: 300.9
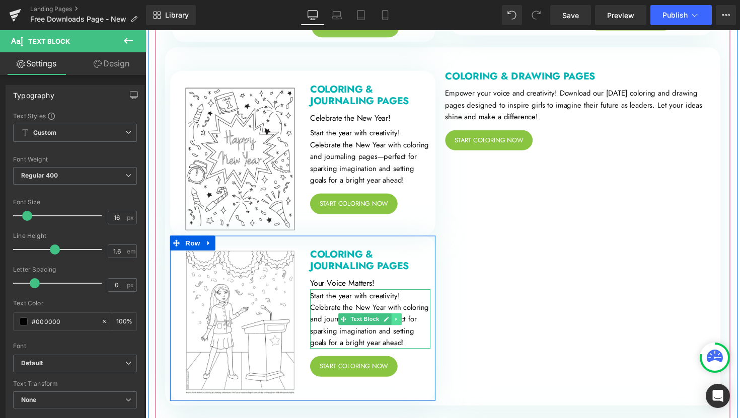
click at [403, 331] on link at bounding box center [402, 327] width 11 height 12
click at [405, 329] on icon at bounding box center [408, 327] width 6 height 6
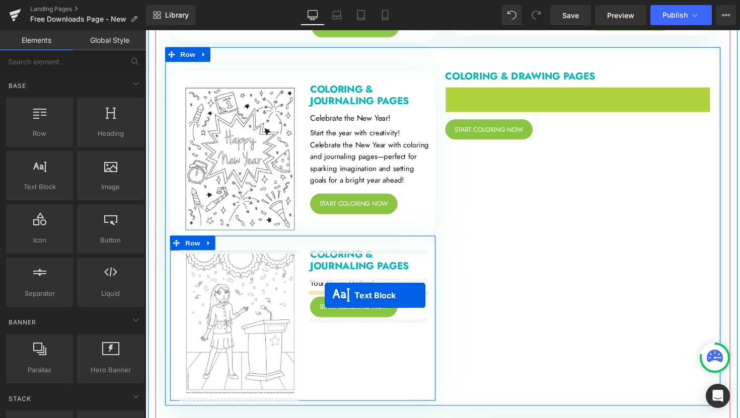
drag, startPoint x: 554, startPoint y: 109, endPoint x: 329, endPoint y: 302, distance: 296.2
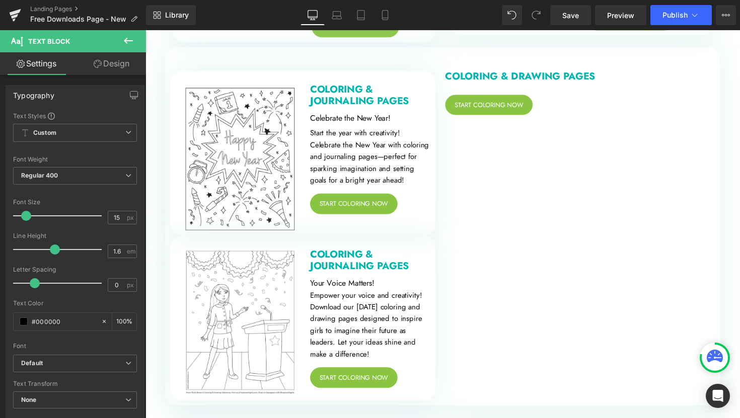
click at [368, 380] on div "Rendering Content" at bounding box center [370, 378] width 62 height 11
click at [365, 382] on div "Rendering Content" at bounding box center [370, 378] width 62 height 11
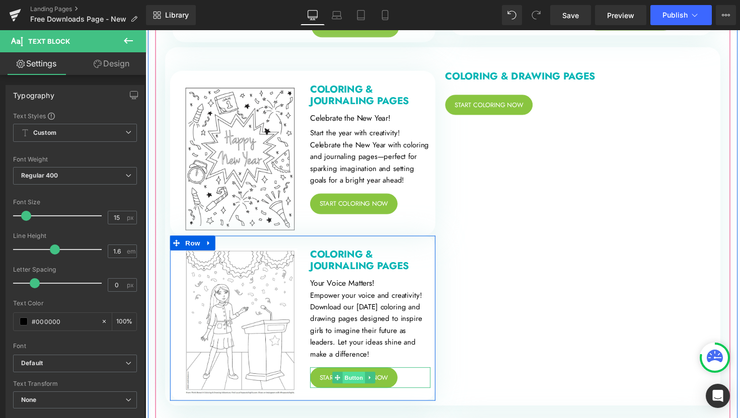
click at [353, 393] on span "Button" at bounding box center [358, 386] width 23 height 12
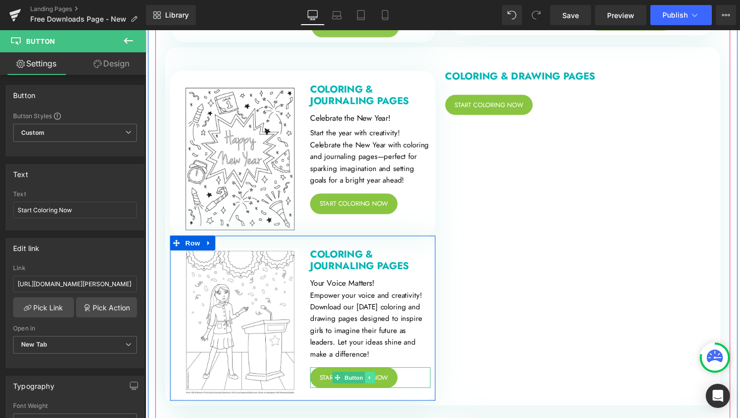
click at [370, 393] on link at bounding box center [375, 386] width 11 height 12
click at [375, 393] on link at bounding box center [380, 386] width 11 height 12
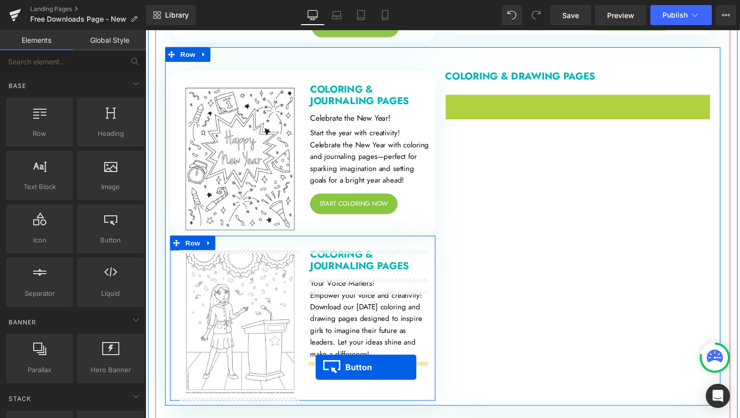
drag, startPoint x: 476, startPoint y: 108, endPoint x: 320, endPoint y: 375, distance: 309.0
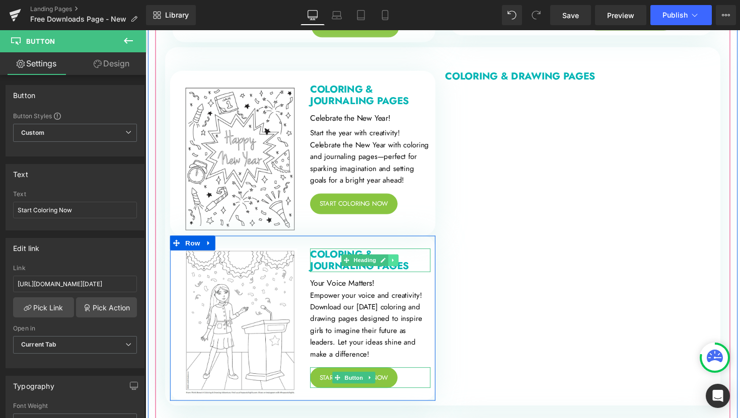
click at [399, 269] on icon at bounding box center [400, 266] width 6 height 6
click at [402, 268] on icon at bounding box center [405, 266] width 6 height 6
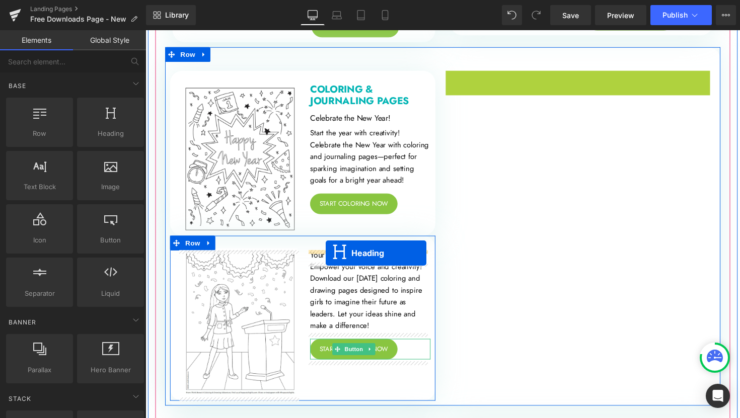
drag, startPoint x: 561, startPoint y: 80, endPoint x: 330, endPoint y: 259, distance: 292.0
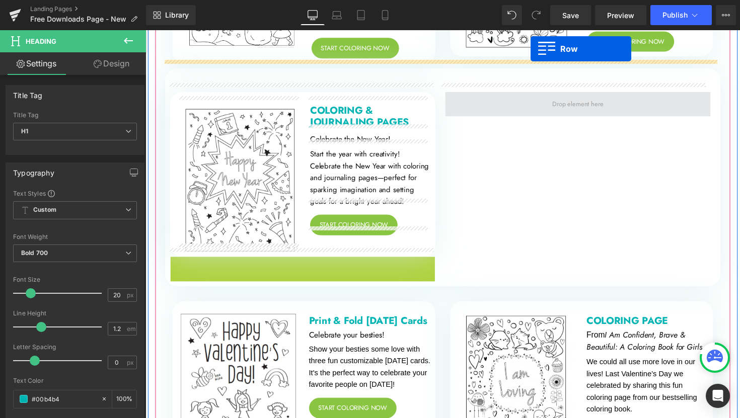
scroll to position [2693, 0]
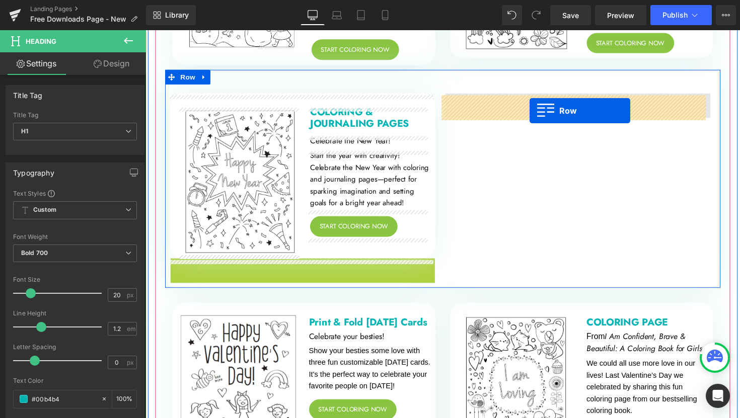
drag, startPoint x: 176, startPoint y: 251, endPoint x: 539, endPoint y: 113, distance: 388.3
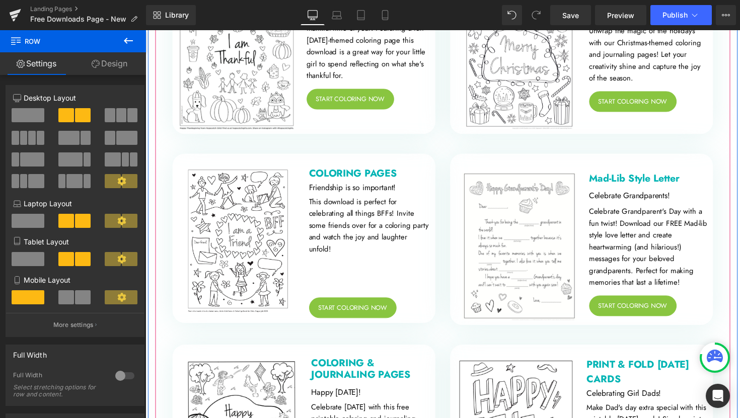
scroll to position [1312, 0]
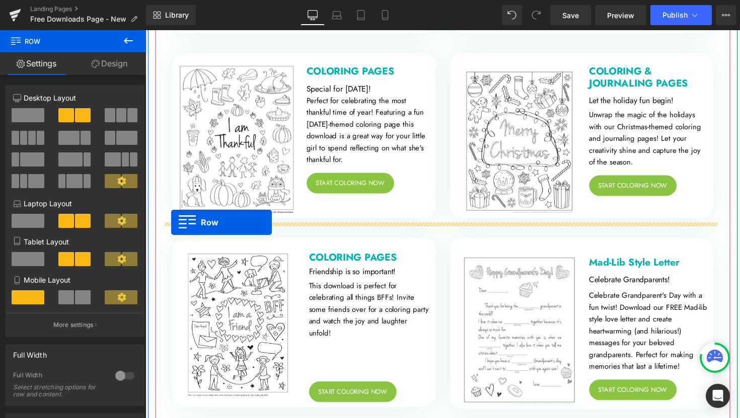
drag, startPoint x: 169, startPoint y: 281, endPoint x: 172, endPoint y: 227, distance: 53.9
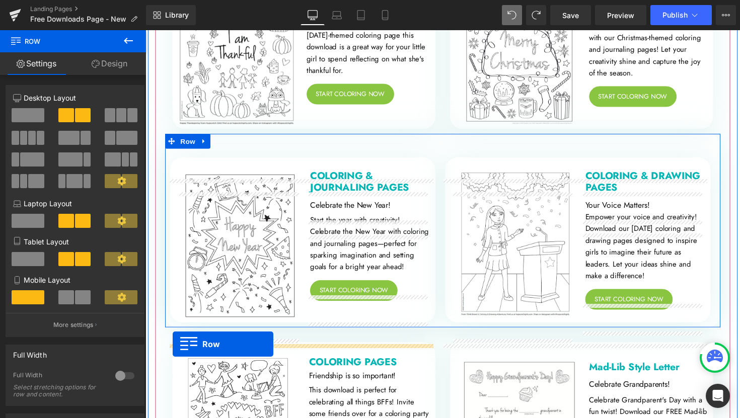
scroll to position [1380, 0]
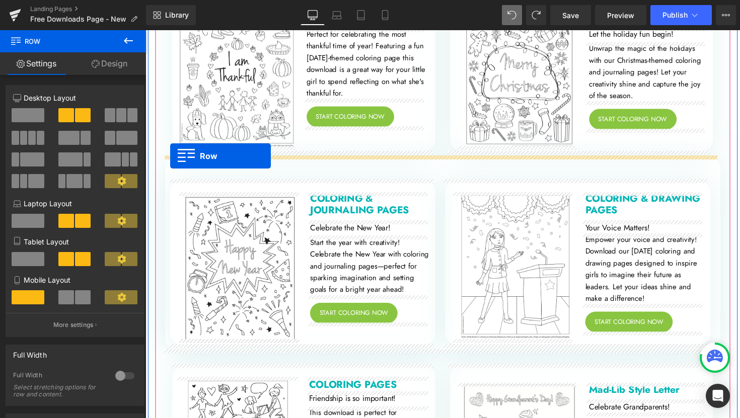
drag, startPoint x: 168, startPoint y: 170, endPoint x: 171, endPoint y: 160, distance: 10.4
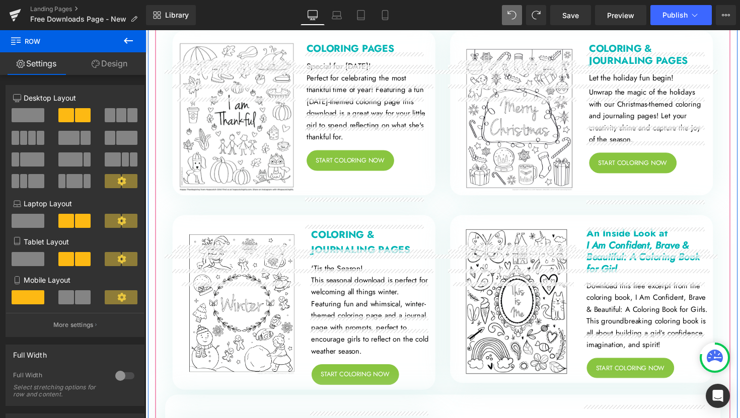
scroll to position [1257, 0]
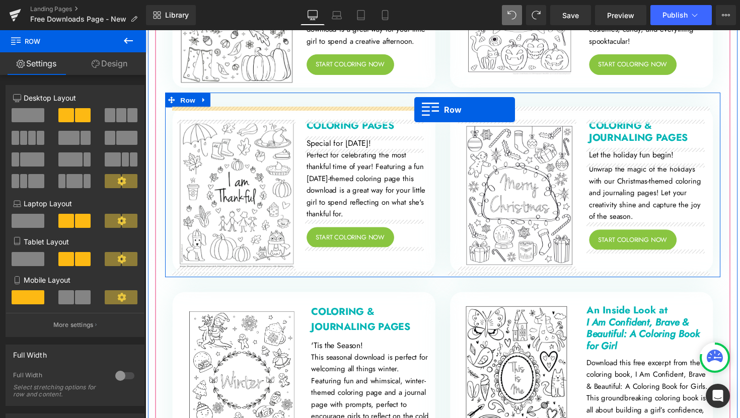
drag, startPoint x: 454, startPoint y: 232, endPoint x: 421, endPoint y: 112, distance: 124.9
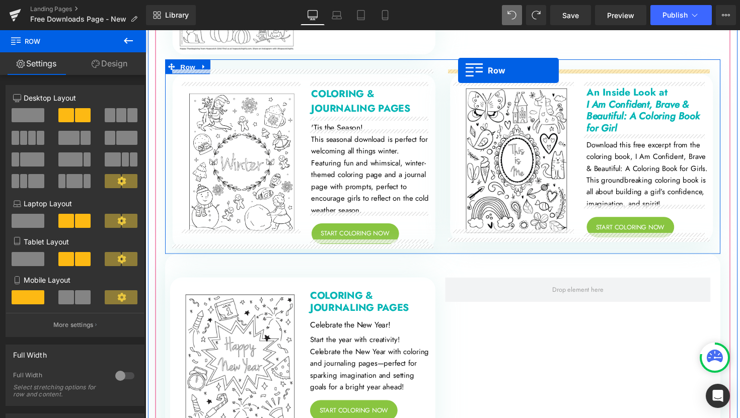
scroll to position [1640, 0]
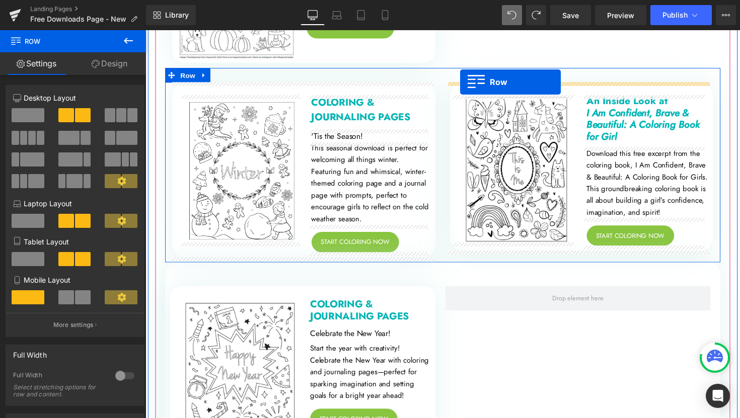
drag, startPoint x: 458, startPoint y: 117, endPoint x: 468, endPoint y: 83, distance: 34.9
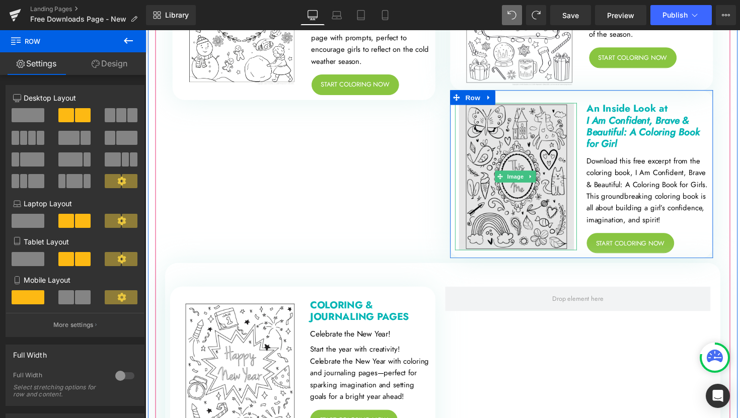
scroll to position [1814, 0]
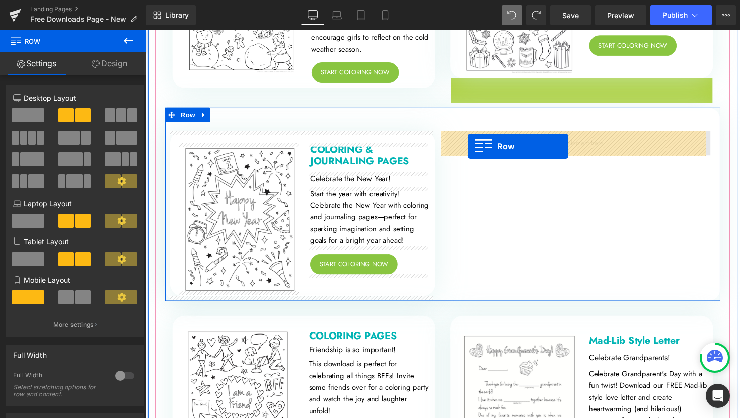
drag, startPoint x: 459, startPoint y: 87, endPoint x: 476, endPoint y: 149, distance: 64.9
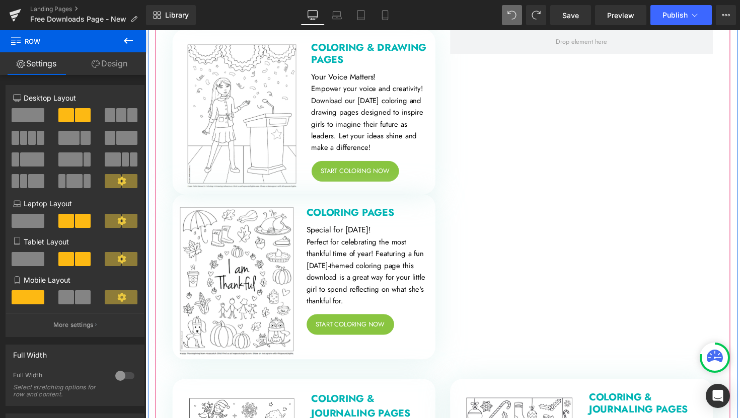
scroll to position [1289, 0]
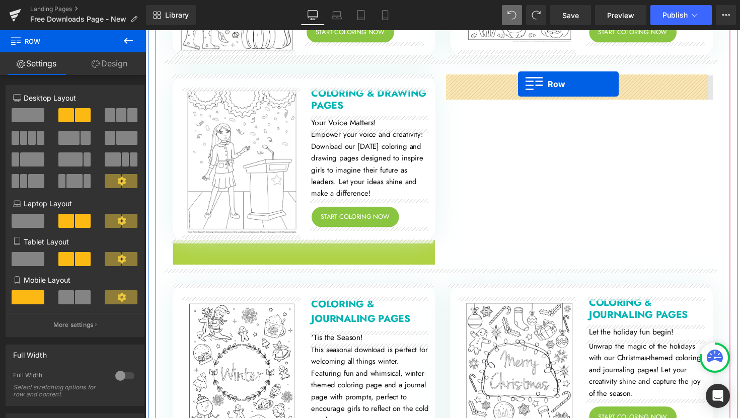
drag, startPoint x: 177, startPoint y: 253, endPoint x: 527, endPoint y: 85, distance: 387.8
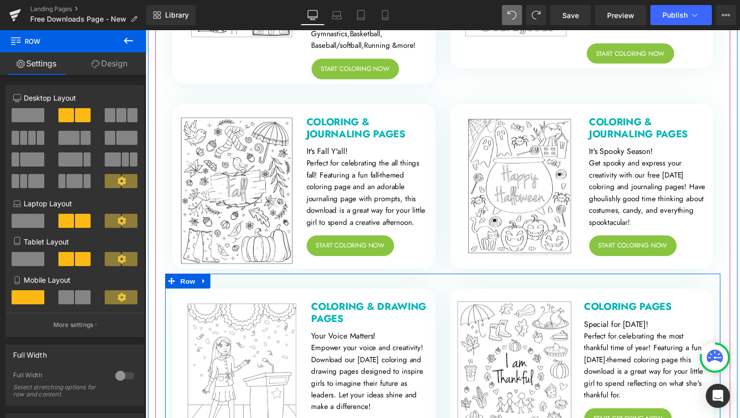
scroll to position [1065, 0]
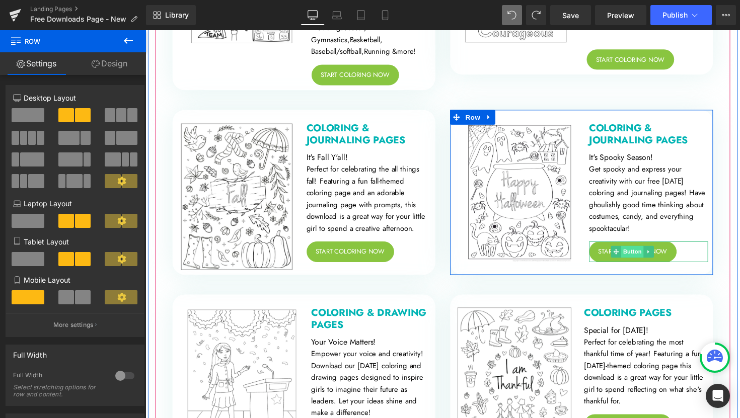
click at [643, 257] on span "Button" at bounding box center [644, 257] width 23 height 12
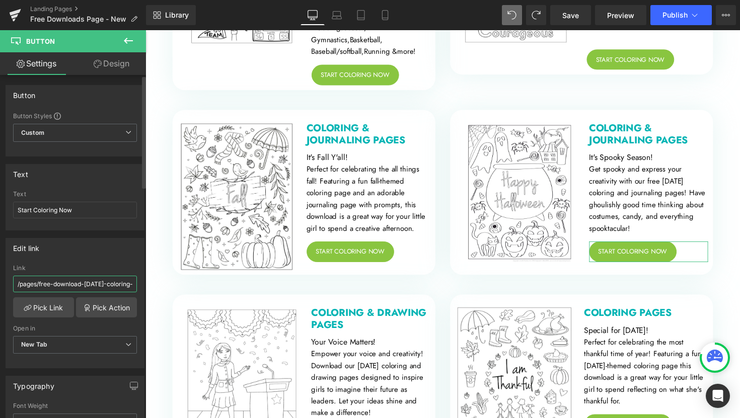
click at [84, 283] on input "/pages/free-download-halloween-coloring-and-drawing-plus-activity-sample-pack-1" at bounding box center [75, 284] width 124 height 17
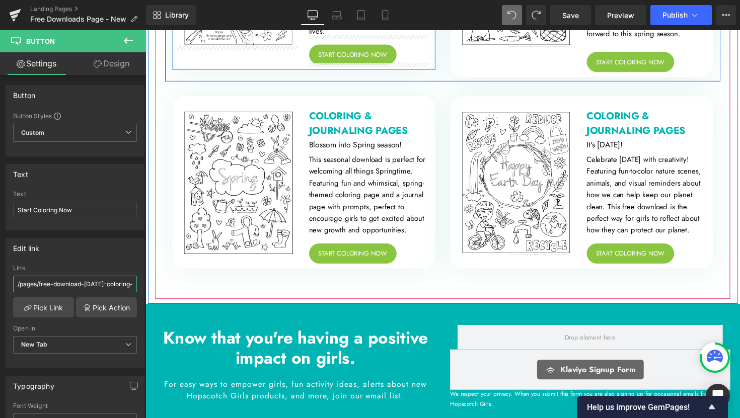
scroll to position [3314, 0]
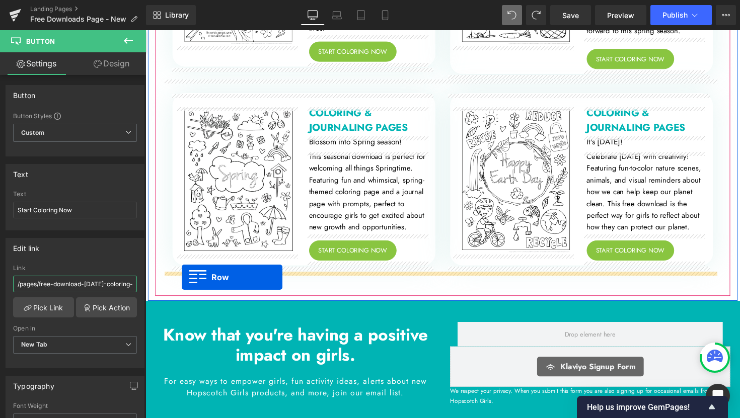
drag, startPoint x: 169, startPoint y: 207, endPoint x: 183, endPoint y: 284, distance: 77.8
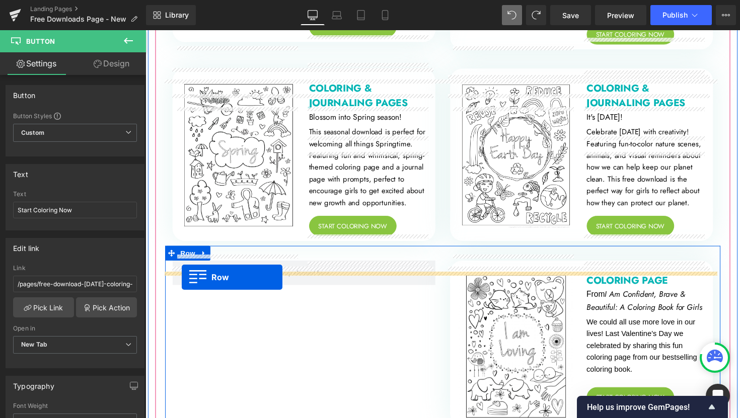
scroll to position [3289, 0]
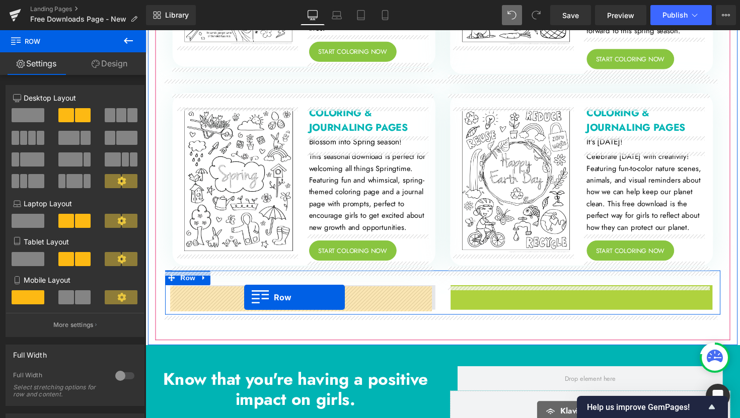
drag, startPoint x: 462, startPoint y: 301, endPoint x: 247, endPoint y: 304, distance: 215.4
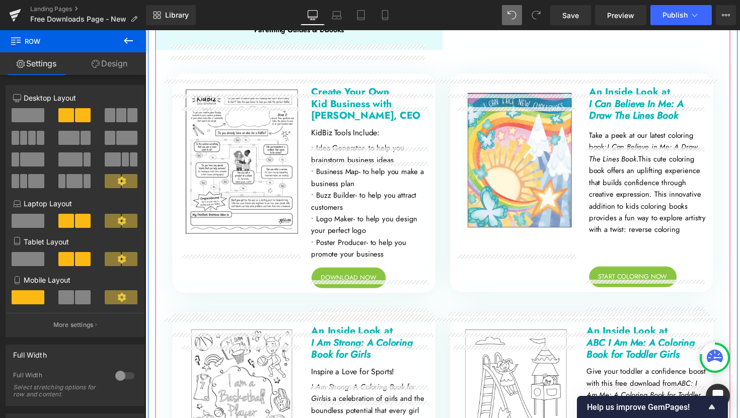
scroll to position [603, 0]
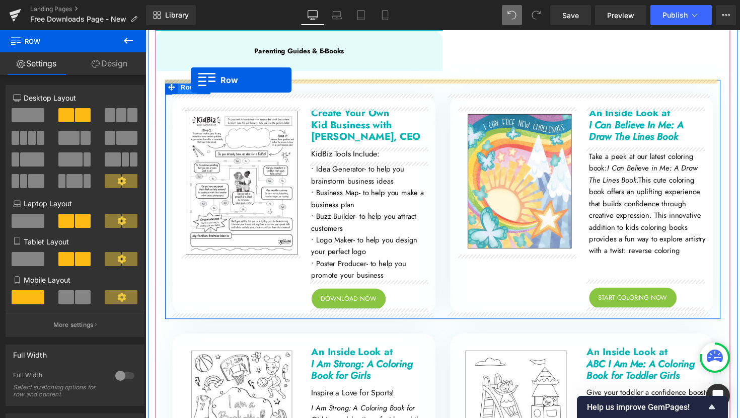
drag, startPoint x: 170, startPoint y: 137, endPoint x: 192, endPoint y: 81, distance: 60.1
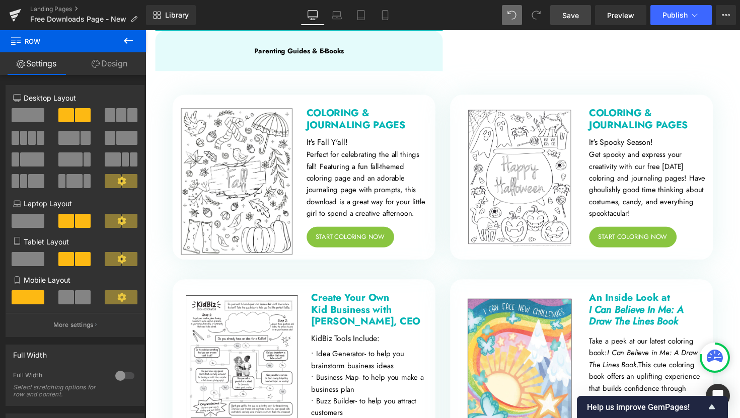
click at [572, 23] on link "Save" at bounding box center [570, 15] width 41 height 20
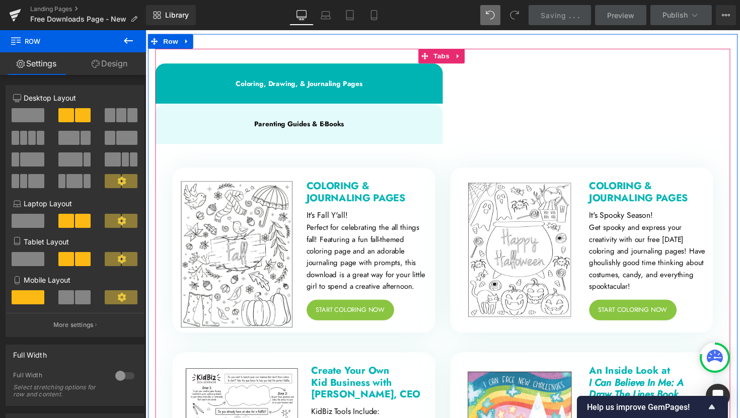
scroll to position [477, 0]
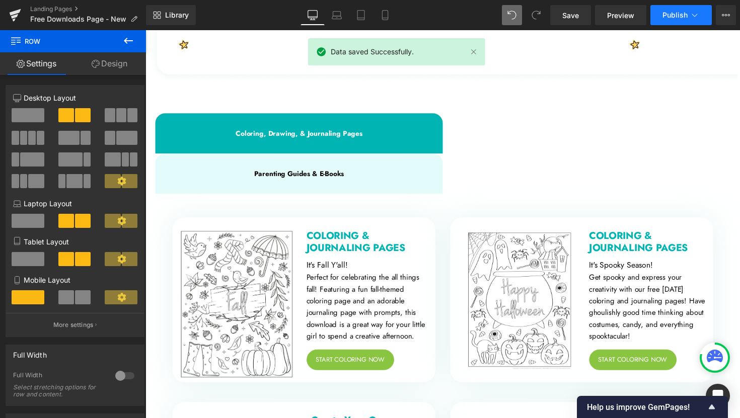
click at [670, 21] on button "Publish" at bounding box center [680, 15] width 61 height 20
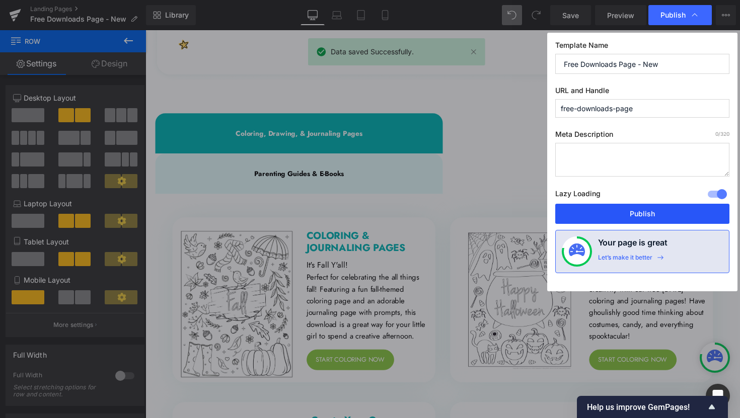
click at [639, 211] on button "Publish" at bounding box center [642, 214] width 174 height 20
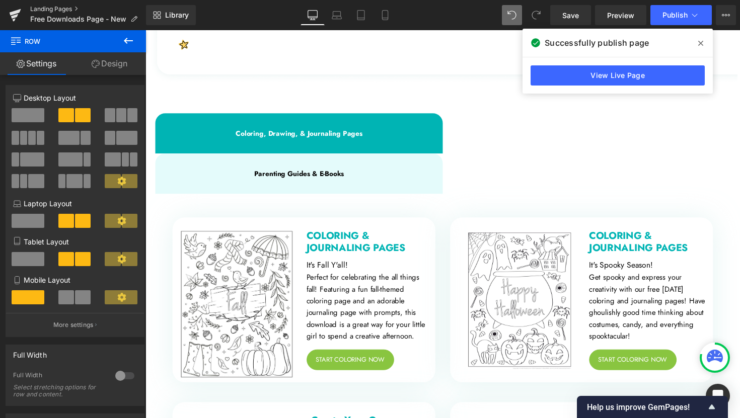
click at [65, 10] on link "Landing Pages" at bounding box center [88, 9] width 116 height 8
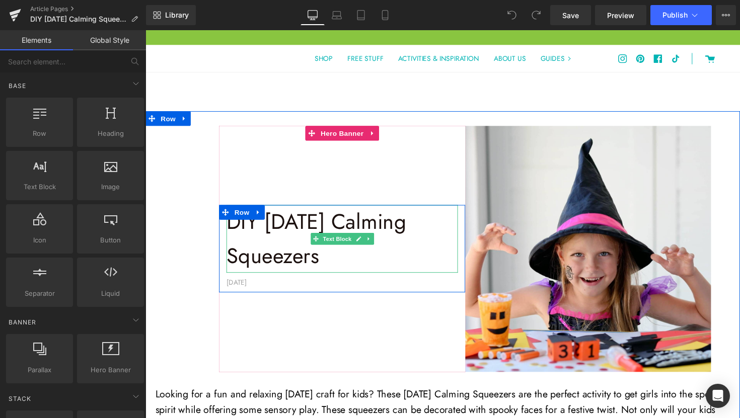
click at [413, 263] on div "DIY [DATE] Calming Squeezers" at bounding box center [346, 243] width 237 height 69
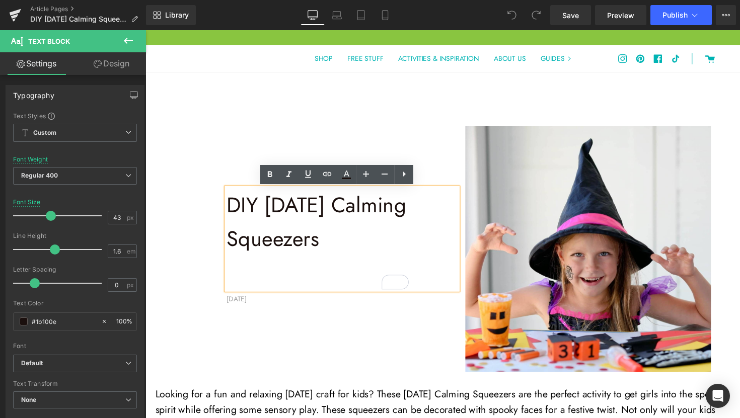
drag, startPoint x: 362, startPoint y: 249, endPoint x: 231, endPoint y: 214, distance: 135.9
click at [231, 214] on div "DIY [DATE] Calming Squeezers" at bounding box center [346, 244] width 237 height 104
copy div "DIY [DATE] Calming Squeezers"
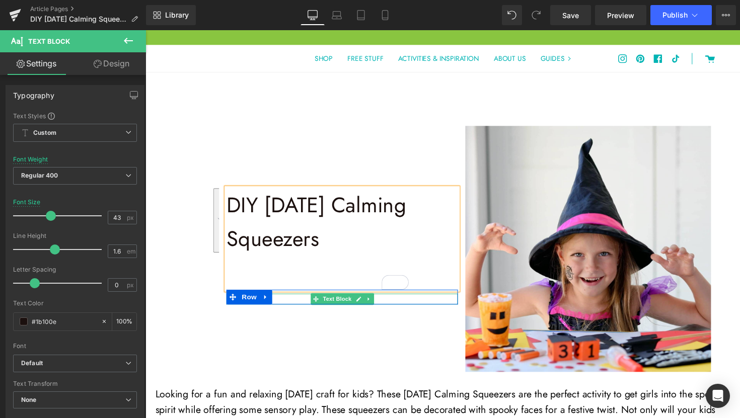
click at [290, 306] on div "[DATE]" at bounding box center [346, 305] width 237 height 11
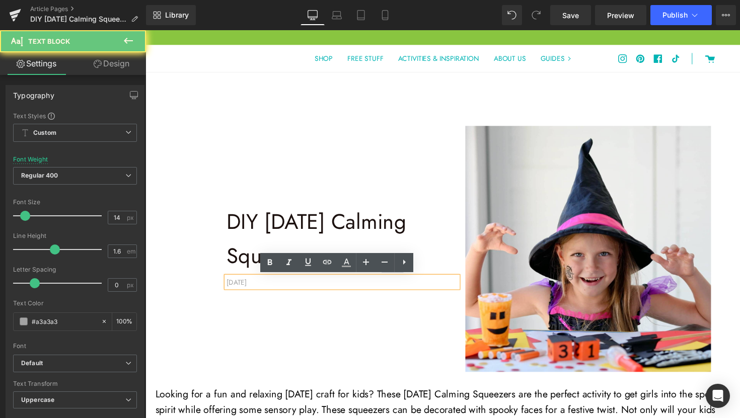
click at [291, 291] on div "[DATE]" at bounding box center [346, 288] width 237 height 11
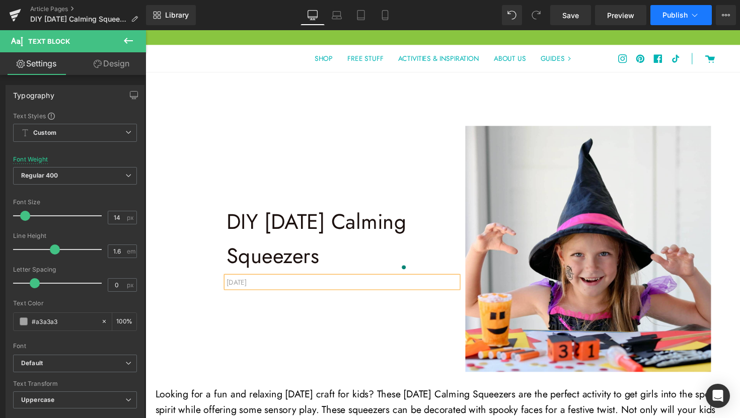
click at [667, 19] on span "Publish" at bounding box center [674, 15] width 25 height 8
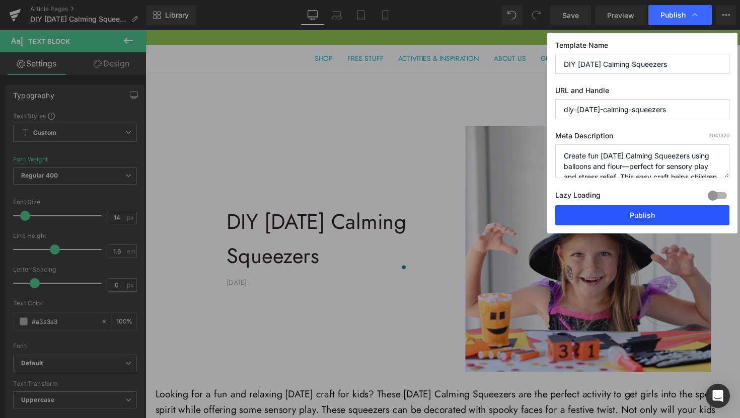
click at [637, 221] on button "Publish" at bounding box center [642, 215] width 174 height 20
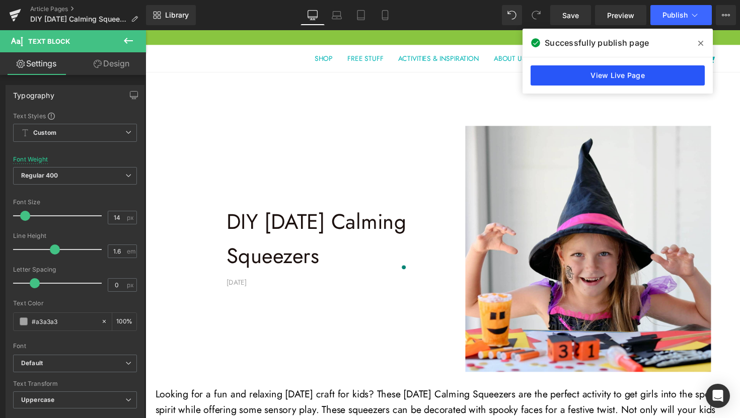
click at [641, 76] on link "View Live Page" at bounding box center [617, 75] width 174 height 20
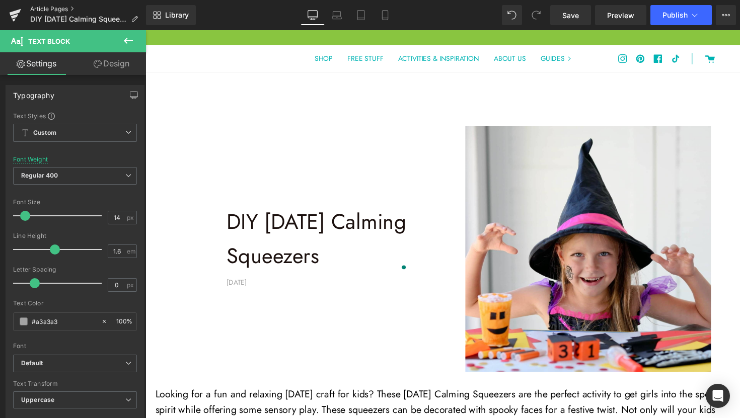
click at [43, 10] on link "Article Pages" at bounding box center [88, 9] width 116 height 8
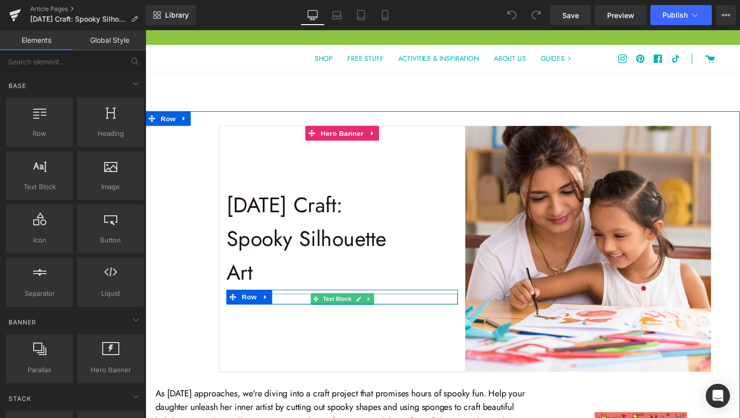
click at [293, 307] on div "[DATE]" at bounding box center [346, 305] width 237 height 11
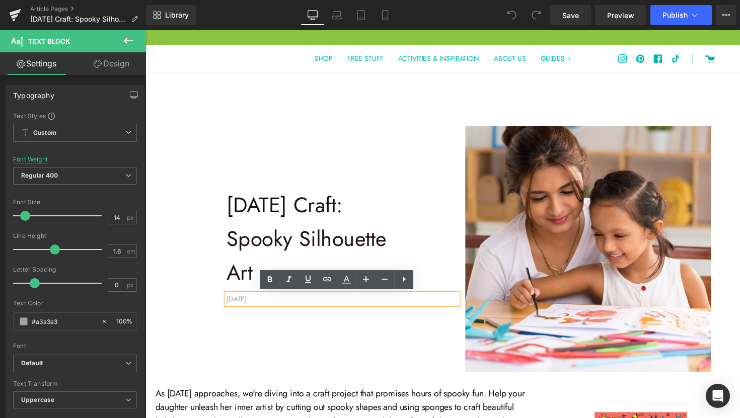
click at [261, 306] on div "[DATE]" at bounding box center [346, 305] width 237 height 11
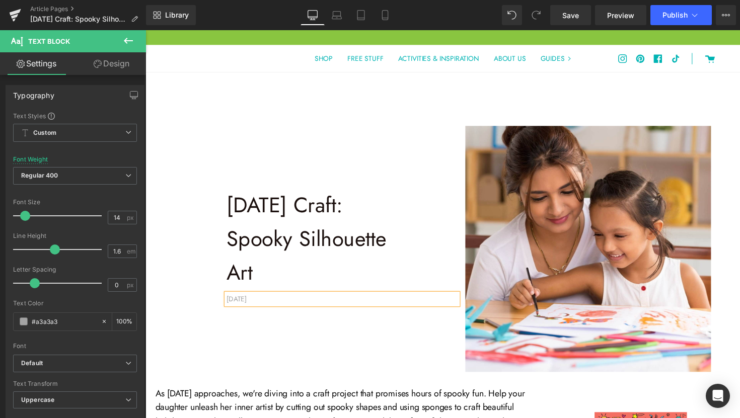
click at [293, 307] on div "[DATE]" at bounding box center [346, 305] width 237 height 11
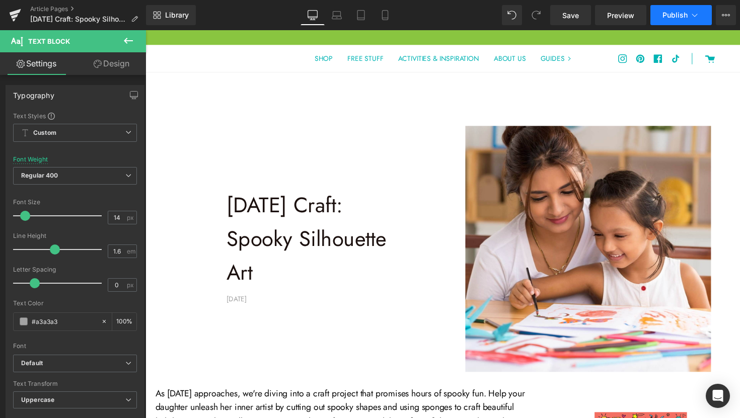
click at [685, 20] on button "Publish" at bounding box center [680, 15] width 61 height 20
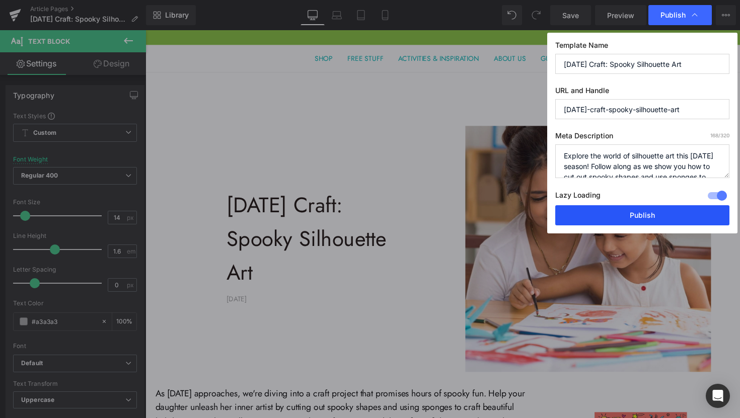
click at [644, 216] on button "Publish" at bounding box center [642, 215] width 174 height 20
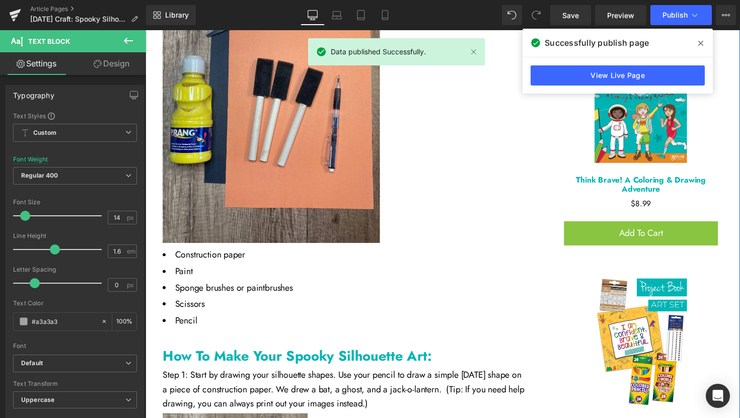
scroll to position [821, 0]
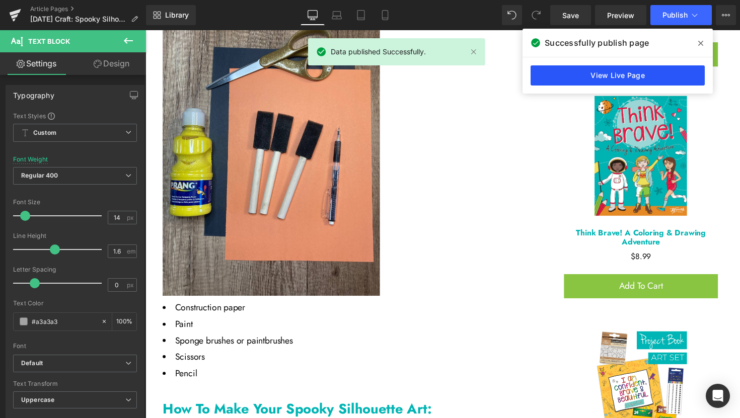
click at [611, 82] on link "View Live Page" at bounding box center [617, 75] width 174 height 20
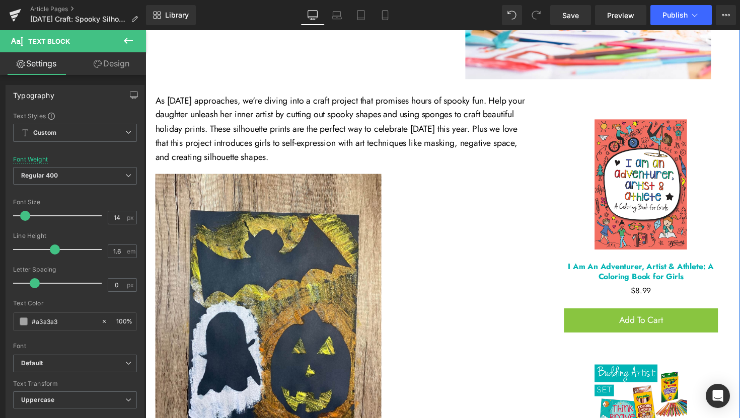
scroll to position [175, 0]
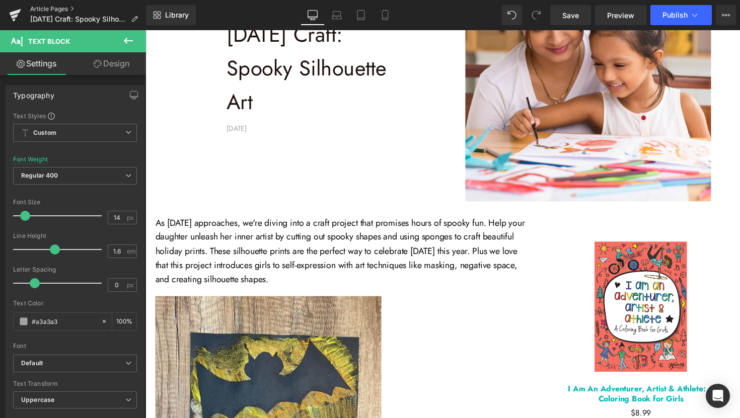
click at [61, 10] on link "Article Pages" at bounding box center [88, 9] width 116 height 8
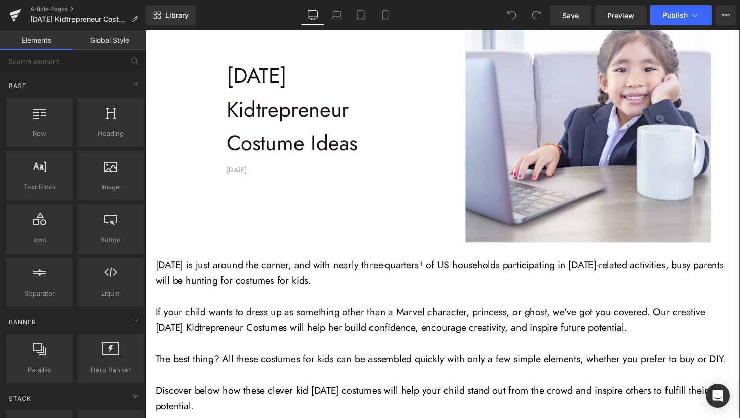
scroll to position [166, 0]
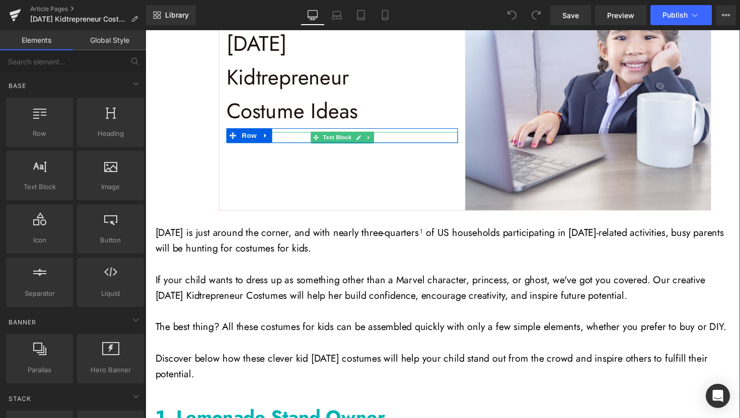
click at [290, 139] on div "OCTOBER 1ST, 2024" at bounding box center [346, 139] width 237 height 11
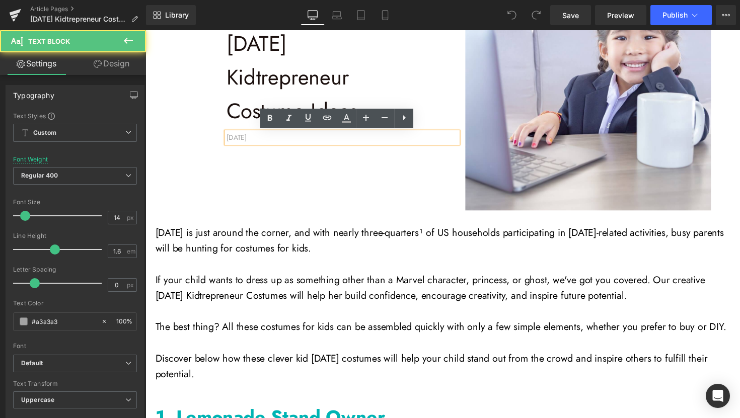
click at [289, 140] on div "OCTOBER 1ST, 2024" at bounding box center [346, 139] width 237 height 11
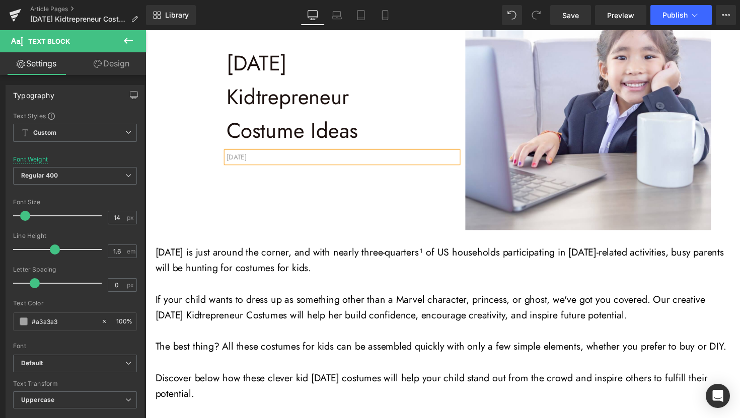
scroll to position [0, 0]
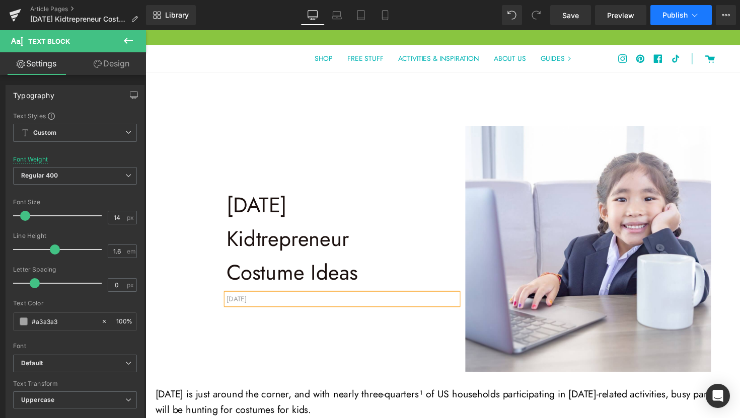
click at [672, 18] on span "Publish" at bounding box center [674, 15] width 25 height 8
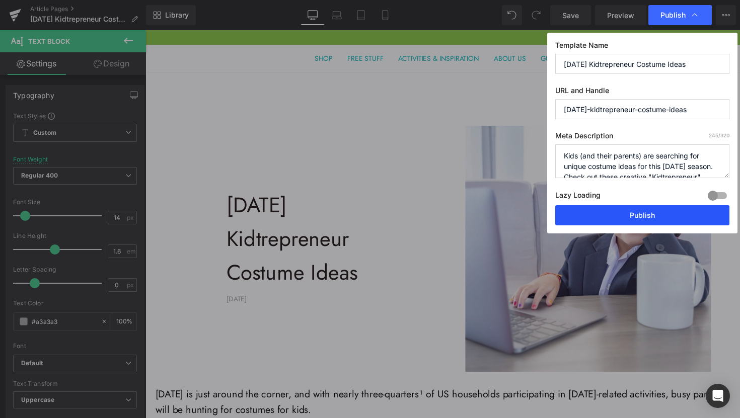
click at [619, 221] on button "Publish" at bounding box center [642, 215] width 174 height 20
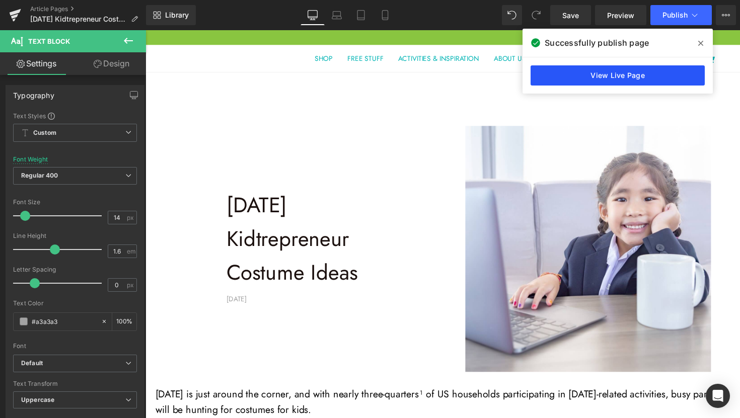
click at [615, 79] on link "View Live Page" at bounding box center [617, 75] width 174 height 20
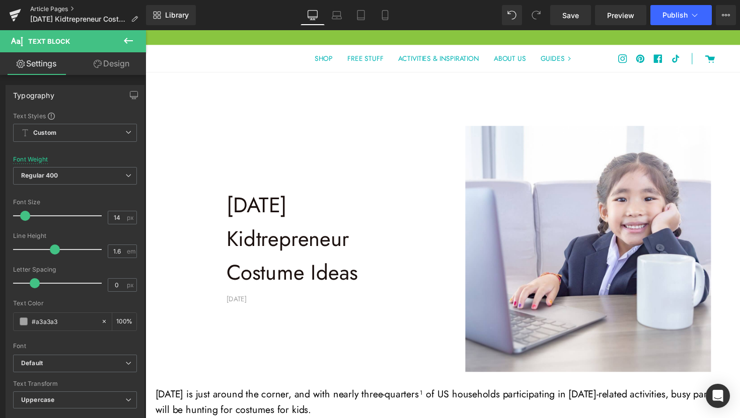
click at [52, 10] on link "Article Pages" at bounding box center [88, 9] width 116 height 8
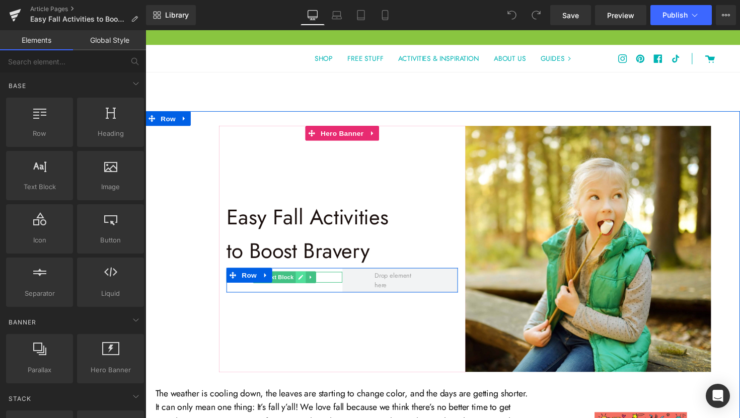
click at [301, 286] on link at bounding box center [304, 283] width 11 height 12
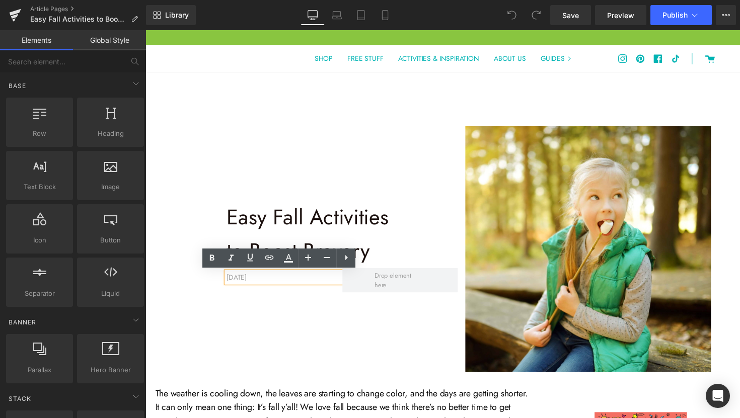
click at [262, 283] on div "[DATE]" at bounding box center [287, 283] width 118 height 11
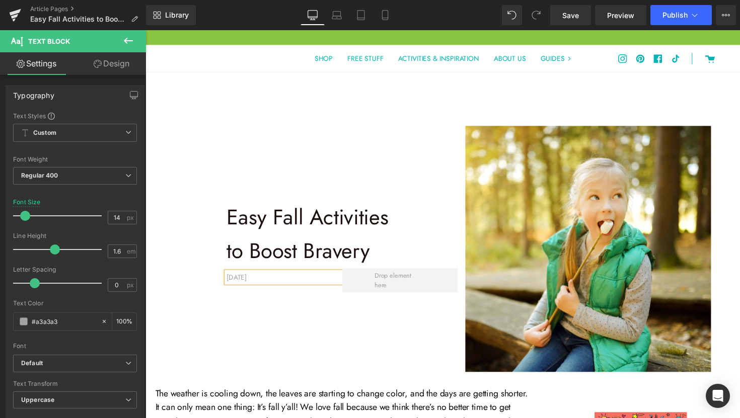
click at [298, 283] on div "[DATE]" at bounding box center [287, 283] width 118 height 11
click at [567, 16] on span "Save" at bounding box center [570, 15] width 17 height 11
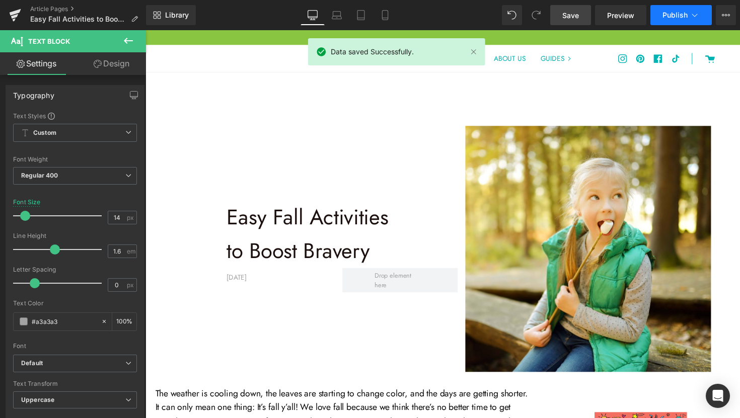
click at [678, 18] on span "Publish" at bounding box center [674, 15] width 25 height 8
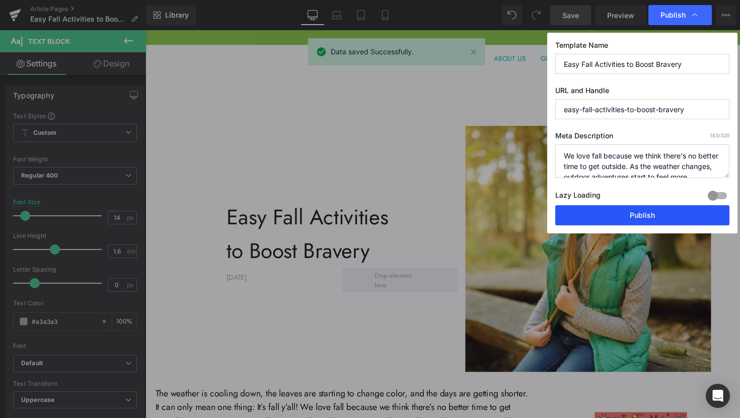
click at [664, 216] on button "Publish" at bounding box center [642, 215] width 174 height 20
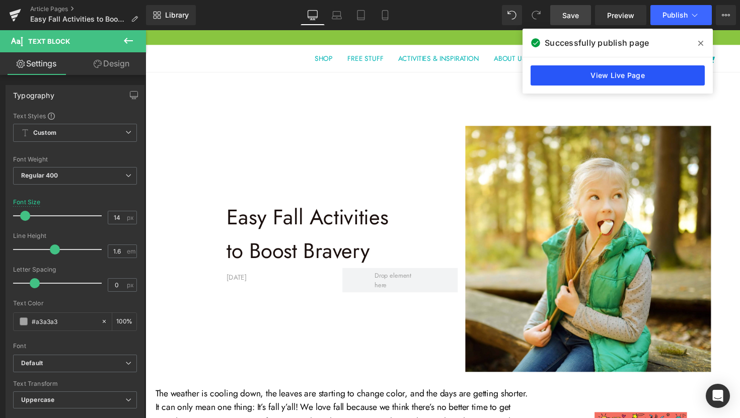
click at [600, 74] on link "View Live Page" at bounding box center [617, 75] width 174 height 20
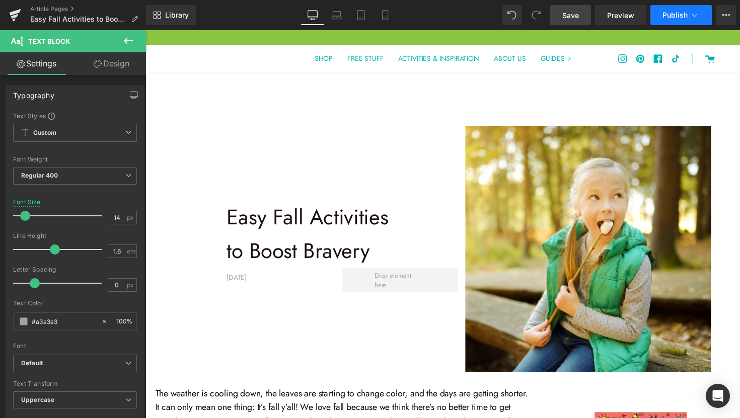
click at [674, 21] on button "Publish" at bounding box center [680, 15] width 61 height 20
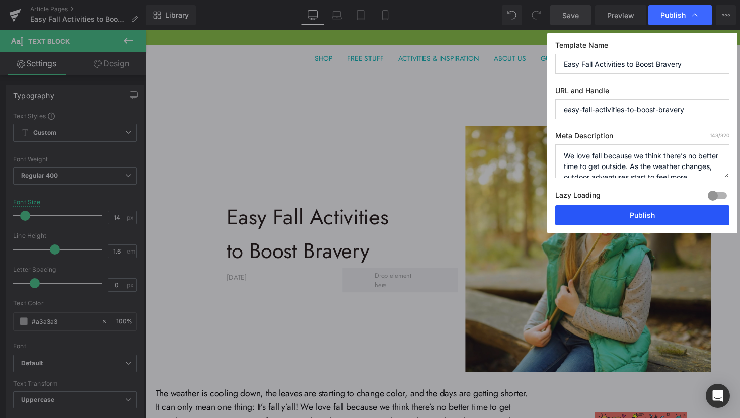
click at [632, 216] on button "Publish" at bounding box center [642, 215] width 174 height 20
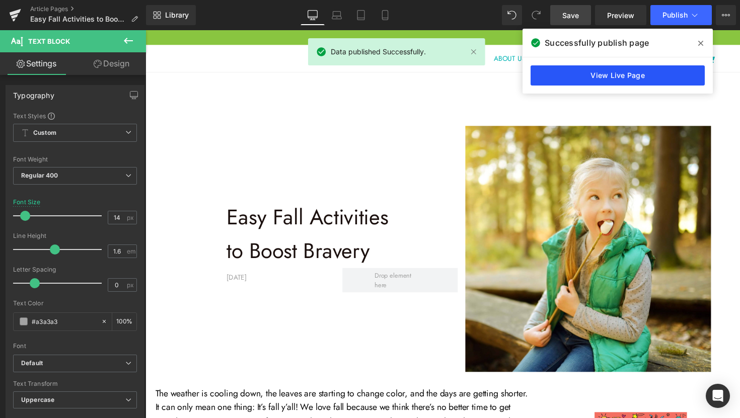
click at [634, 81] on link "View Live Page" at bounding box center [617, 75] width 174 height 20
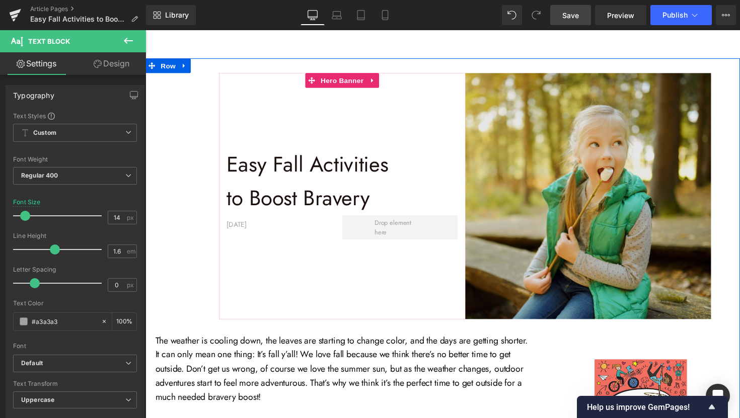
scroll to position [56, 0]
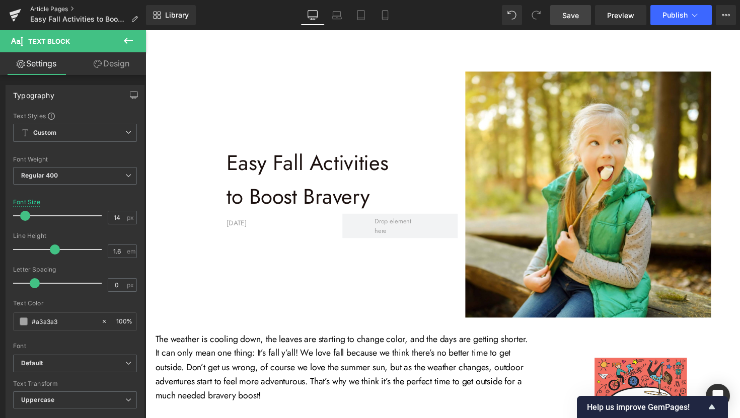
click at [60, 9] on link "Article Pages" at bounding box center [88, 9] width 116 height 8
